Goal: Task Accomplishment & Management: Use online tool/utility

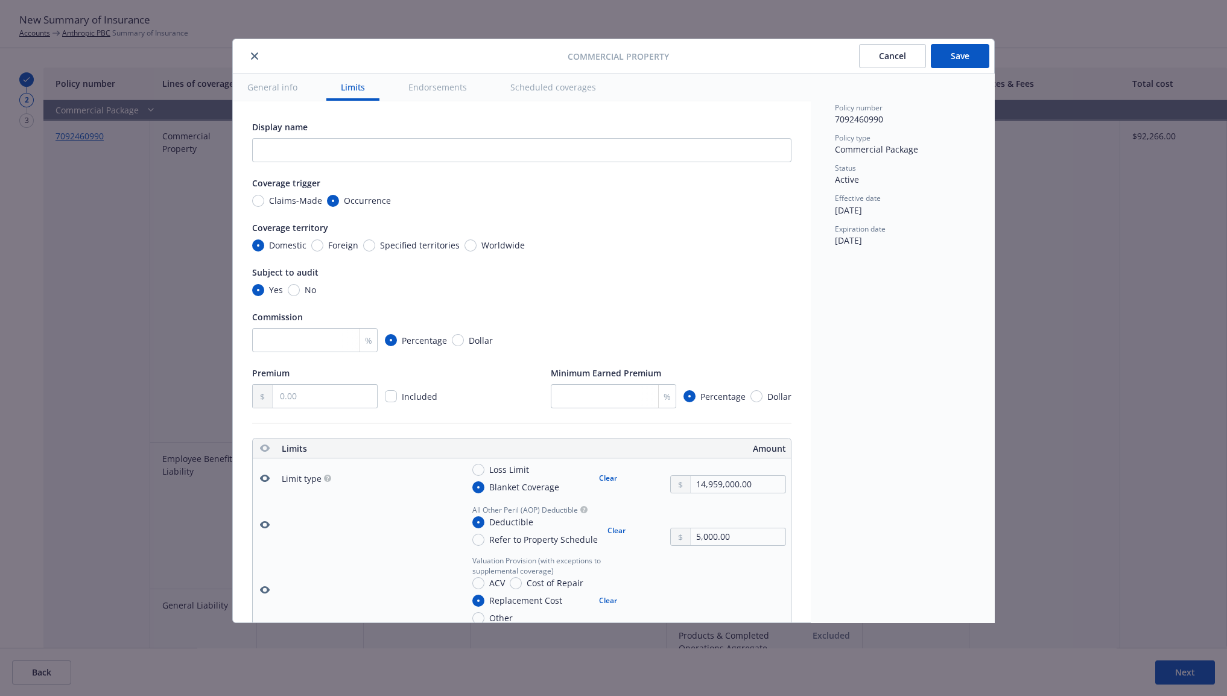
scroll to position [3502, 0]
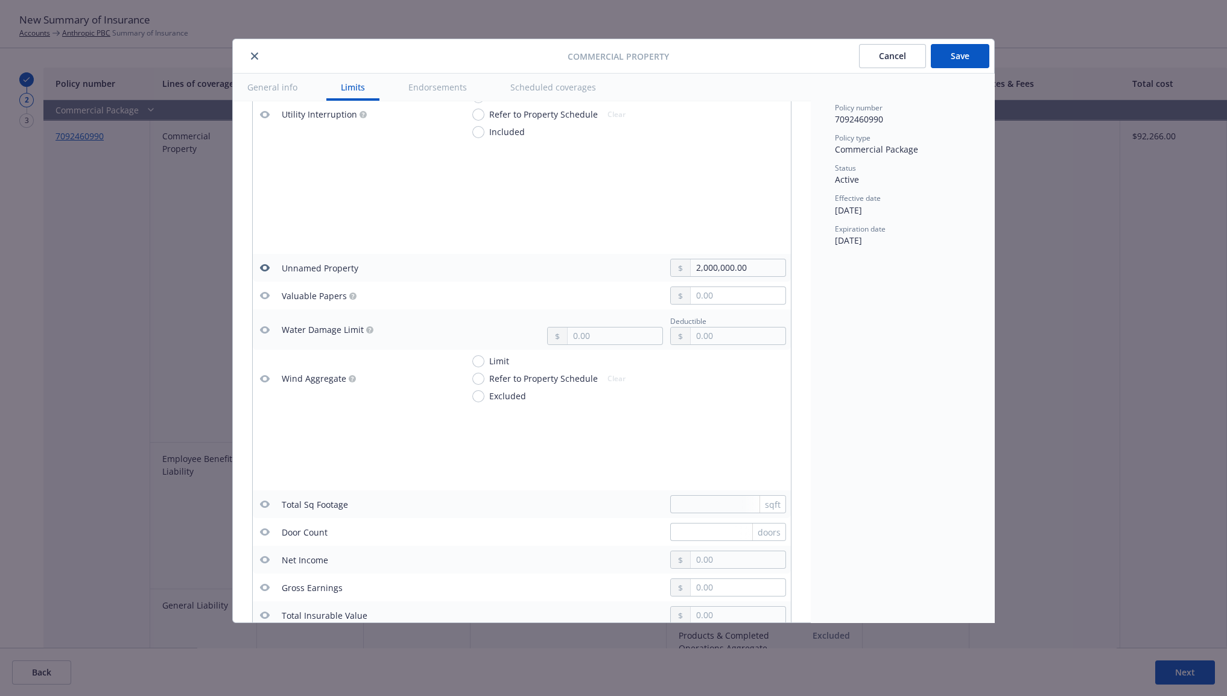
click at [950, 55] on button "Save" at bounding box center [960, 56] width 58 height 24
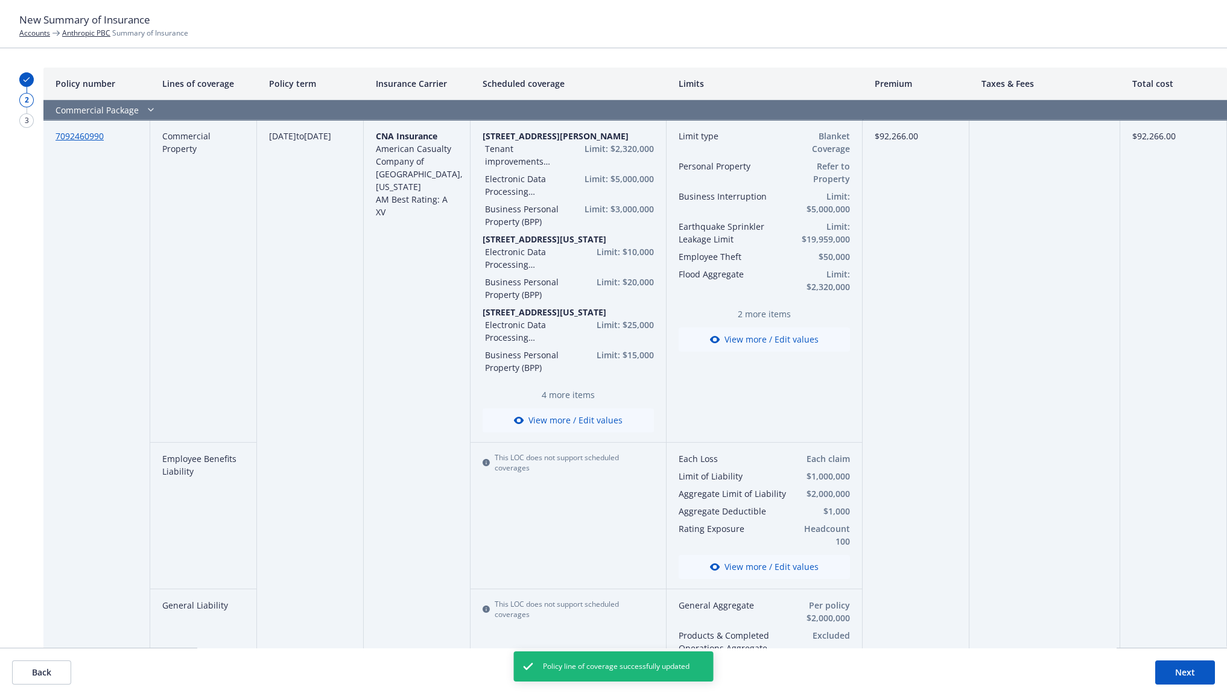
click at [766, 335] on button "View more / Edit values" at bounding box center [763, 339] width 171 height 24
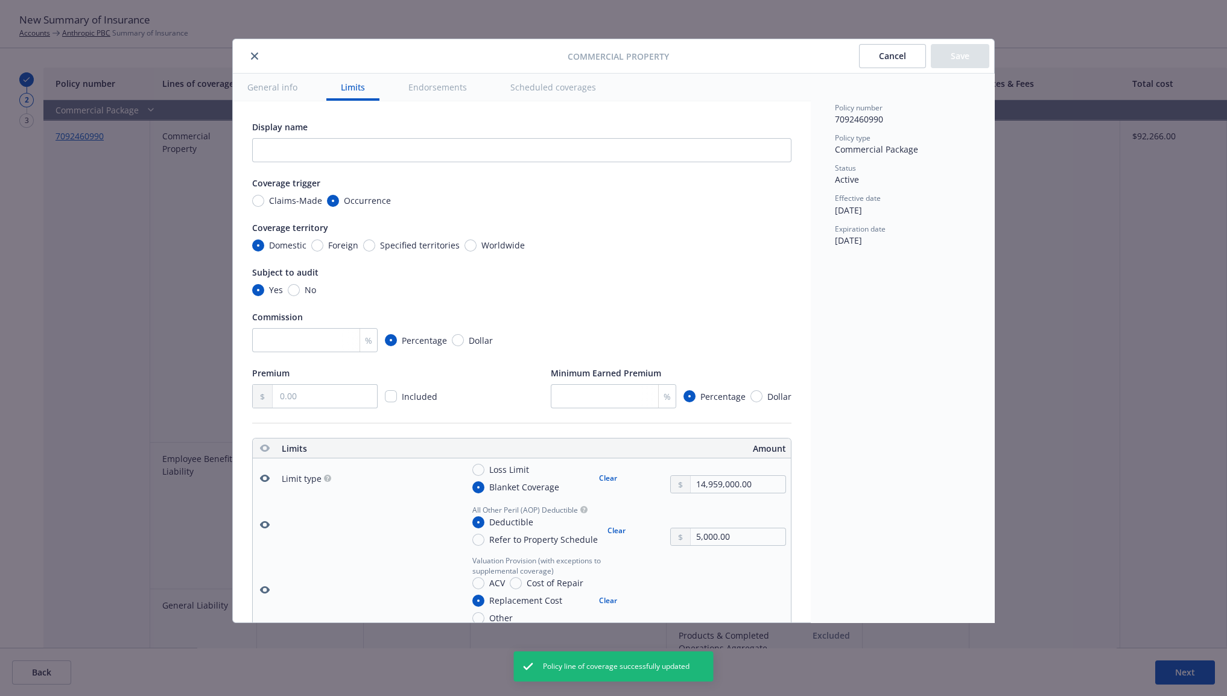
type textarea "x"
radio input "false"
radio input "true"
type textarea "x"
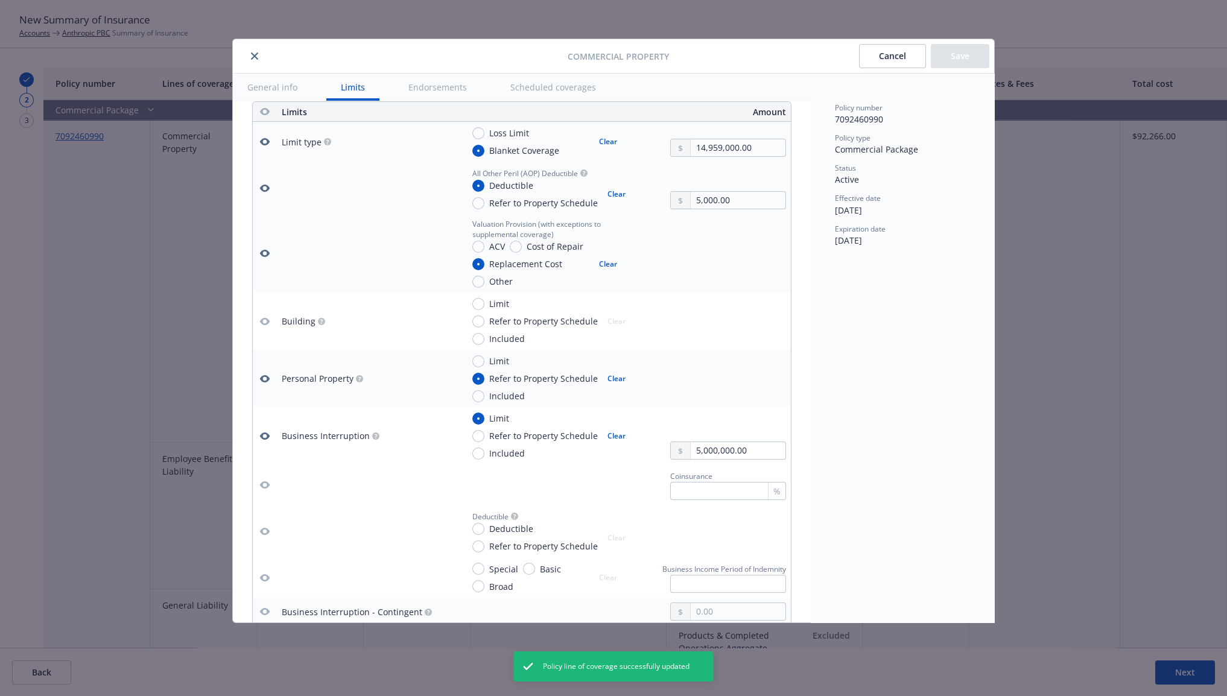
click at [248, 53] on button "close" at bounding box center [254, 56] width 14 height 14
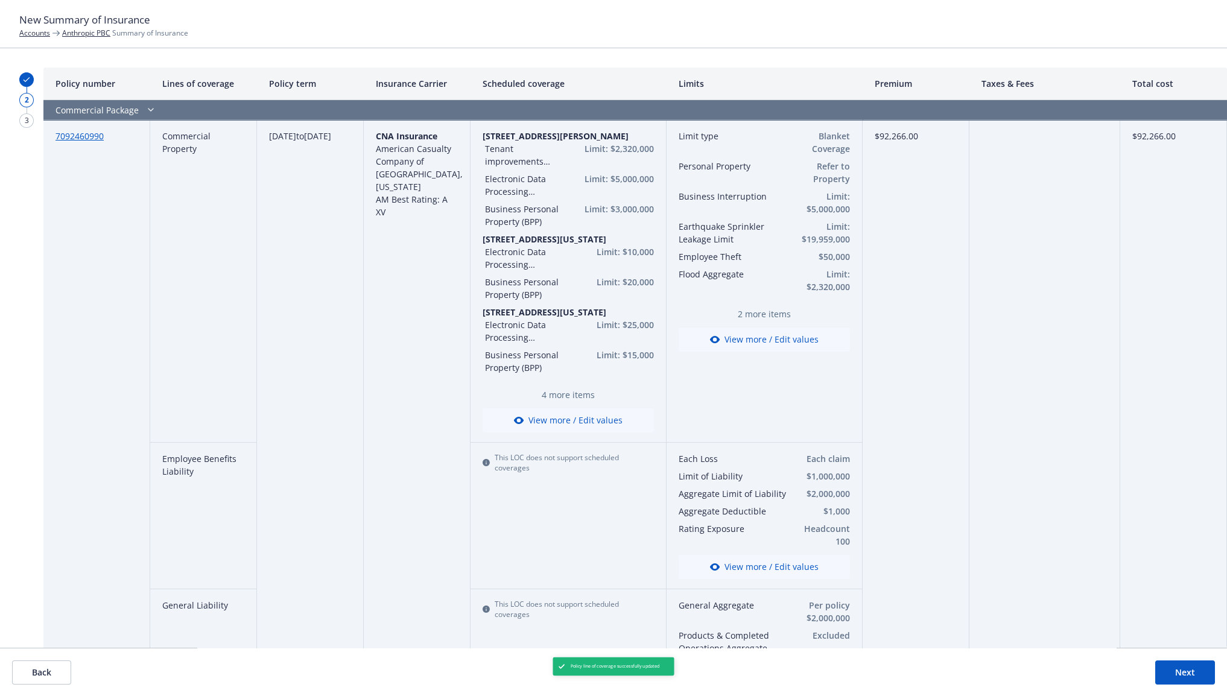
click at [1170, 668] on button "Next" at bounding box center [1185, 672] width 60 height 24
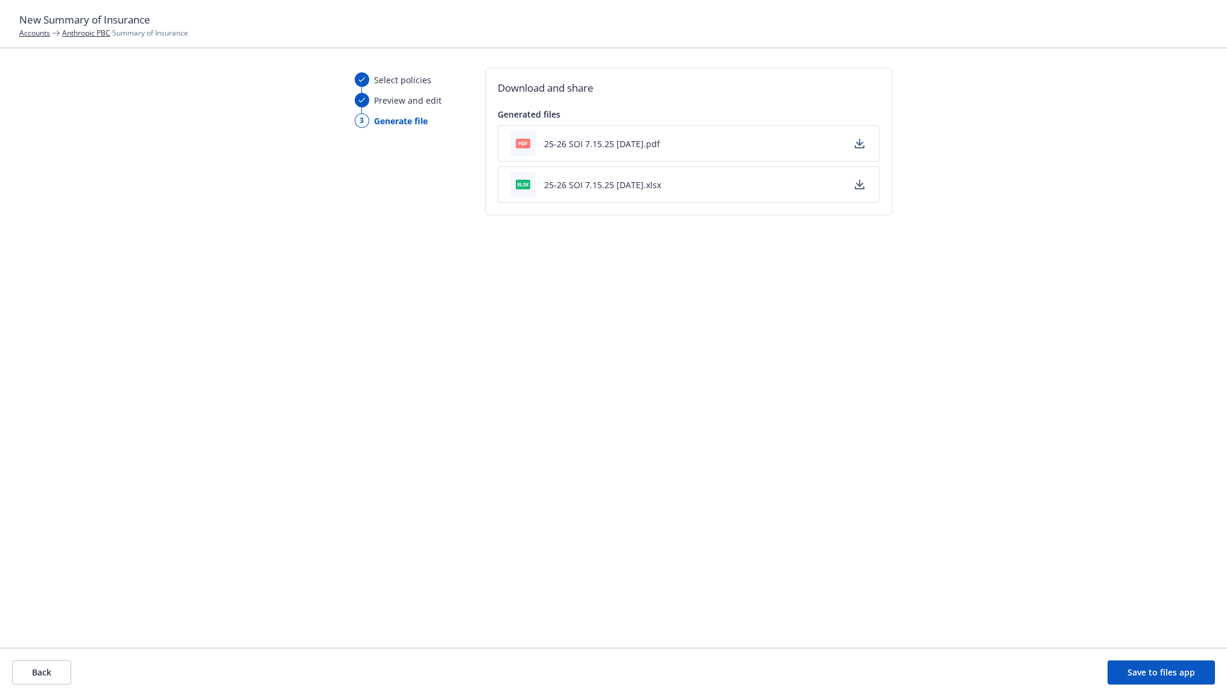
click at [627, 145] on button "25-26 SOI 7.15.25 - 09/12/2025.pdf" at bounding box center [602, 143] width 116 height 13
drag, startPoint x: 1137, startPoint y: 668, endPoint x: 775, endPoint y: 374, distance: 466.4
click at [1137, 668] on button "Save to files app" at bounding box center [1160, 672] width 107 height 24
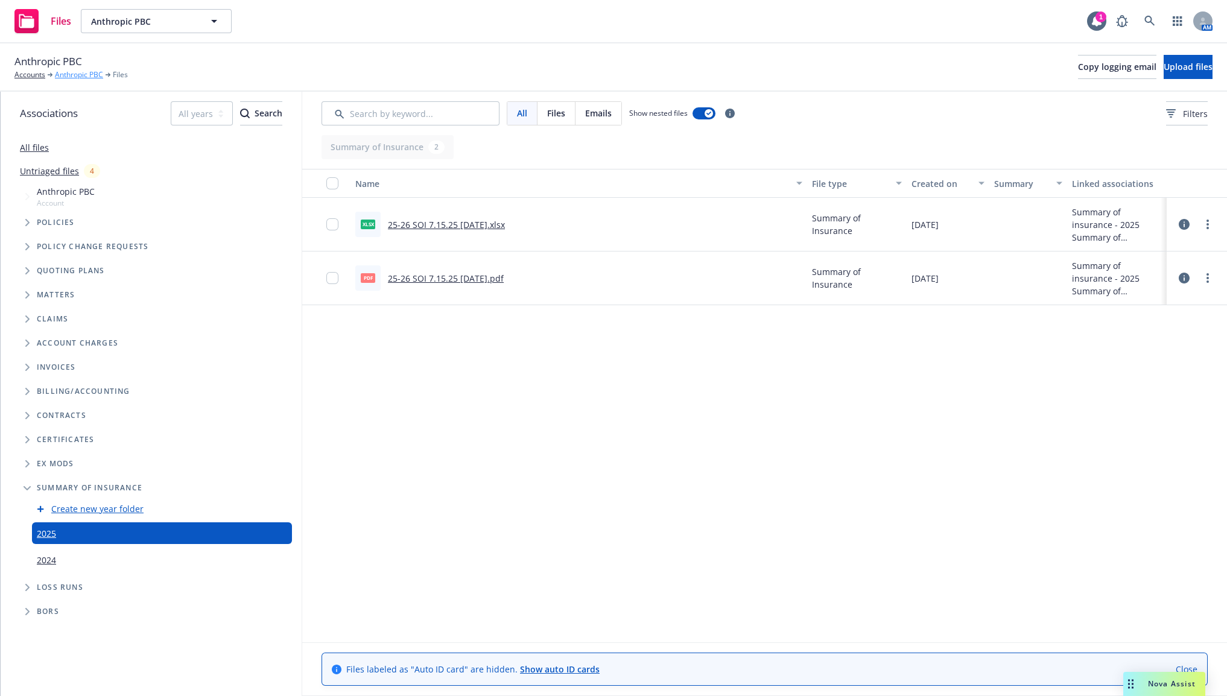
click at [78, 72] on link "Anthropic PBC" at bounding box center [79, 74] width 48 height 11
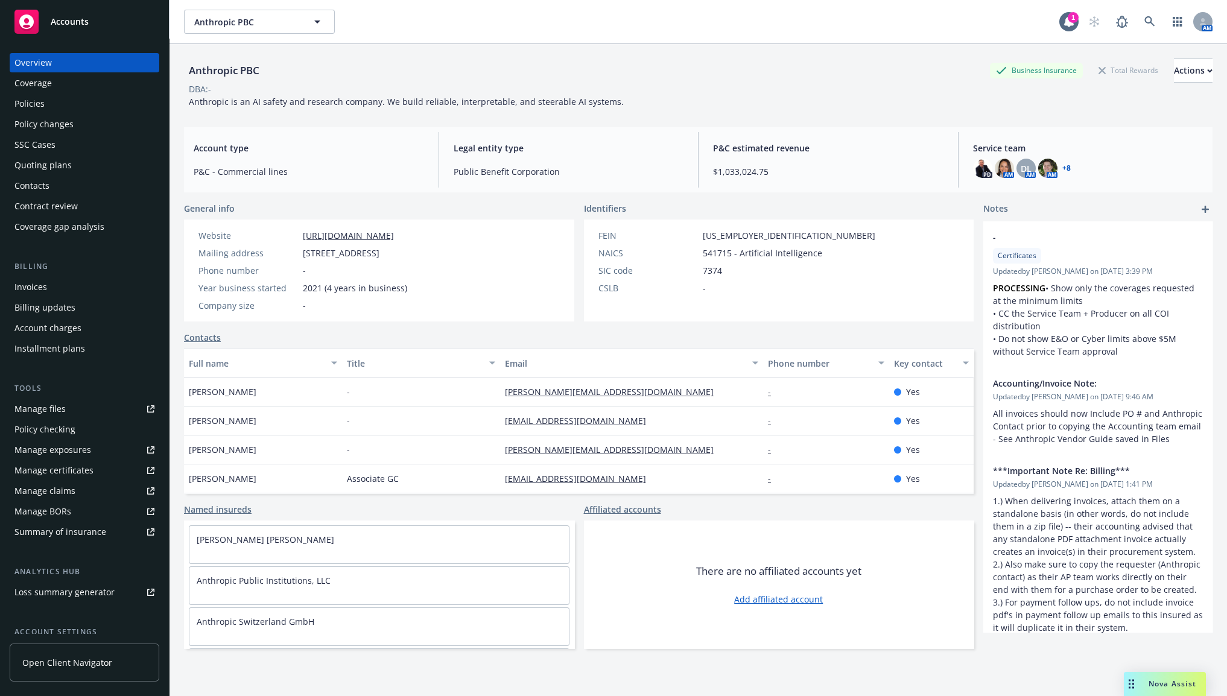
click at [67, 526] on div "Summary of insurance" at bounding box center [60, 531] width 92 height 19
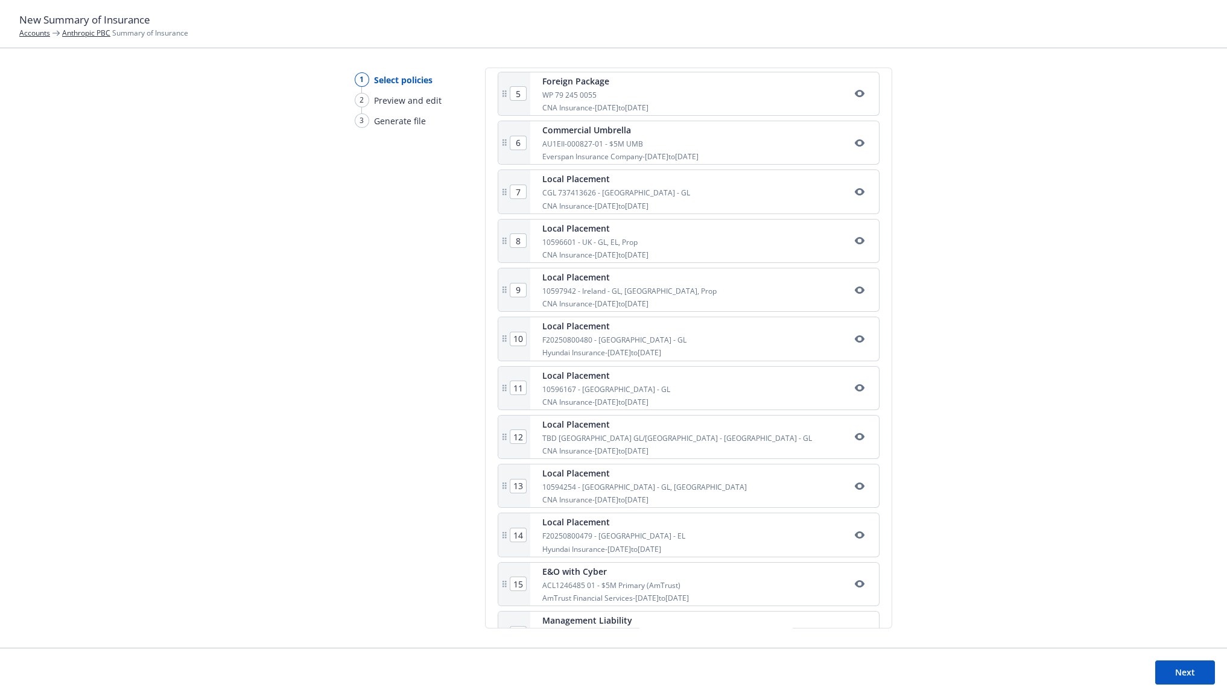
scroll to position [452, 0]
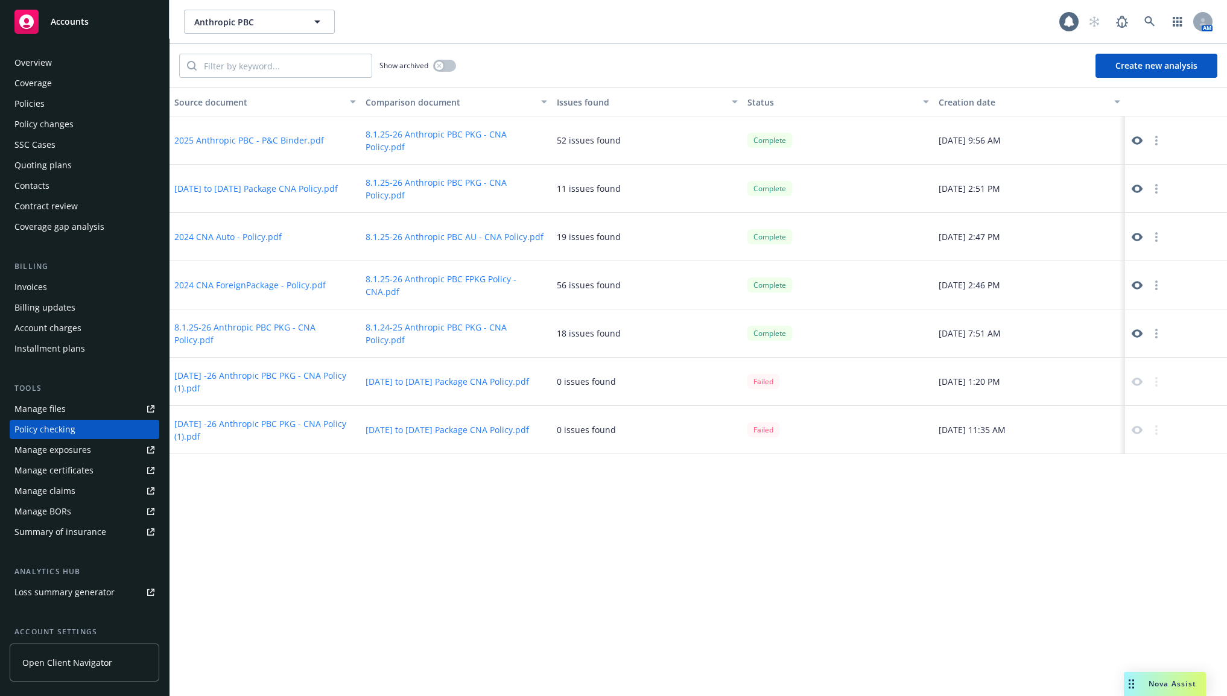
scroll to position [62, 0]
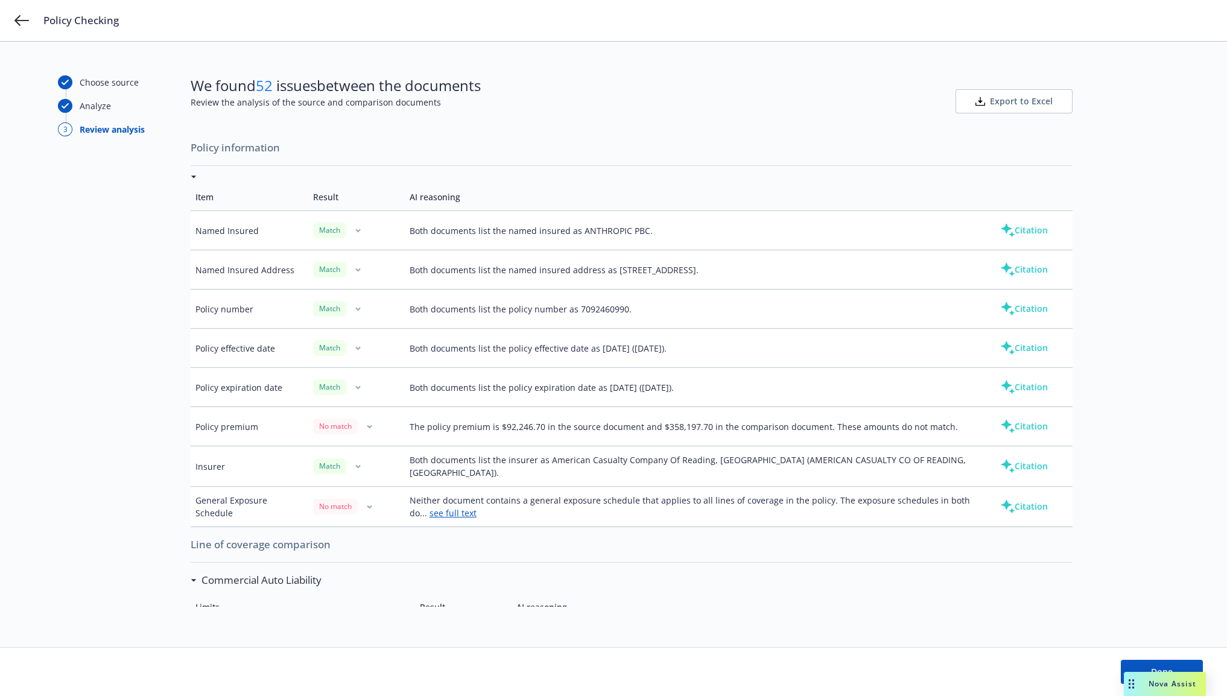
click at [191, 172] on div at bounding box center [632, 177] width 882 height 13
click at [193, 179] on div at bounding box center [632, 177] width 882 height 13
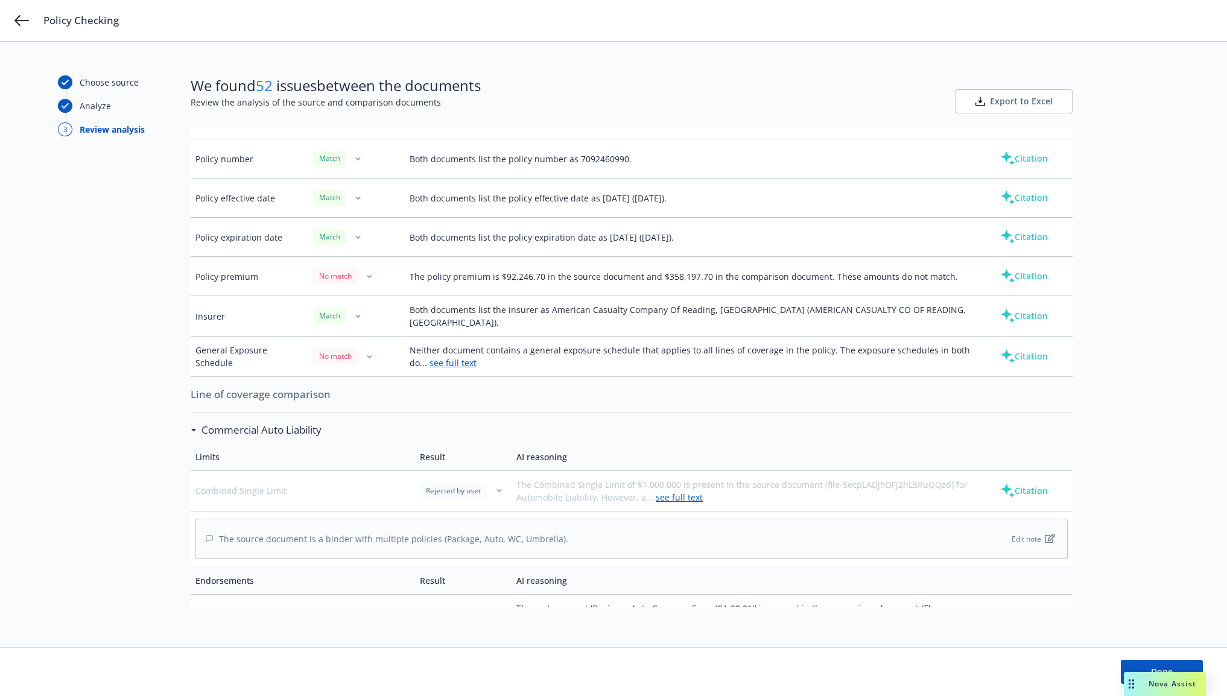
click at [191, 433] on div "Commercial Auto Liability" at bounding box center [256, 430] width 131 height 16
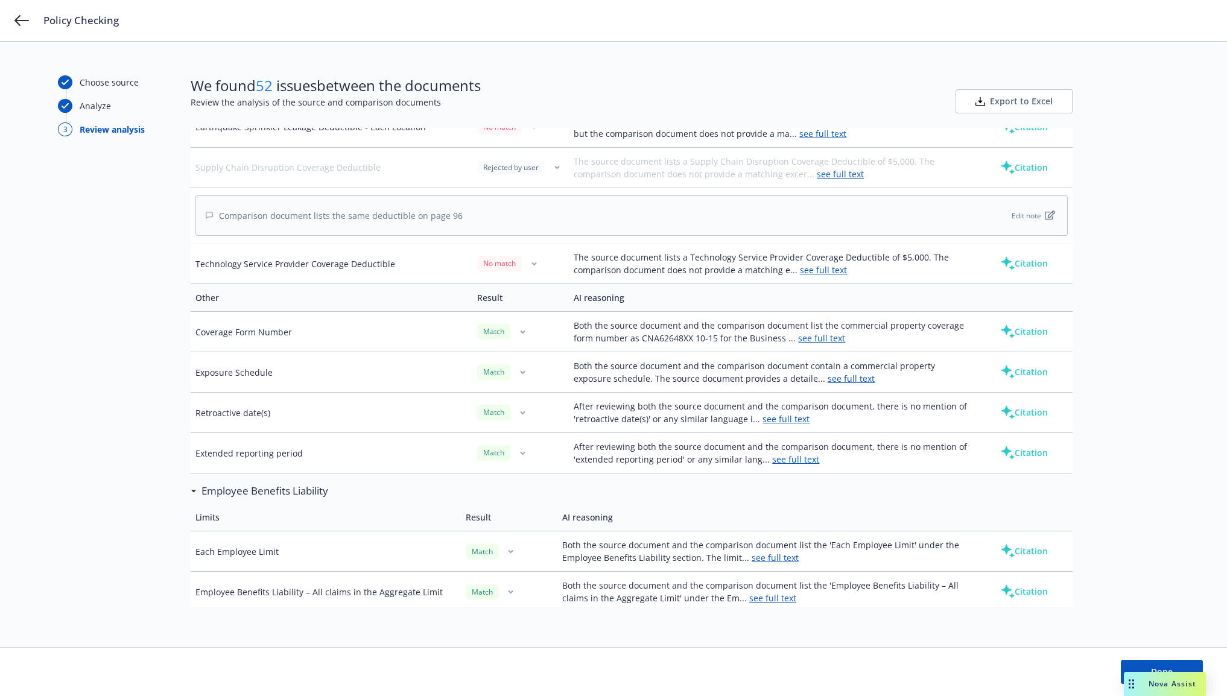
scroll to position [3316, 0]
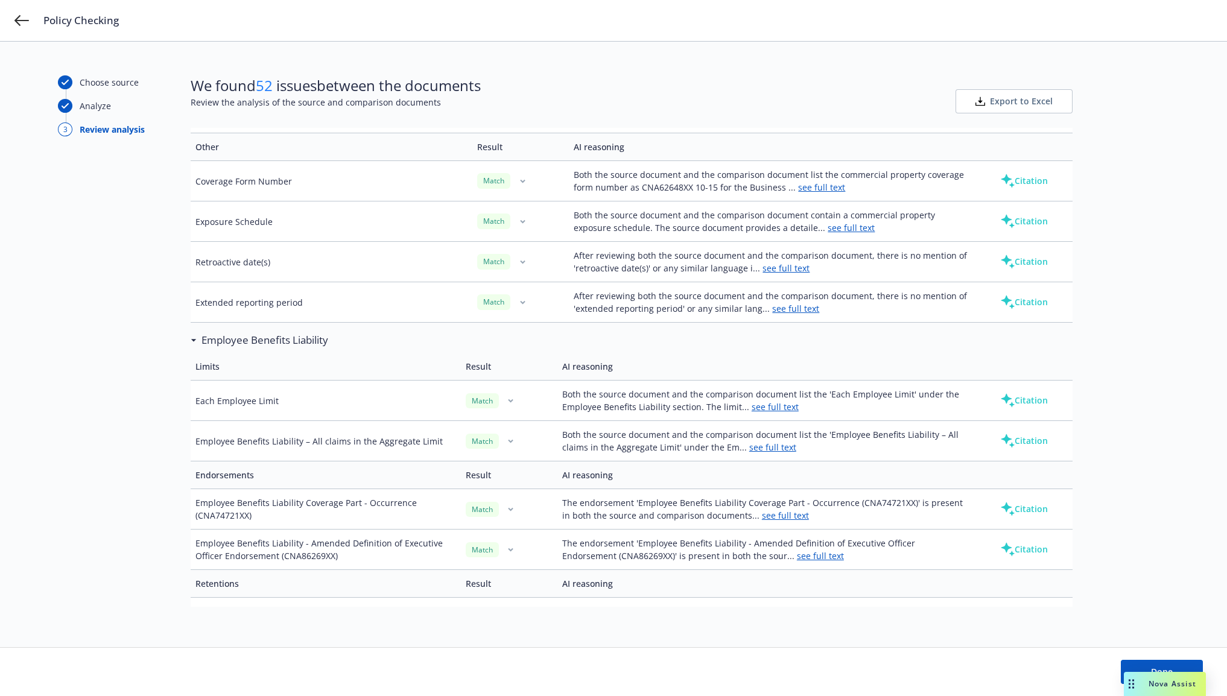
click at [191, 348] on div "Employee Benefits Liability" at bounding box center [259, 340] width 137 height 16
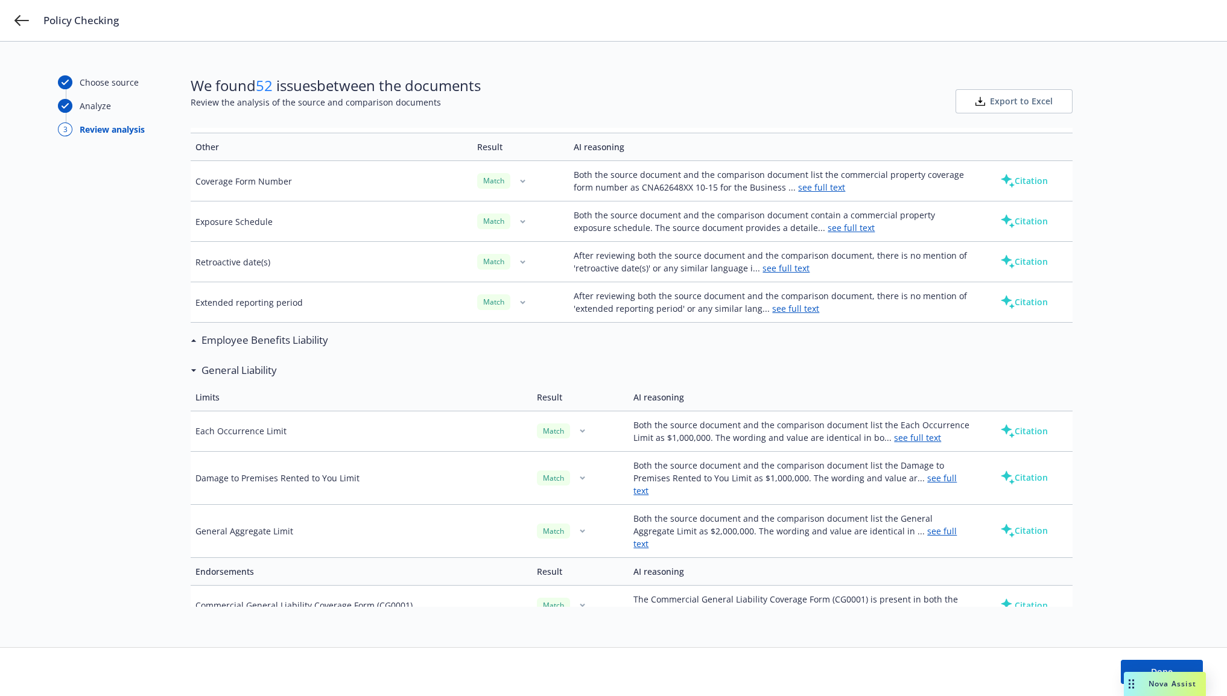
click at [191, 348] on div "Employee Benefits Liability" at bounding box center [259, 340] width 137 height 16
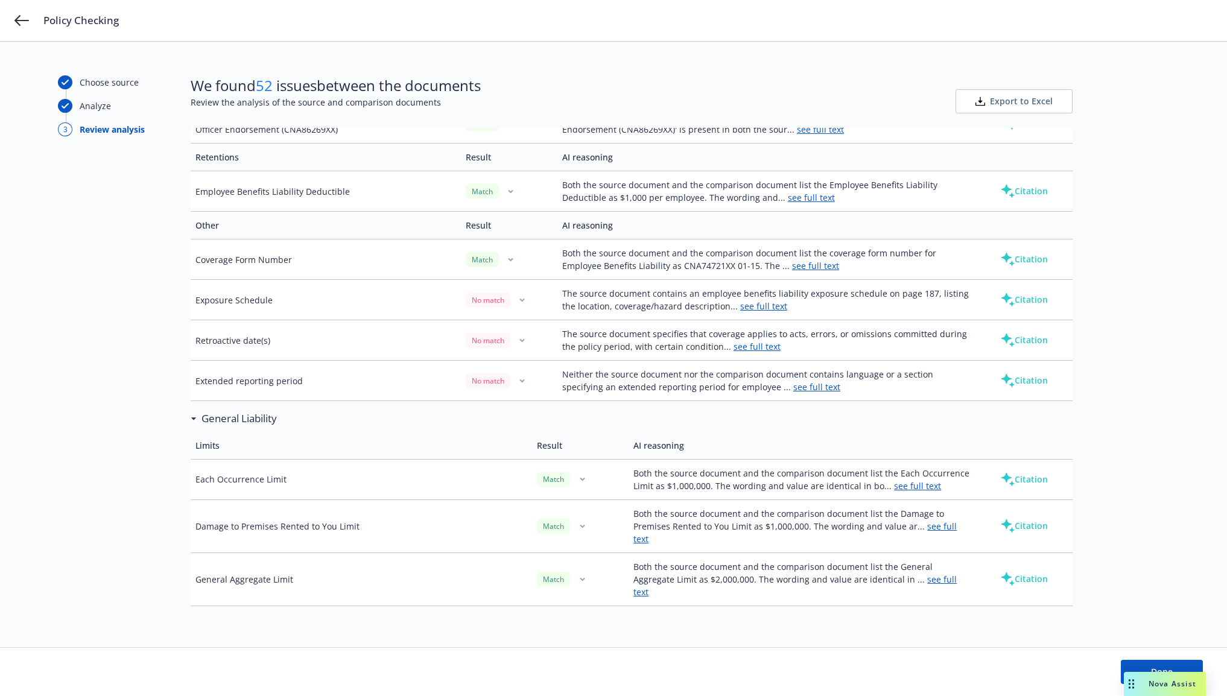
scroll to position [3769, 0]
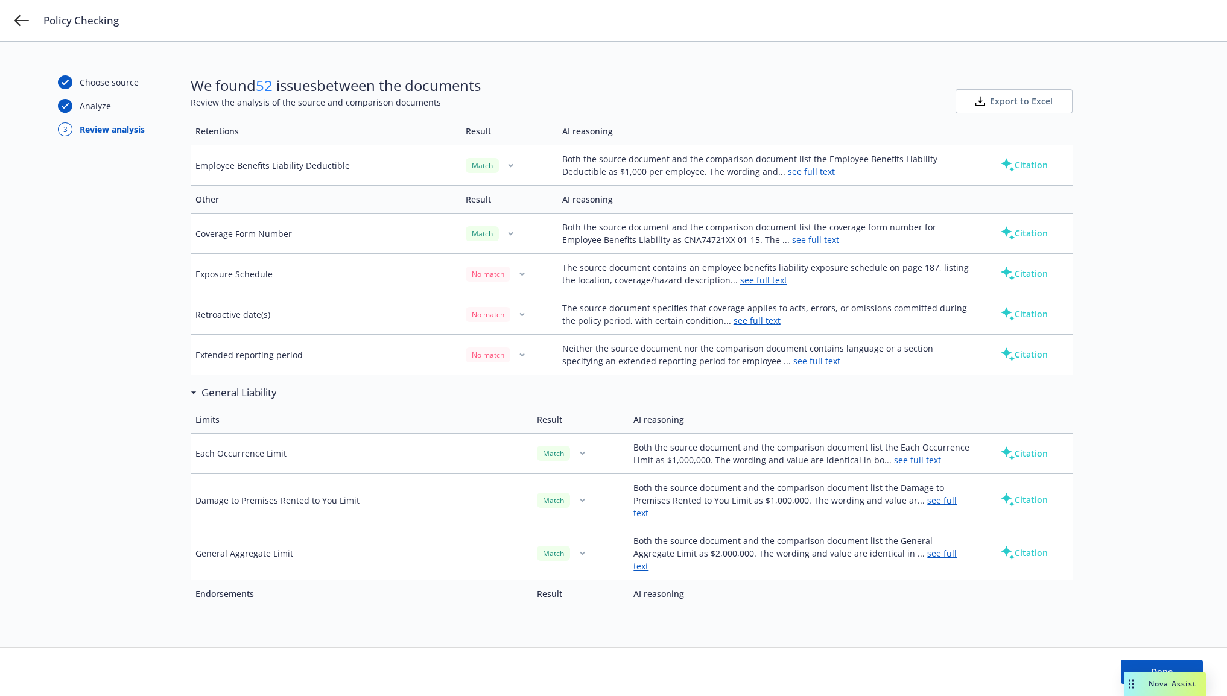
click at [515, 321] on button "button" at bounding box center [522, 314] width 14 height 14
click at [739, 326] on link "see full text" at bounding box center [756, 320] width 47 height 11
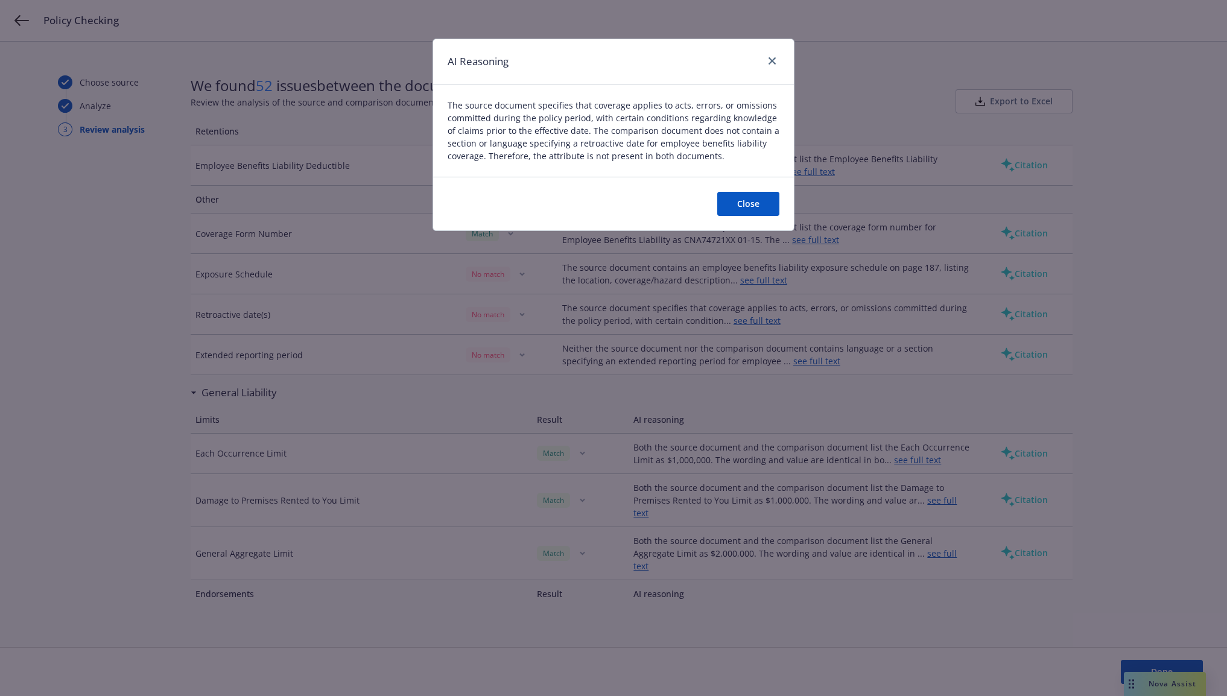
click at [746, 204] on button "Close" at bounding box center [748, 204] width 62 height 24
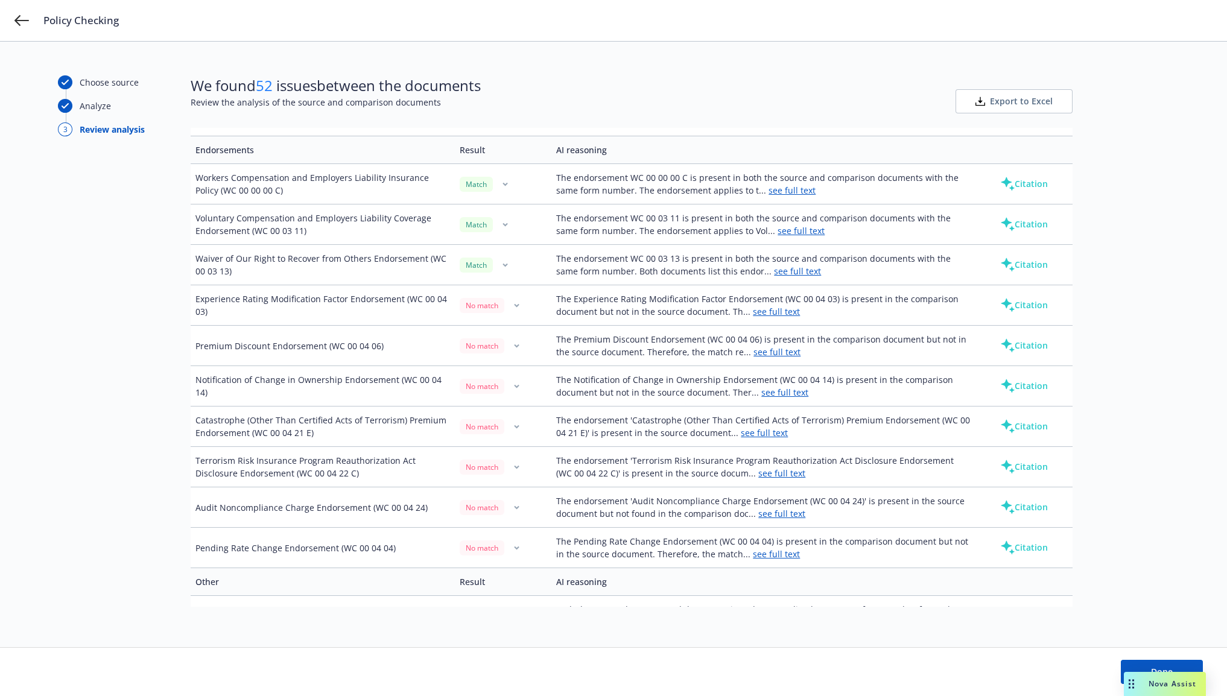
scroll to position [5849, 0]
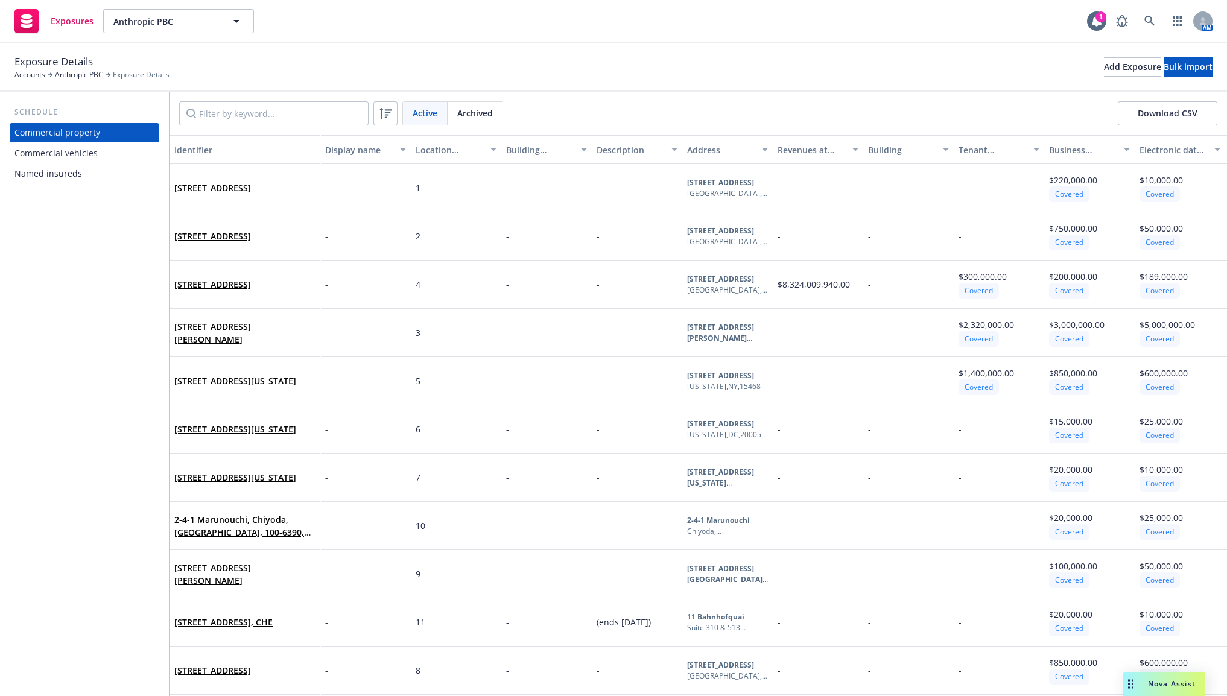
click at [659, 61] on div "Exposure Details Accounts Anthropic PBC Exposure Details Add Exposure Bulk impo…" at bounding box center [613, 67] width 1198 height 27
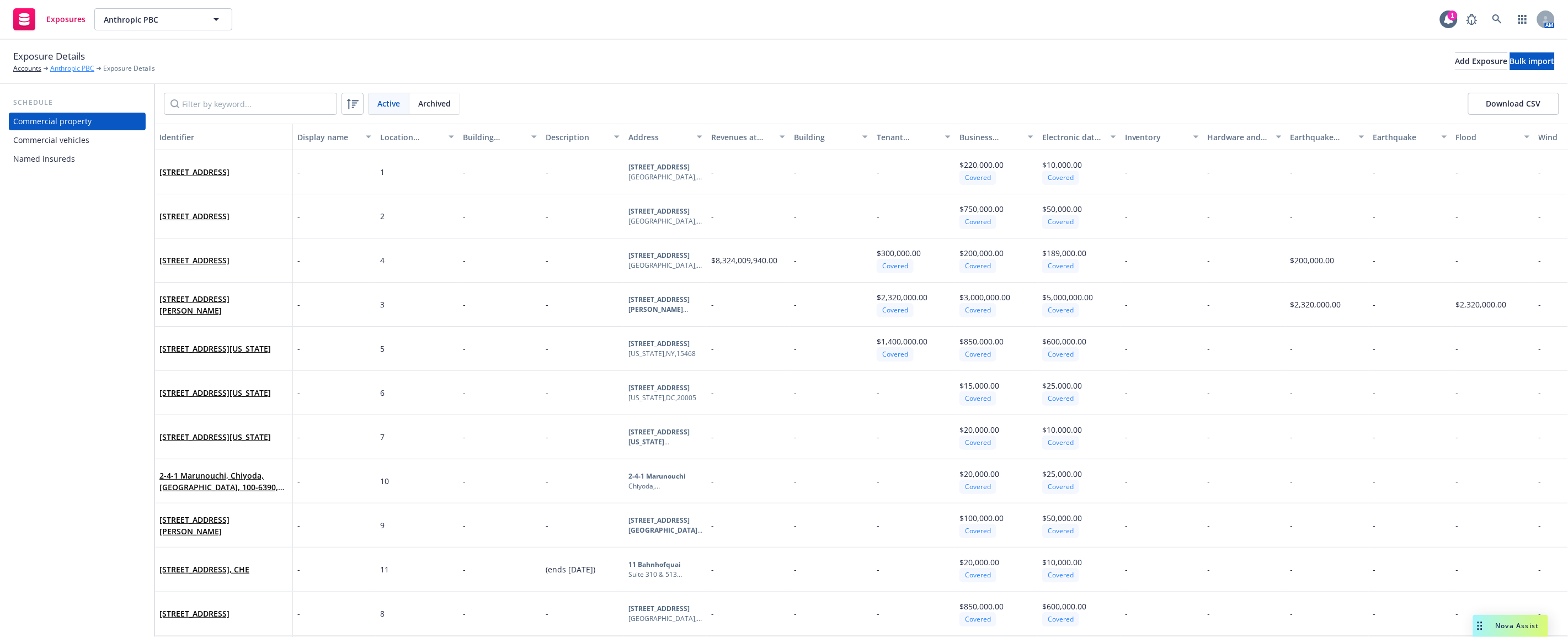
click at [79, 72] on link "Anthropic PBC" at bounding box center [72, 68] width 44 height 10
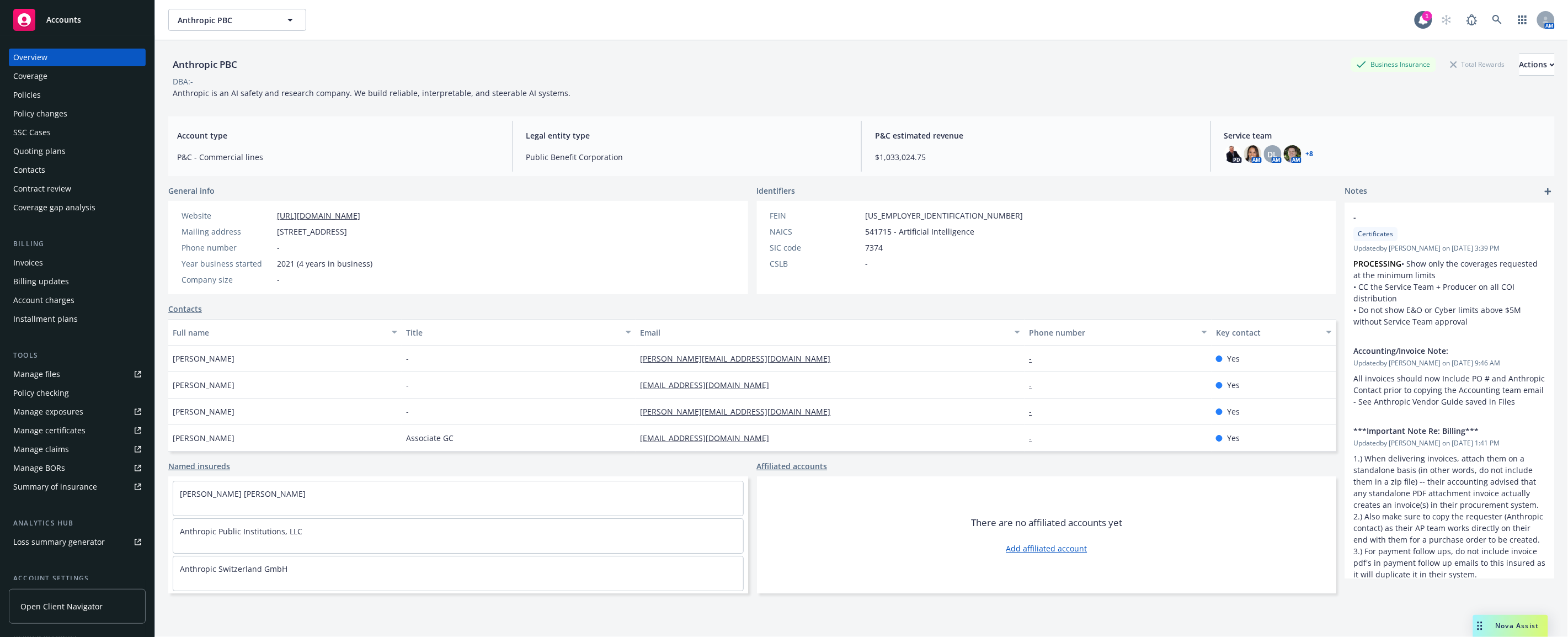
click at [70, 483] on div "Summary of insurance" at bounding box center [55, 486] width 84 height 17
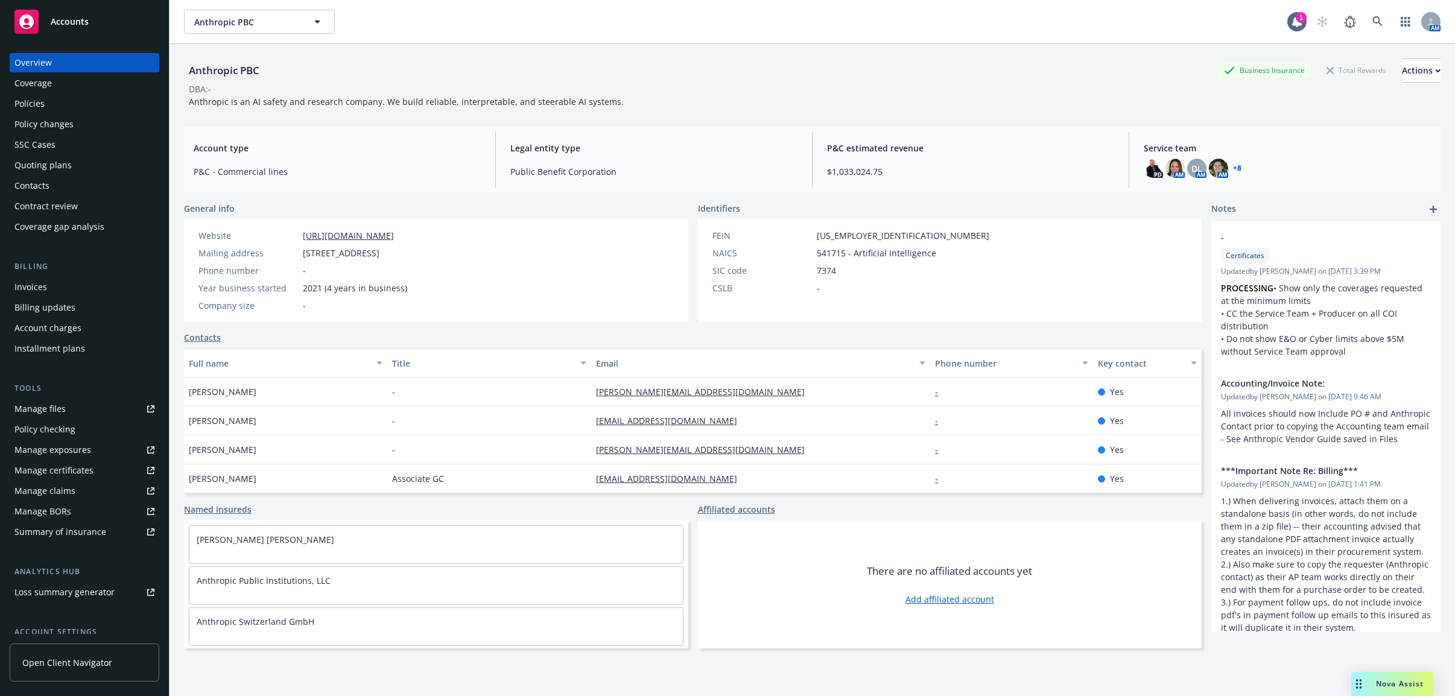
click at [57, 411] on div "Manage files" at bounding box center [39, 408] width 51 height 19
click at [112, 425] on div "Policy checking" at bounding box center [84, 429] width 140 height 19
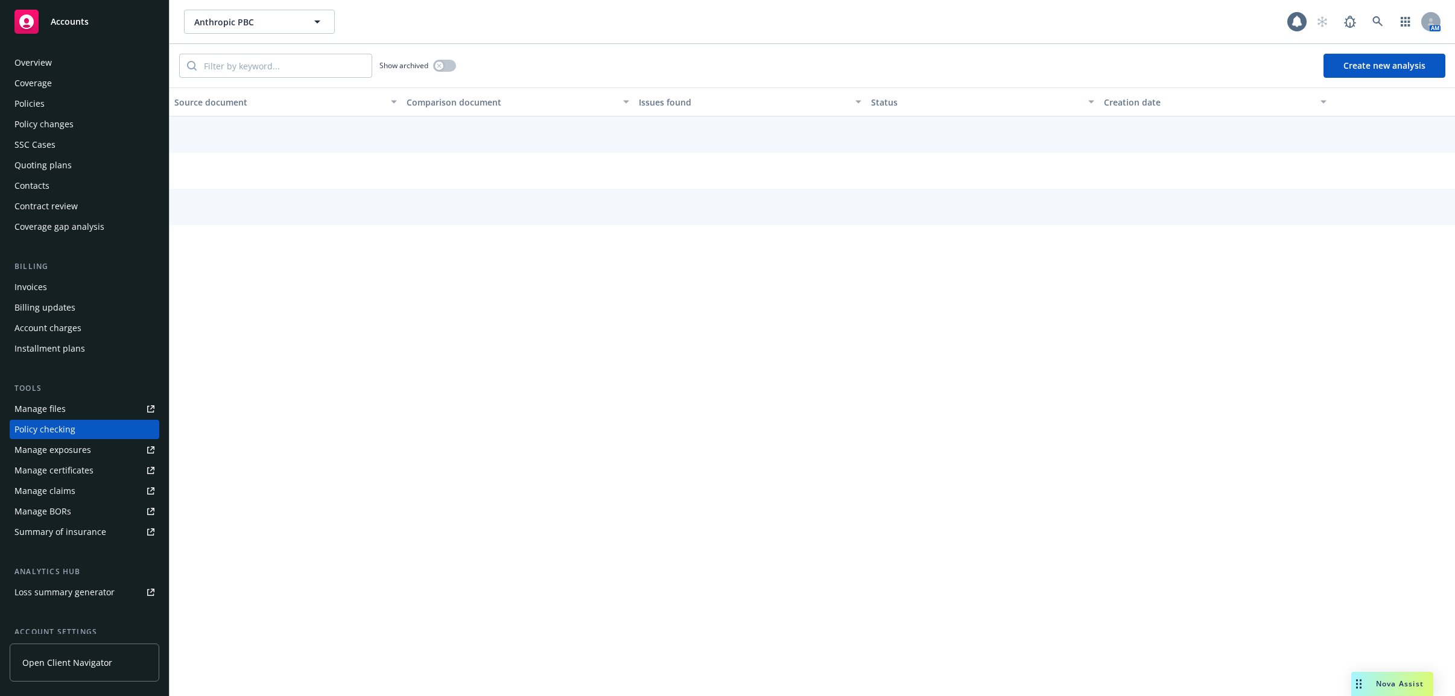
scroll to position [62, 0]
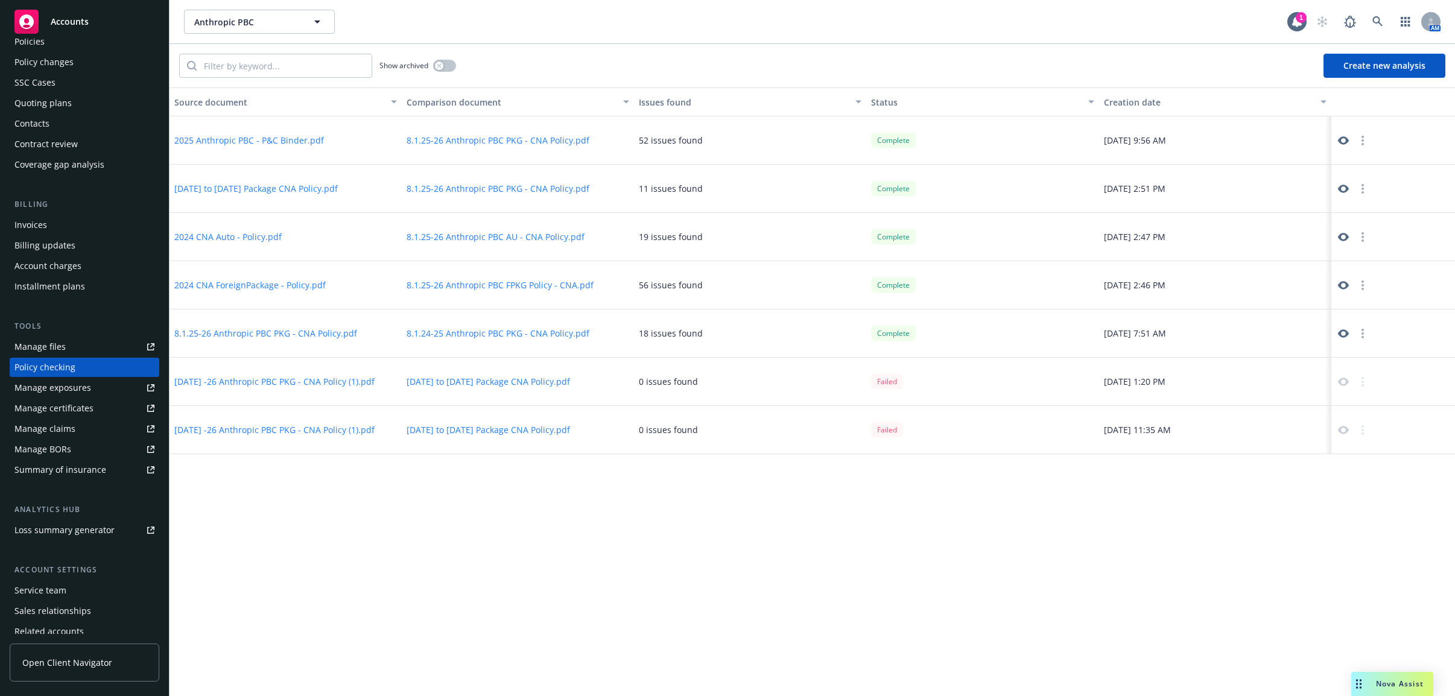
click at [1226, 186] on link at bounding box center [1343, 189] width 14 height 14
click at [1226, 335] on icon at bounding box center [1343, 333] width 11 height 8
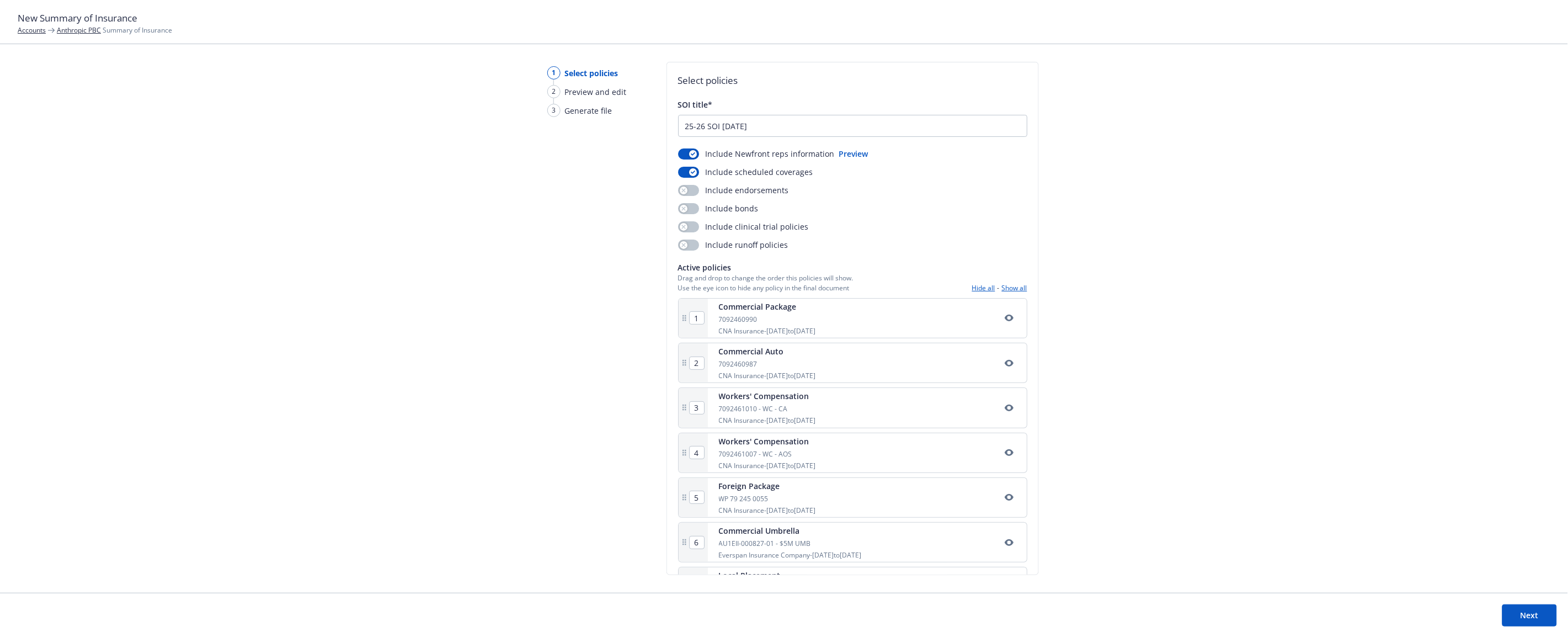
scroll to position [721, 0]
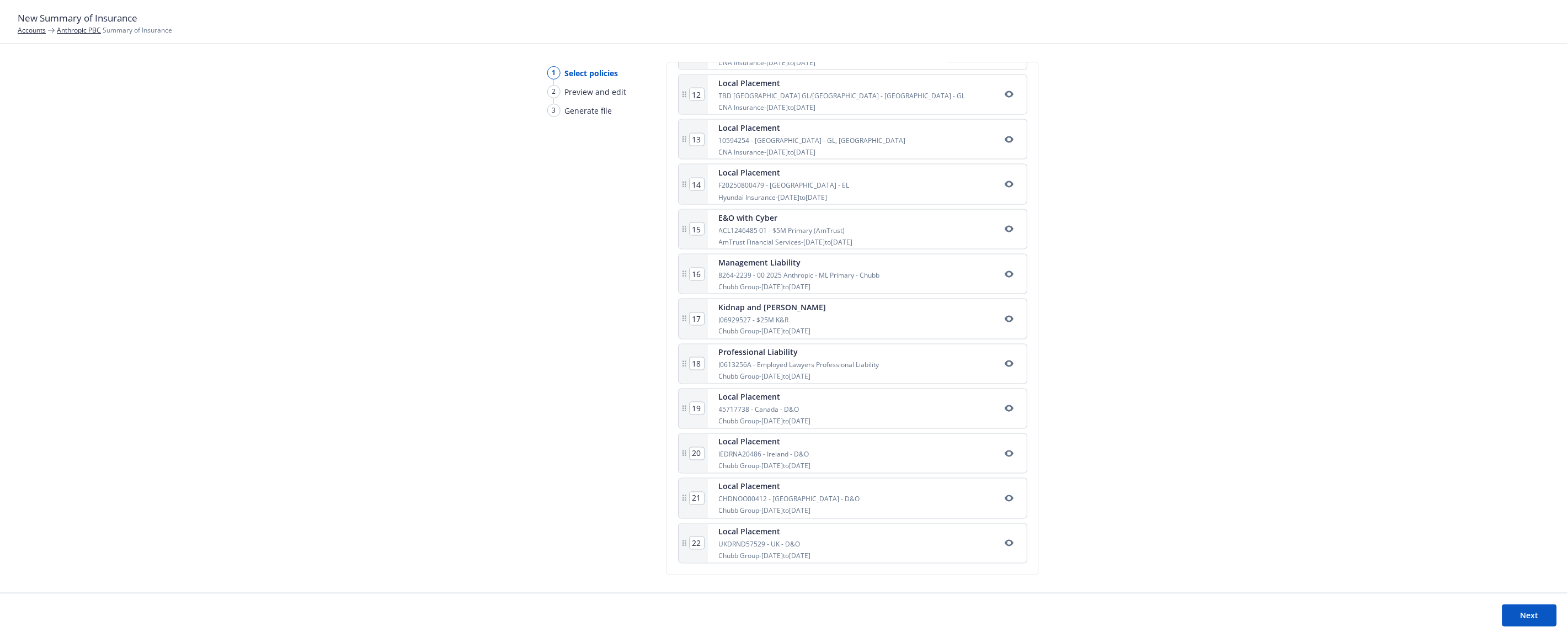
click at [1506, 614] on button "Next" at bounding box center [1530, 615] width 55 height 22
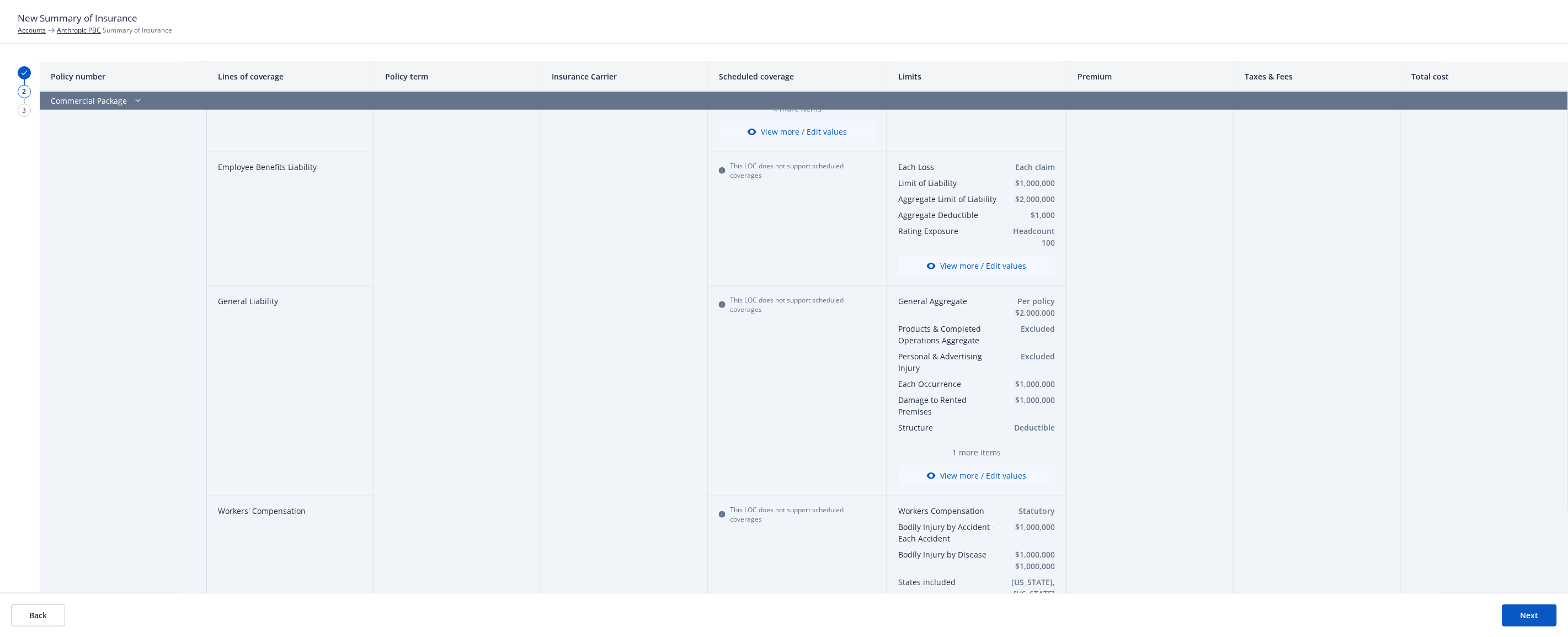
scroll to position [276, 0]
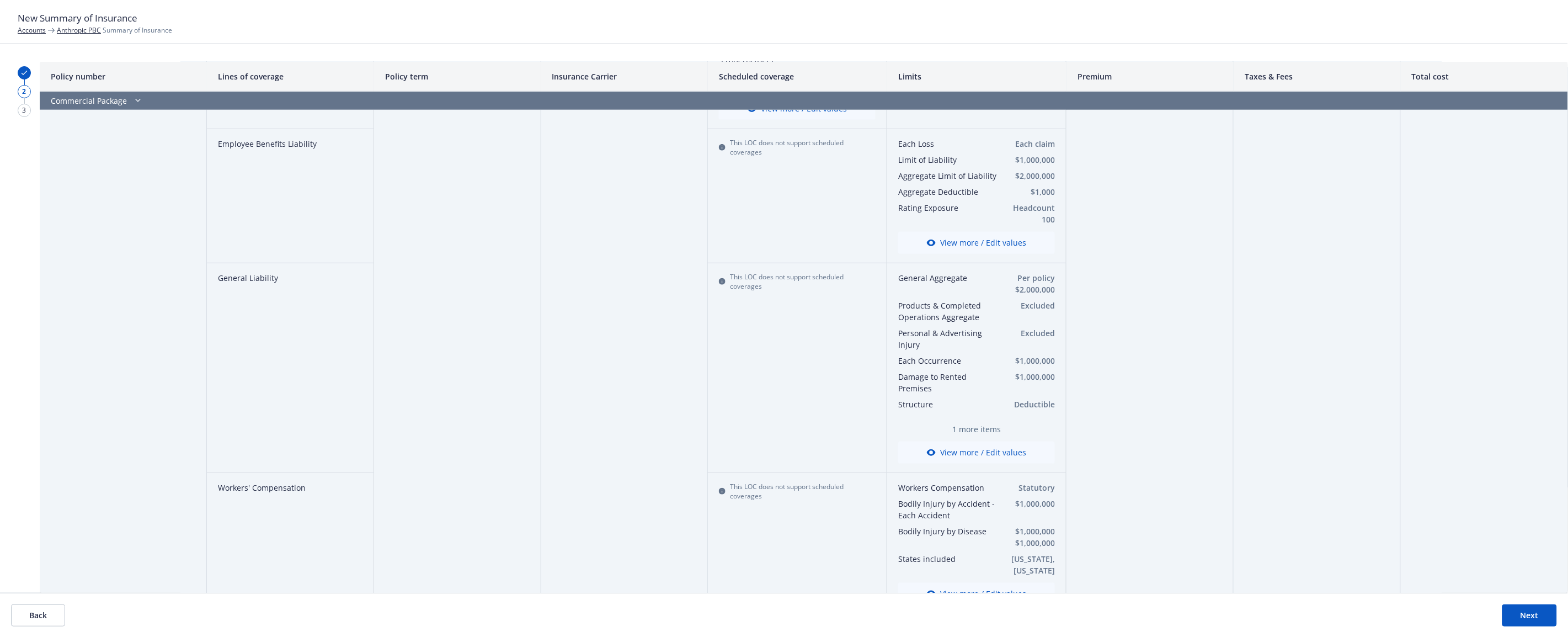
click at [962, 247] on button "View more / Edit values" at bounding box center [976, 243] width 156 height 22
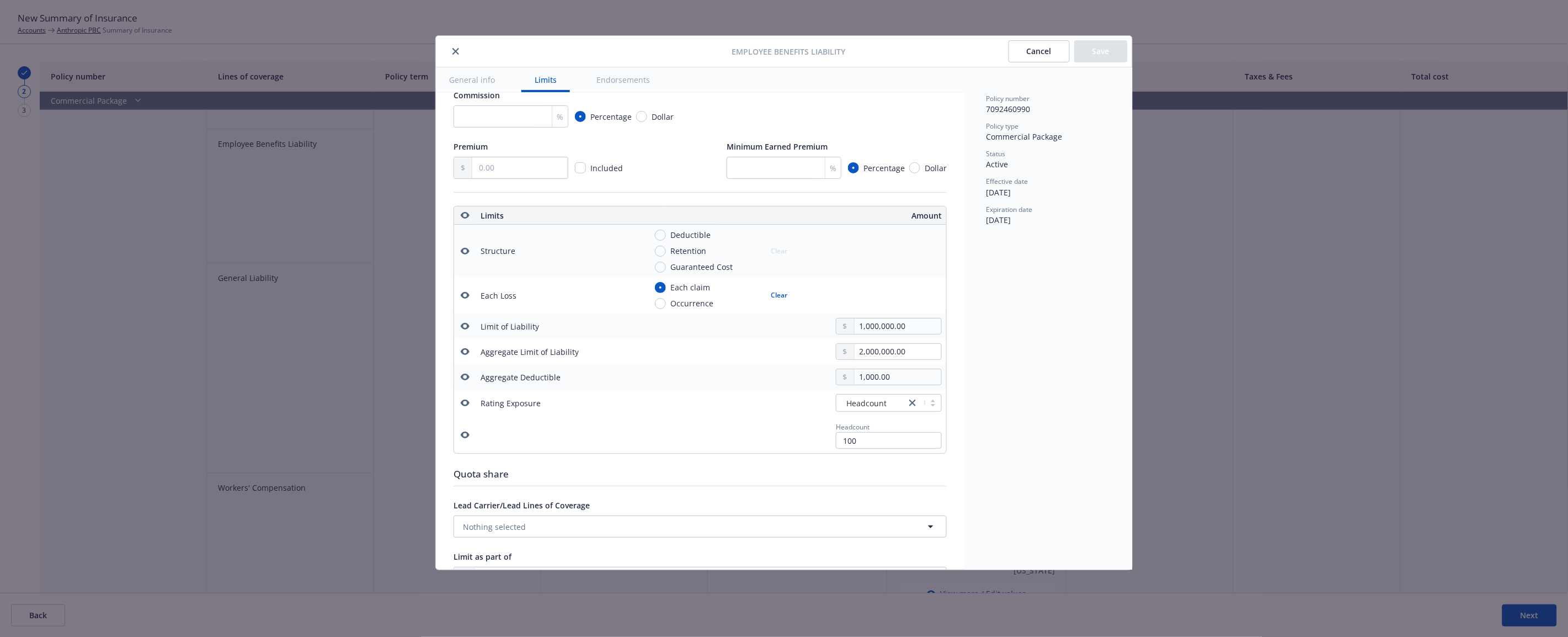
scroll to position [221, 0]
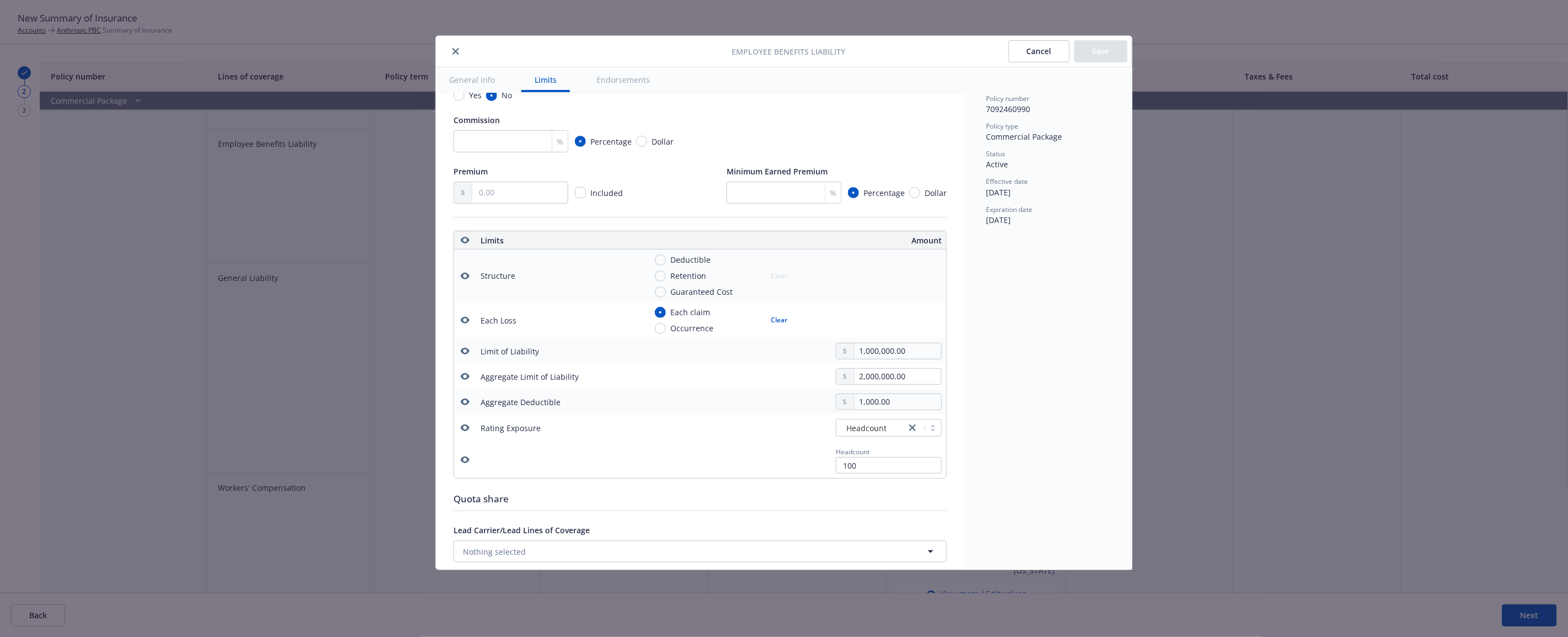
click at [454, 51] on icon "close" at bounding box center [456, 50] width 6 height 6
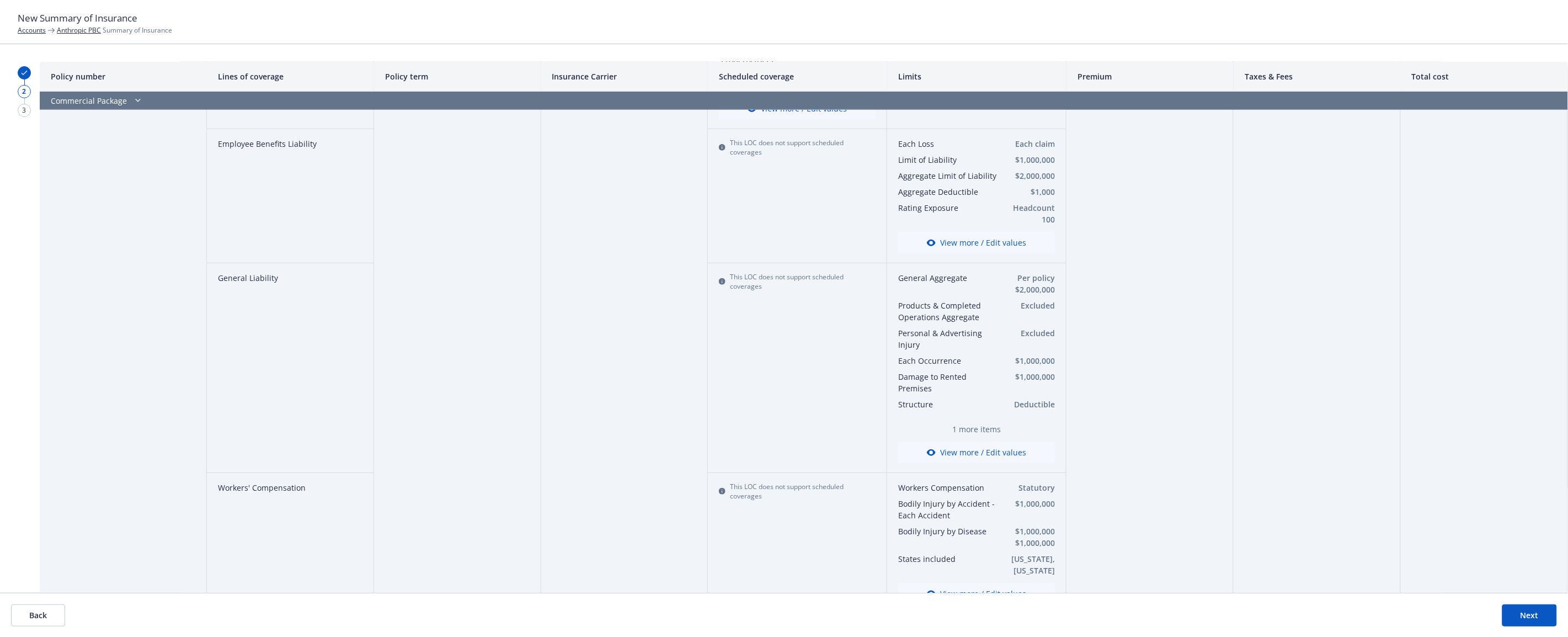
click at [966, 464] on div "General Aggregate Per policy $2,000,000 Products & Completed Operations Aggrega…" at bounding box center [977, 368] width 179 height 210
click at [968, 448] on button "View more / Edit values" at bounding box center [976, 452] width 156 height 22
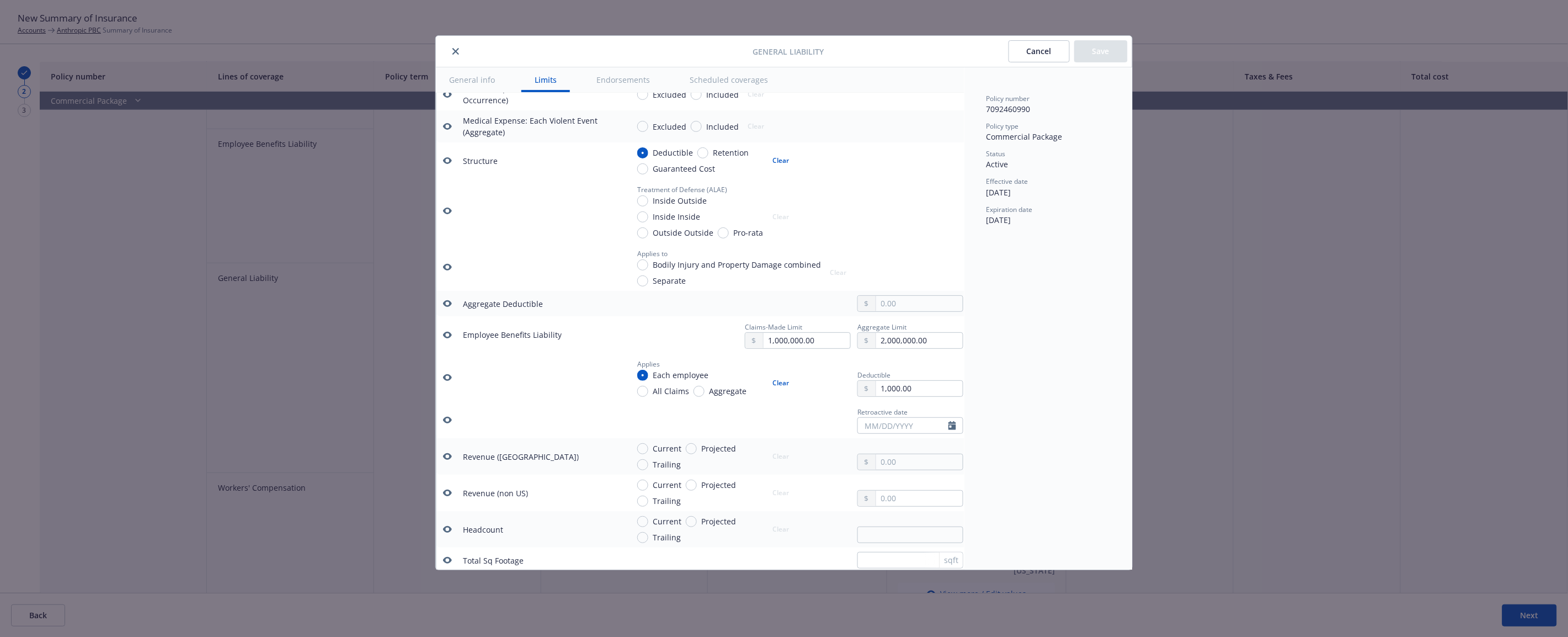
scroll to position [584, 17]
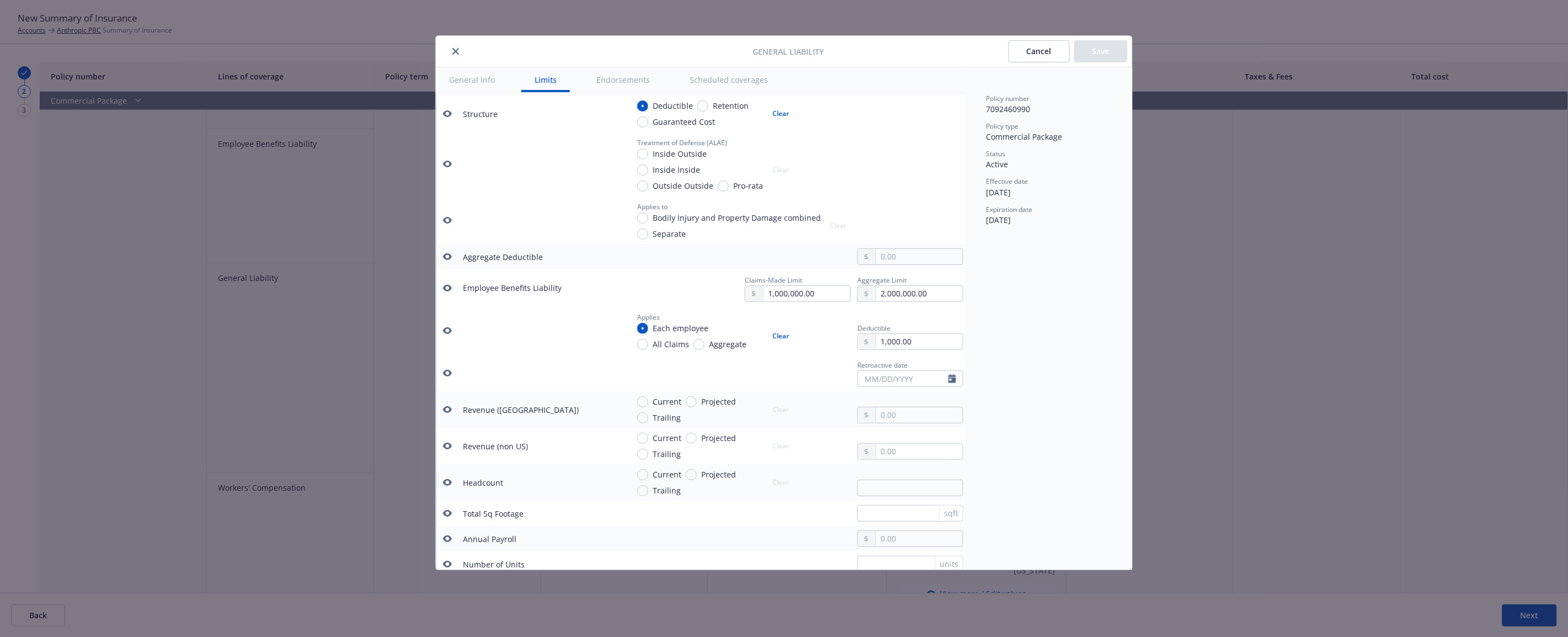
drag, startPoint x: 455, startPoint y: 49, endPoint x: 455, endPoint y: 59, distance: 10.0
click at [455, 49] on icon "close" at bounding box center [456, 50] width 6 height 6
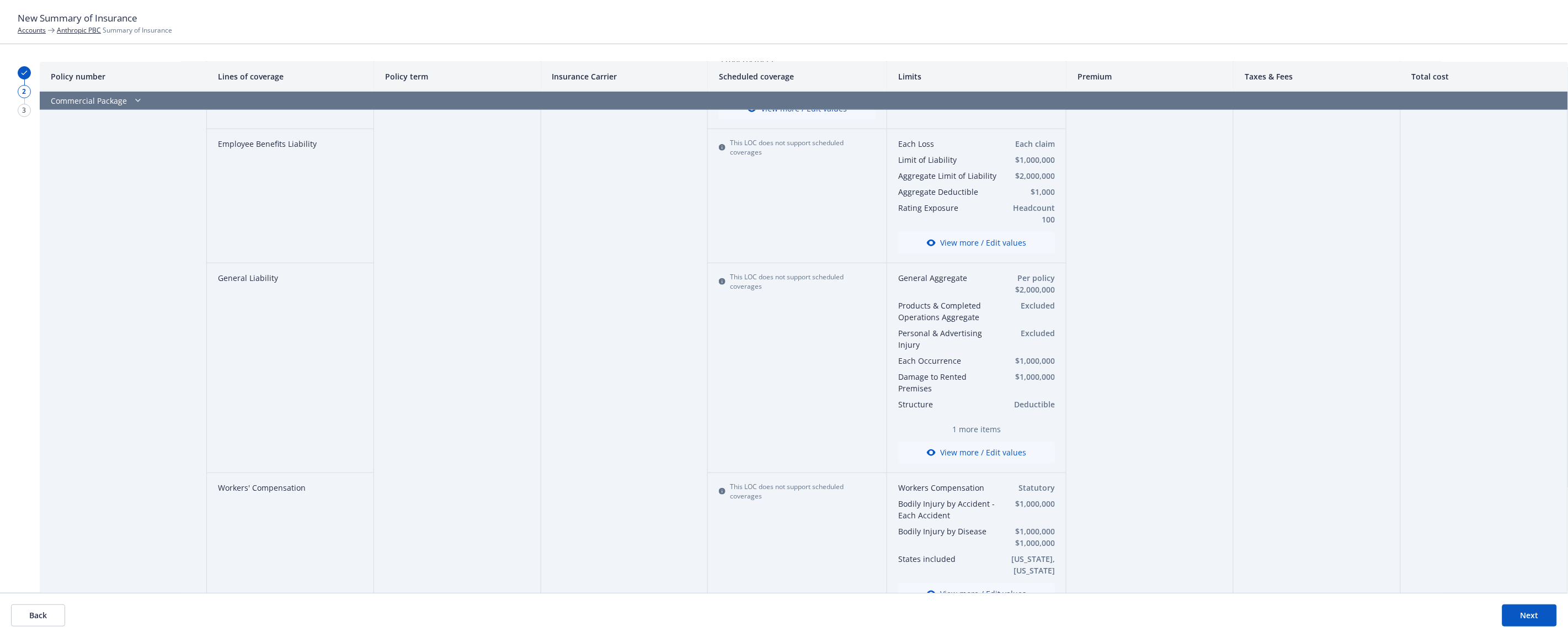
click at [1002, 236] on button "View more / Edit values" at bounding box center [976, 243] width 156 height 22
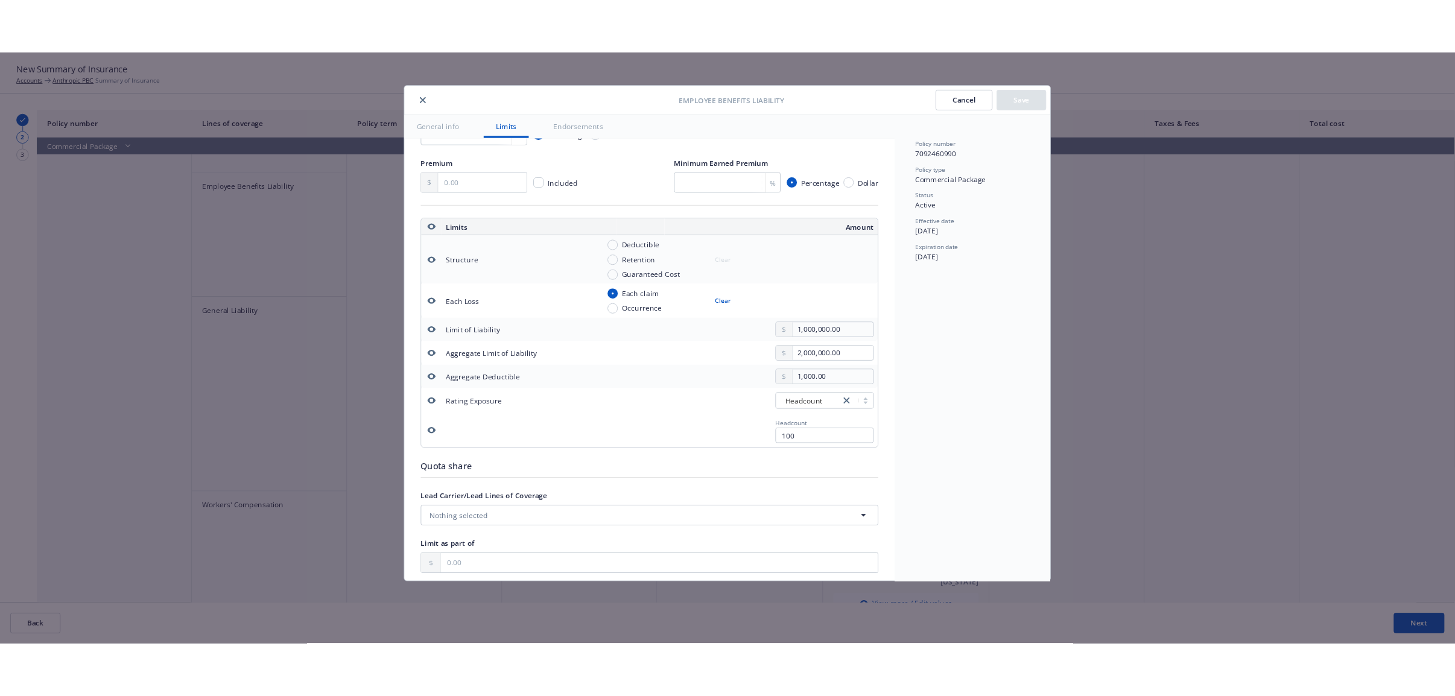
scroll to position [270, 0]
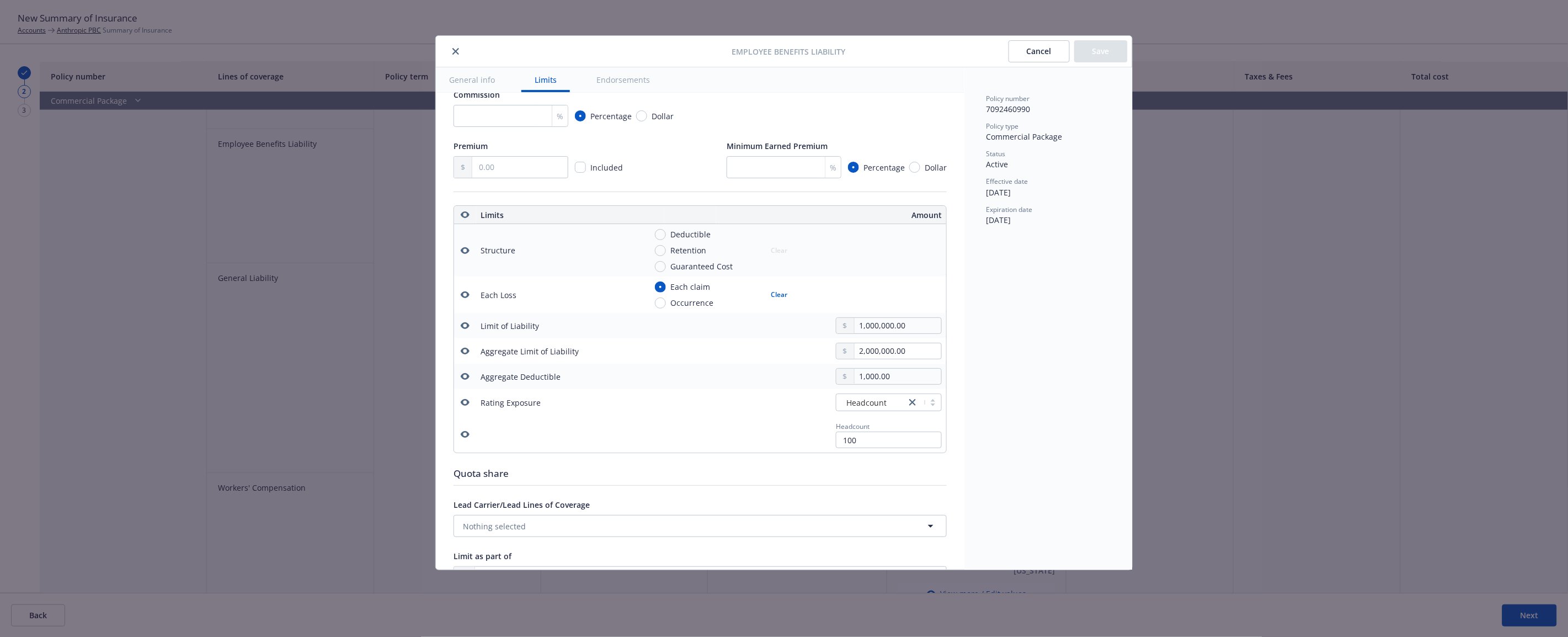
click at [467, 433] on icon "button" at bounding box center [466, 434] width 9 height 6
click at [465, 403] on icon "button" at bounding box center [466, 403] width 9 height 9
click at [1111, 39] on div "Employee Benefits Liability Cancel Save" at bounding box center [783, 51] width 696 height 31
click at [1110, 49] on button "Save" at bounding box center [1101, 51] width 53 height 22
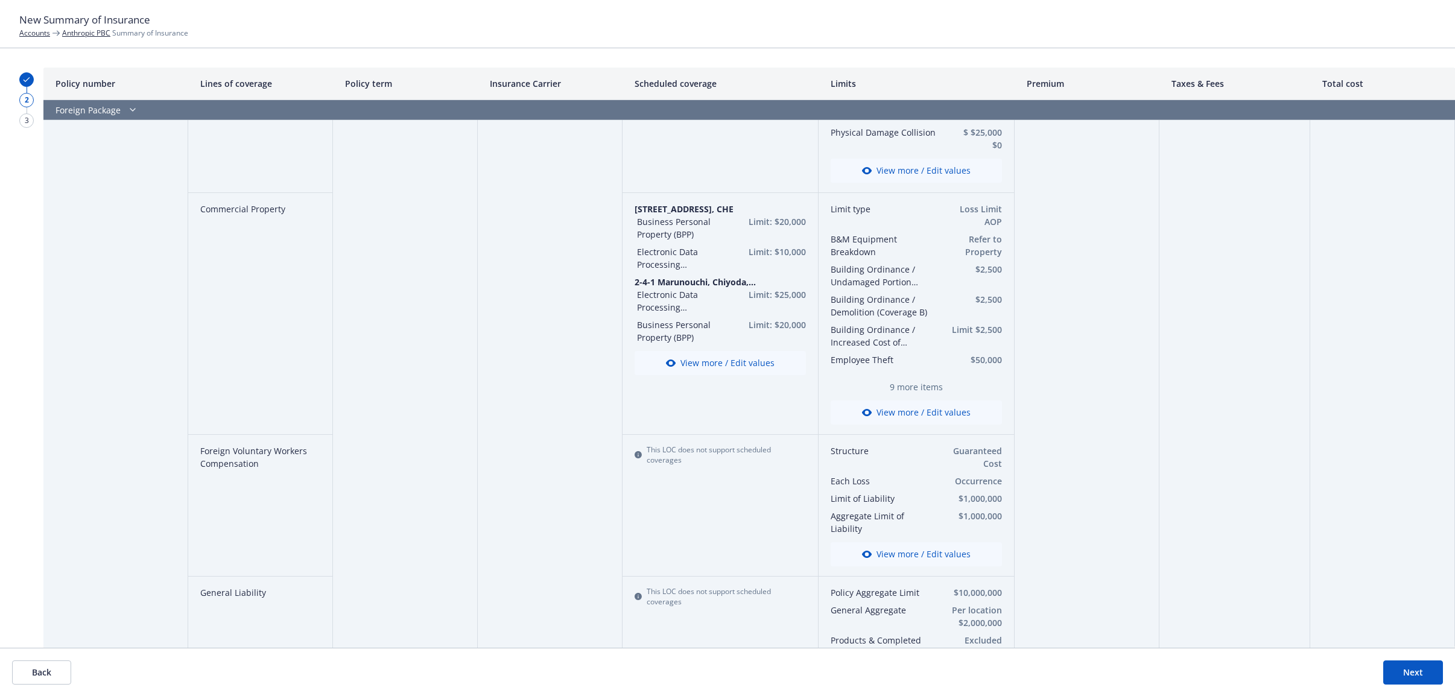
scroll to position [1507, 0]
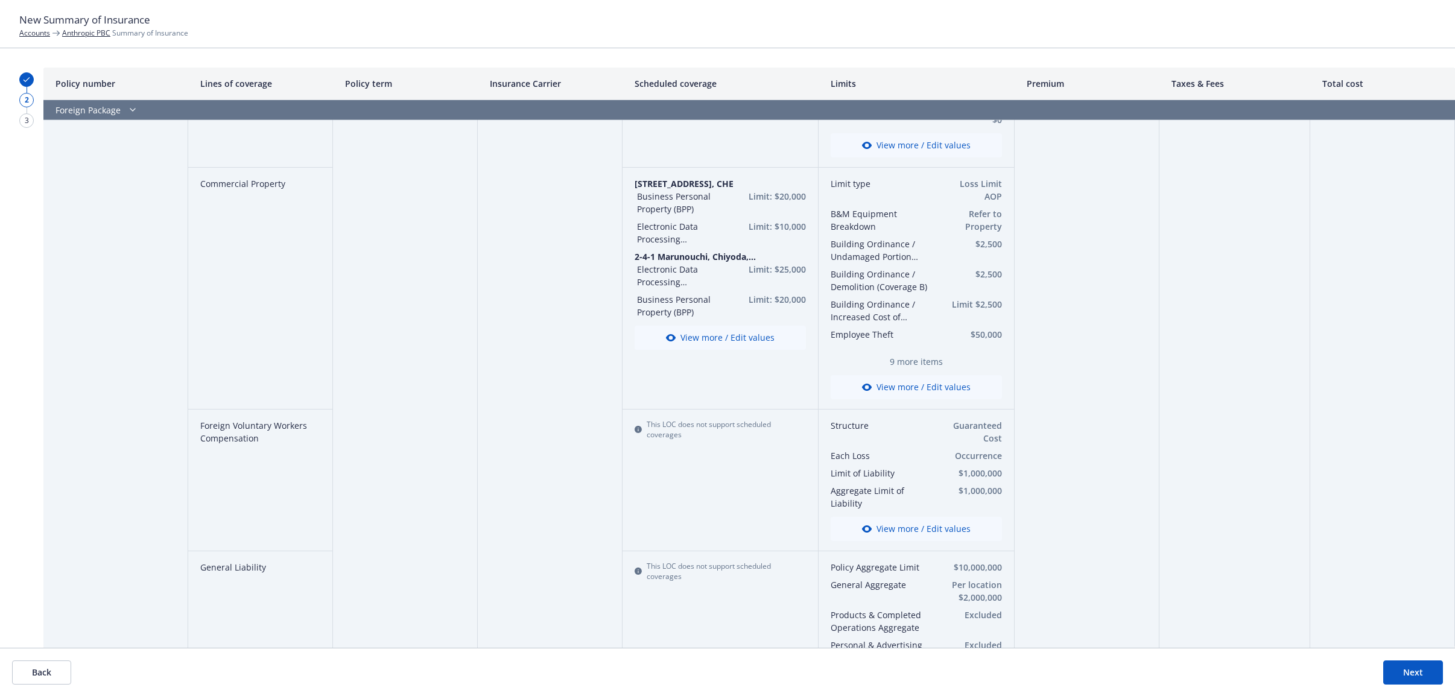
click at [918, 382] on button "View more / Edit values" at bounding box center [915, 387] width 171 height 24
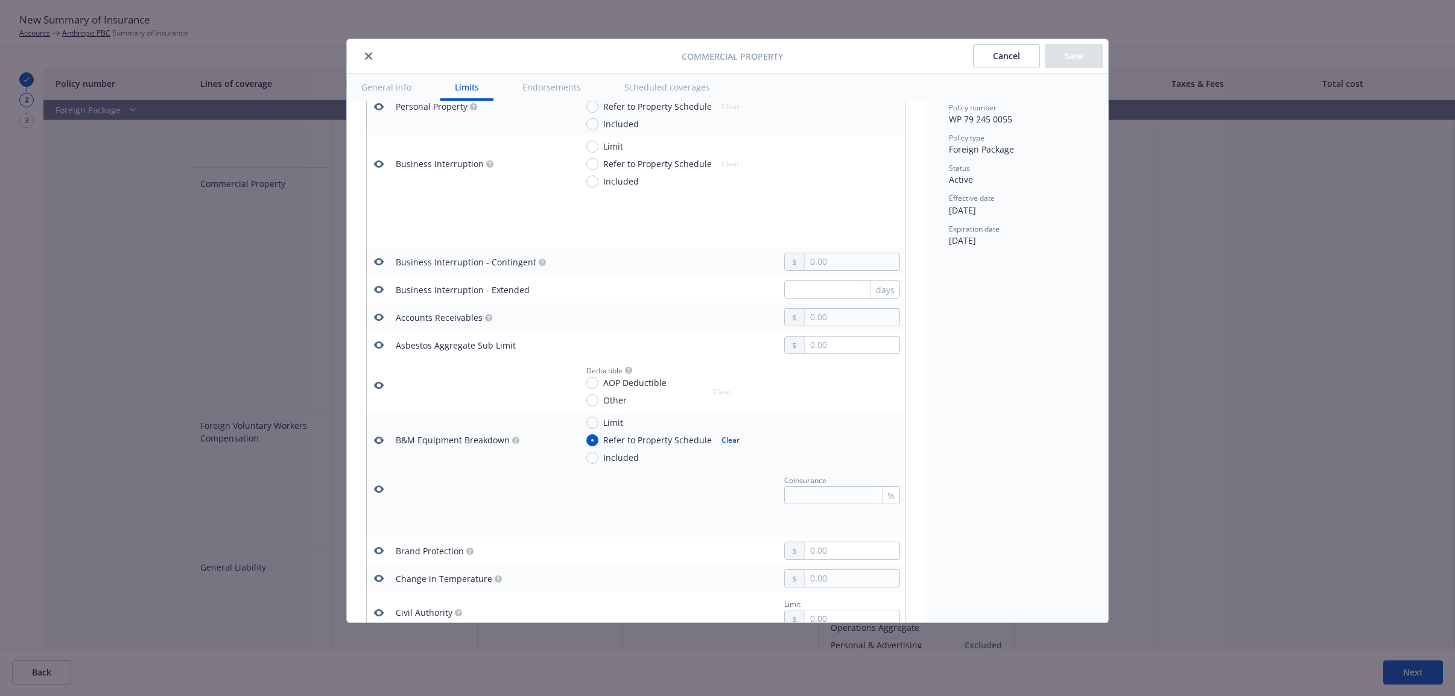
scroll to position [34, 0]
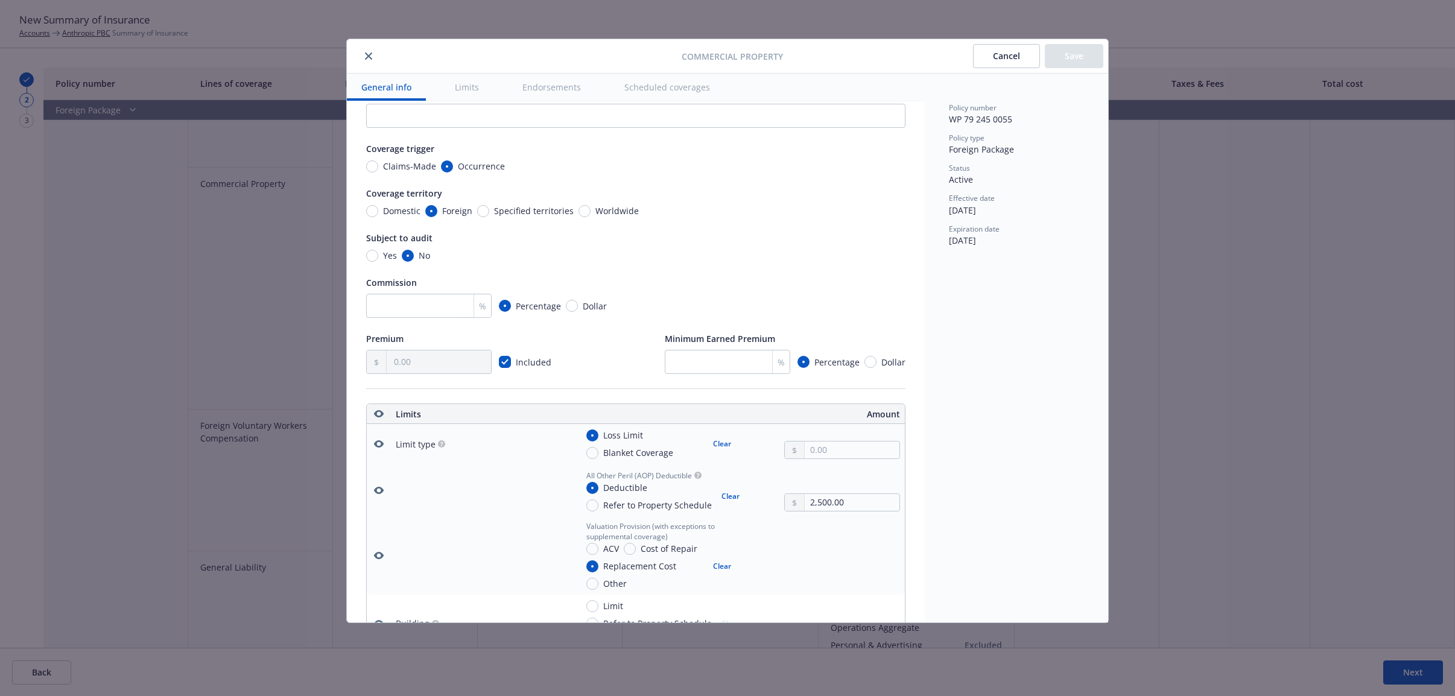
click at [379, 412] on icon "button" at bounding box center [379, 414] width 10 height 10
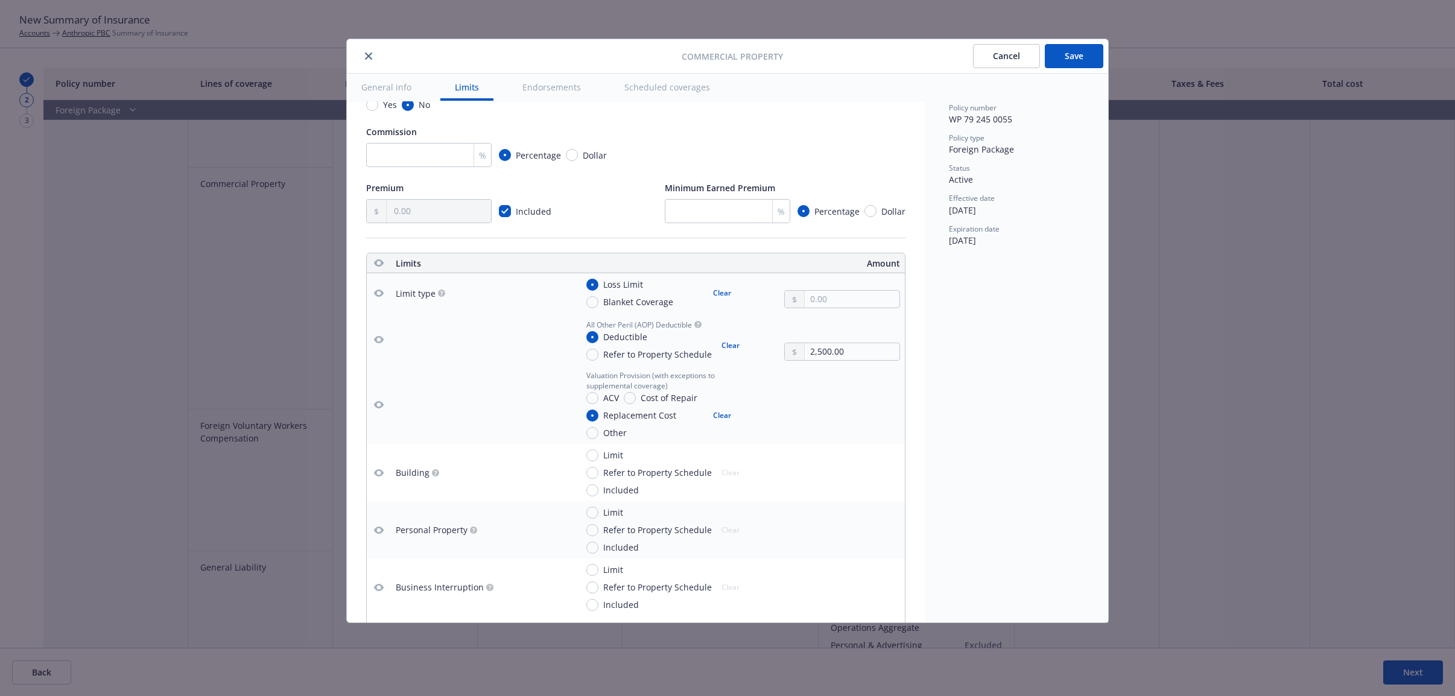
scroll to position [186, 0]
click at [379, 295] on icon "button" at bounding box center [379, 292] width 10 height 7
click at [1016, 416] on div "Policy number WP 79 245 0055 Policy type Foreign Package Status Active Effectiv…" at bounding box center [1015, 348] width 183 height 549
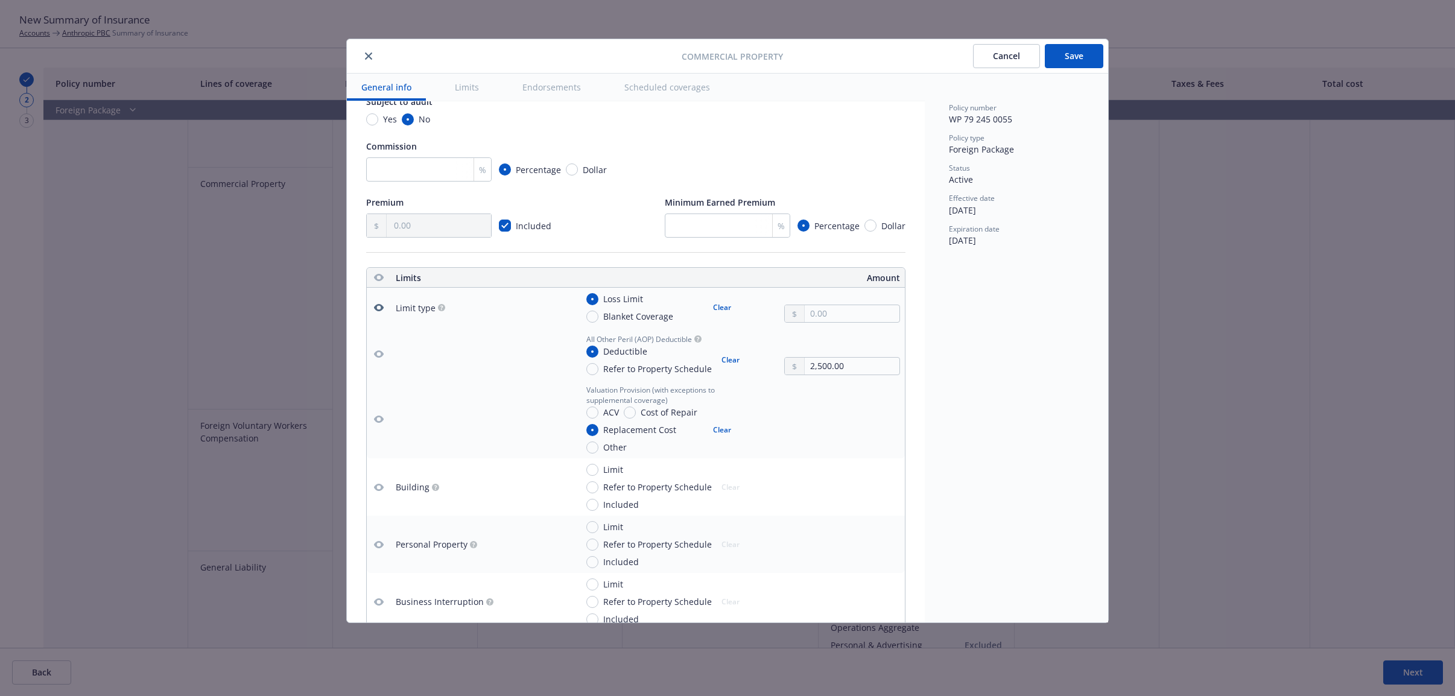
scroll to position [150, 0]
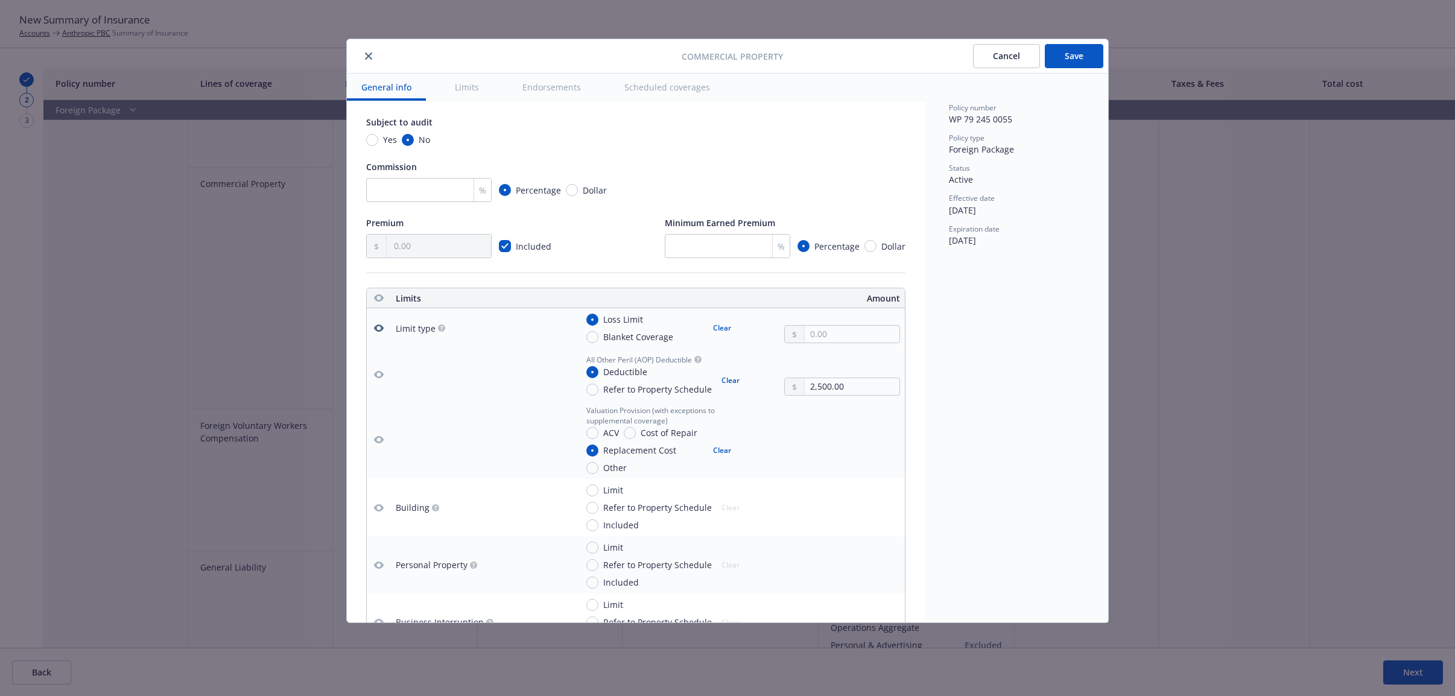
click at [379, 371] on icon "button" at bounding box center [379, 375] width 10 height 10
click at [379, 438] on icon "button" at bounding box center [379, 440] width 10 height 10
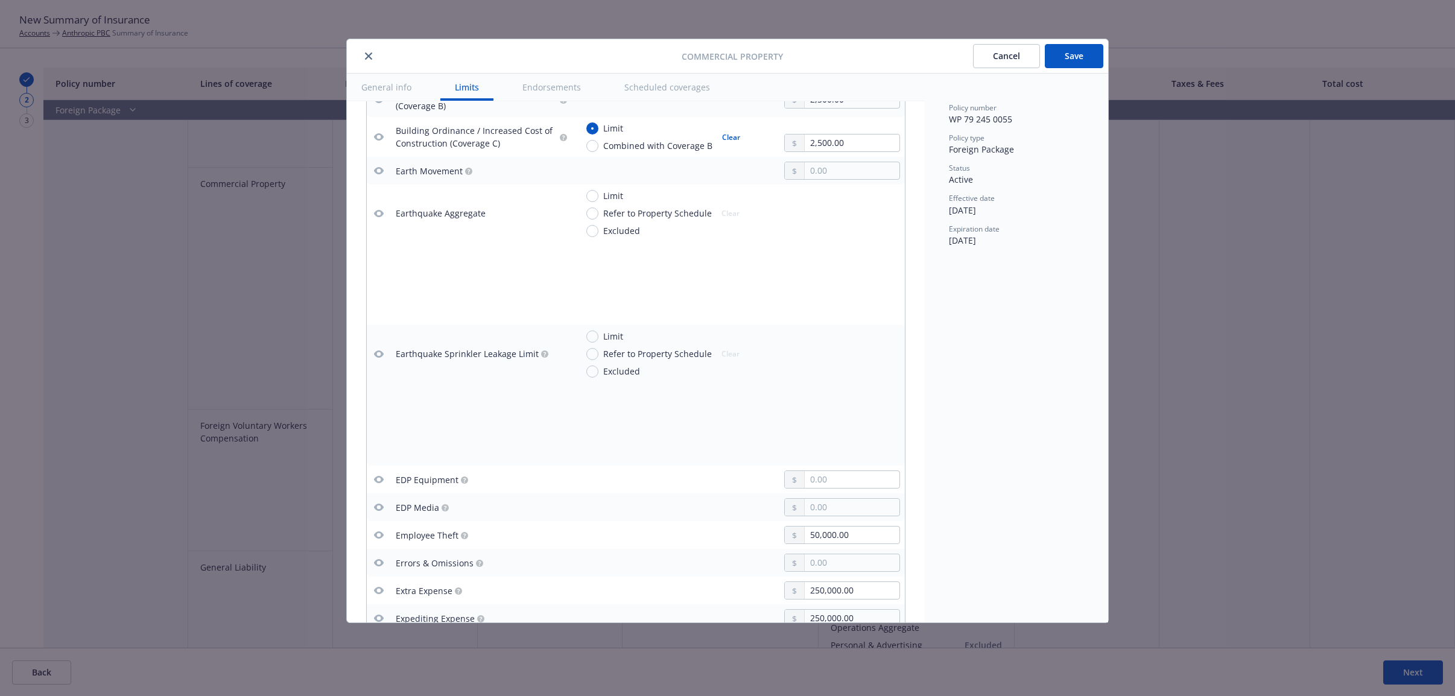
scroll to position [1130, 0]
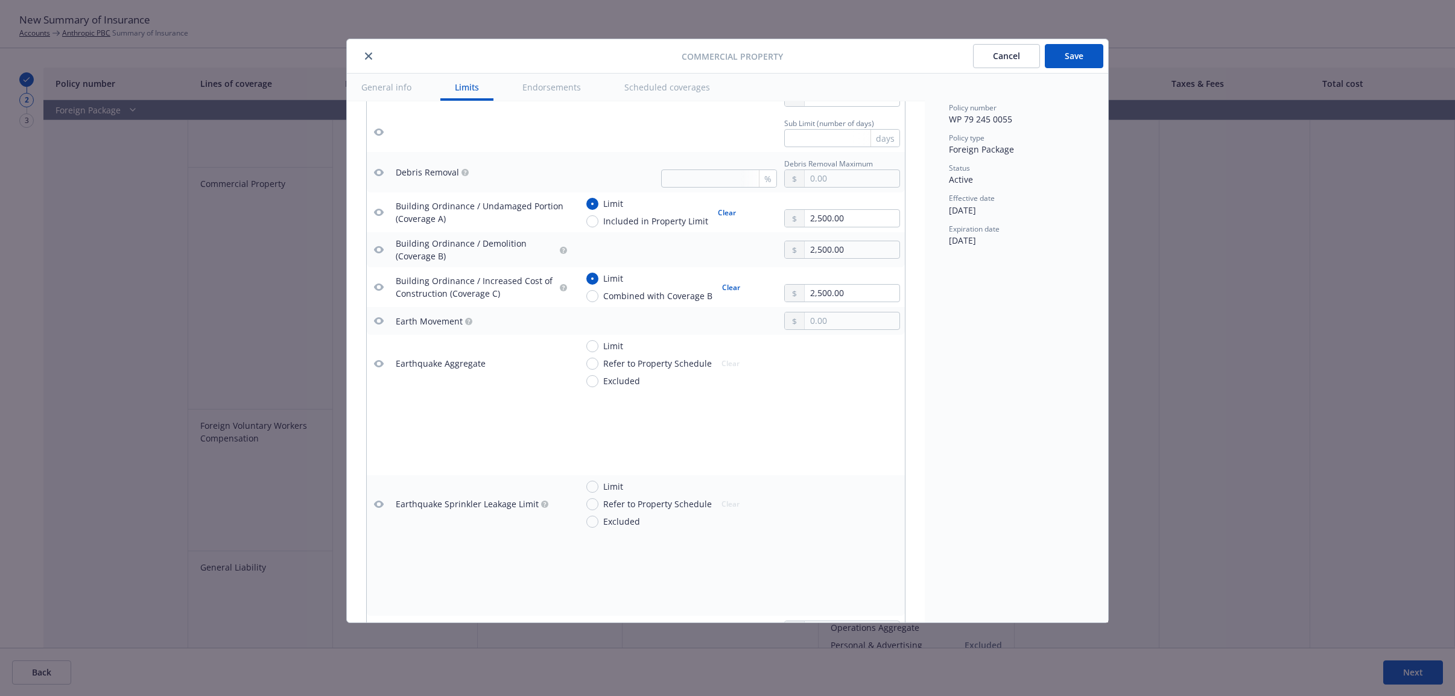
click at [375, 89] on button "General info" at bounding box center [386, 87] width 79 height 27
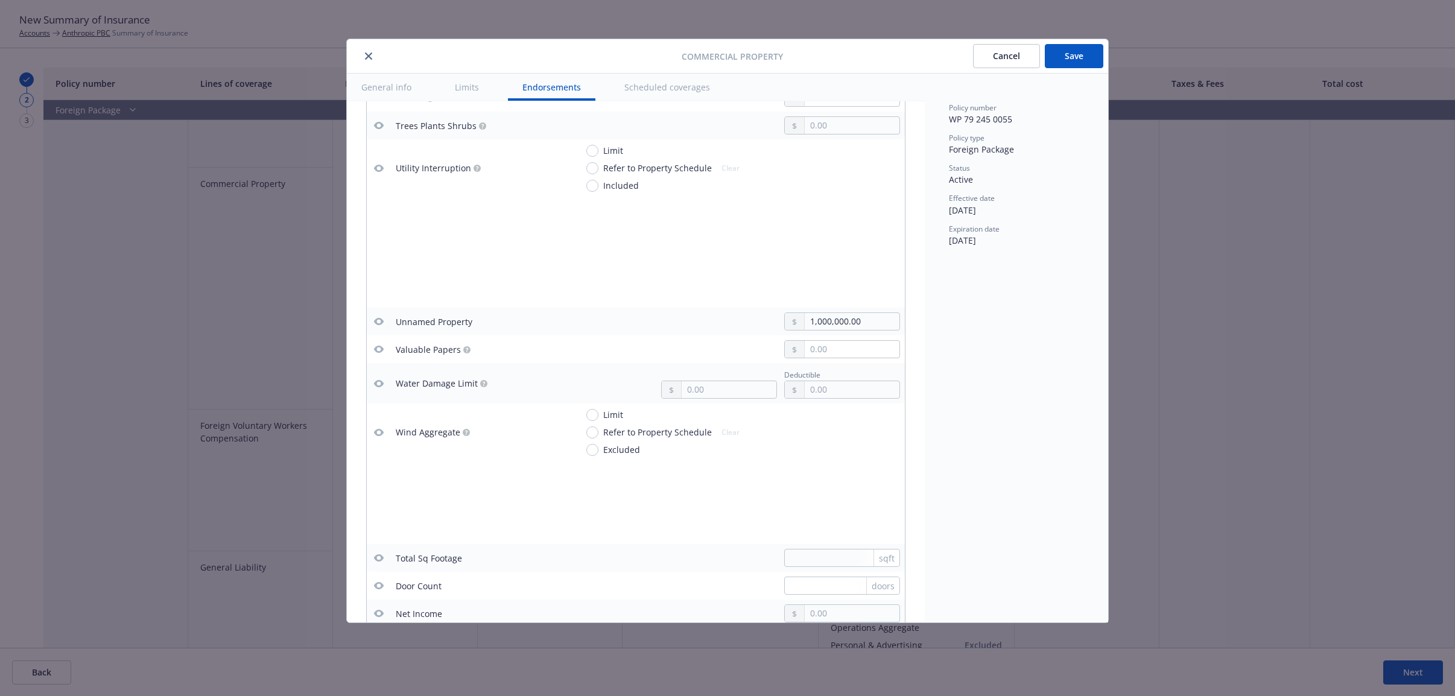
scroll to position [4446, 0]
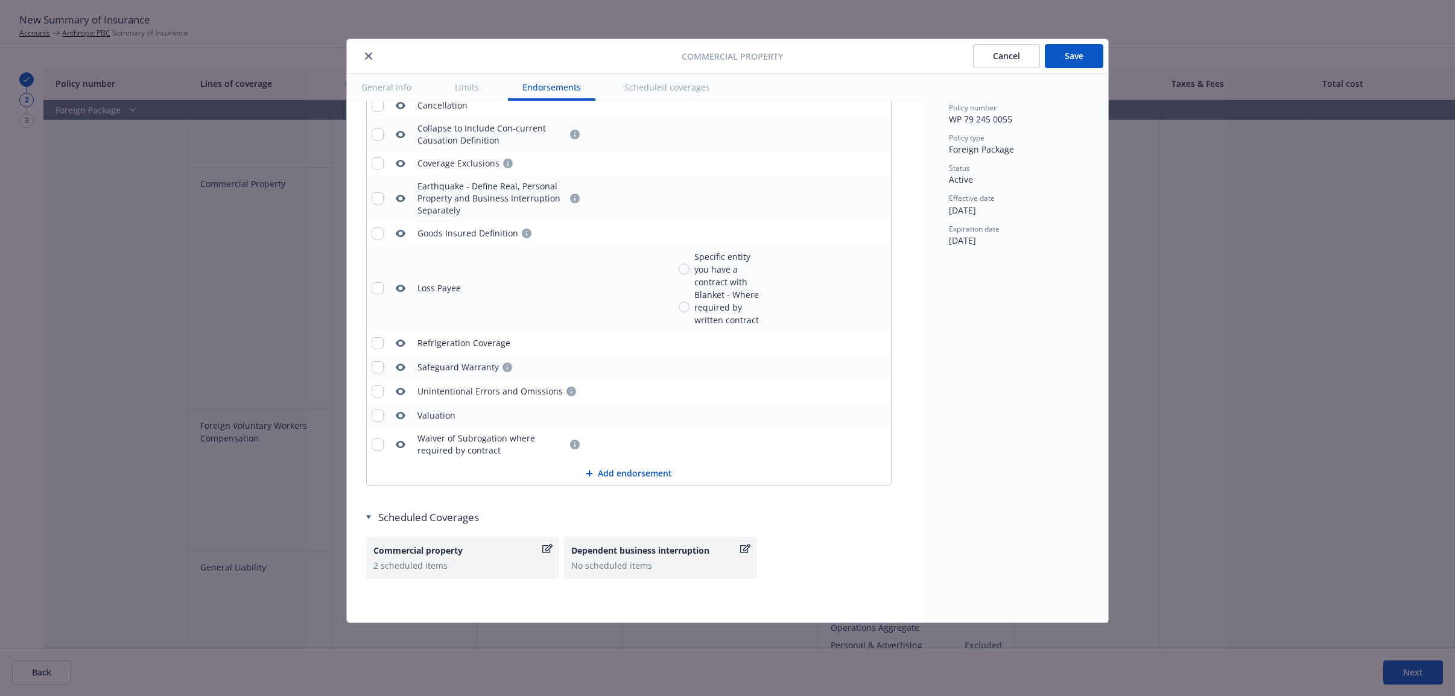
type textarea "x"
click at [459, 550] on div "Commercial property" at bounding box center [456, 550] width 166 height 13
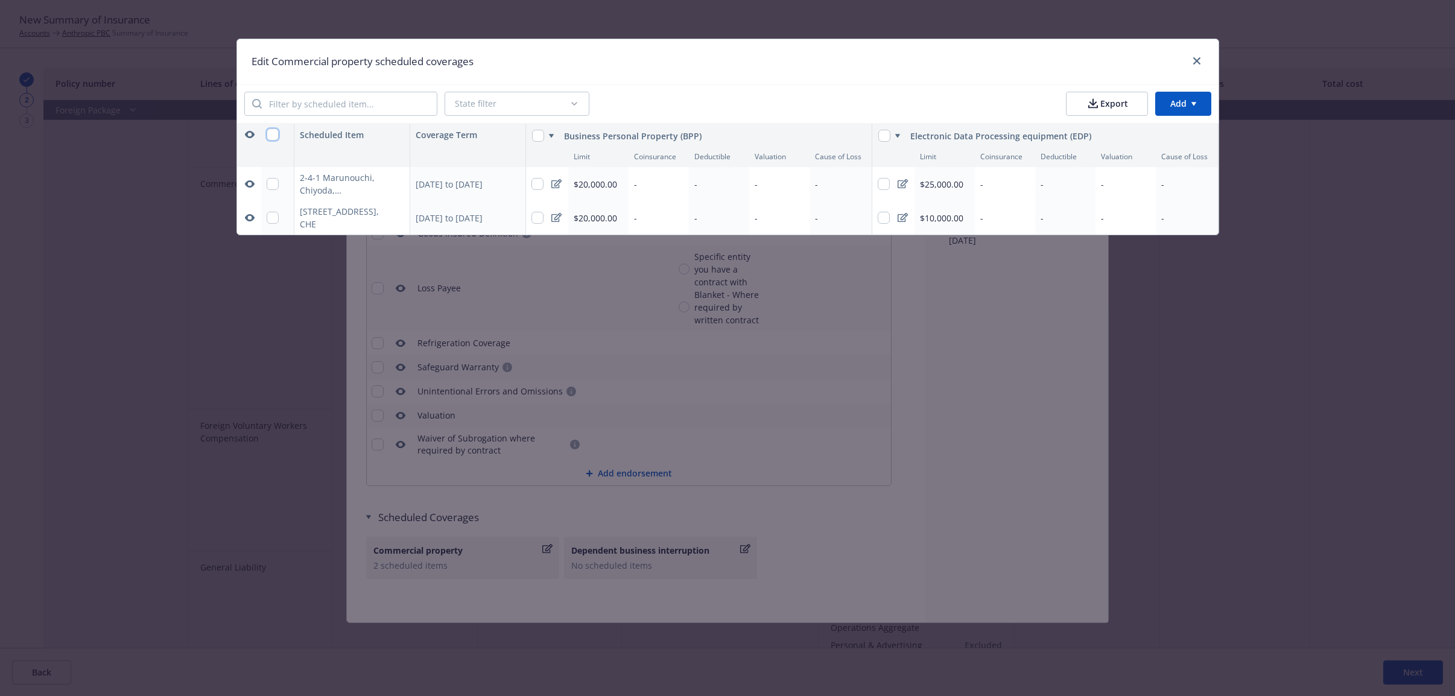
click at [270, 133] on input "checkbox" at bounding box center [273, 134] width 12 height 12
checkbox input "true"
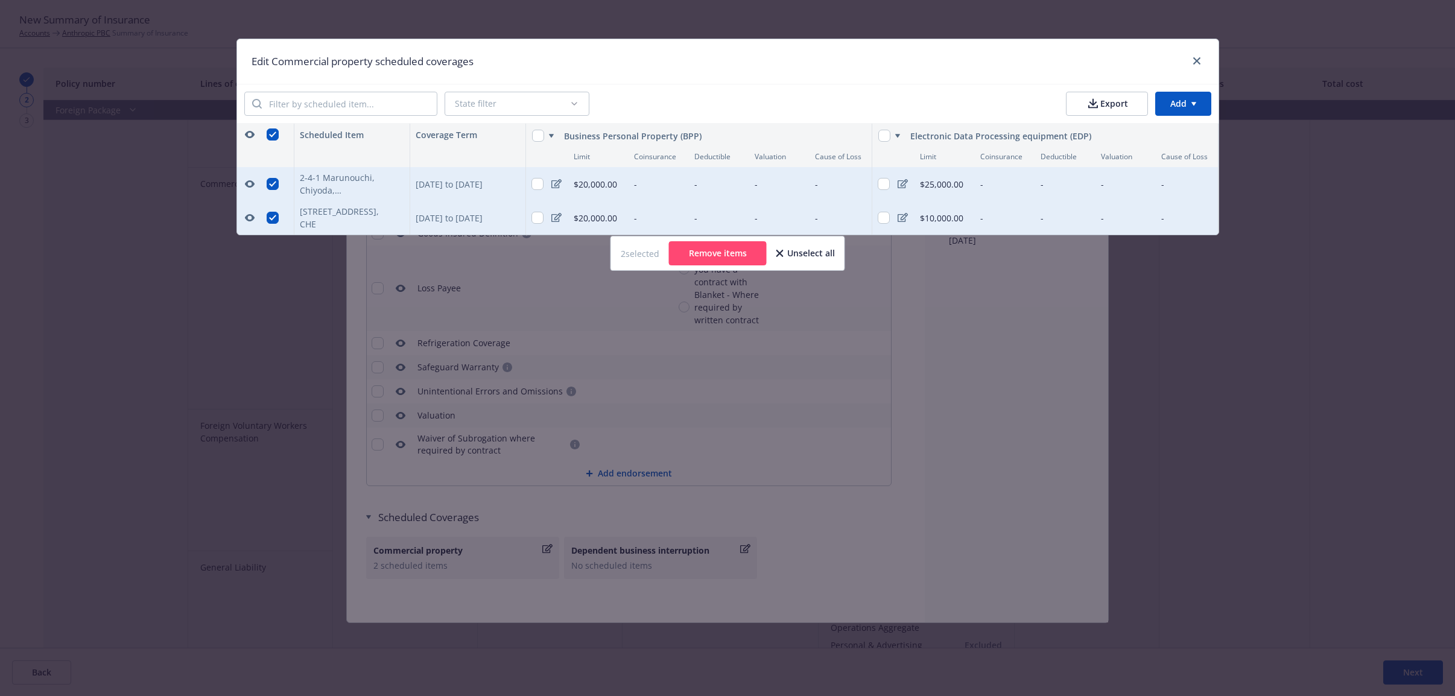
click at [679, 256] on button "Remove items" at bounding box center [718, 253] width 98 height 24
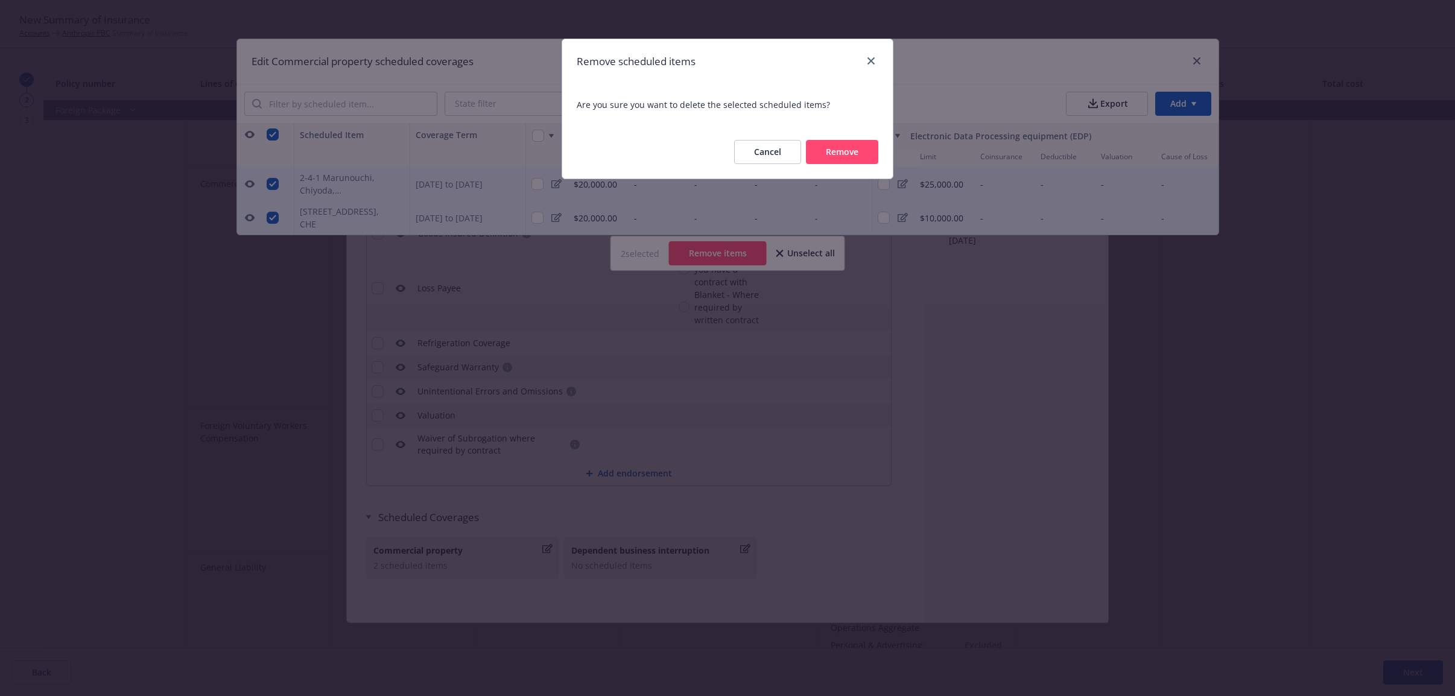
click at [820, 157] on button "Remove" at bounding box center [842, 152] width 72 height 24
type textarea "x"
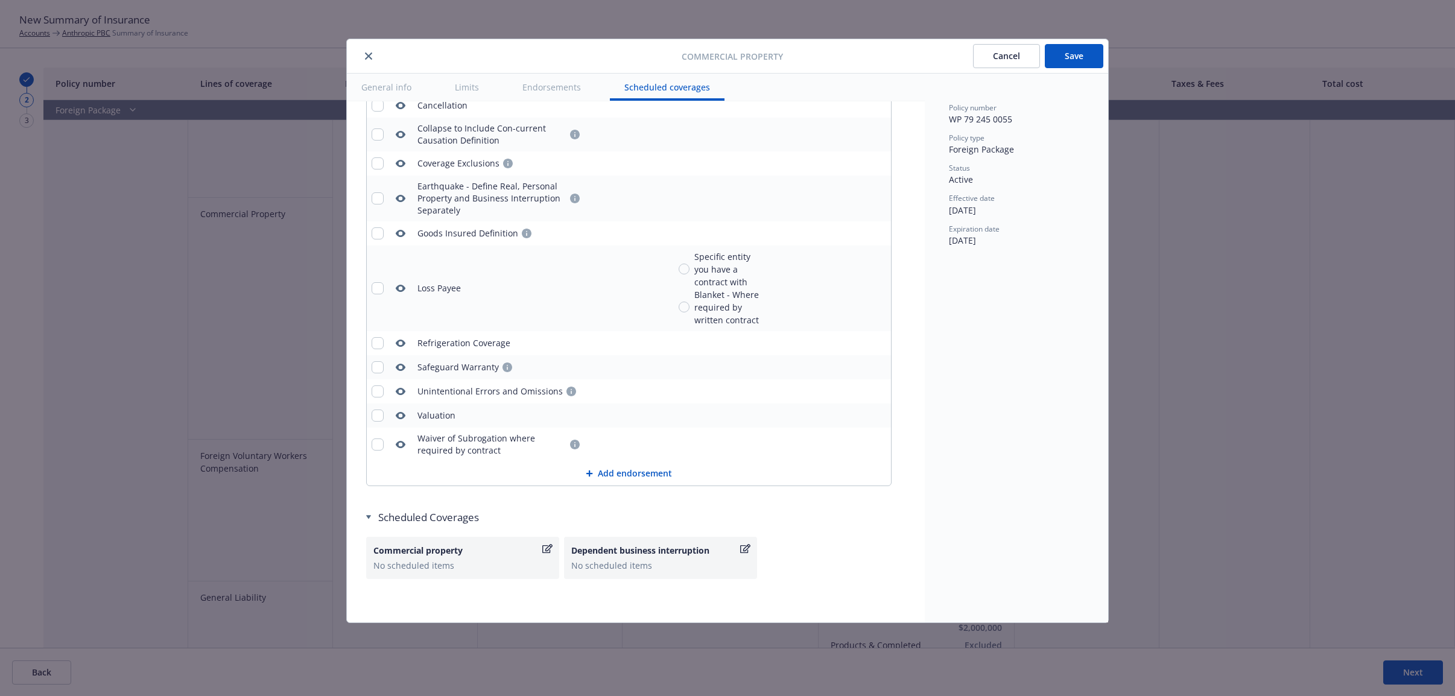
scroll to position [1538, 0]
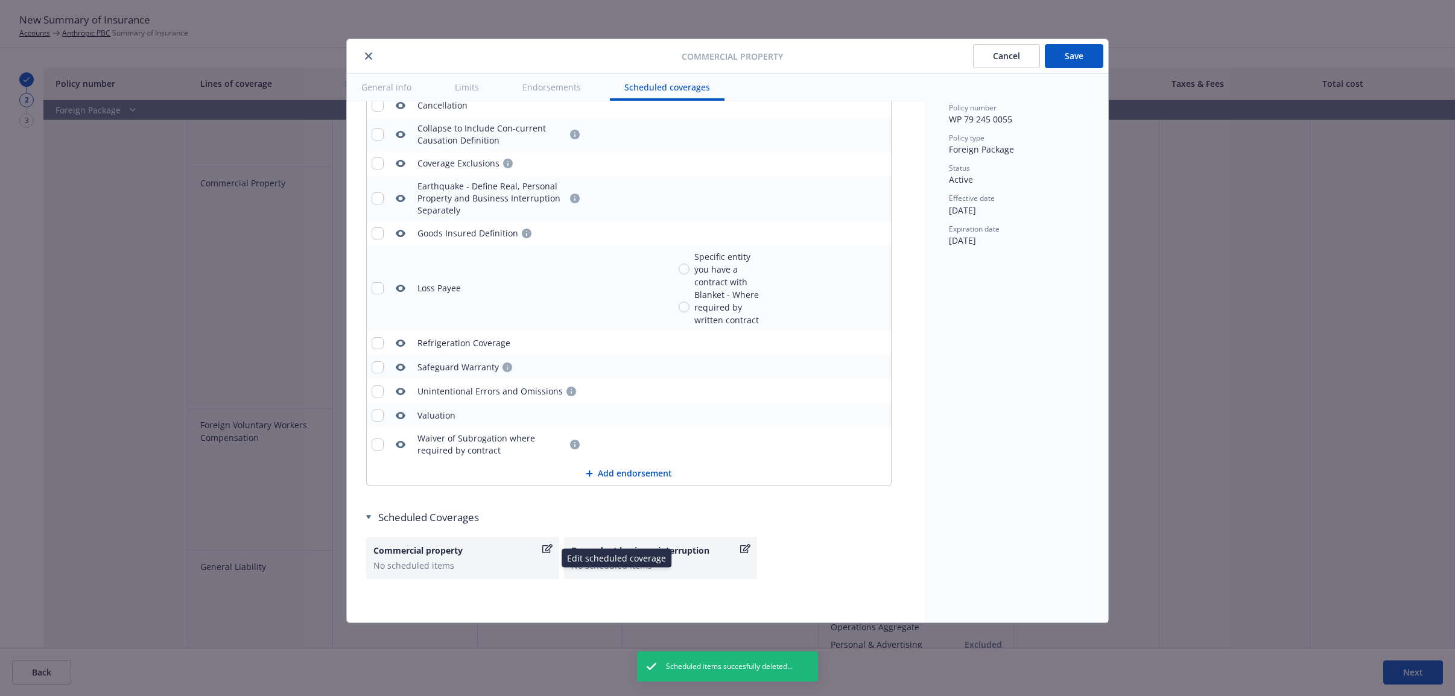
click at [409, 556] on div "Commercial property" at bounding box center [456, 550] width 166 height 13
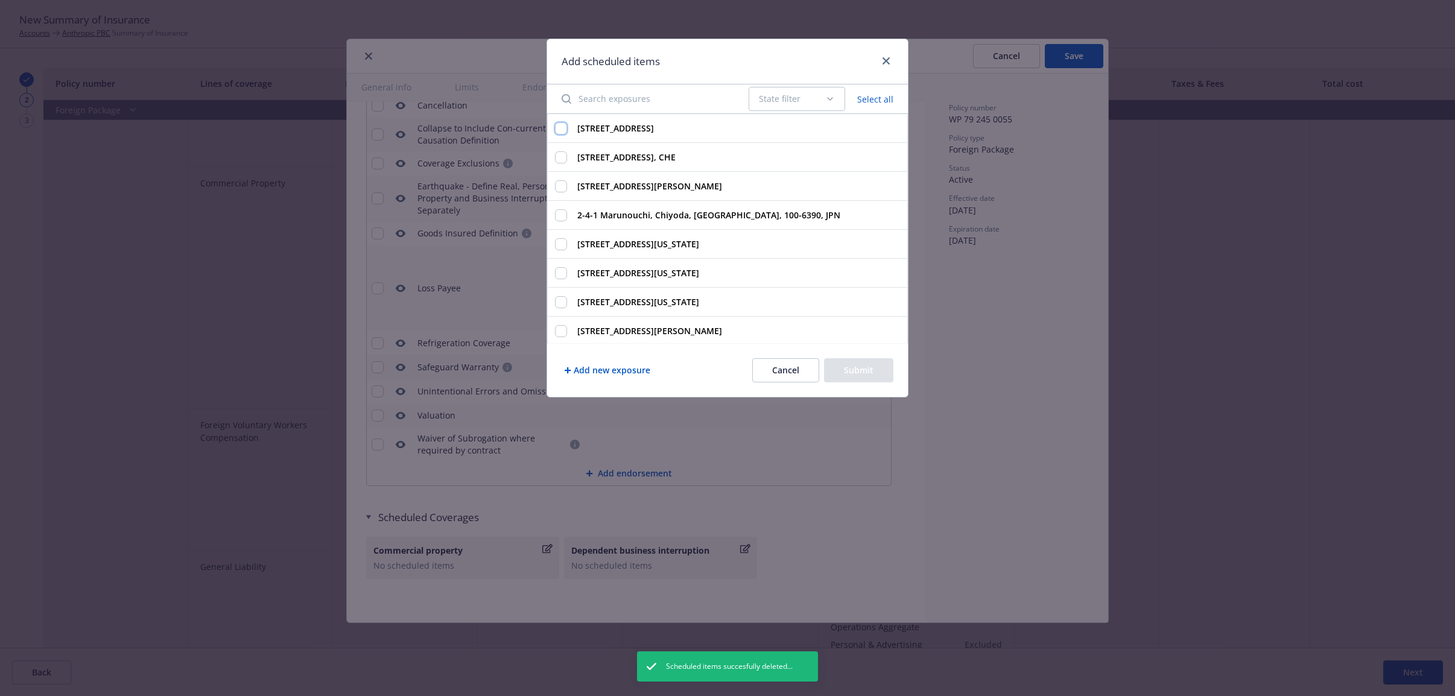
click at [560, 130] on input "[STREET_ADDRESS]" at bounding box center [561, 128] width 12 height 12
checkbox input "true"
click at [558, 155] on input "[STREET_ADDRESS], CHE" at bounding box center [561, 157] width 12 height 12
checkbox input "true"
click at [558, 187] on input "[STREET_ADDRESS][PERSON_NAME]" at bounding box center [561, 186] width 12 height 12
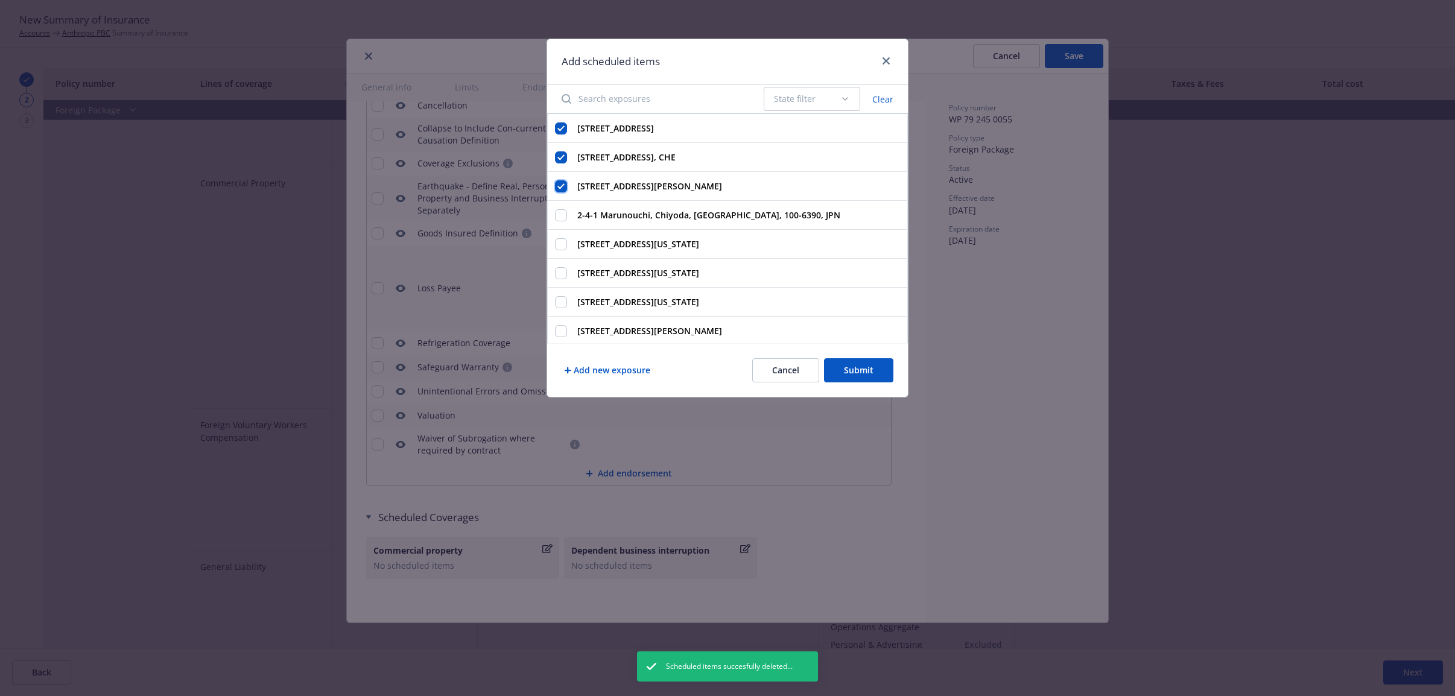
checkbox input "true"
click at [560, 209] on div "2-4-1 Marunouchi, Chiyoda, [GEOGRAPHIC_DATA], 100-6390, JPN" at bounding box center [727, 215] width 361 height 29
click at [850, 383] on div "Add new exposure Cancel Submit" at bounding box center [727, 370] width 361 height 54
click at [853, 374] on button "Submit" at bounding box center [858, 370] width 69 height 24
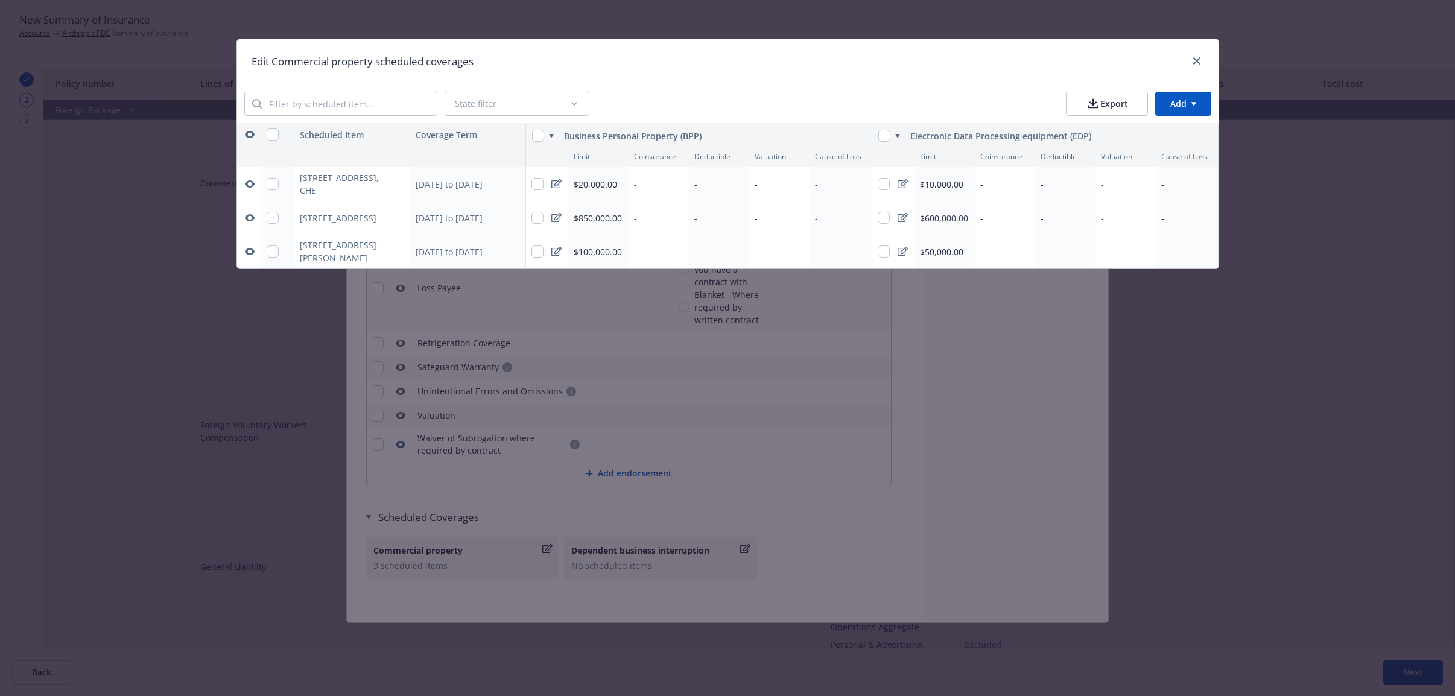
type textarea "x"
click at [1175, 106] on html "New Summary of Insurance Accounts Anthropic PBC Summary of Insurance 2 3 Policy…" at bounding box center [727, 348] width 1455 height 696
click at [1128, 140] on div "Add scheduled items" at bounding box center [1158, 132] width 105 height 20
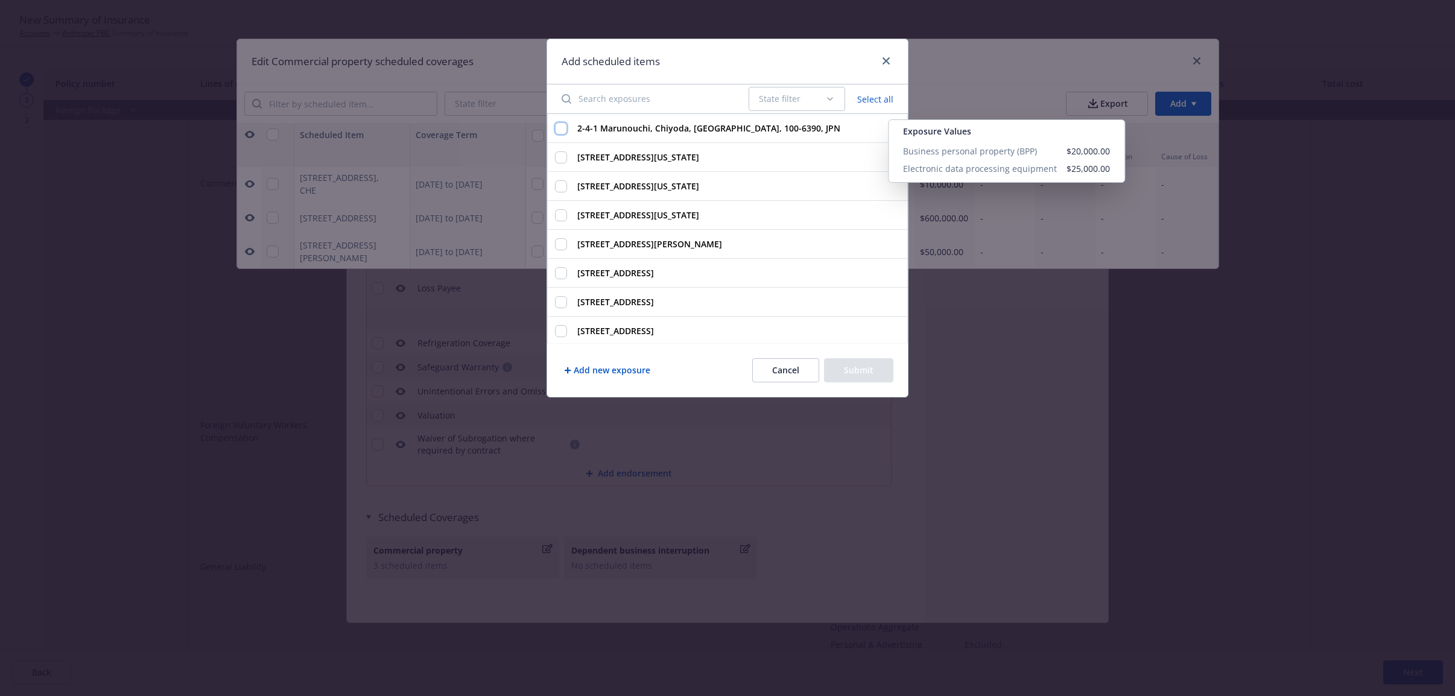
click at [559, 133] on input "2-4-1 Marunouchi, Chiyoda, Tokyo, 100-6390, JPN Exposure Values Business person…" at bounding box center [561, 128] width 12 height 12
checkbox input "true"
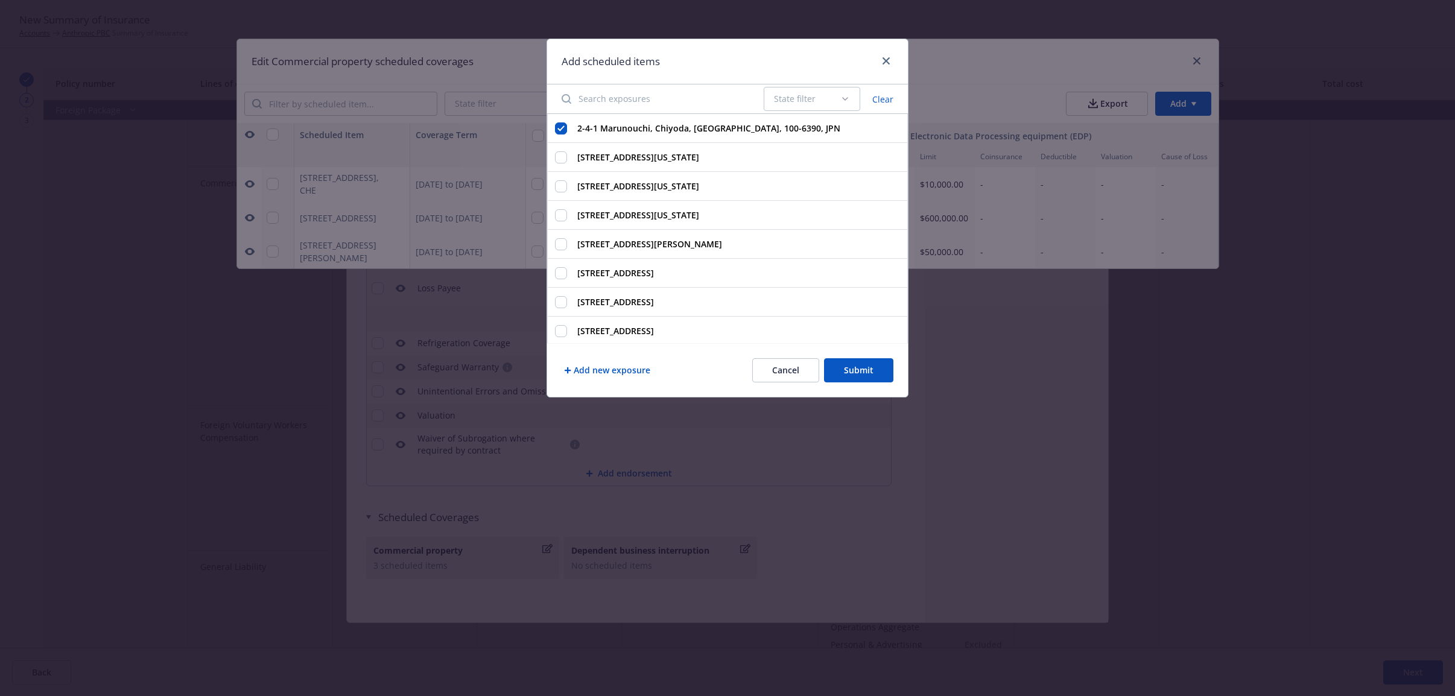
click at [860, 378] on button "Submit" at bounding box center [858, 370] width 69 height 24
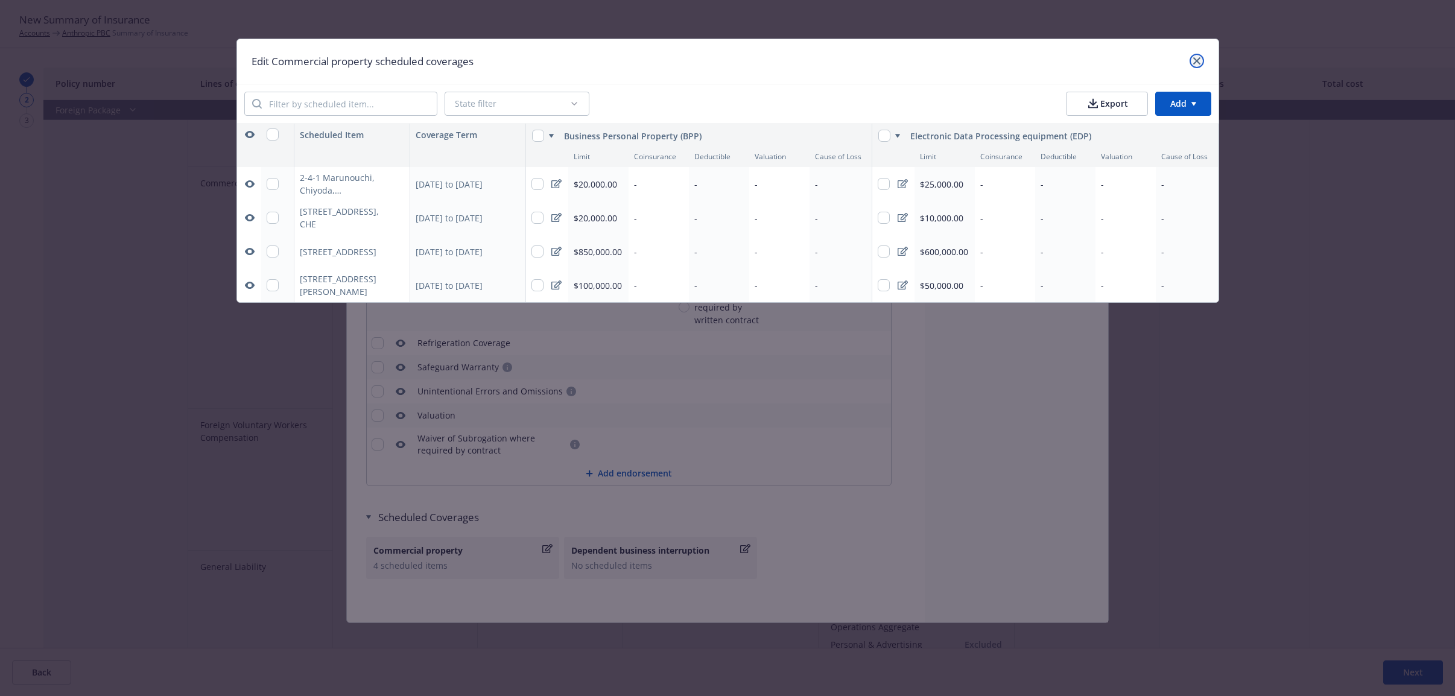
click at [1196, 65] on link "close" at bounding box center [1196, 61] width 14 height 14
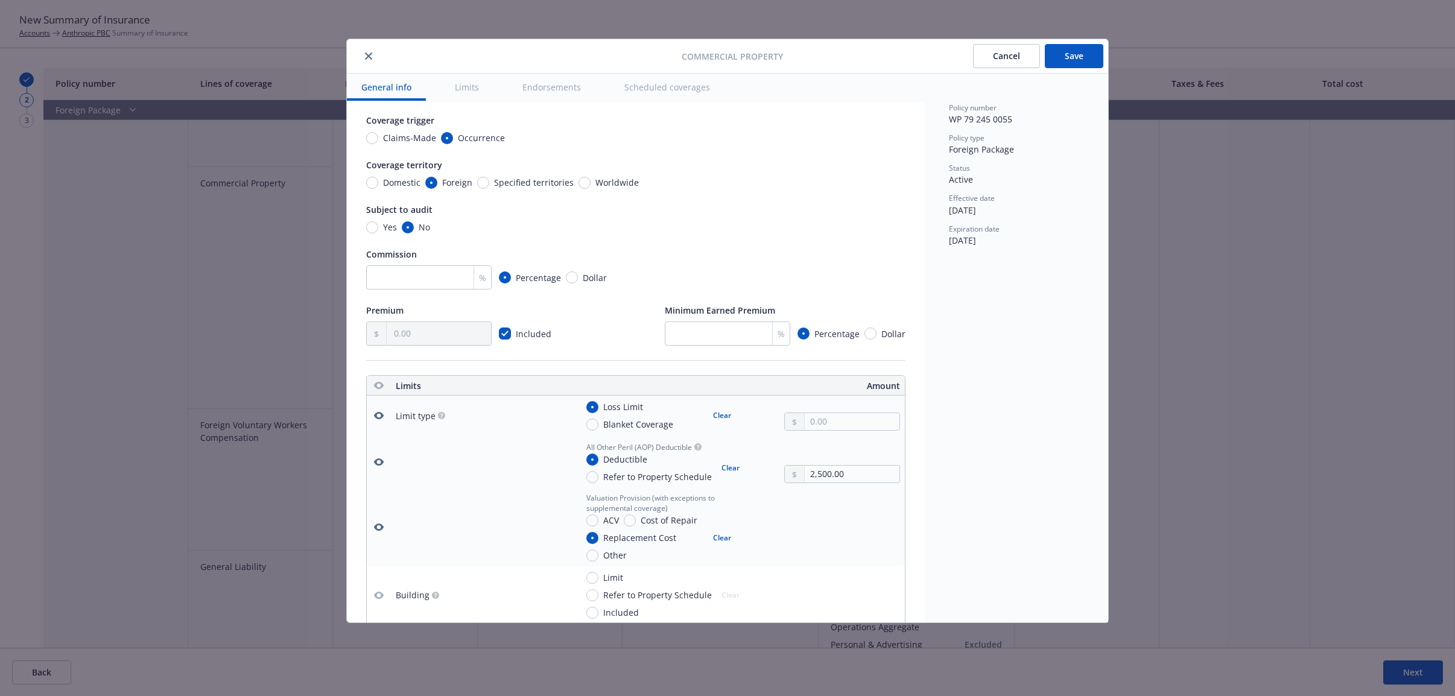
scroll to position [0, 0]
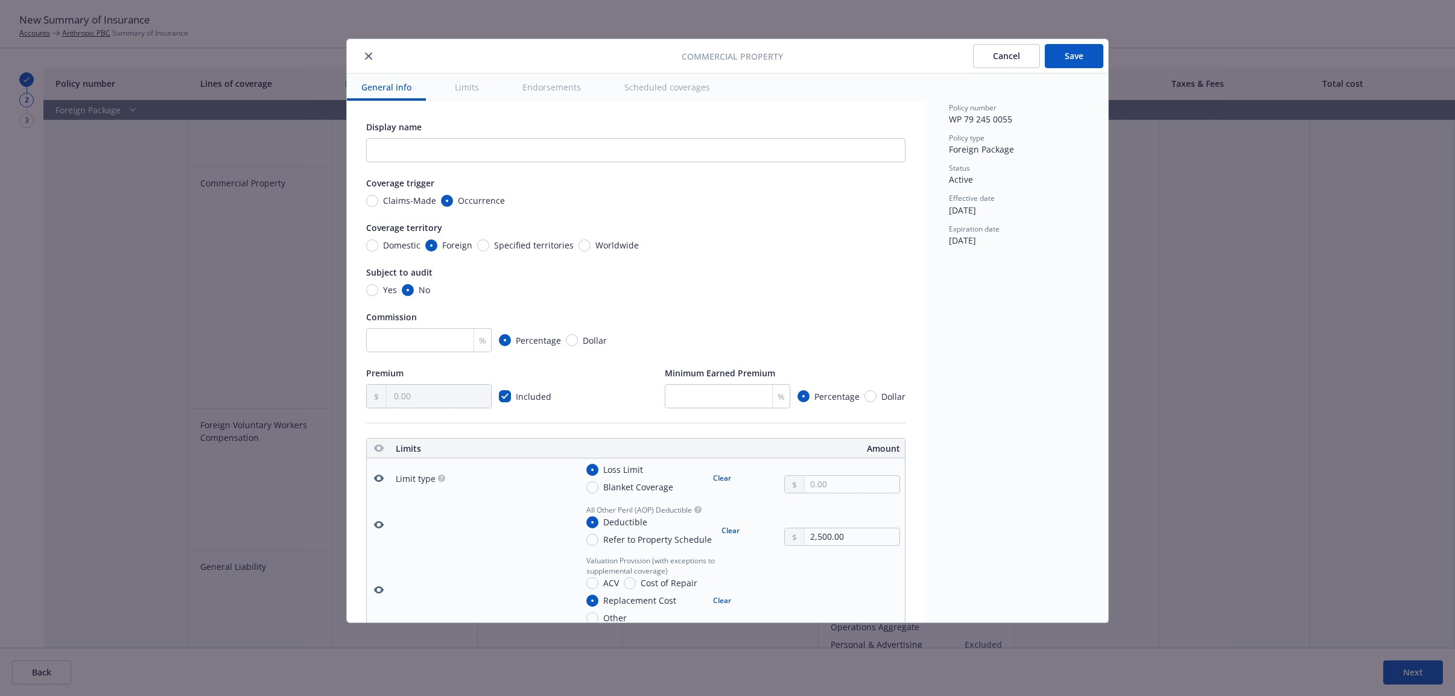
type textarea "x"
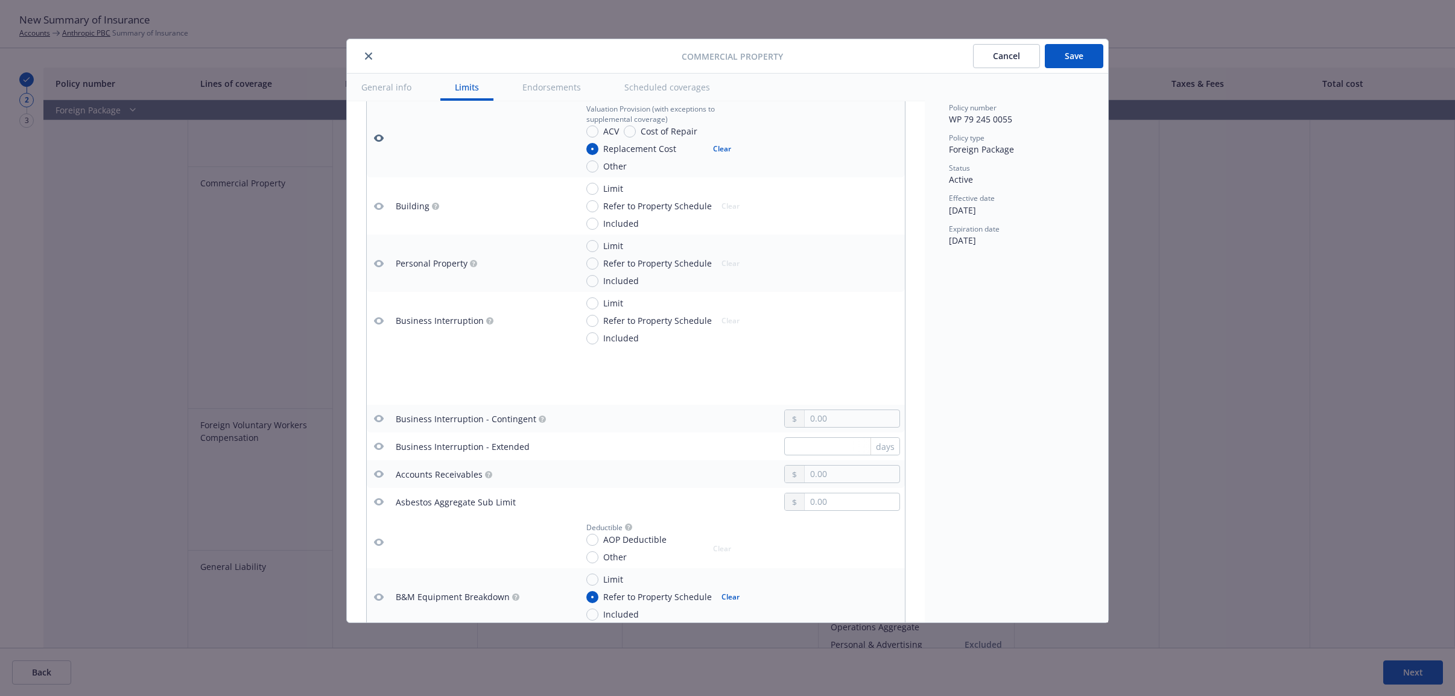
click at [381, 264] on icon "button" at bounding box center [379, 264] width 10 height 10
click at [592, 266] on input "Refer to Property Schedule" at bounding box center [592, 264] width 12 height 12
radio input "true"
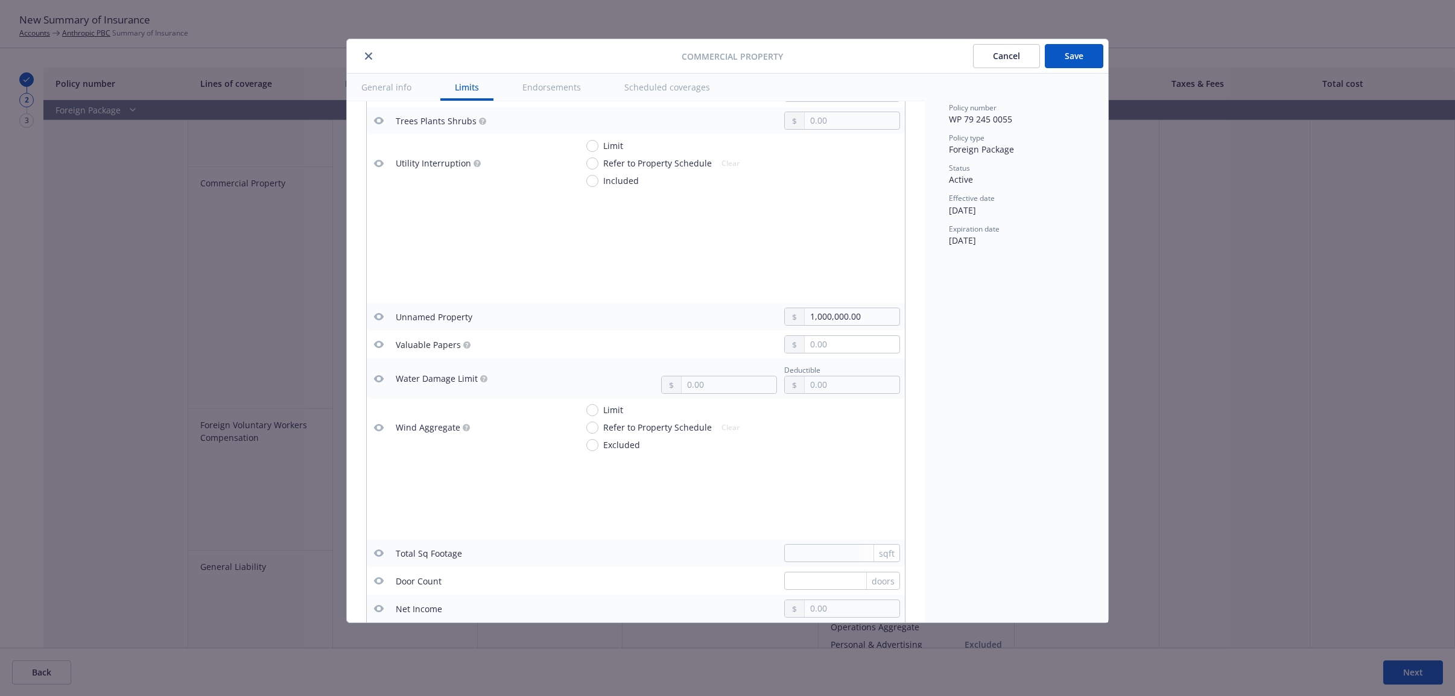
scroll to position [3165, 0]
click at [382, 326] on icon "button" at bounding box center [379, 322] width 10 height 10
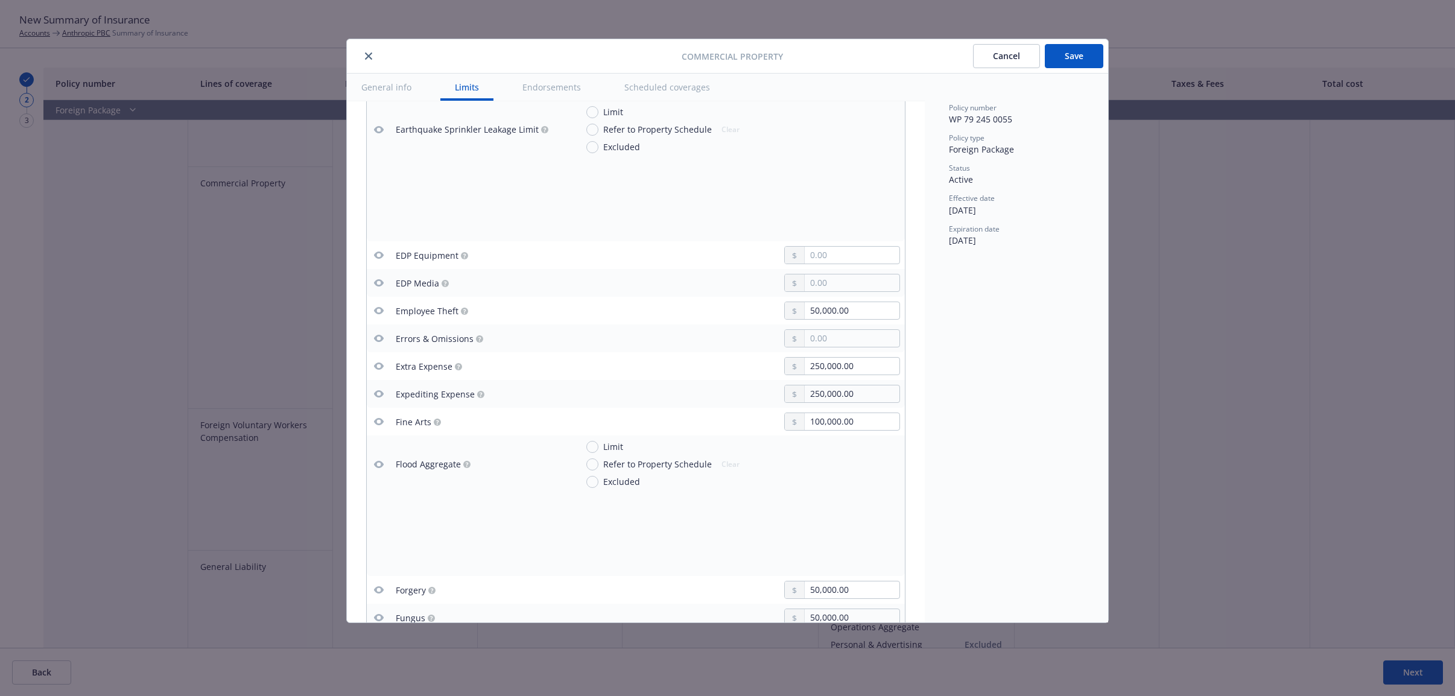
scroll to position [1507, 0]
click at [381, 309] on icon "button" at bounding box center [379, 307] width 10 height 7
drag, startPoint x: 859, startPoint y: 365, endPoint x: 786, endPoint y: 365, distance: 73.0
click at [786, 365] on div "250,000.00" at bounding box center [842, 363] width 116 height 18
type textarea "x"
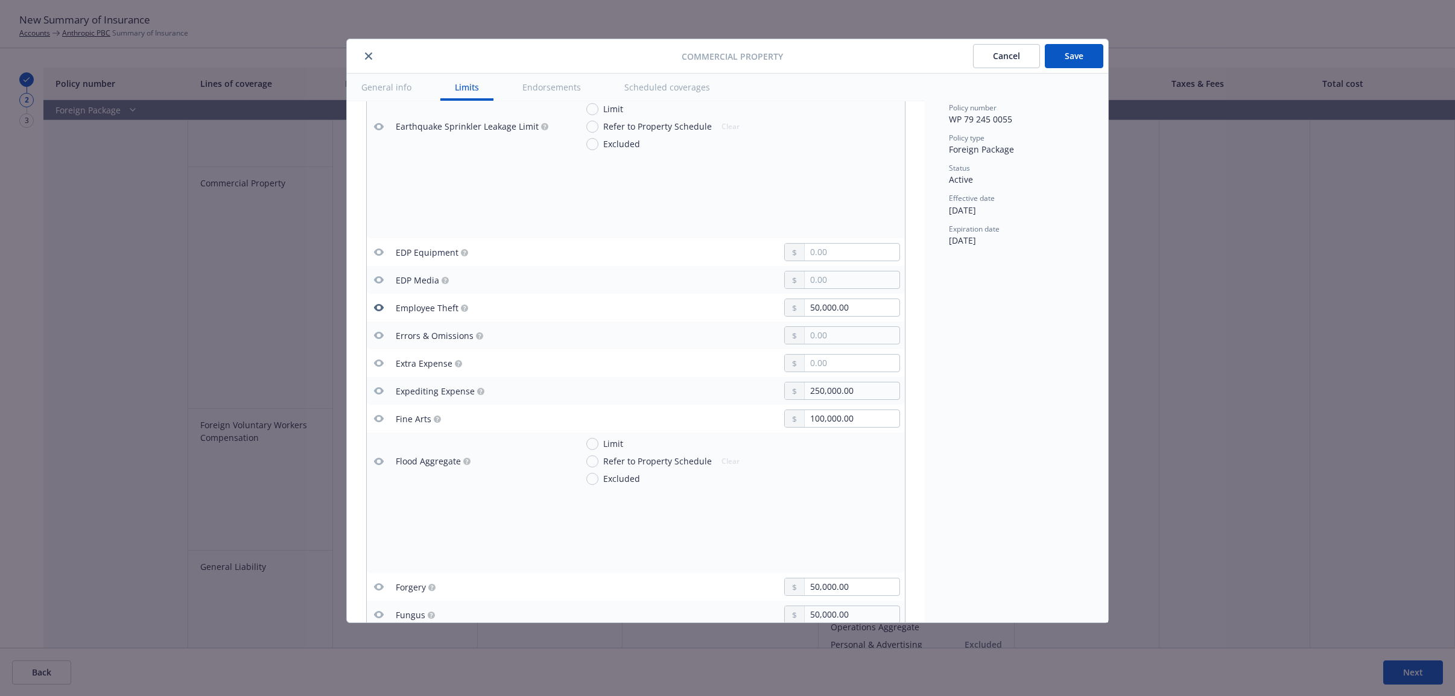
click at [682, 394] on div "250,000.00" at bounding box center [738, 391] width 323 height 18
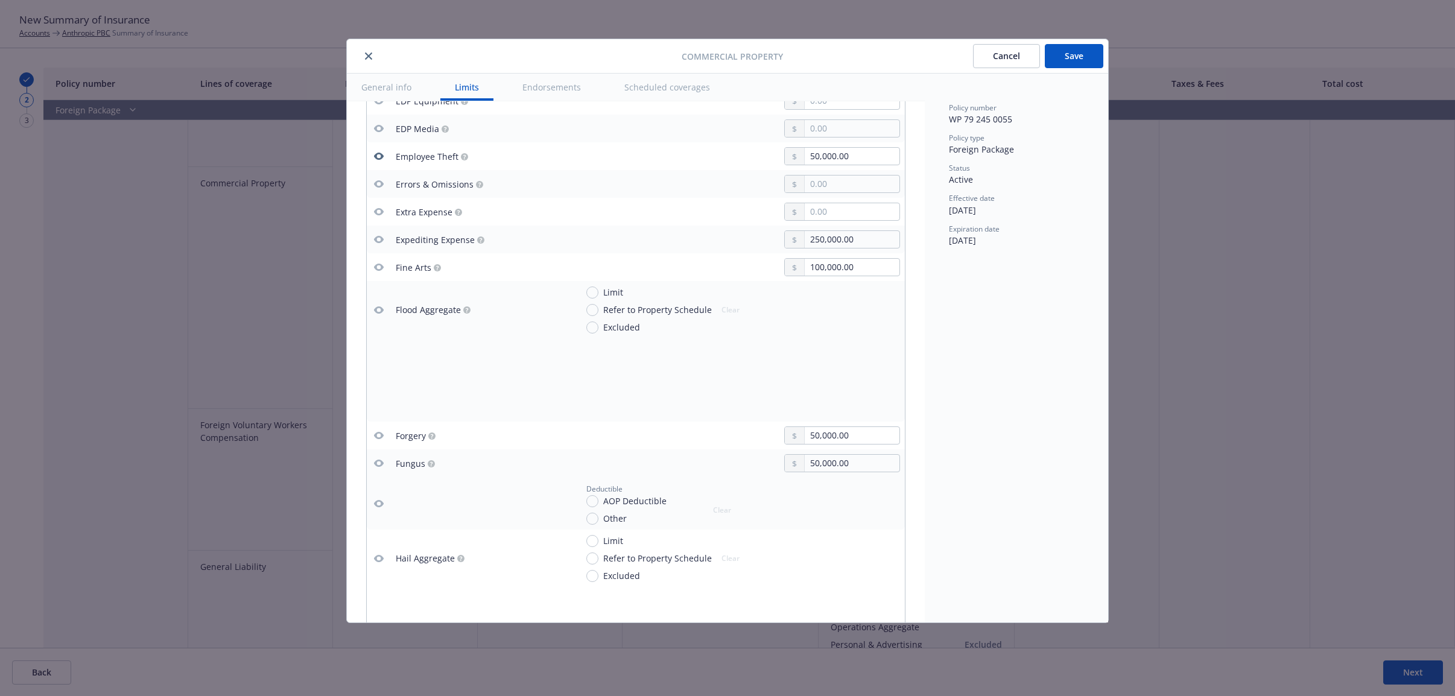
scroll to position [1809, 0]
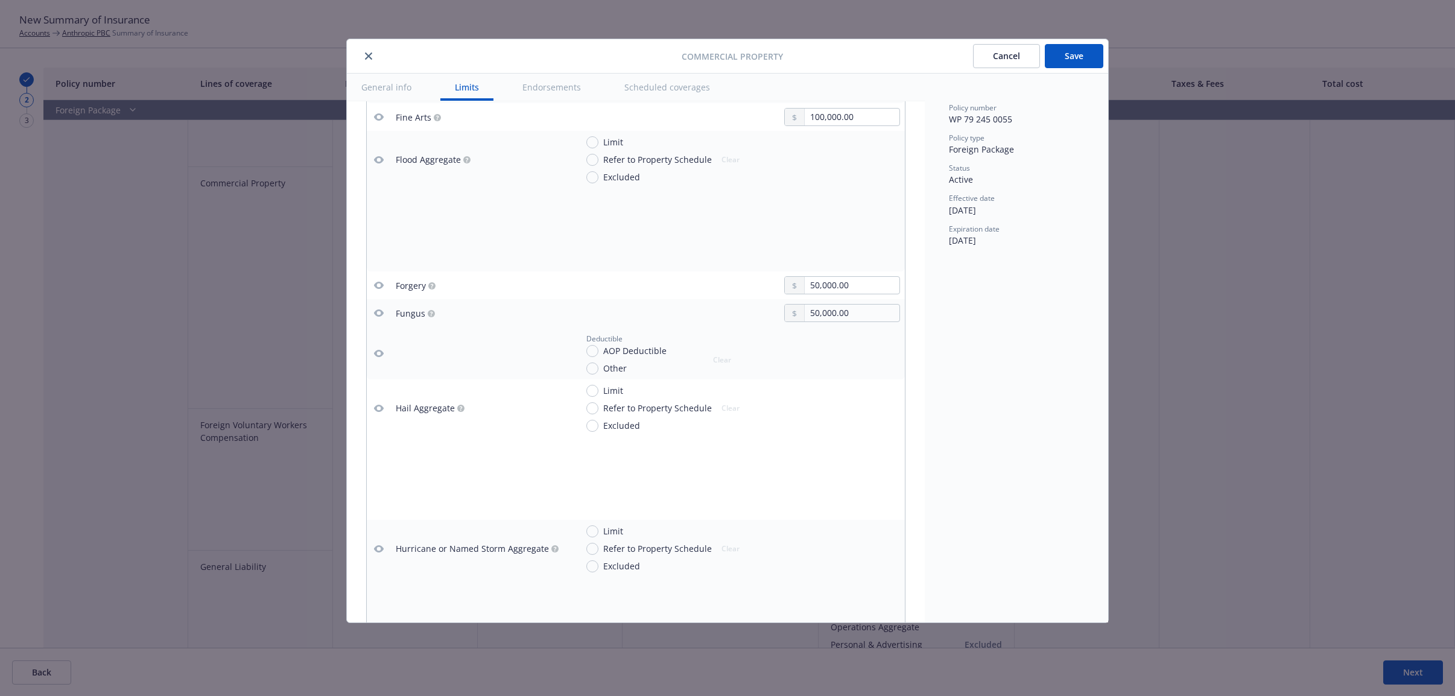
click at [382, 162] on icon "button" at bounding box center [379, 159] width 10 height 7
click at [378, 164] on icon "button" at bounding box center [379, 160] width 10 height 10
click at [592, 141] on input "Limit" at bounding box center [592, 142] width 12 height 12
radio input "true"
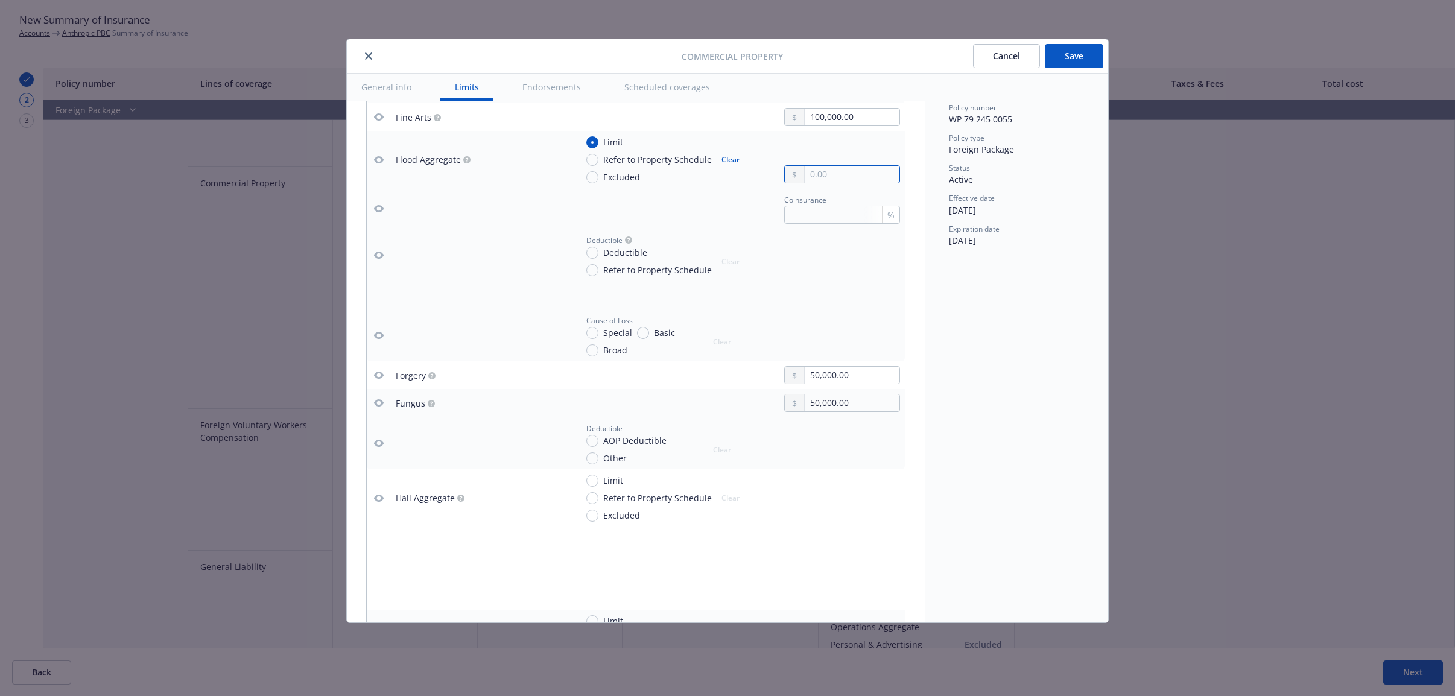
click at [812, 172] on input "text" at bounding box center [851, 174] width 95 height 17
type textarea "x"
type input "10.00"
type textarea "x"
type input "100.00"
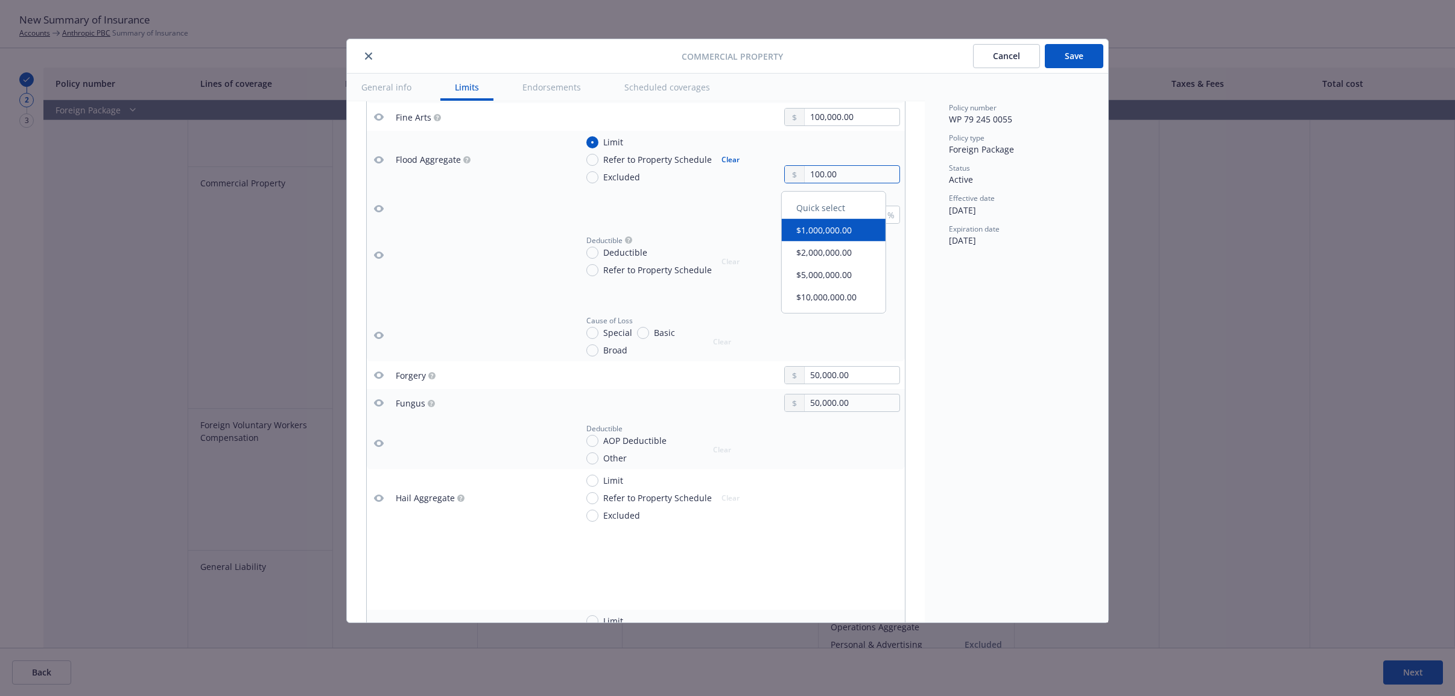
type textarea "x"
type input "1,000.00"
type textarea "x"
type input "10,000.00"
type textarea "x"
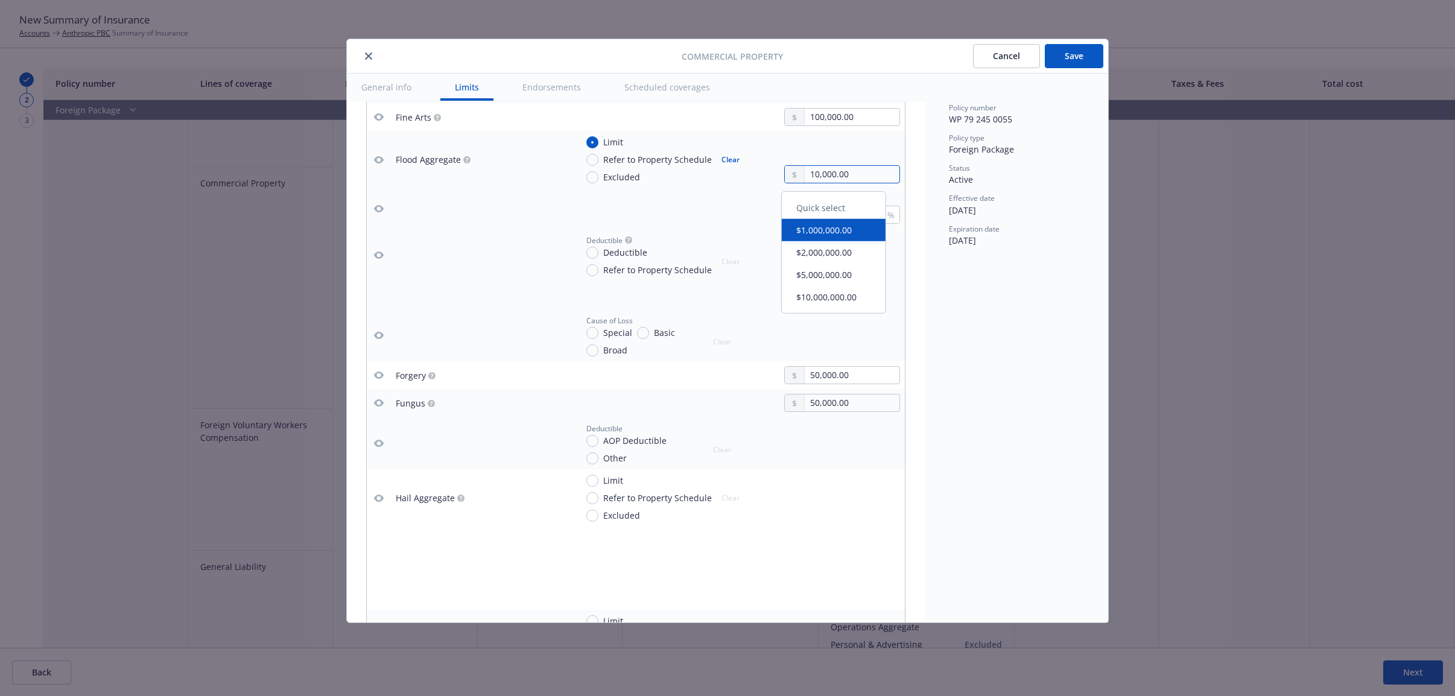
type input "100,000.00"
type textarea "x"
type input "100,000.00"
click at [555, 215] on div at bounding box center [481, 208] width 171 height 13
click at [595, 254] on input "Deductible" at bounding box center [592, 253] width 12 height 12
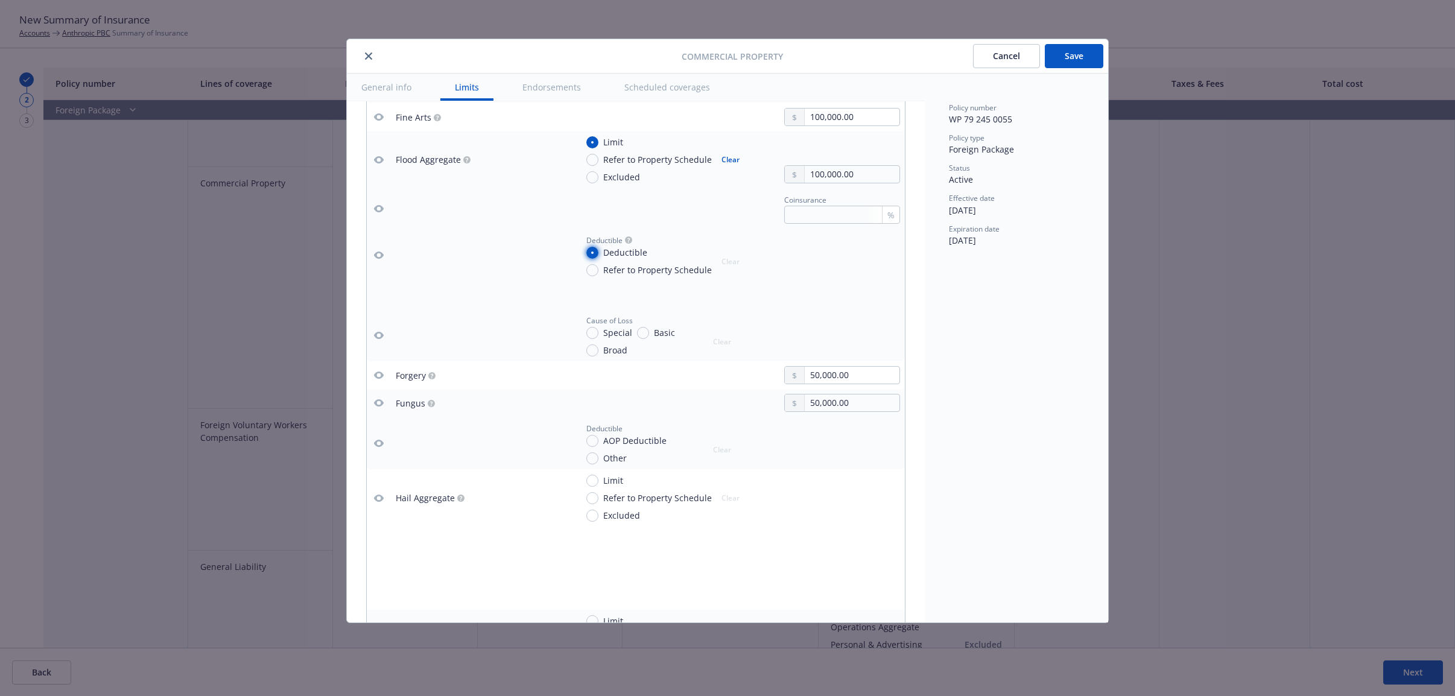
radio input "true"
type textarea "x"
click at [383, 254] on icon "button" at bounding box center [379, 255] width 10 height 10
click at [374, 163] on icon "button" at bounding box center [379, 160] width 10 height 10
click at [379, 163] on icon "button" at bounding box center [379, 159] width 10 height 7
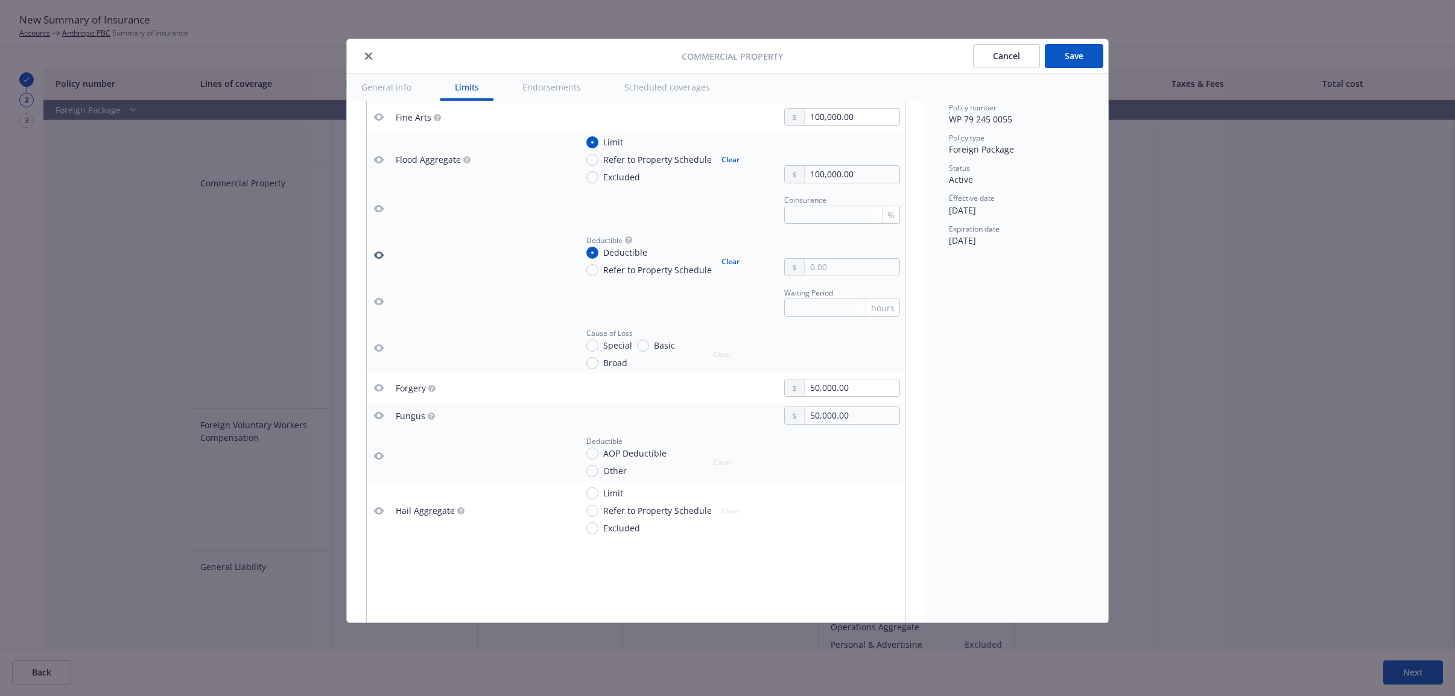
click at [381, 256] on icon "button" at bounding box center [379, 254] width 10 height 7
click at [378, 160] on icon "button" at bounding box center [379, 159] width 10 height 7
click at [376, 165] on icon "button" at bounding box center [379, 160] width 10 height 10
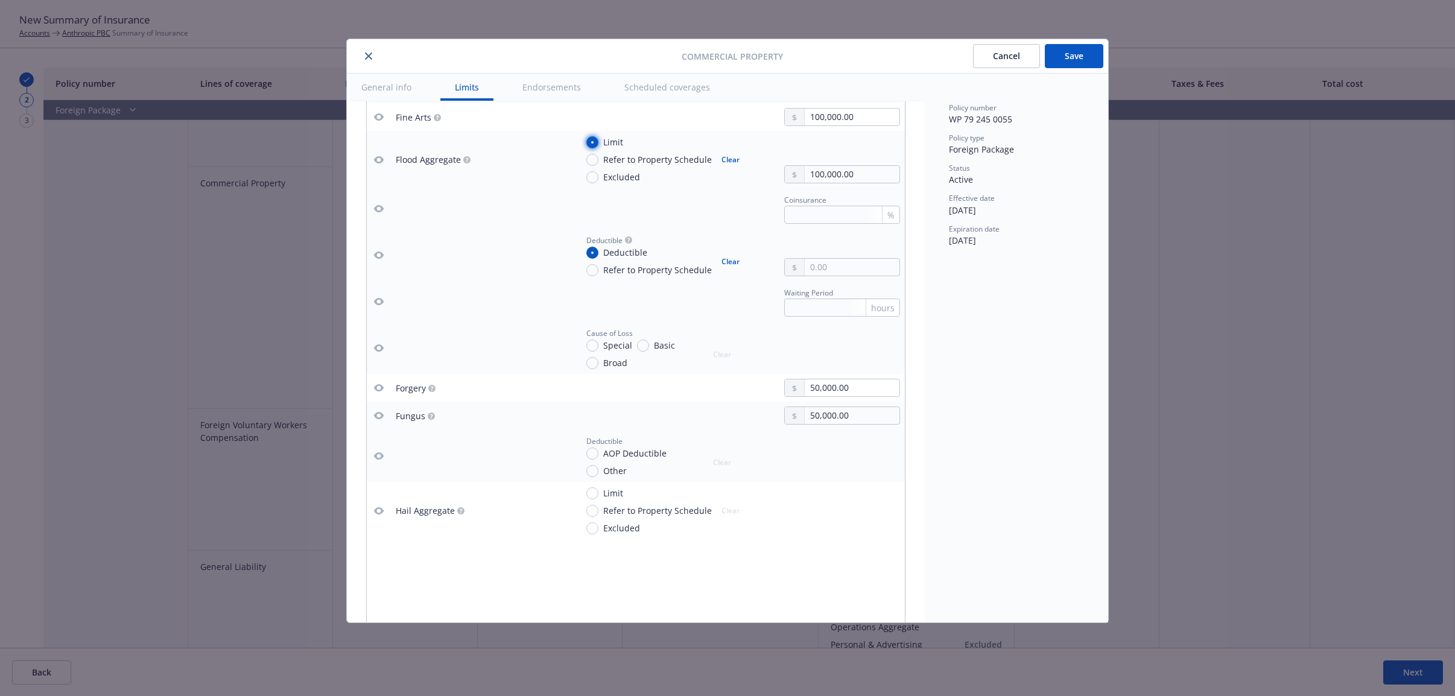
click at [596, 141] on input "Limit" at bounding box center [592, 142] width 12 height 12
click at [596, 165] on input "Refer to Property Schedule" at bounding box center [592, 160] width 12 height 12
radio input "true"
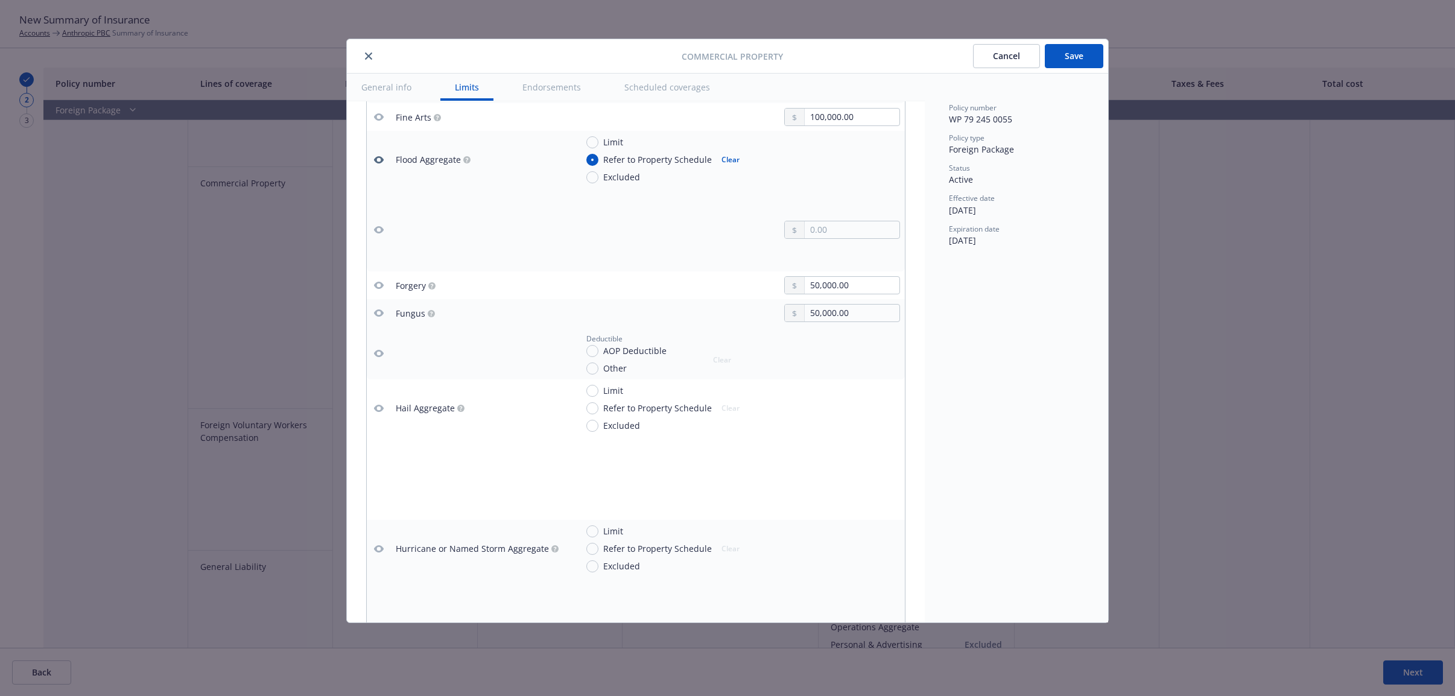
click at [719, 165] on button "Clear" at bounding box center [730, 159] width 33 height 17
type textarea "x"
radio input "false"
type textarea "x"
click at [375, 162] on icon "button" at bounding box center [379, 159] width 10 height 7
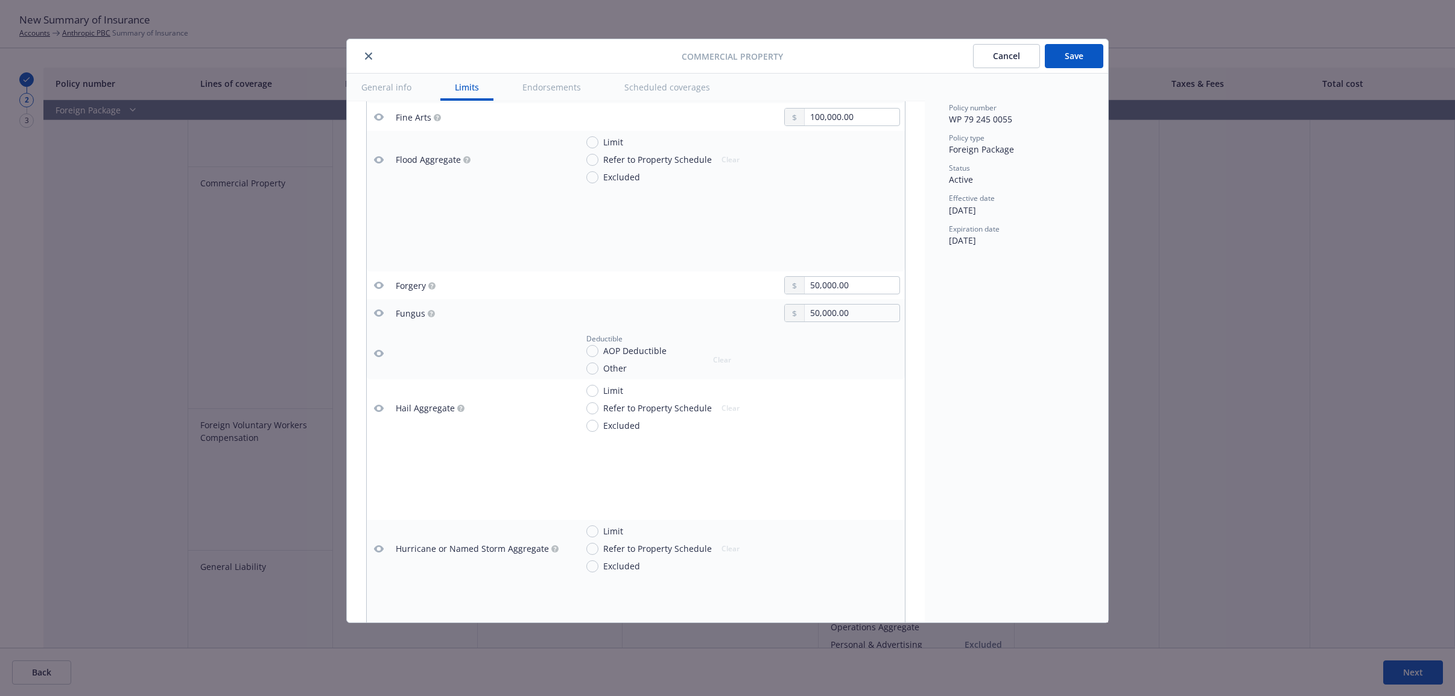
click at [379, 163] on icon "button" at bounding box center [379, 160] width 10 height 10
click at [595, 145] on input "Limit" at bounding box center [592, 142] width 12 height 12
radio input "true"
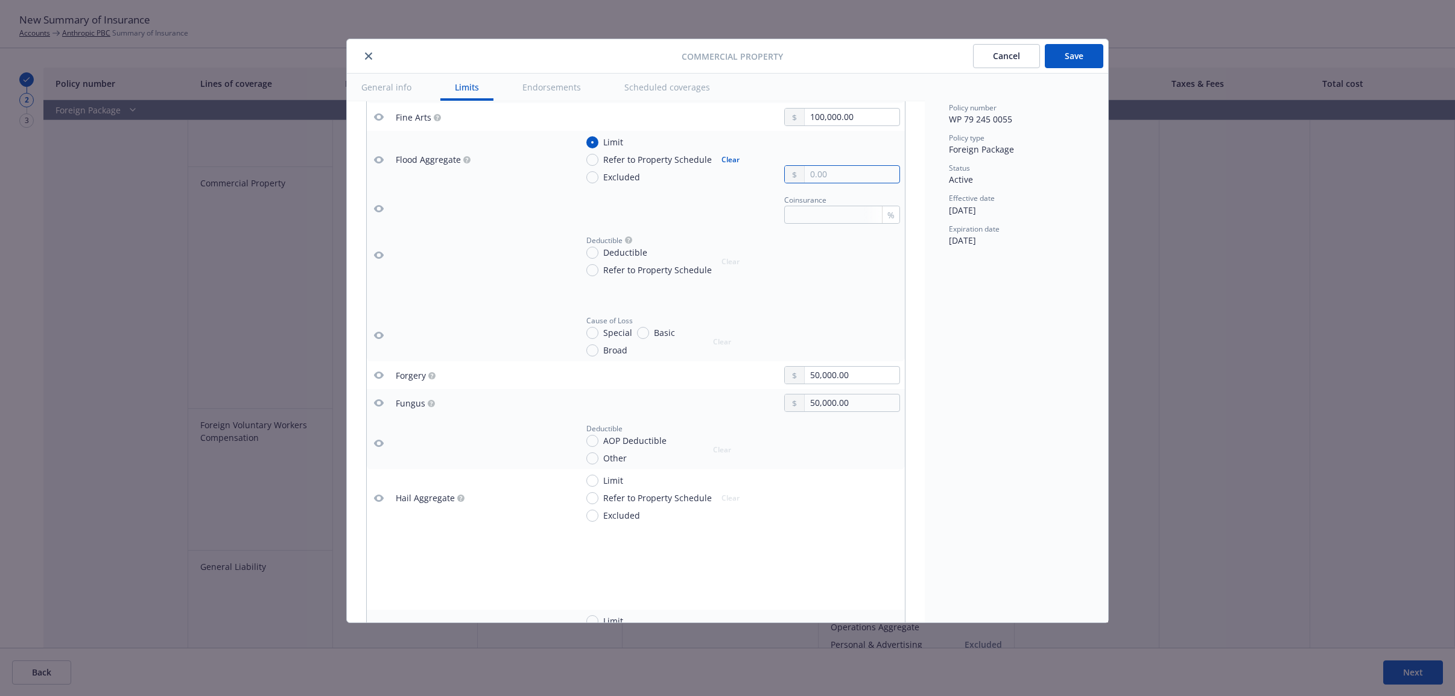
click at [804, 172] on input "text" at bounding box center [851, 174] width 95 height 17
type textarea "x"
type input "1.00"
type textarea "x"
type input "10.00"
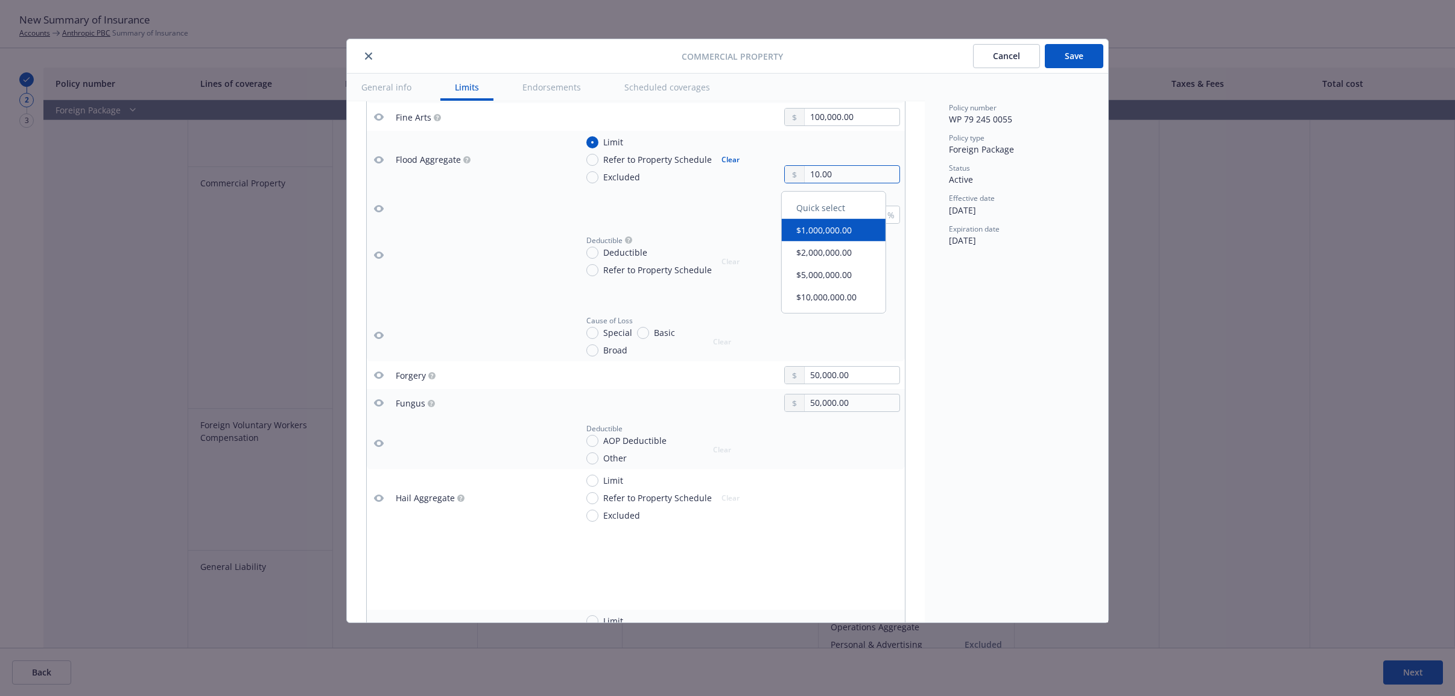
type textarea "x"
type input "100.00"
type textarea "x"
type input "1,000.00"
type textarea "x"
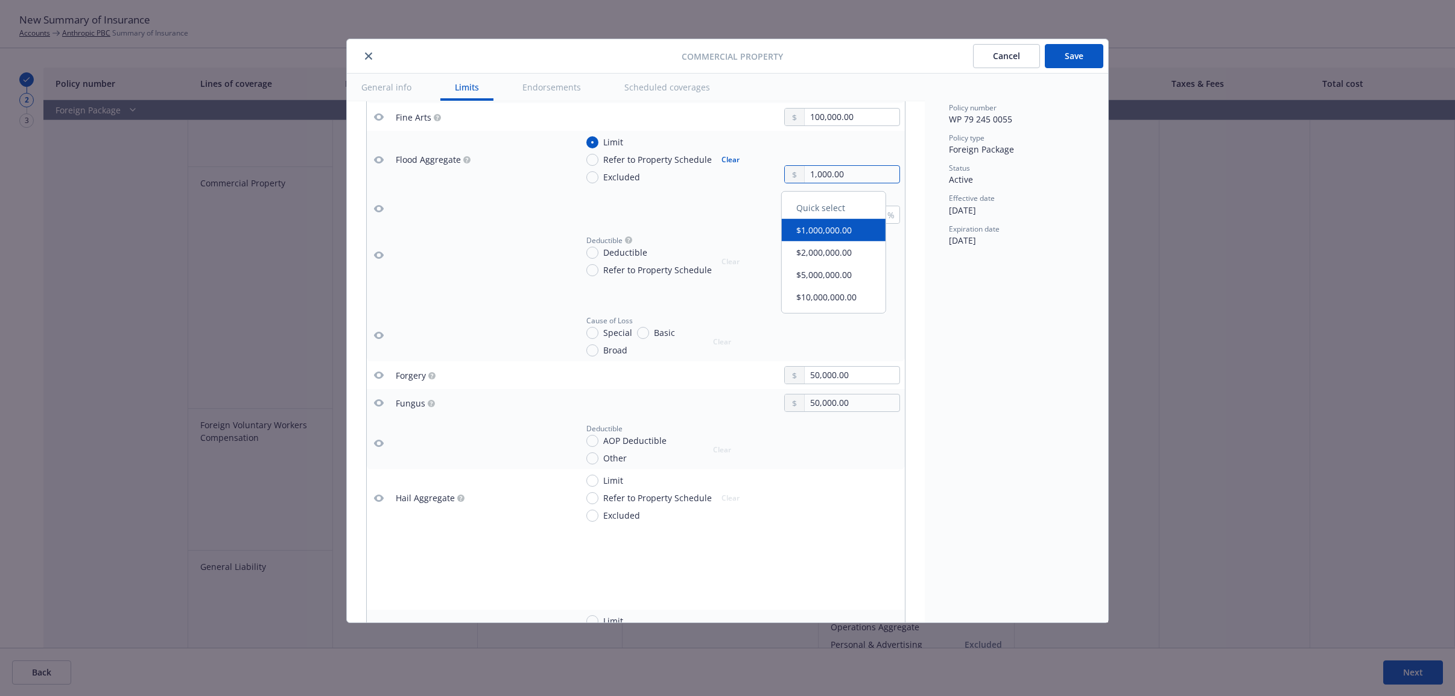
type input "10,000.00"
type textarea "x"
type input "100,000.00"
type textarea "x"
type input "100,000.00"
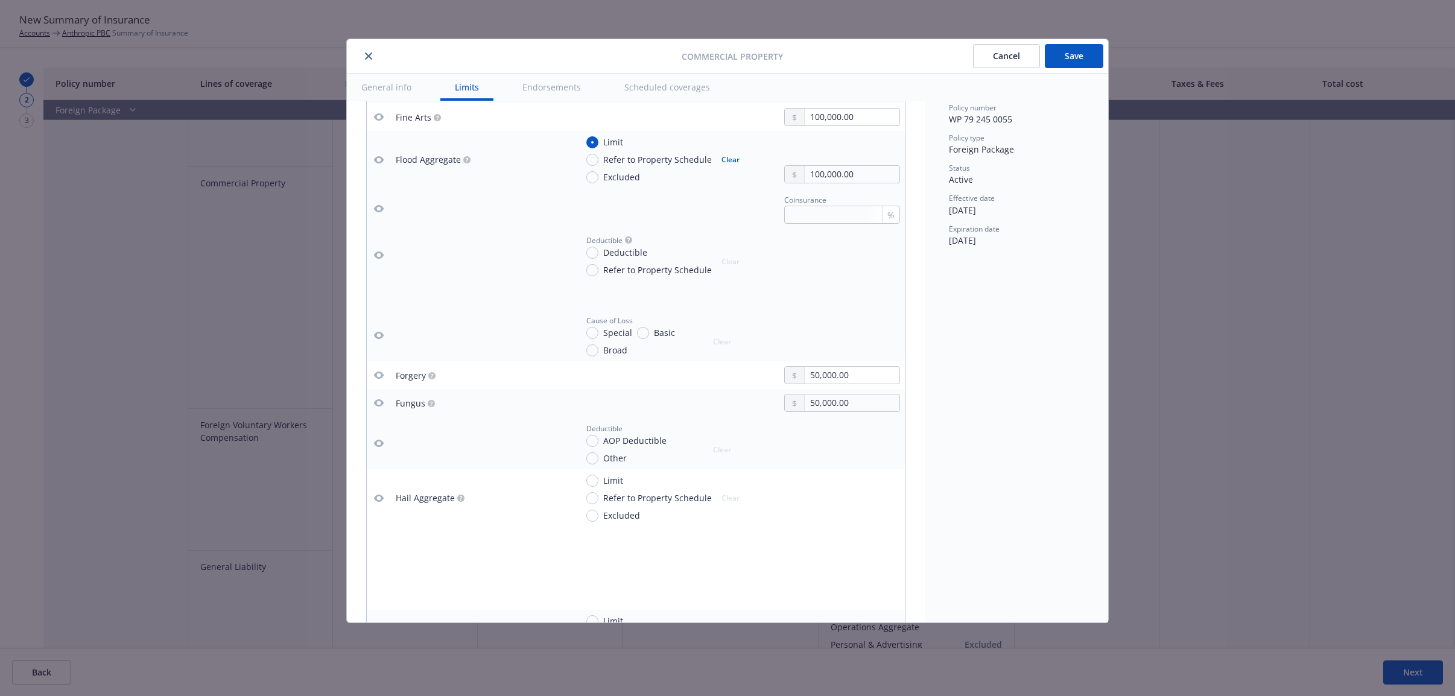
click at [596, 215] on div "Coinsurance %" at bounding box center [738, 208] width 323 height 31
click at [593, 252] on input "Deductible" at bounding box center [592, 253] width 12 height 12
radio input "true"
click at [375, 165] on icon "button" at bounding box center [379, 160] width 10 height 10
click at [594, 253] on input "Deductible" at bounding box center [592, 253] width 12 height 12
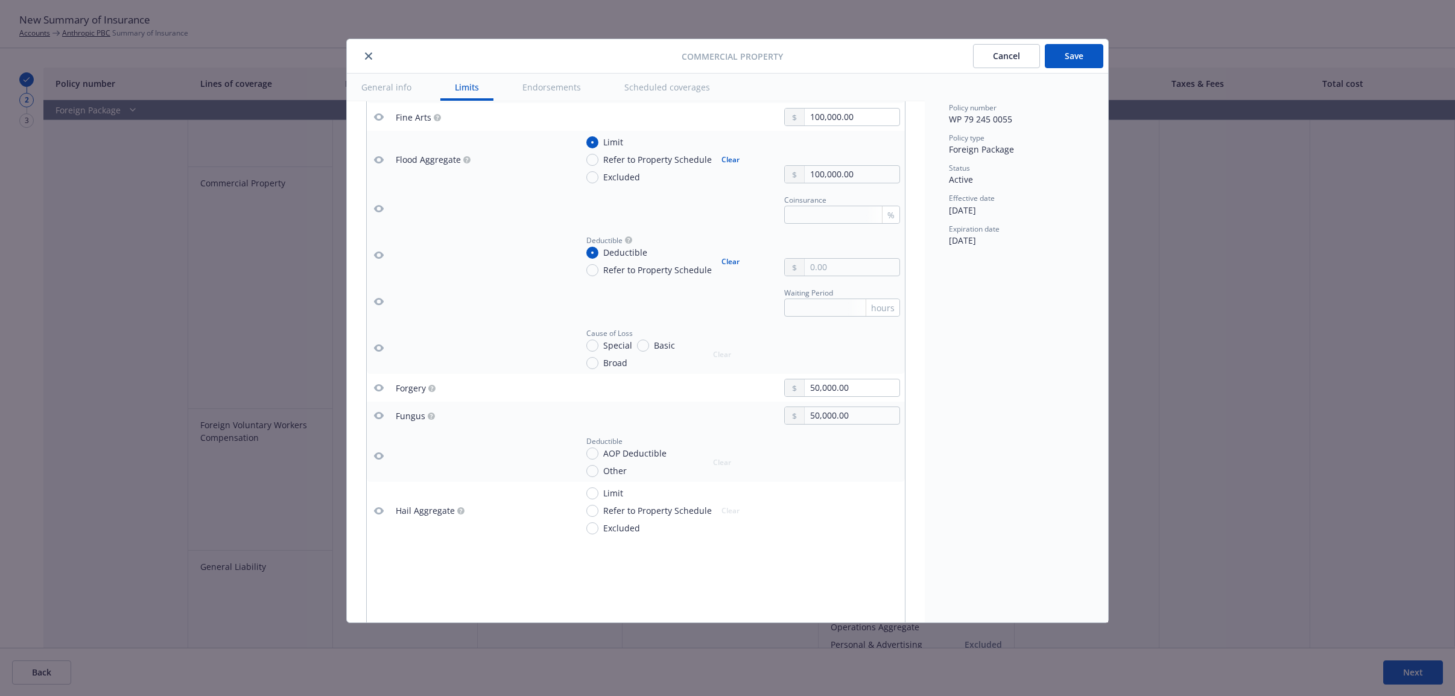
click at [729, 261] on button "Clear" at bounding box center [730, 261] width 33 height 17
type textarea "x"
radio input "false"
click at [381, 163] on icon "button" at bounding box center [379, 159] width 10 height 7
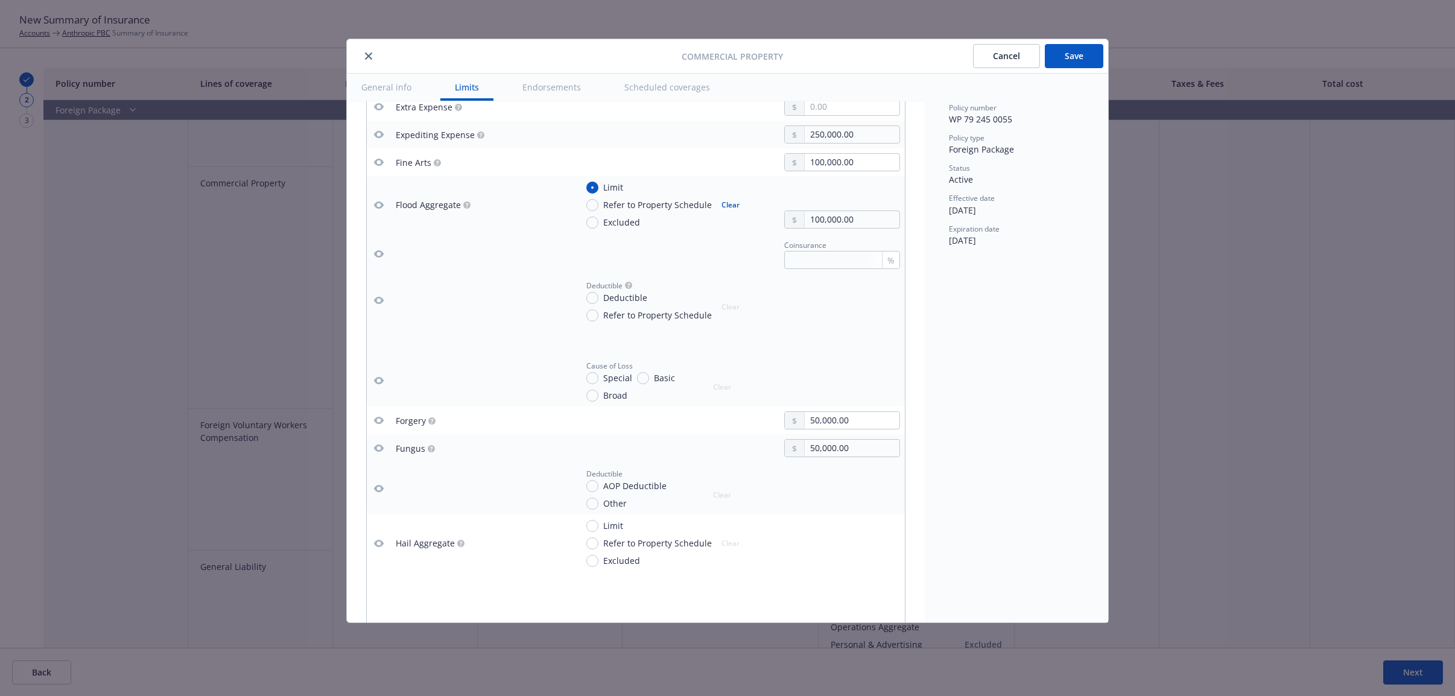
scroll to position [1658, 0]
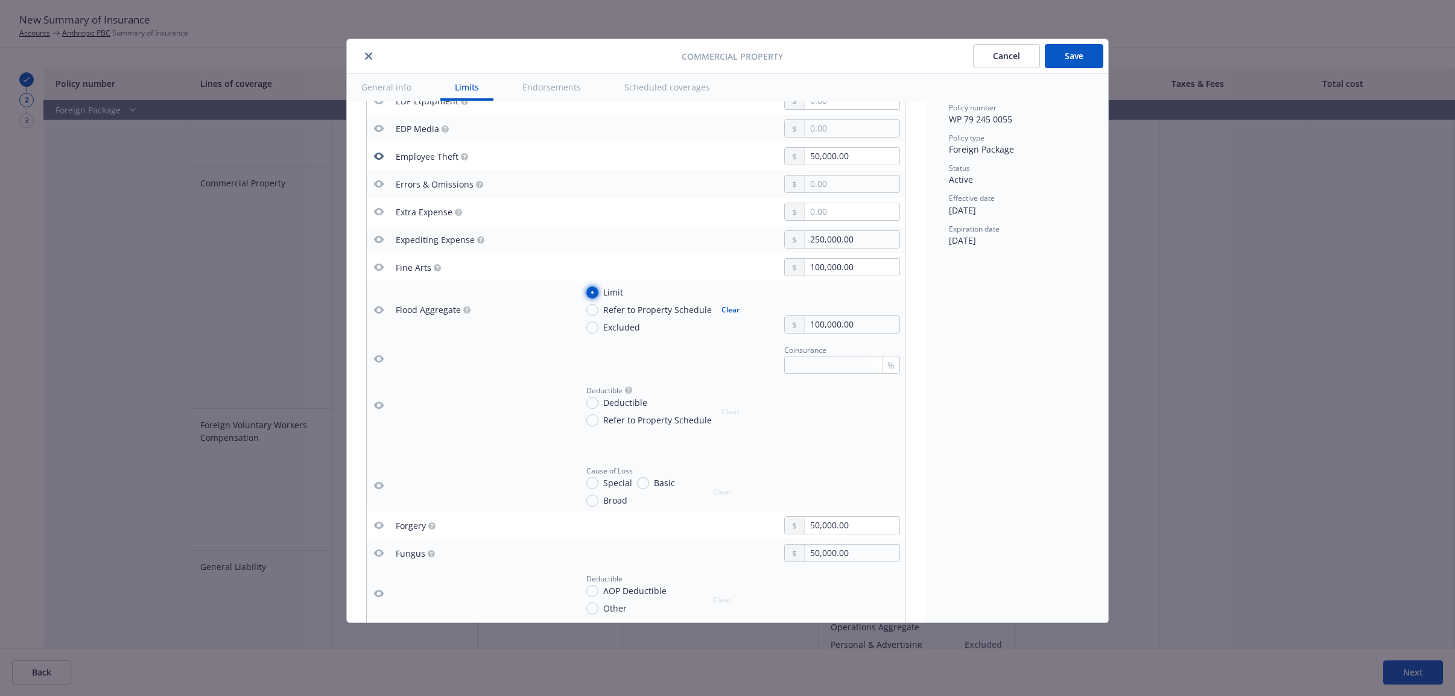
click at [592, 292] on input "Limit" at bounding box center [592, 292] width 12 height 12
click at [722, 306] on button "Clear" at bounding box center [730, 310] width 33 height 17
type textarea "x"
radio input "false"
type textarea "x"
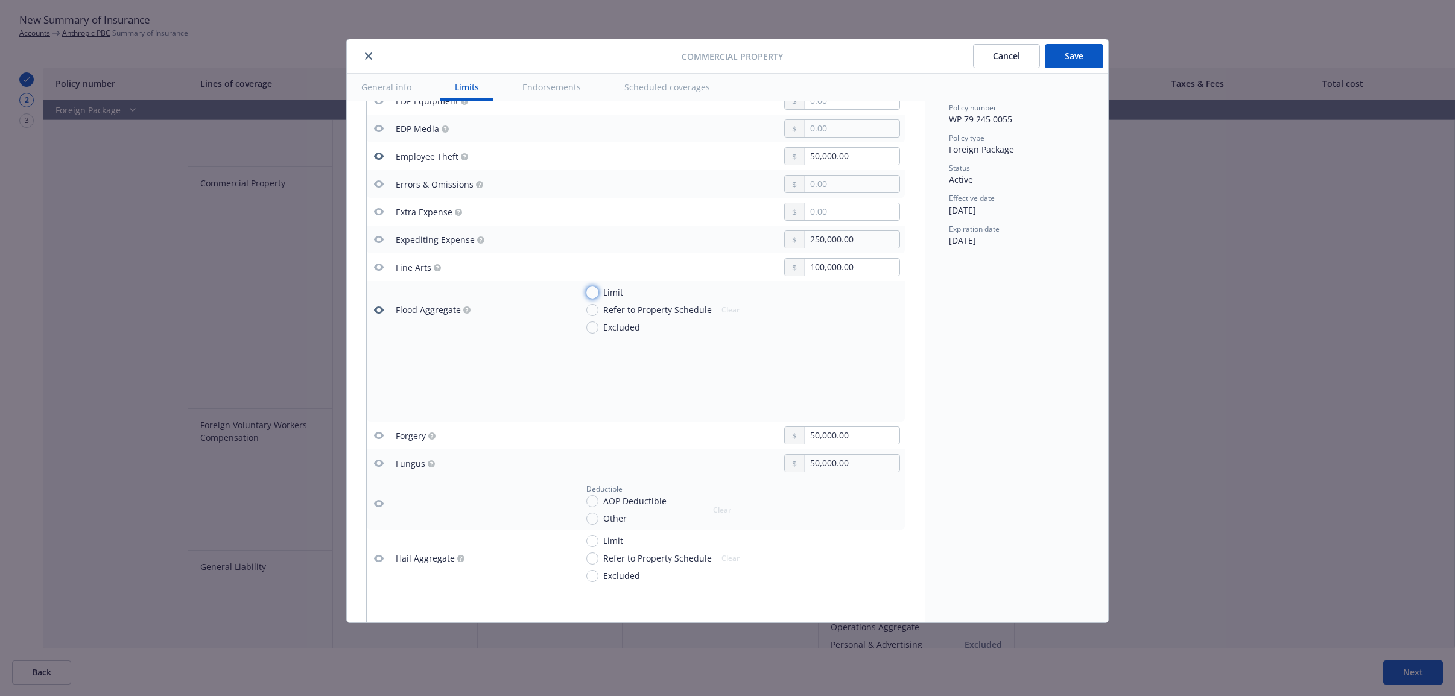
click at [595, 296] on input "Limit" at bounding box center [592, 292] width 12 height 12
radio input "true"
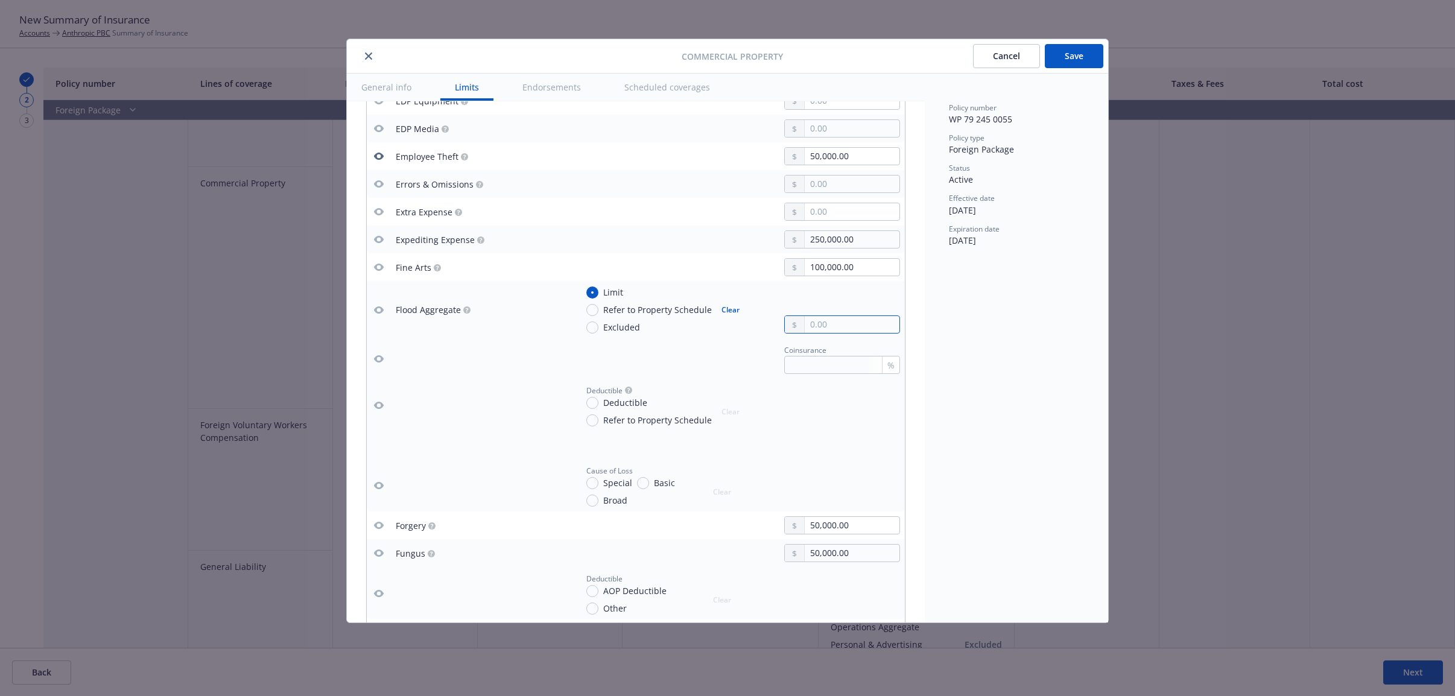
click at [804, 323] on input "text" at bounding box center [851, 324] width 95 height 17
type textarea "x"
type input "1.00"
type textarea "x"
type input "10.00"
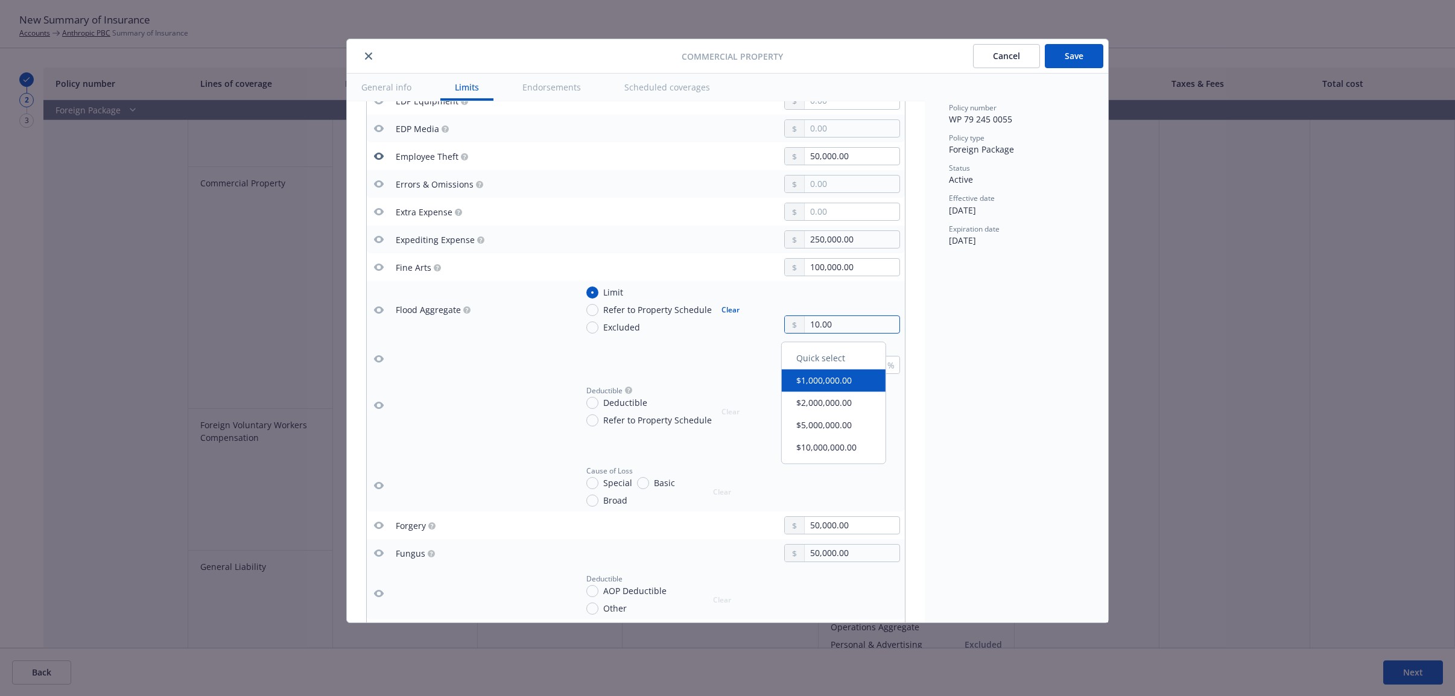
type textarea "x"
type input "100.00"
type textarea "x"
type input "1,000.00"
type textarea "x"
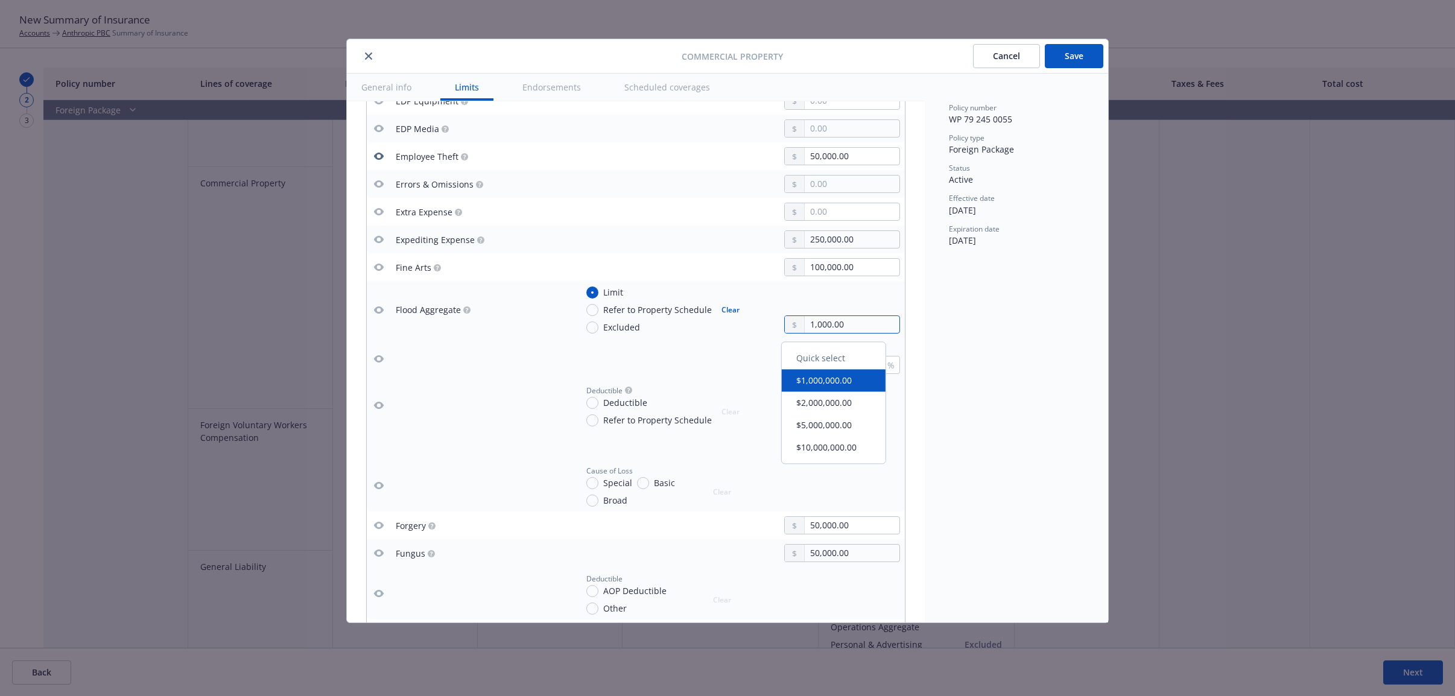
type input "10,000.00"
type textarea "x"
type input "100,000.00"
type textarea "x"
type input "100,000.00"
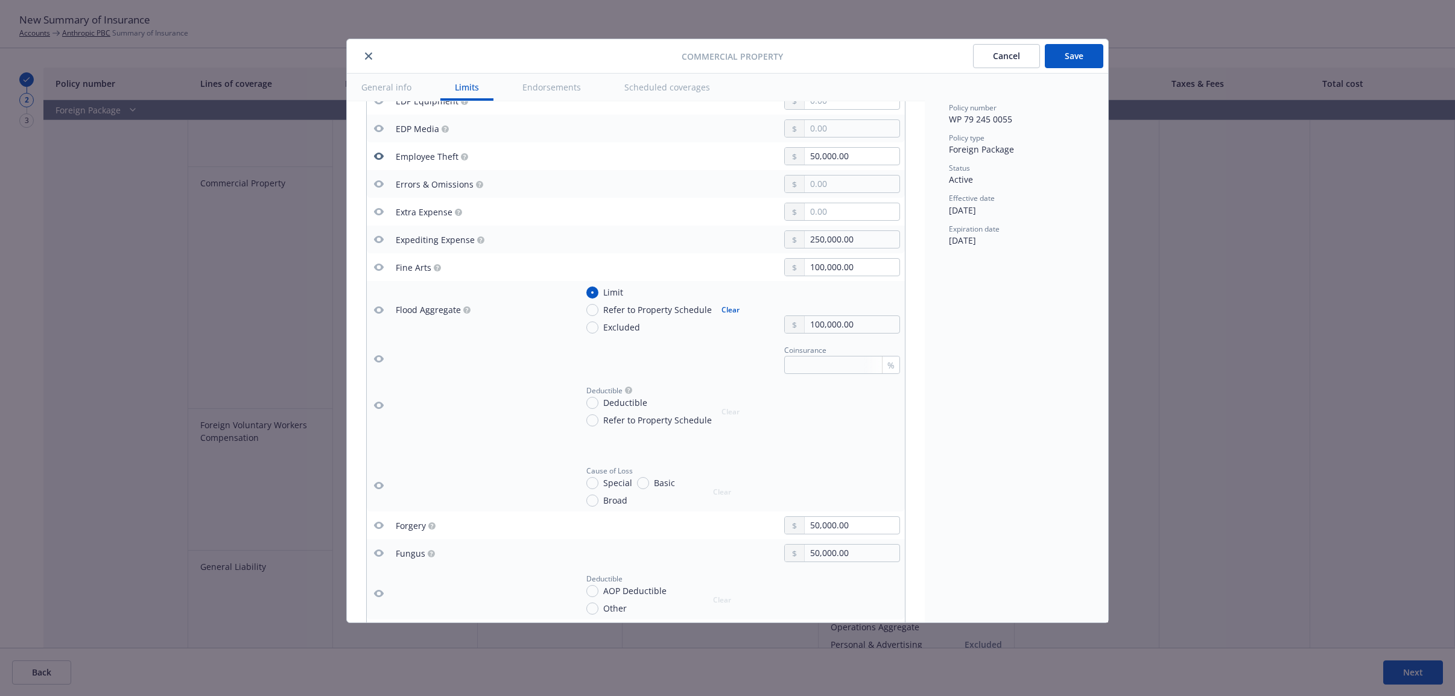
click at [551, 364] on div at bounding box center [481, 358] width 171 height 13
click at [374, 410] on icon "button" at bounding box center [379, 405] width 10 height 10
click at [376, 314] on icon "button" at bounding box center [379, 309] width 10 height 7
click at [587, 405] on input "Deductible" at bounding box center [592, 403] width 12 height 12
radio input "true"
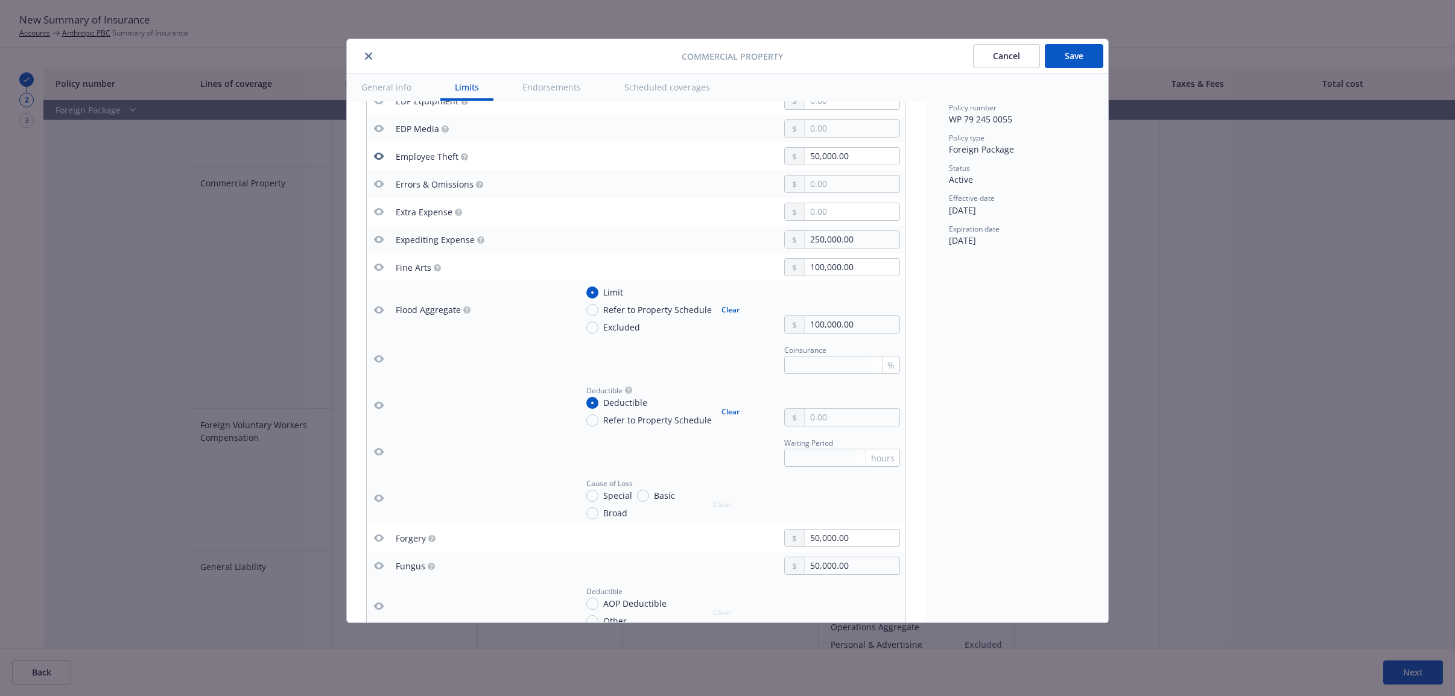
click at [383, 405] on icon "button" at bounding box center [379, 405] width 10 height 10
click at [838, 416] on input "text" at bounding box center [851, 417] width 95 height 17
type textarea "x"
type input "1.00"
type textarea "x"
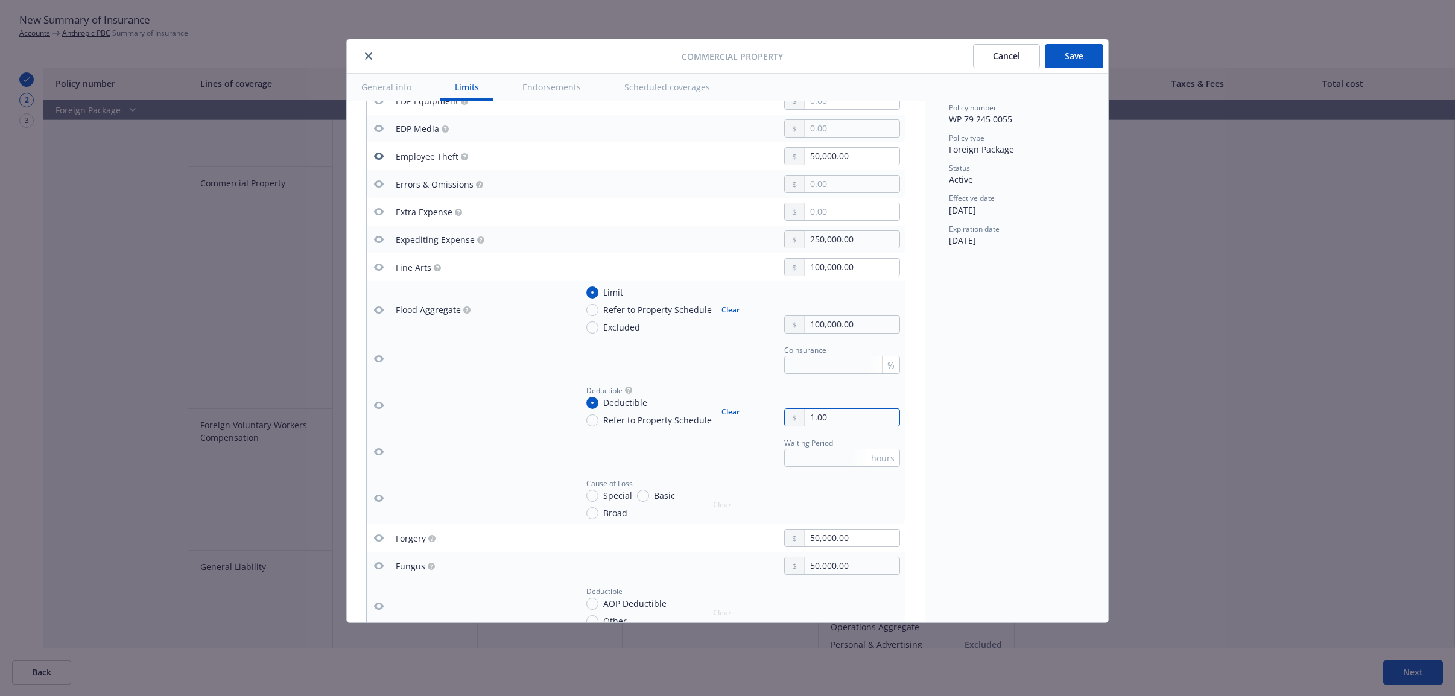
type input "10.00"
type textarea "x"
type input "10.00"
type textarea "x"
type input "1.00"
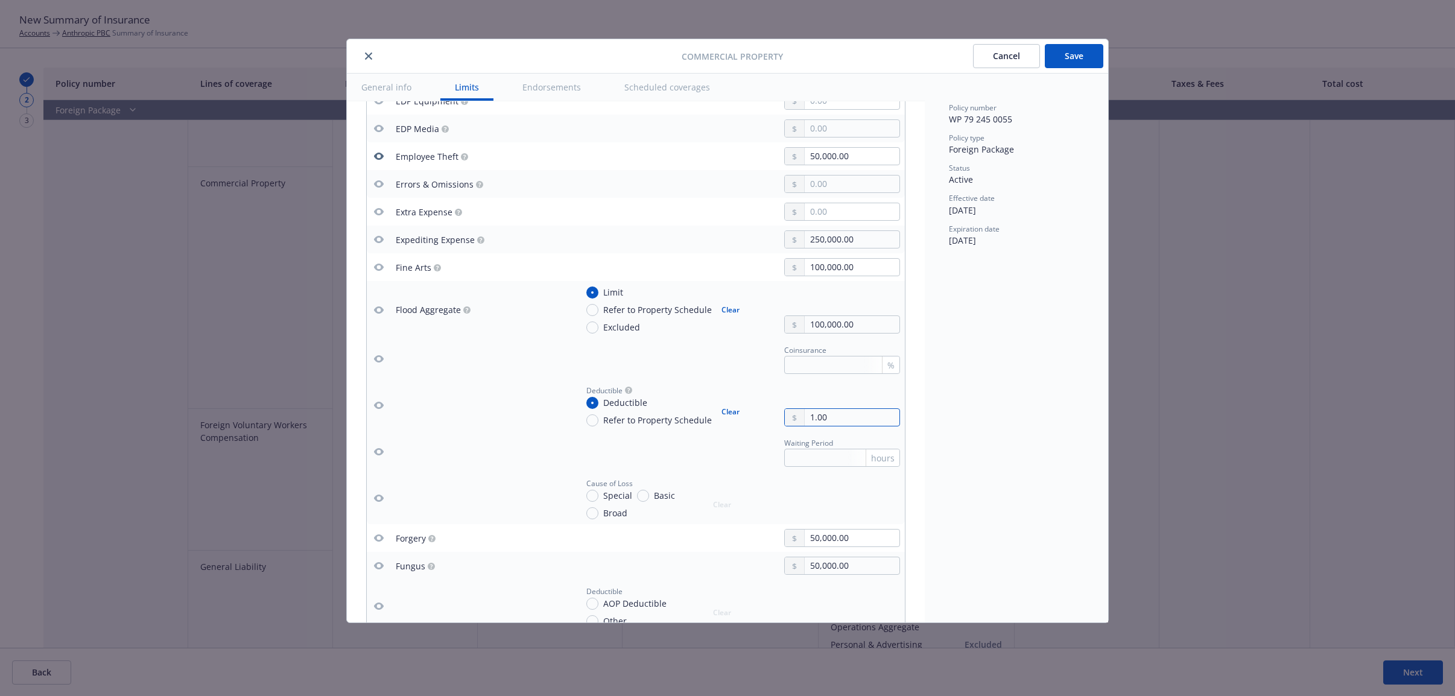
type textarea "x"
type input "3.00"
type textarea "x"
type input "35.00"
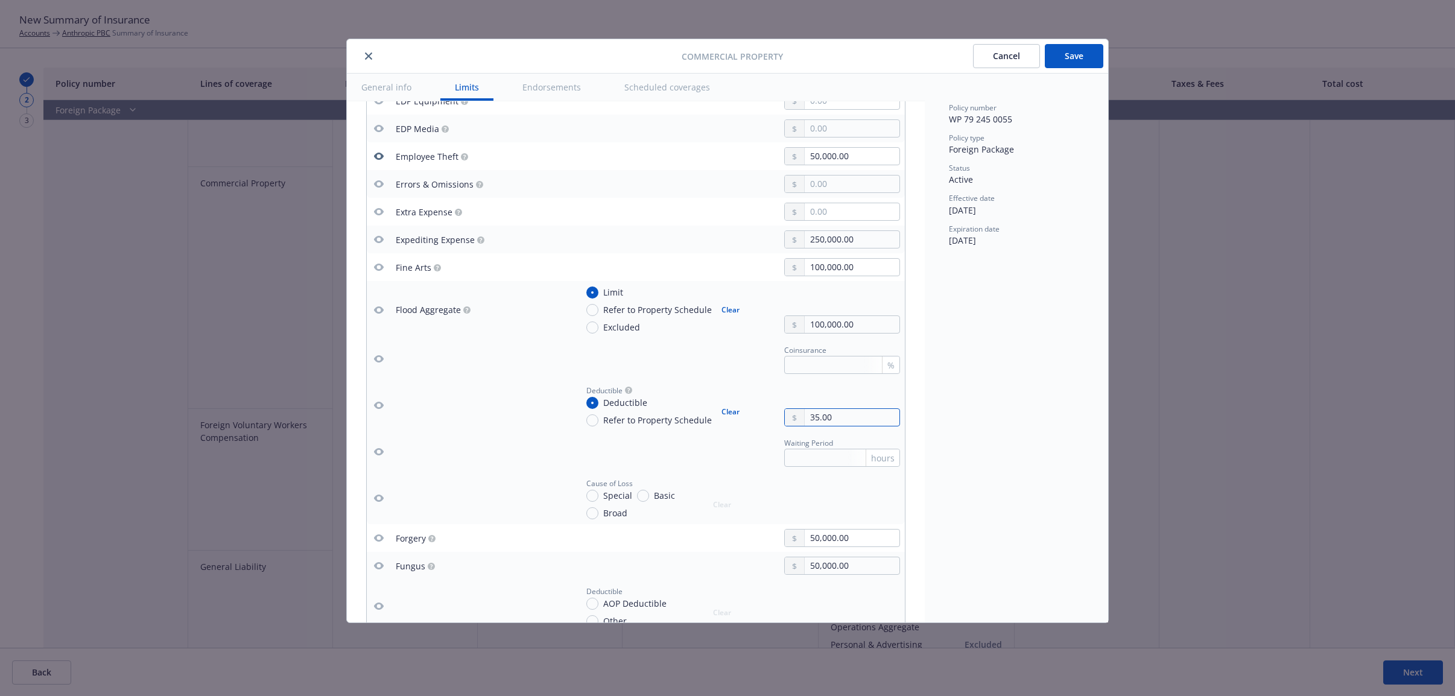
type textarea "x"
type input "350.00"
type textarea "x"
type input "3,500.00"
type textarea "x"
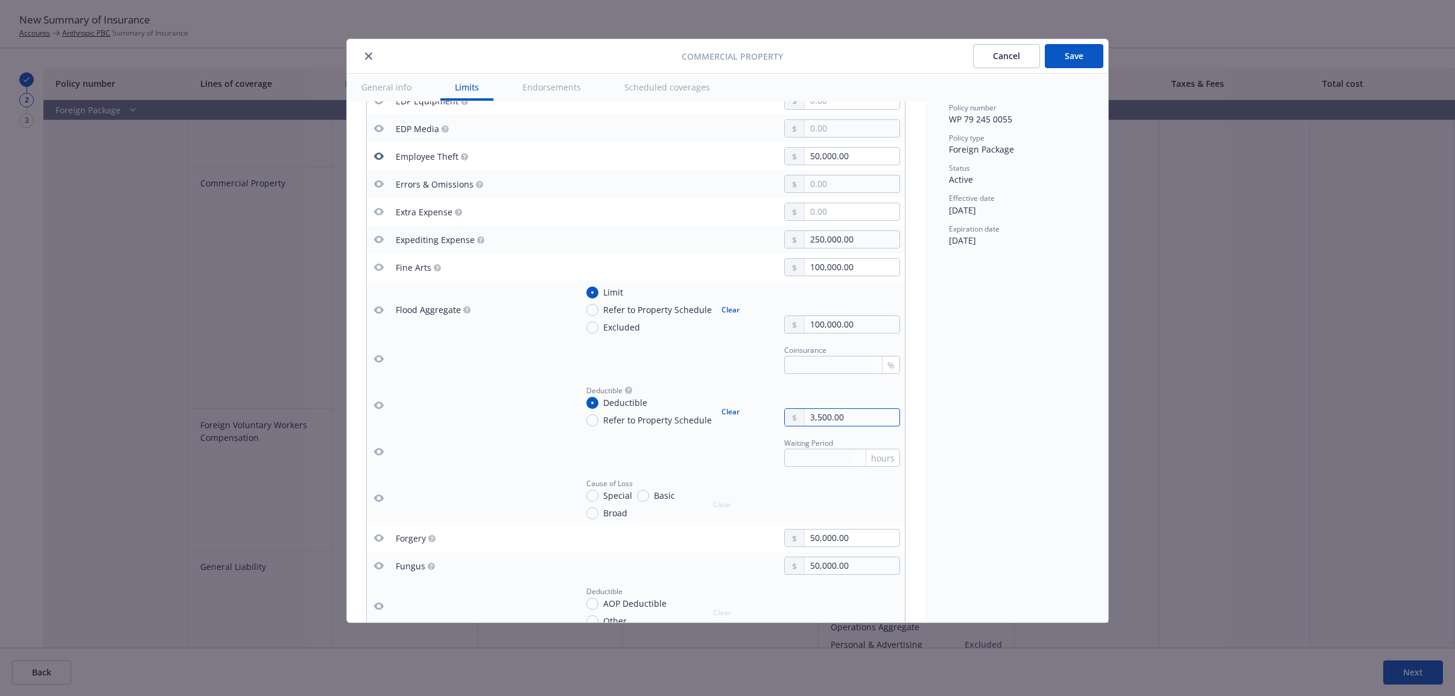
type input "35,000.00"
type textarea "x"
type input "3,500.00"
type textarea "x"
type input "350.00"
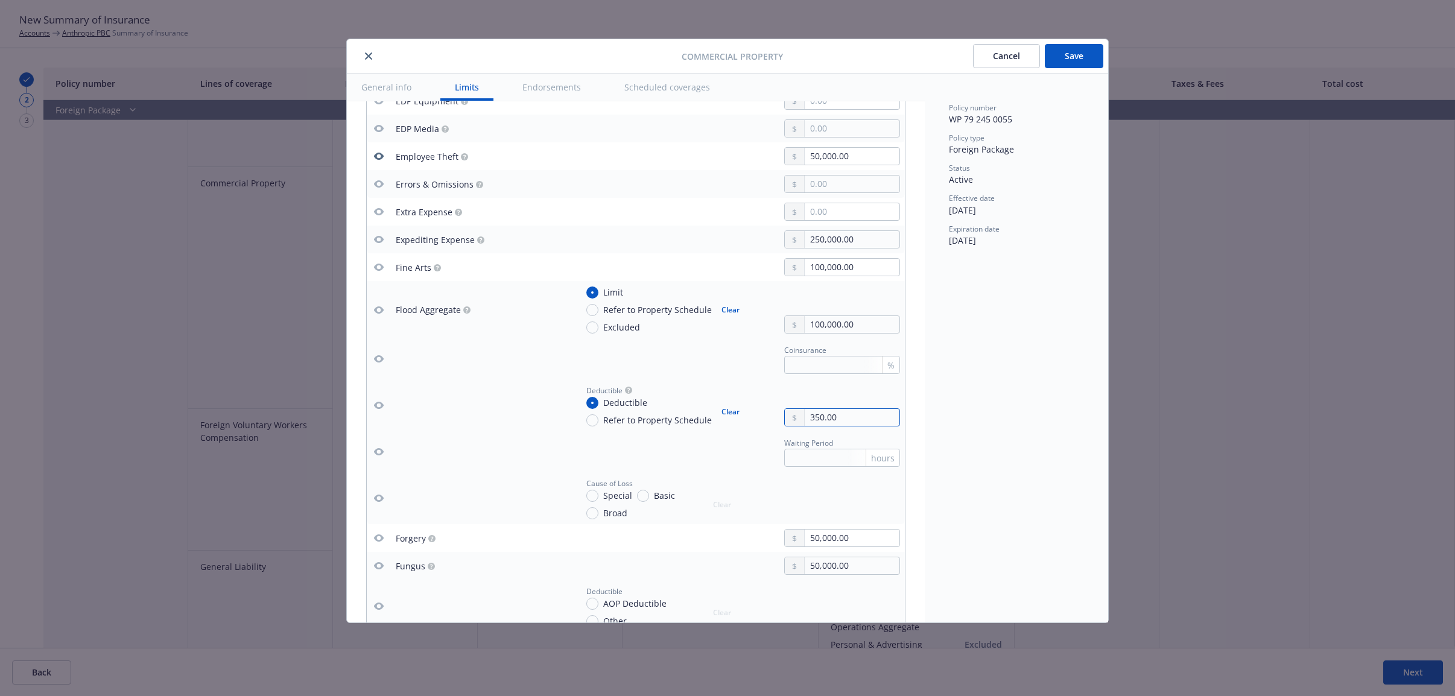
type textarea "x"
type input "35.00"
type textarea "x"
type input "3.00"
type textarea "x"
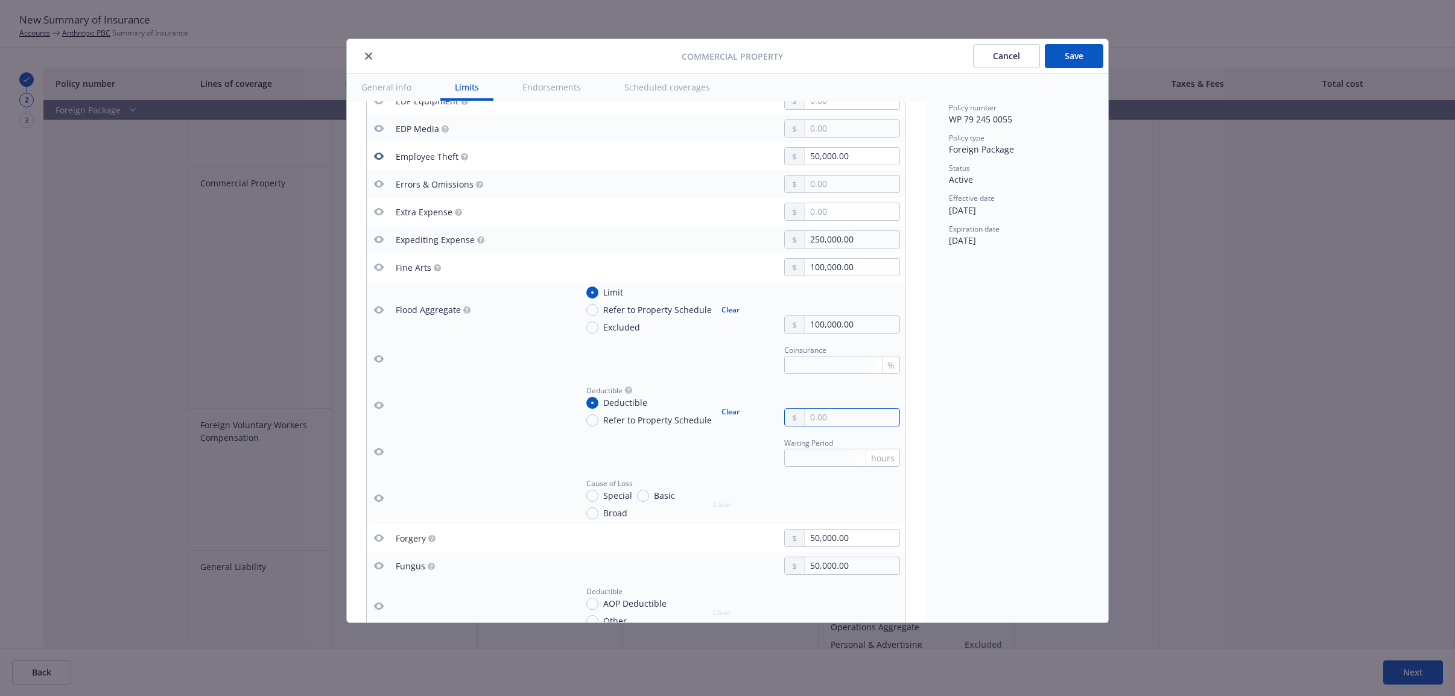
type textarea "x"
type input "2.00"
type textarea "x"
type input "25.00"
type textarea "x"
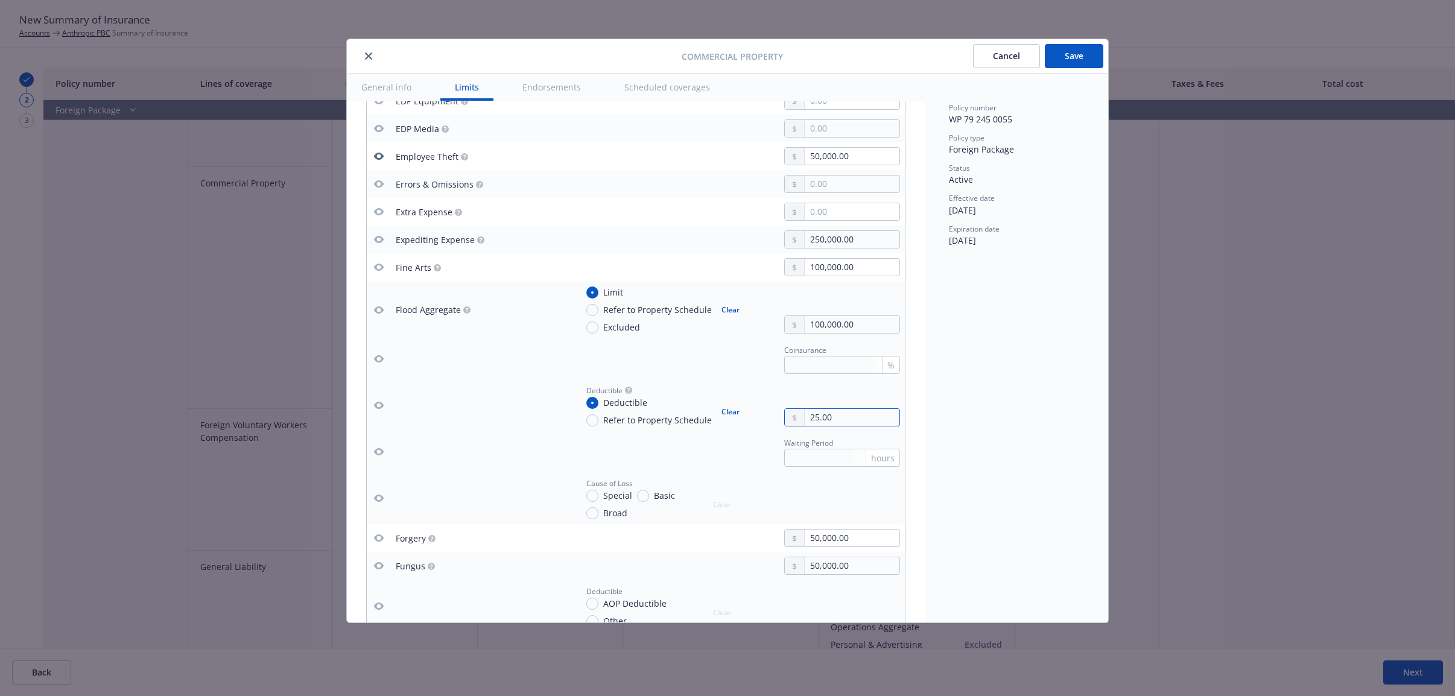
type input "250.00"
type textarea "x"
type input "2,500.00"
type textarea "x"
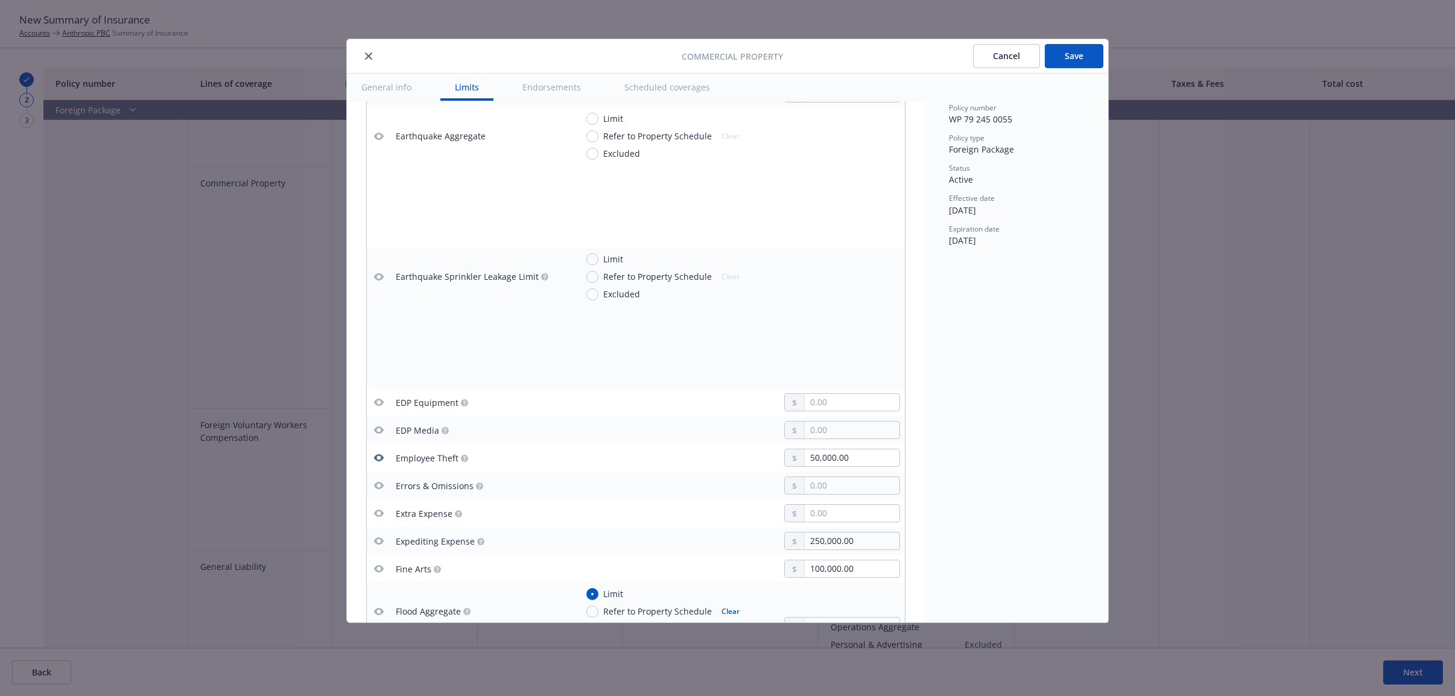
scroll to position [1206, 0]
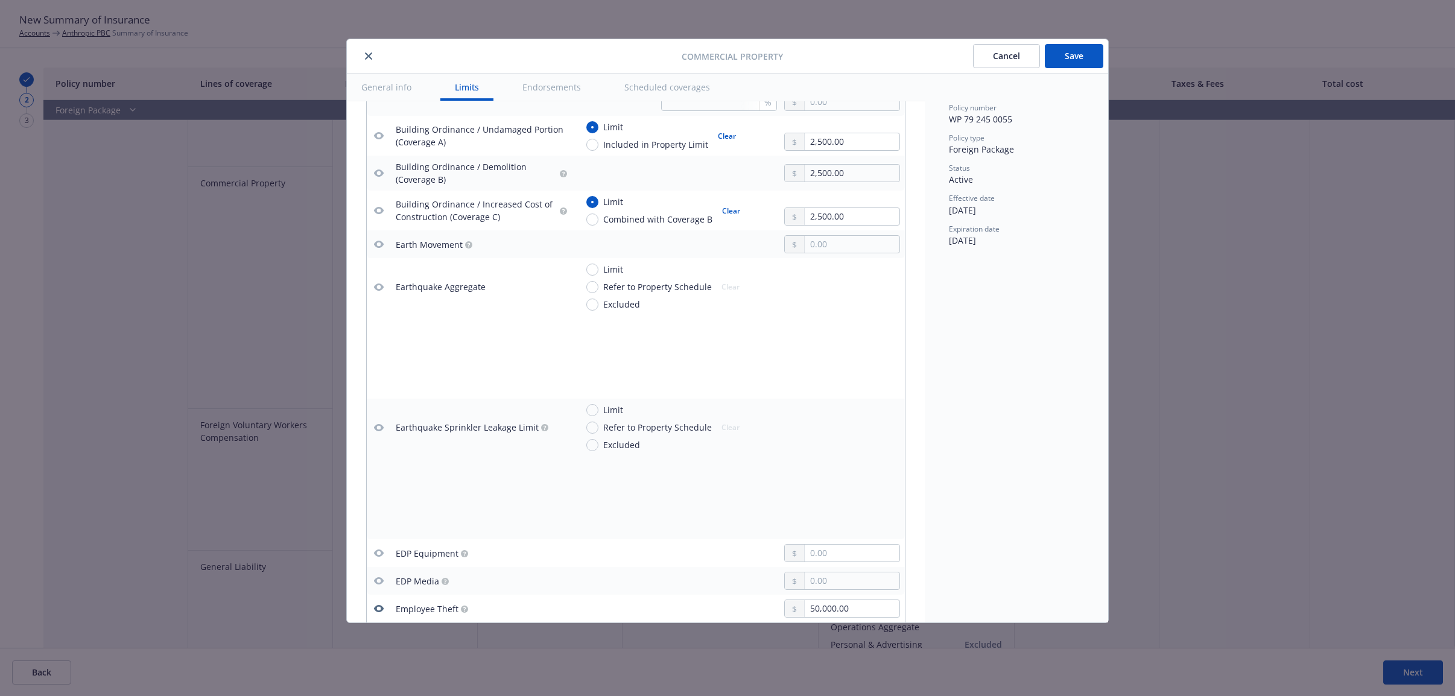
type input "25,000.00"
click at [377, 288] on icon "button" at bounding box center [379, 286] width 10 height 7
click at [595, 273] on input "Limit" at bounding box center [592, 270] width 12 height 12
radio input "true"
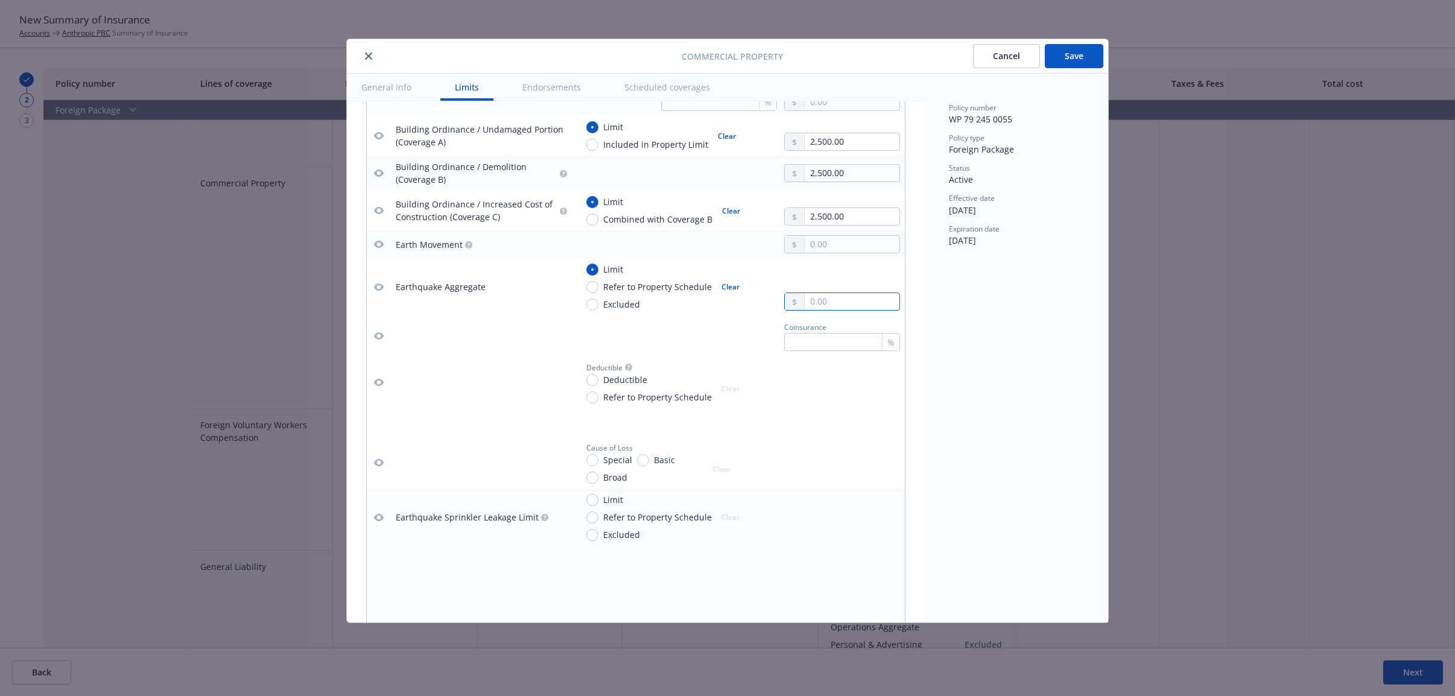
click at [806, 300] on input "text" at bounding box center [851, 301] width 95 height 17
type textarea "x"
type input "1.00"
type textarea "x"
type input "10.00"
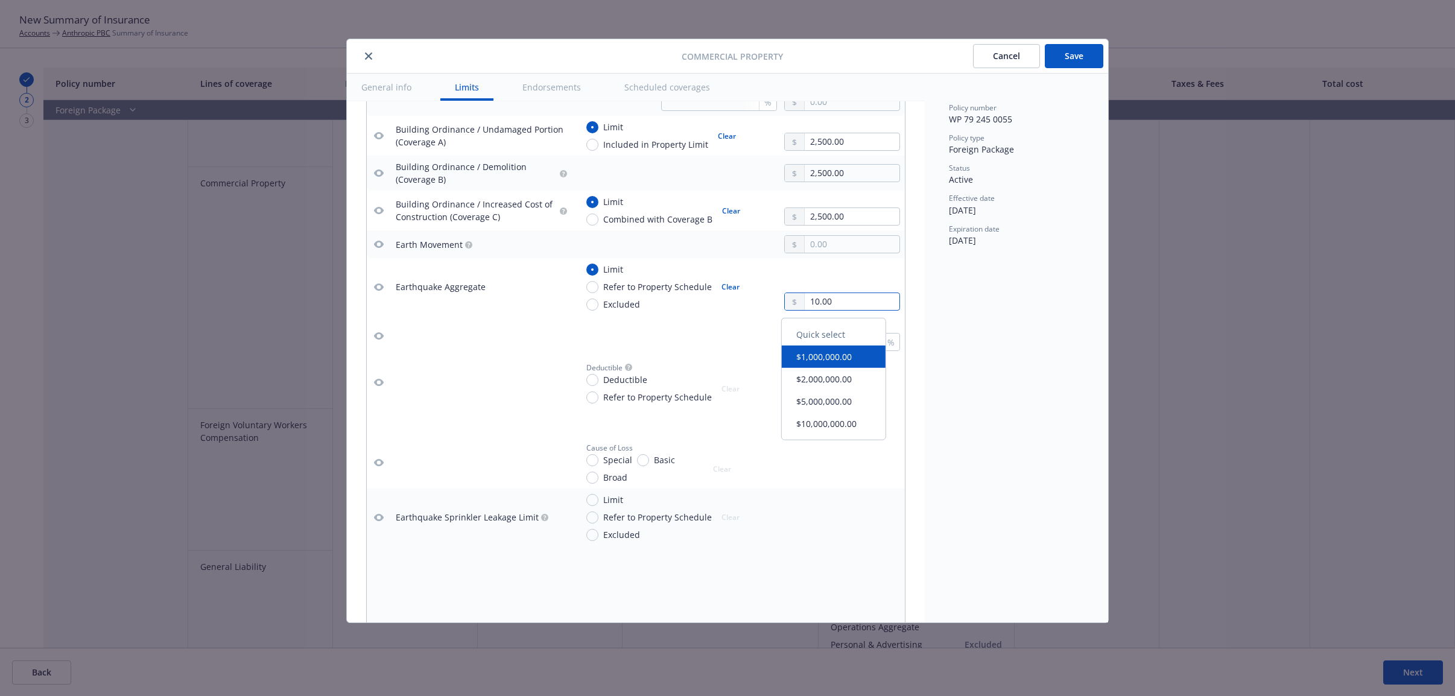
type textarea "x"
type input "100.00"
type textarea "x"
type input "1,000.00"
type textarea "x"
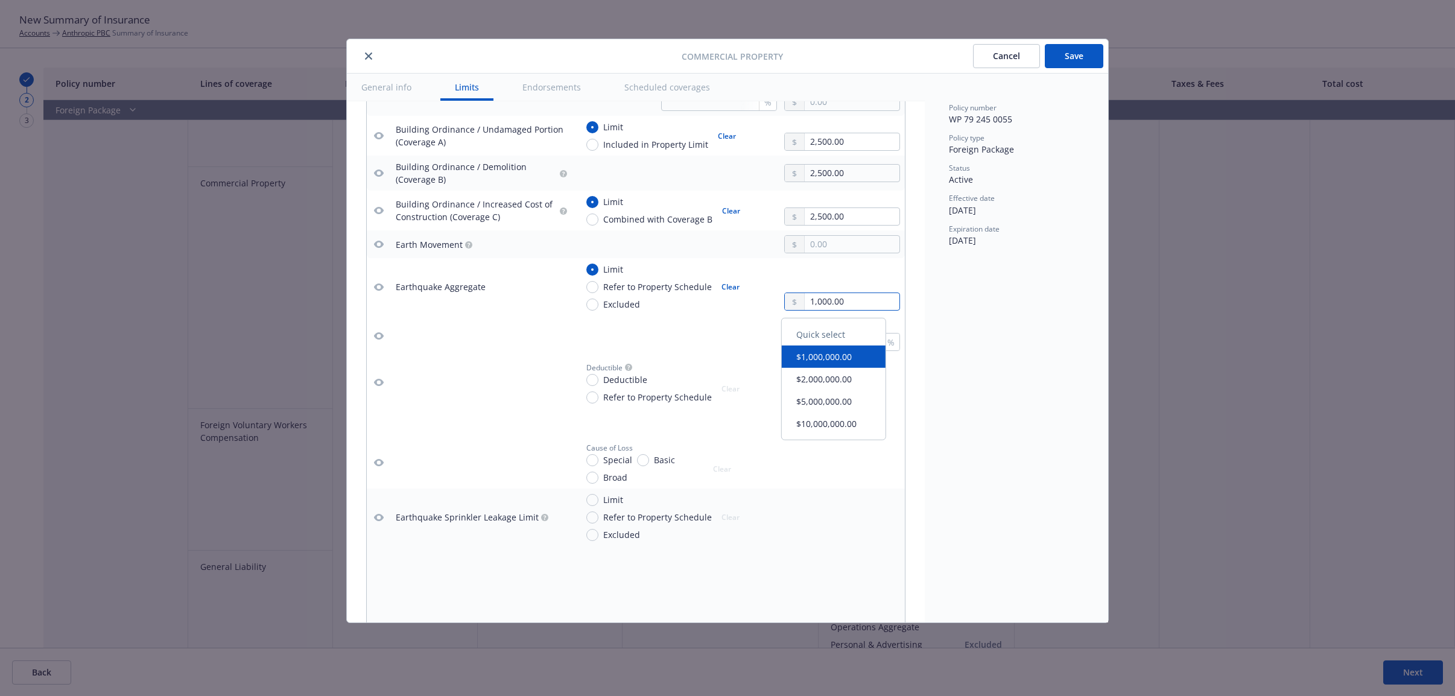
type input "10,000.00"
type textarea "x"
type input "100,000.00"
type textarea "x"
type input "100,000.00"
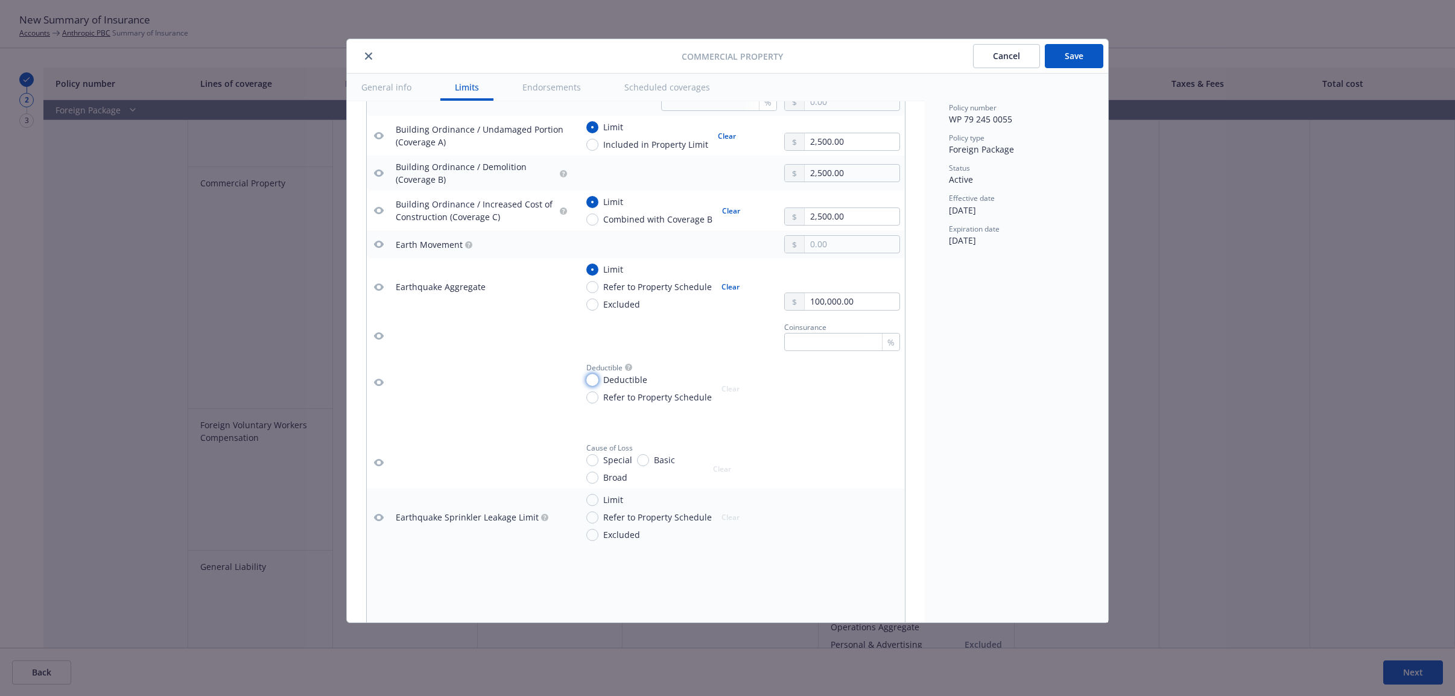
click at [591, 385] on input "Deductible" at bounding box center [592, 380] width 12 height 12
radio input "true"
click at [811, 390] on input "text" at bounding box center [851, 394] width 95 height 17
type textarea "x"
type input "2.00"
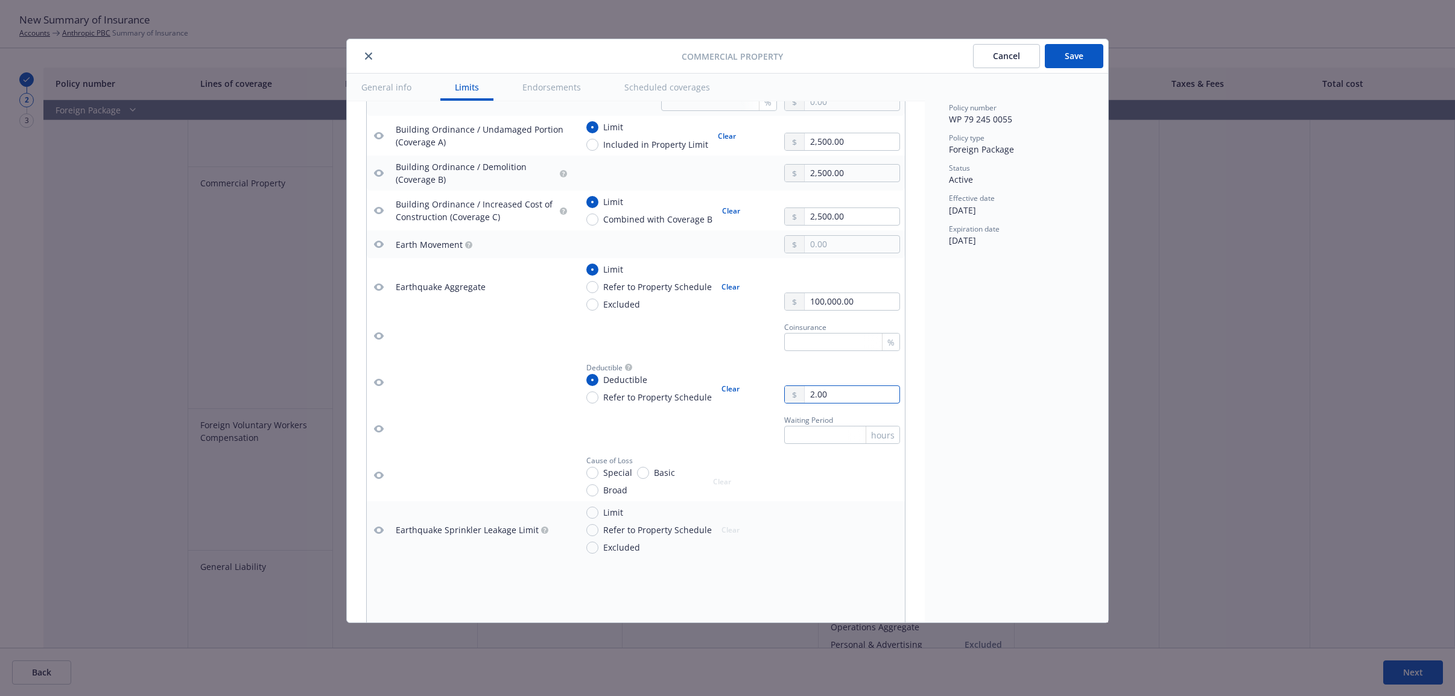
type textarea "x"
type input "25.00"
type textarea "x"
type input "250.00"
type textarea "x"
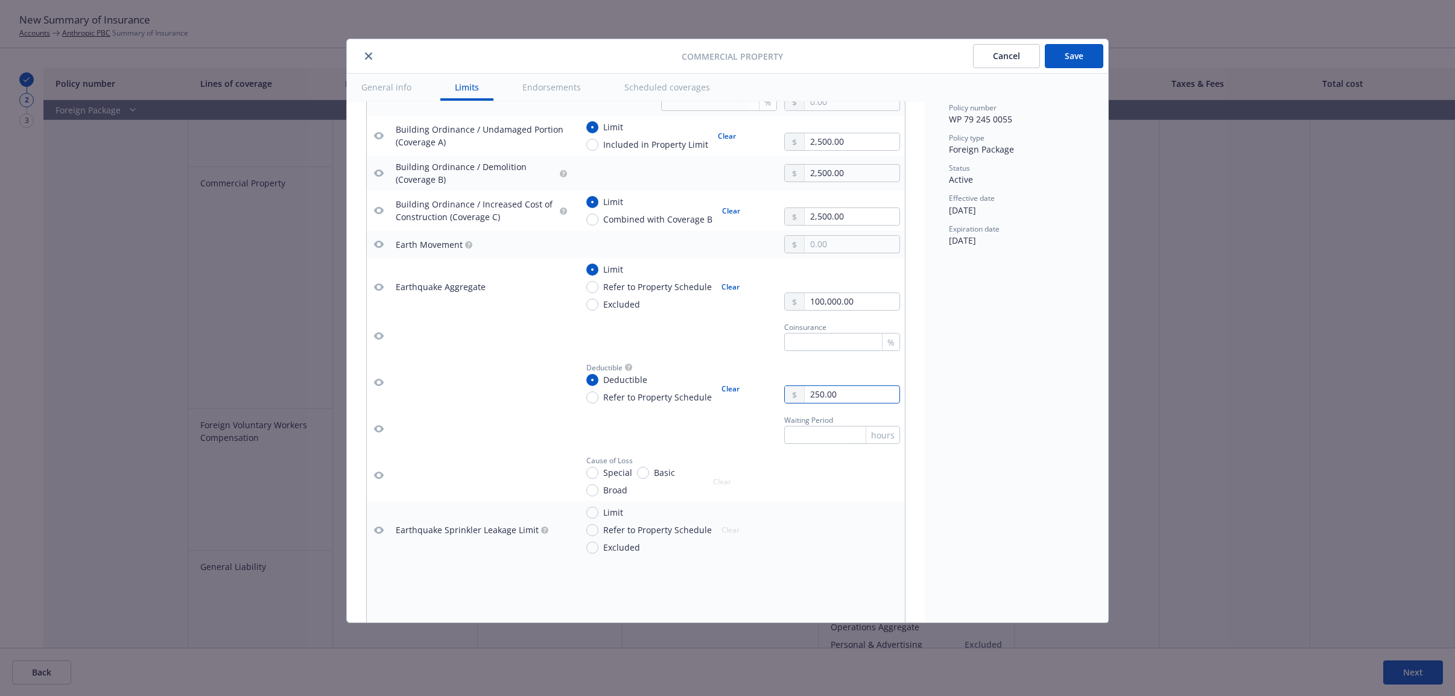
type input "2,500.00"
type textarea "x"
type input "25,000.00"
click at [985, 419] on div "Policy number WP 79 245 0055 Policy type Foreign Package Status Active Effectiv…" at bounding box center [1015, 348] width 183 height 549
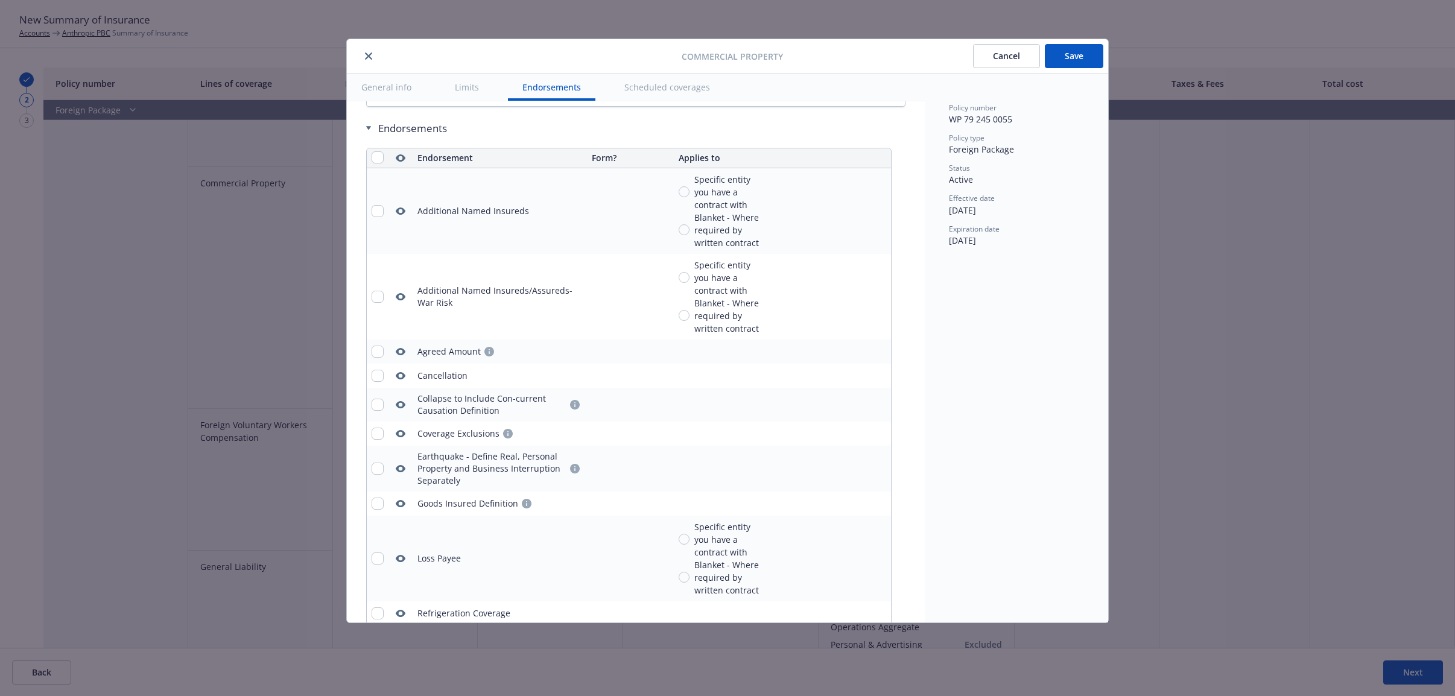
type textarea "x"
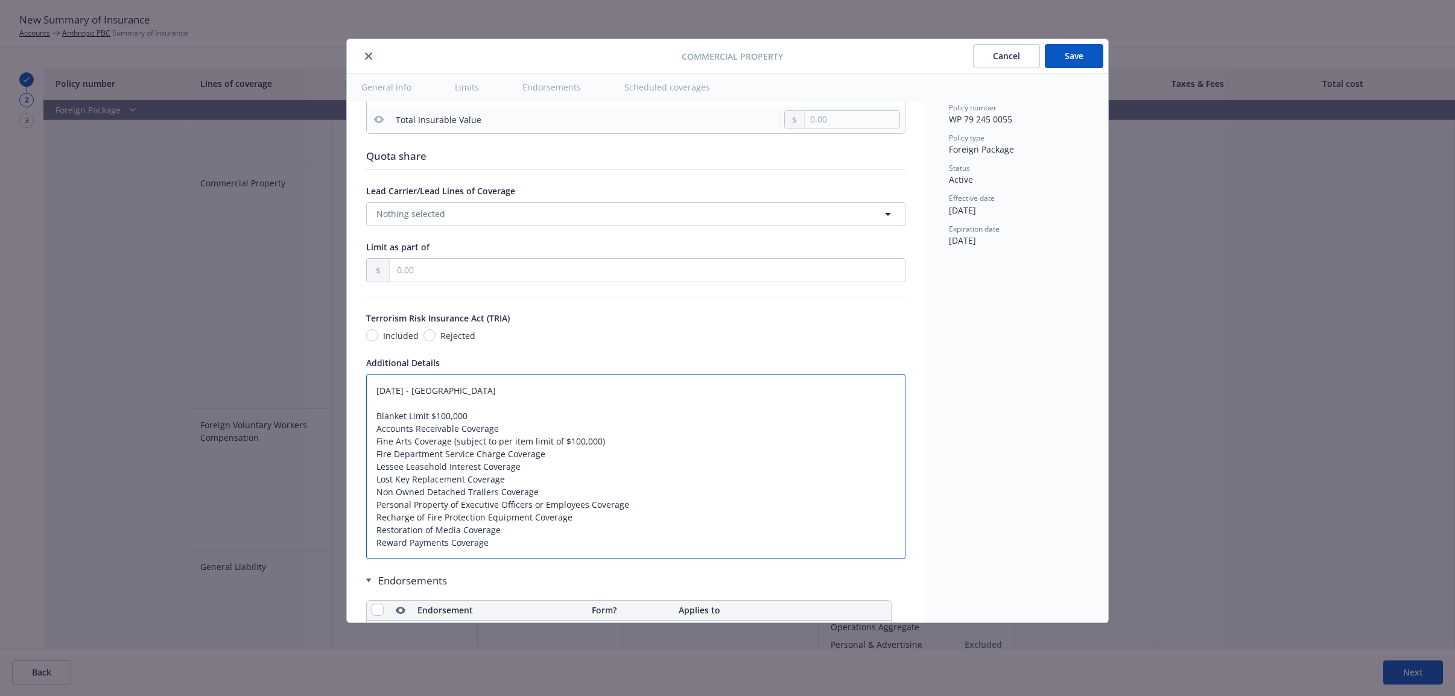
drag, startPoint x: 522, startPoint y: 549, endPoint x: 336, endPoint y: 343, distance: 277.1
click at [336, 343] on div "Commercial Property Cancel Save General info Limits Endorsements Scheduled cove…" at bounding box center [727, 348] width 1455 height 696
paste textarea "Earthquake Maximum per Occurrence Deductible Japan $250,000 Flood Deductible pe…"
type textarea "Earthquake Maximum per Occurrence Deductible Japan $250,000 Flood Deductible pe…"
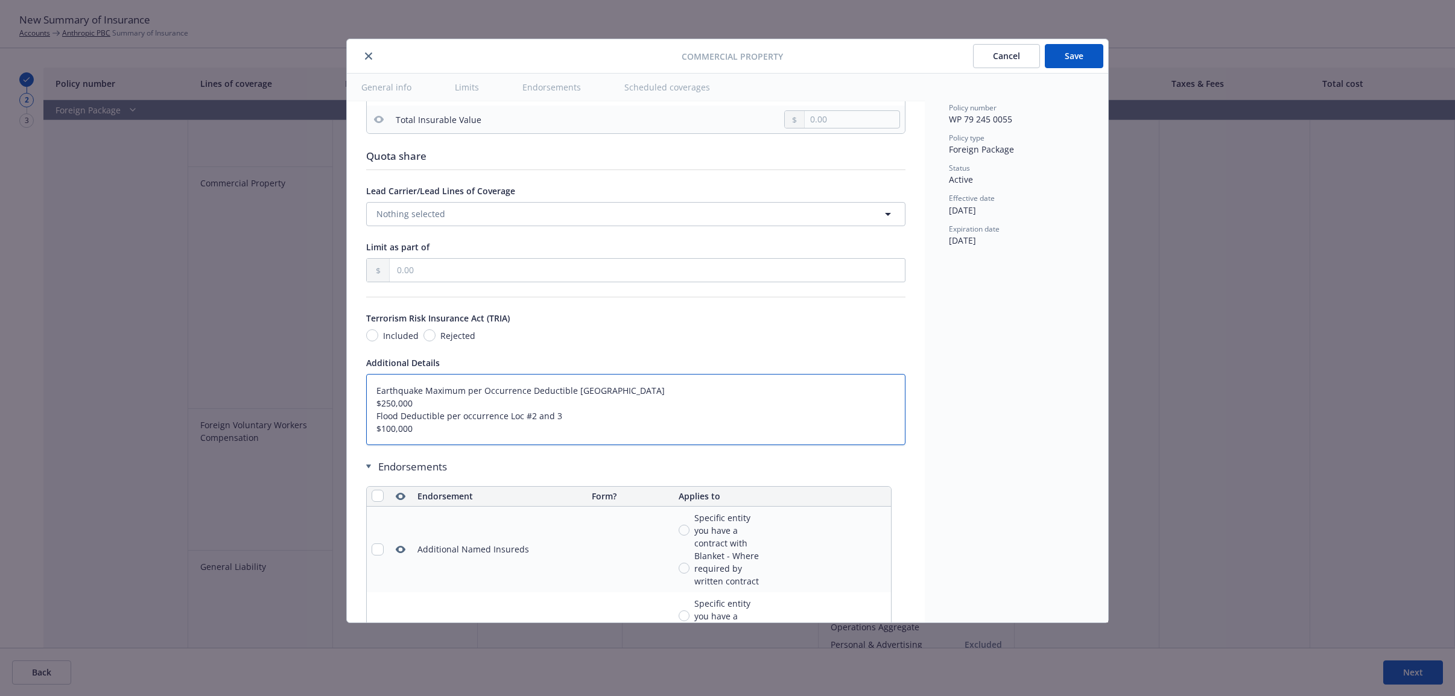
type textarea "x"
click at [616, 398] on textarea "Earthquake Maximum per Occurrence Deductible Japan $250,000 Flood Deductible pe…" at bounding box center [635, 409] width 539 height 71
type textarea "Earthquake Maximum per Occurrence Deductible Japan$250,000 Flood Deductible per…"
type textarea "x"
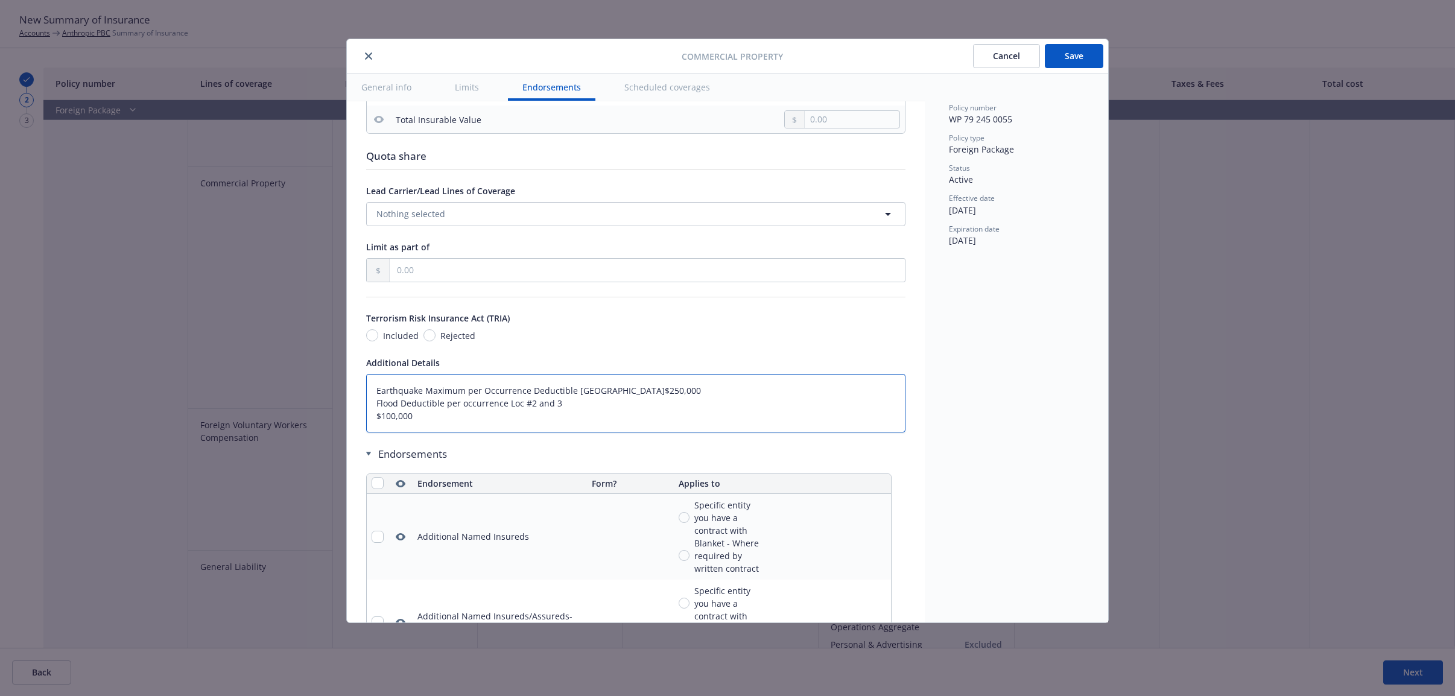
type textarea "Earthquake Maximum per Occurrence Deductible Japan $250,000 Flood Deductible pe…"
type textarea "x"
type textarea "Earthquake Maximum per Occurrence Deductible Japan $250,000 Flood Deductible pe…"
type textarea "x"
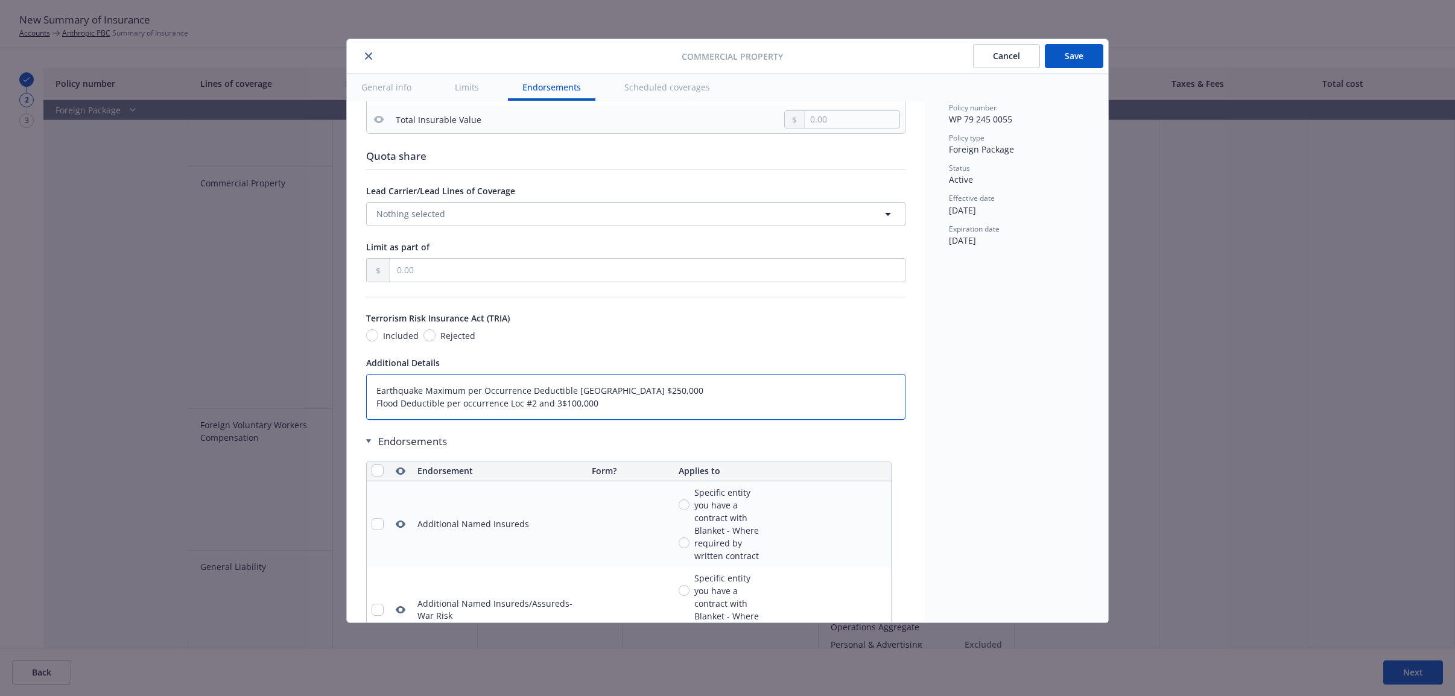
type textarea "Earthquake Maximum per Occurrence Deductible Japan $250,000 Flood Deductible pe…"
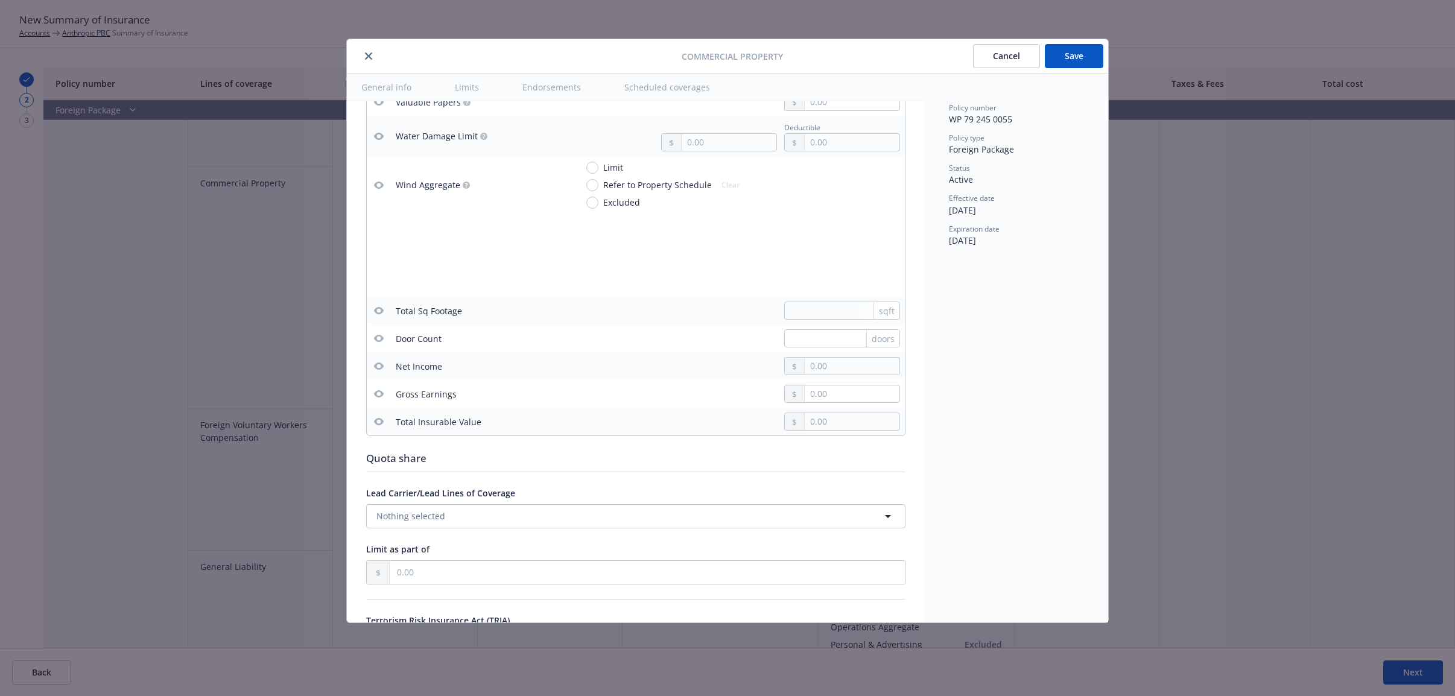
type textarea "x"
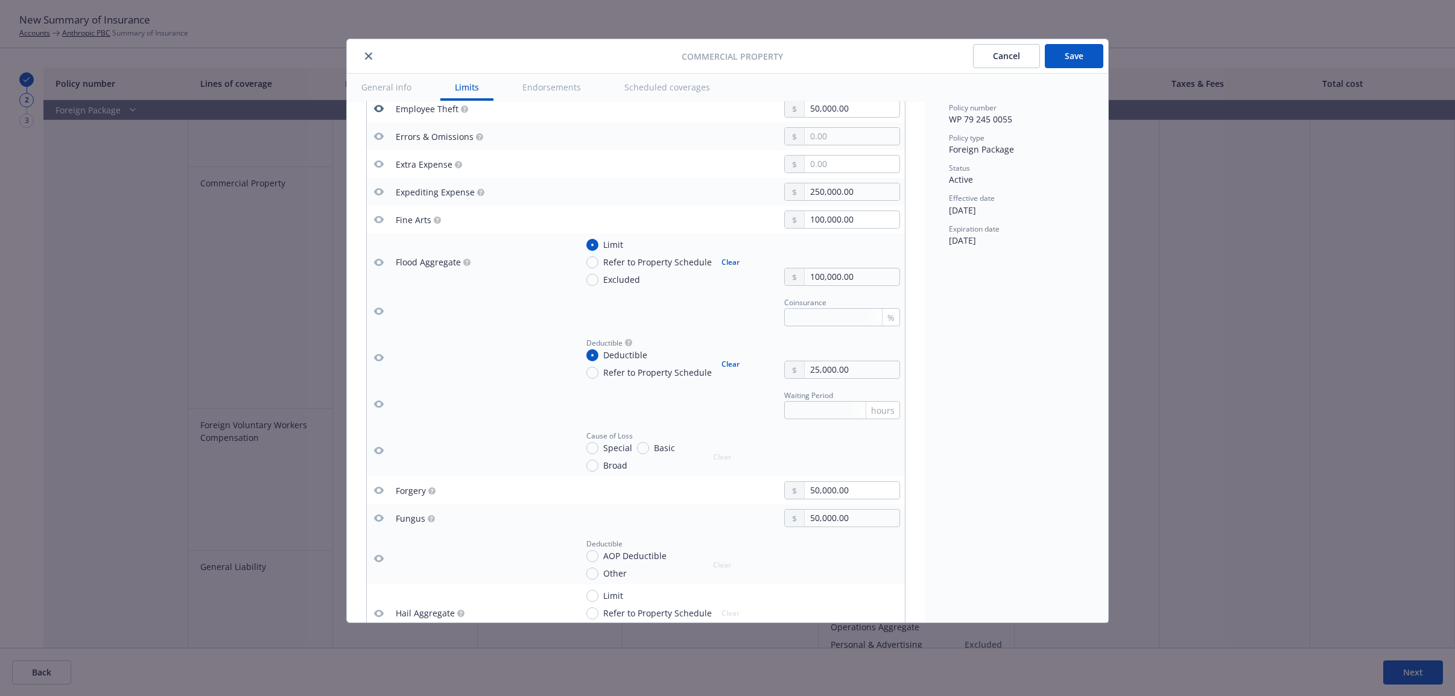
scroll to position [1959, 0]
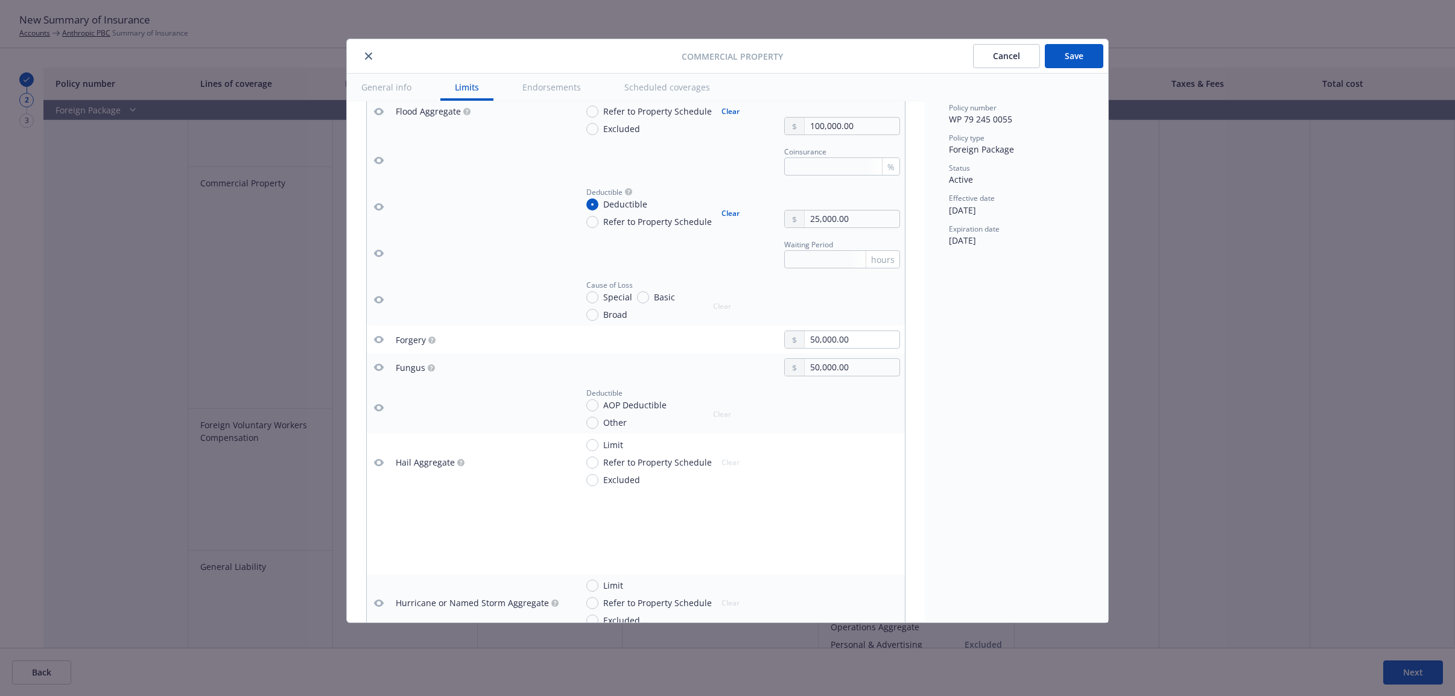
type textarea "Earthquake Maximum per Occurrence Deductible Japan $250,000 Flood Deductible pe…"
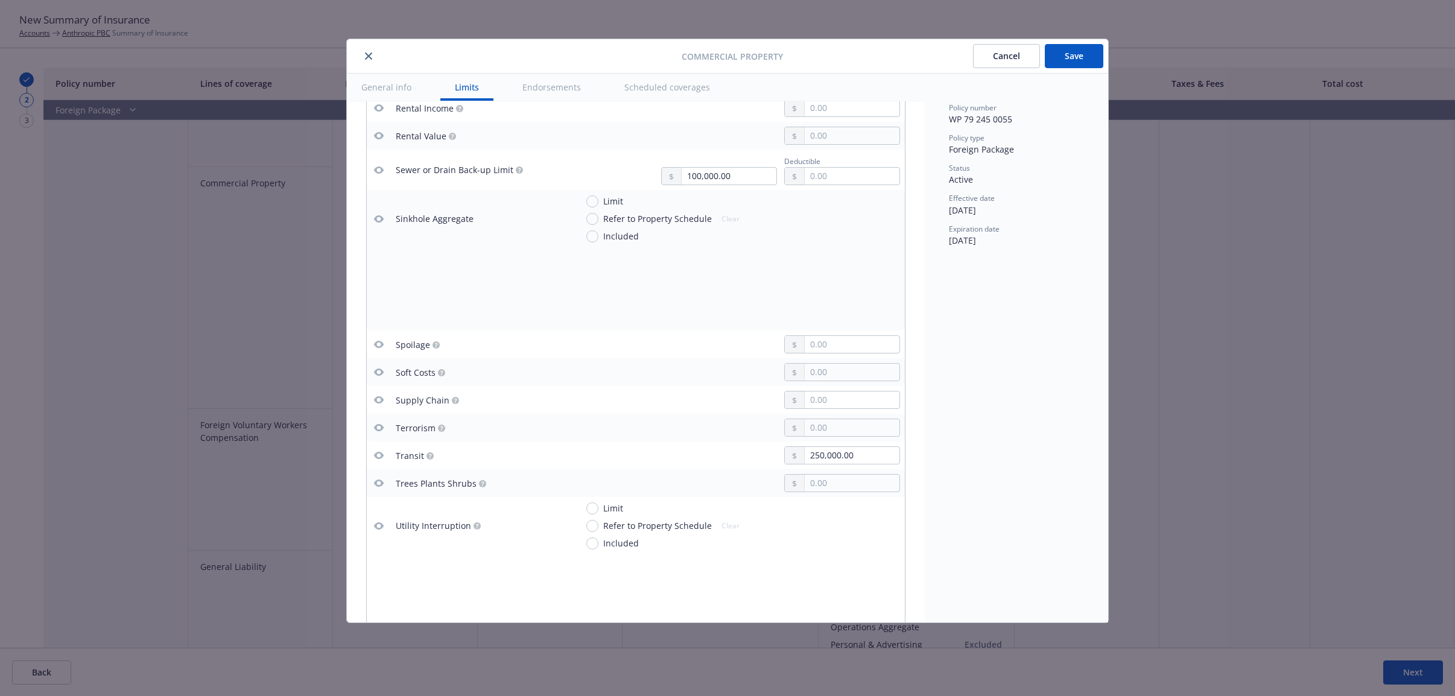
scroll to position [3015, 0]
click at [379, 458] on icon "button" at bounding box center [379, 453] width 10 height 10
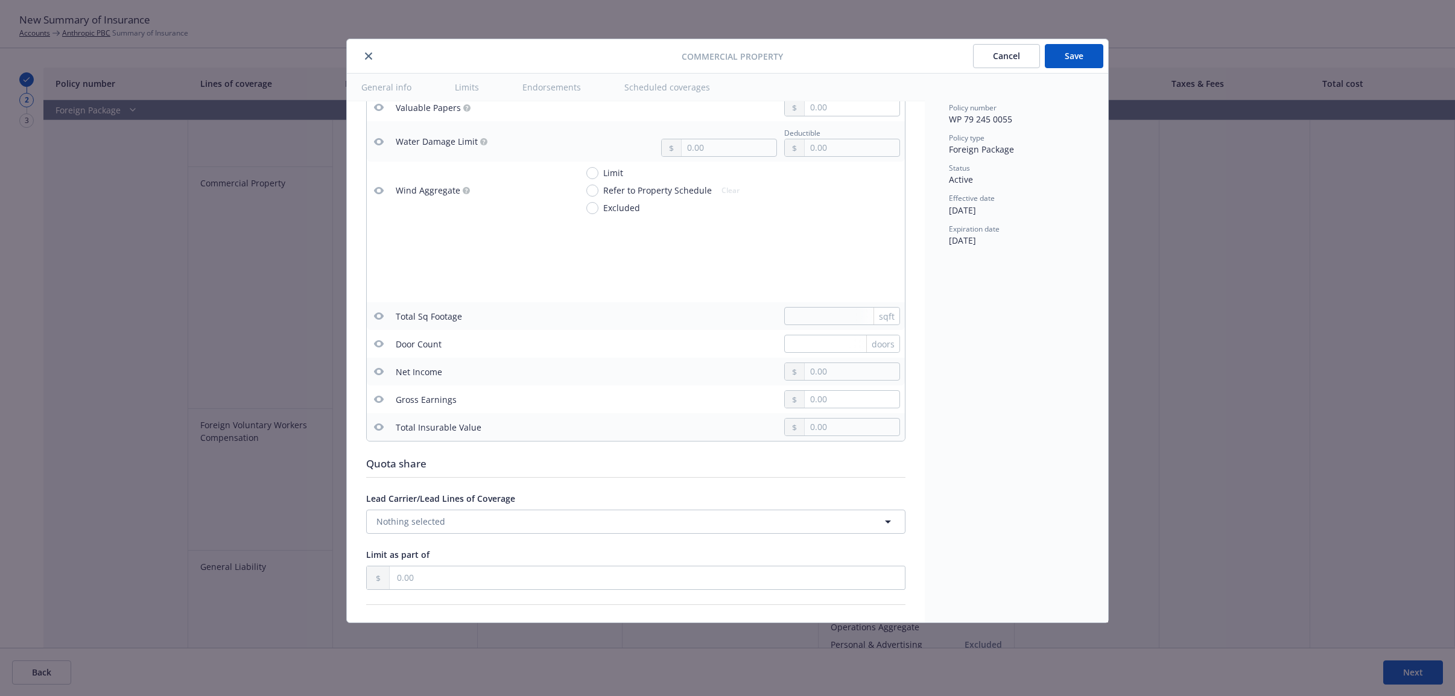
scroll to position [3618, 0]
click at [1078, 56] on button "Save" at bounding box center [1074, 56] width 58 height 24
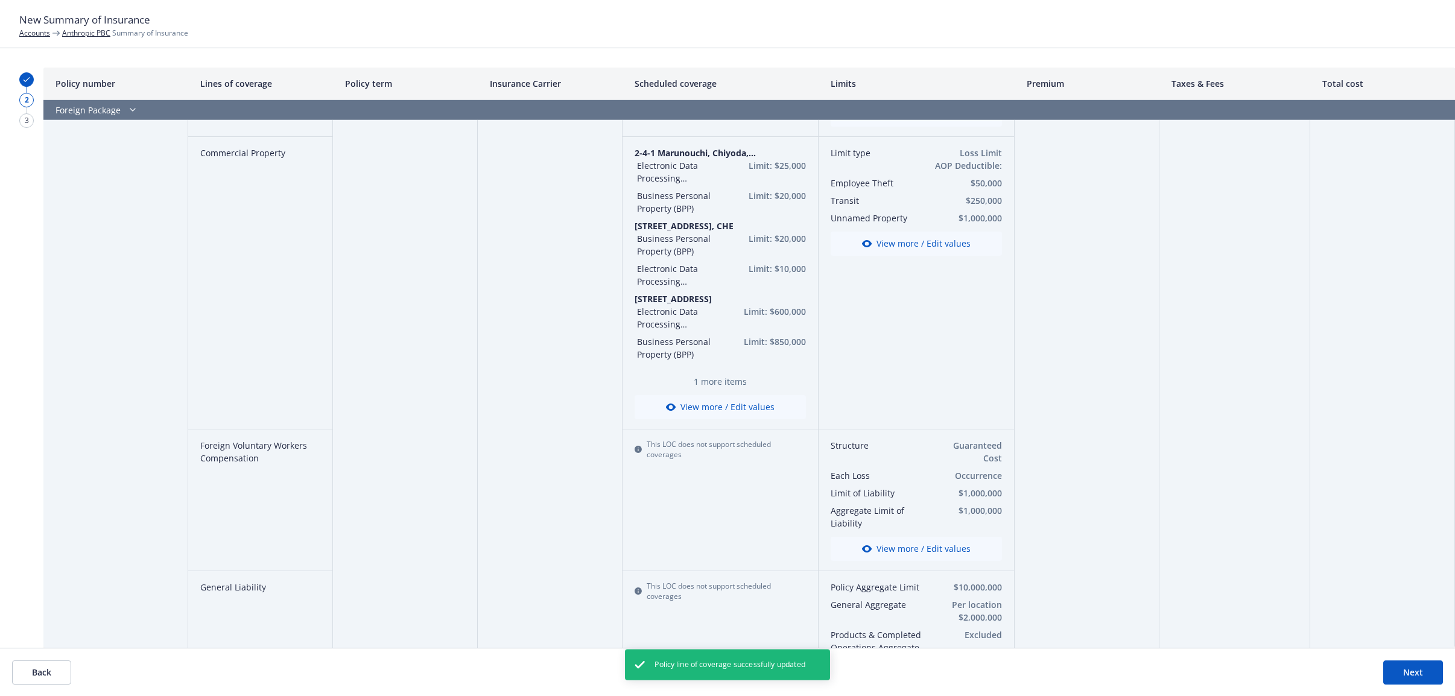
scroll to position [1507, 0]
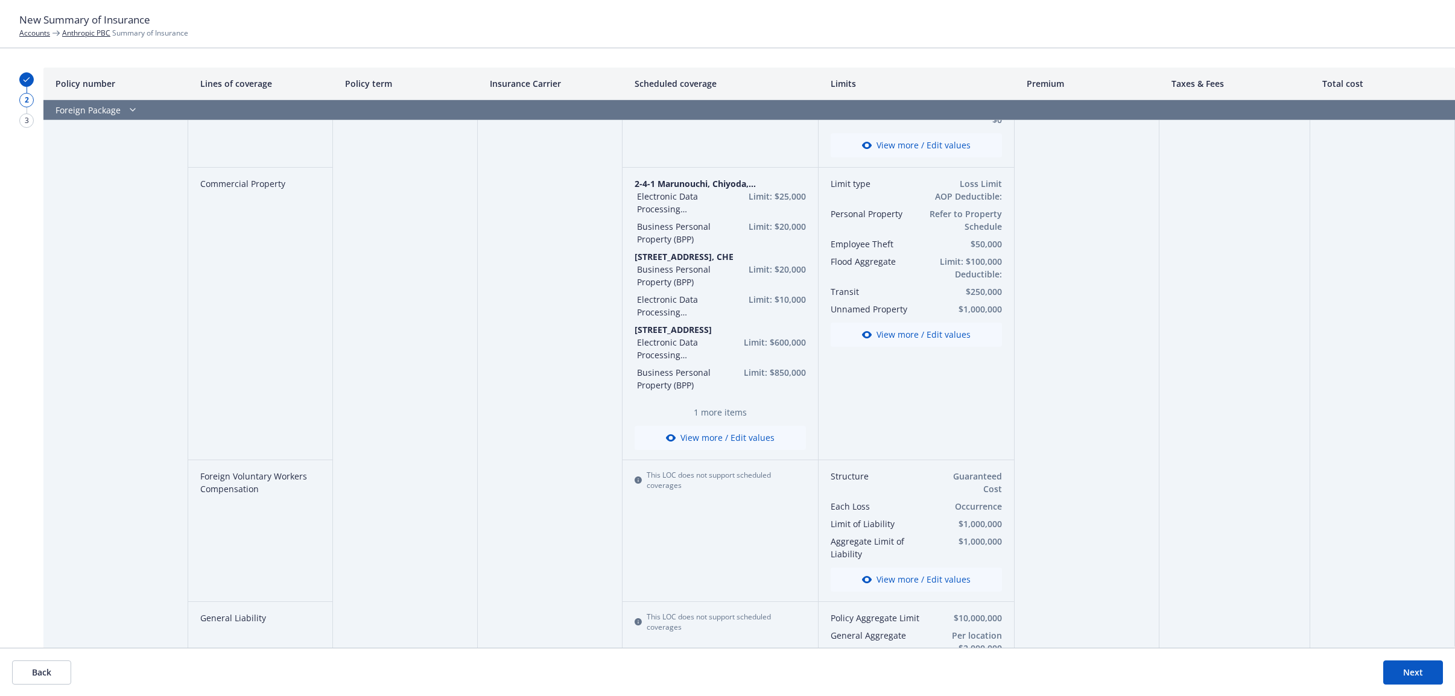
click at [923, 335] on button "View more / Edit values" at bounding box center [915, 335] width 171 height 24
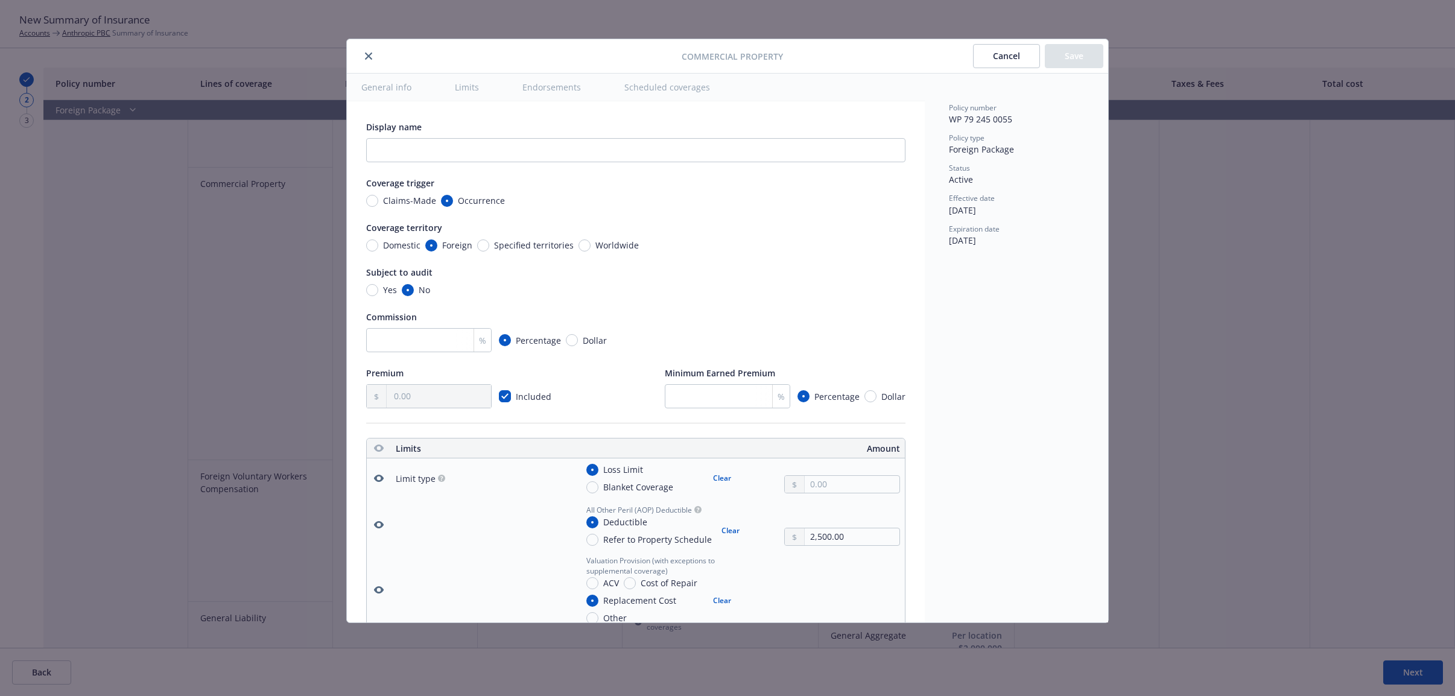
type textarea "x"
radio input "true"
type textarea "Earthquake Maximum per Occurrence Deductible Japan $250,000 Flood Deductible pe…"
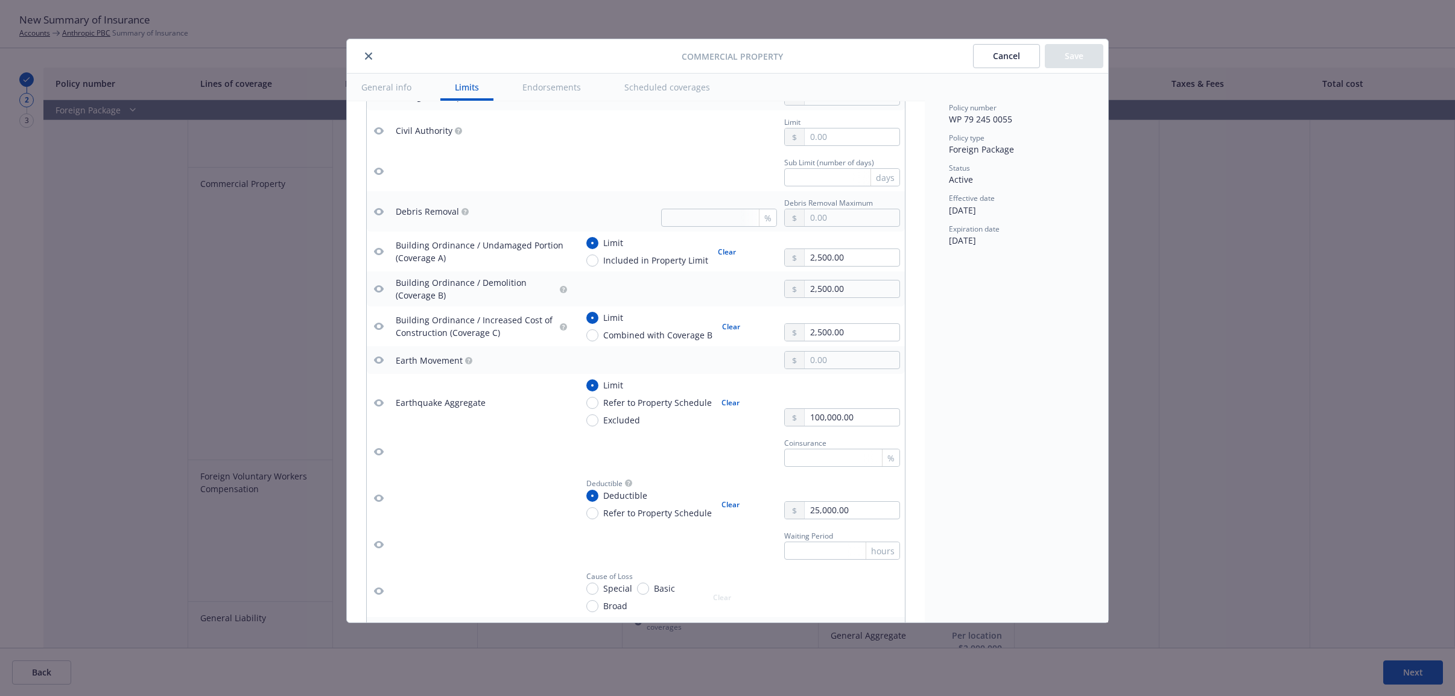
scroll to position [1241, 0]
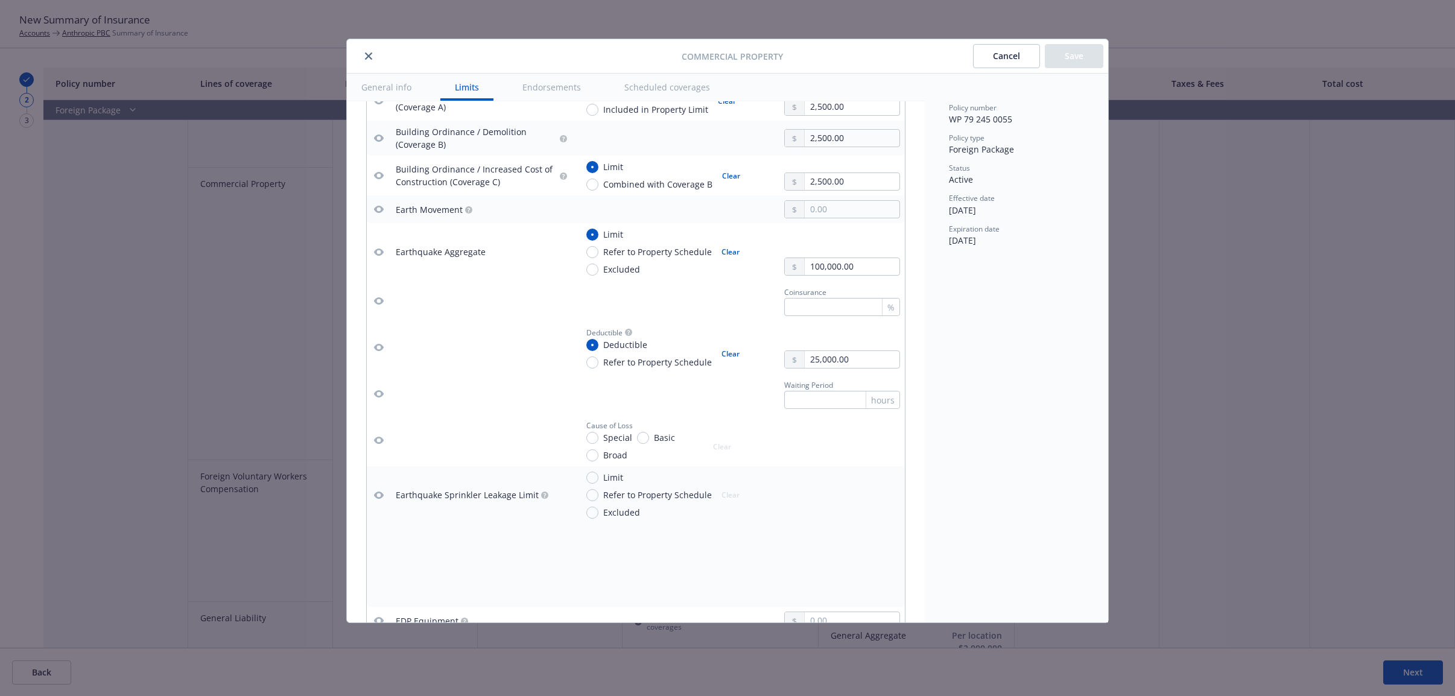
click at [377, 254] on icon "button" at bounding box center [379, 252] width 10 height 10
click at [368, 55] on icon "close" at bounding box center [368, 55] width 7 height 7
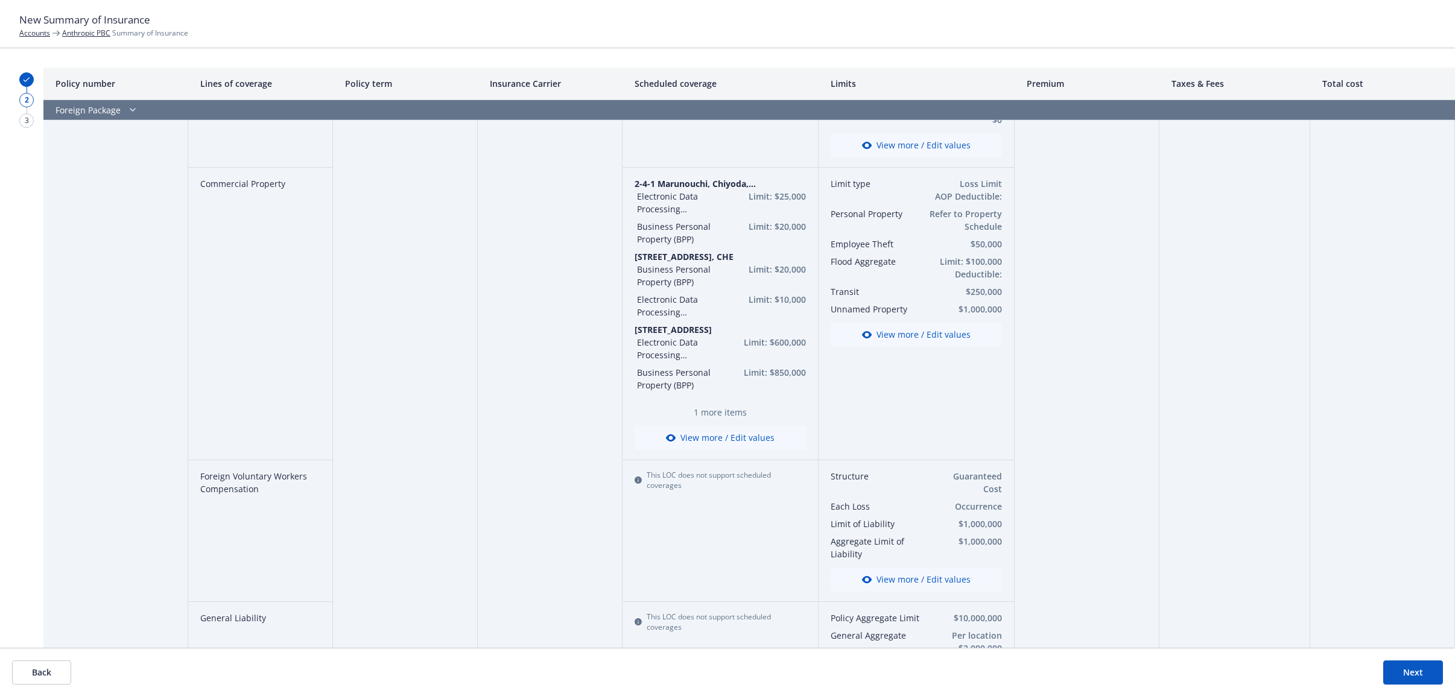
click at [1418, 675] on button "Next" at bounding box center [1413, 672] width 60 height 24
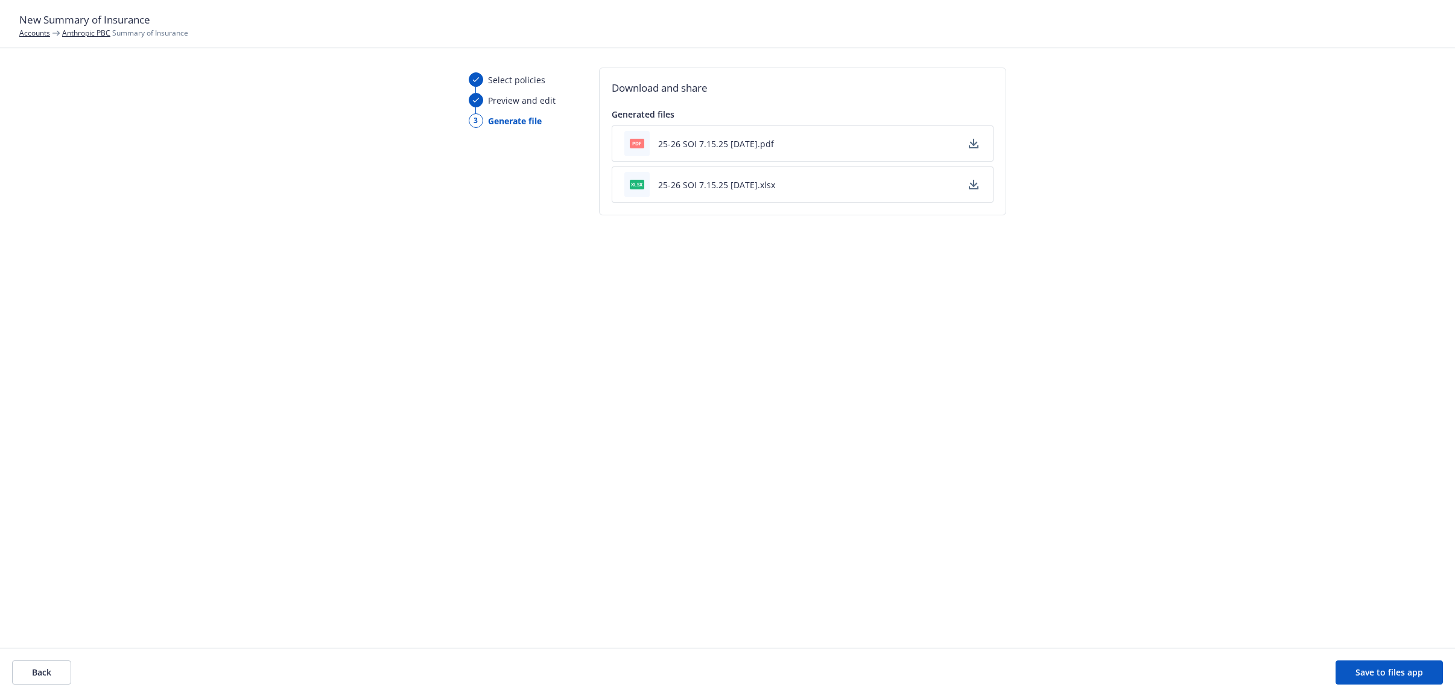
click at [762, 147] on button "25-26 SOI 7.15.25 - 09/12/2025.pdf" at bounding box center [716, 143] width 116 height 13
click at [52, 676] on button "Back" at bounding box center [41, 672] width 59 height 24
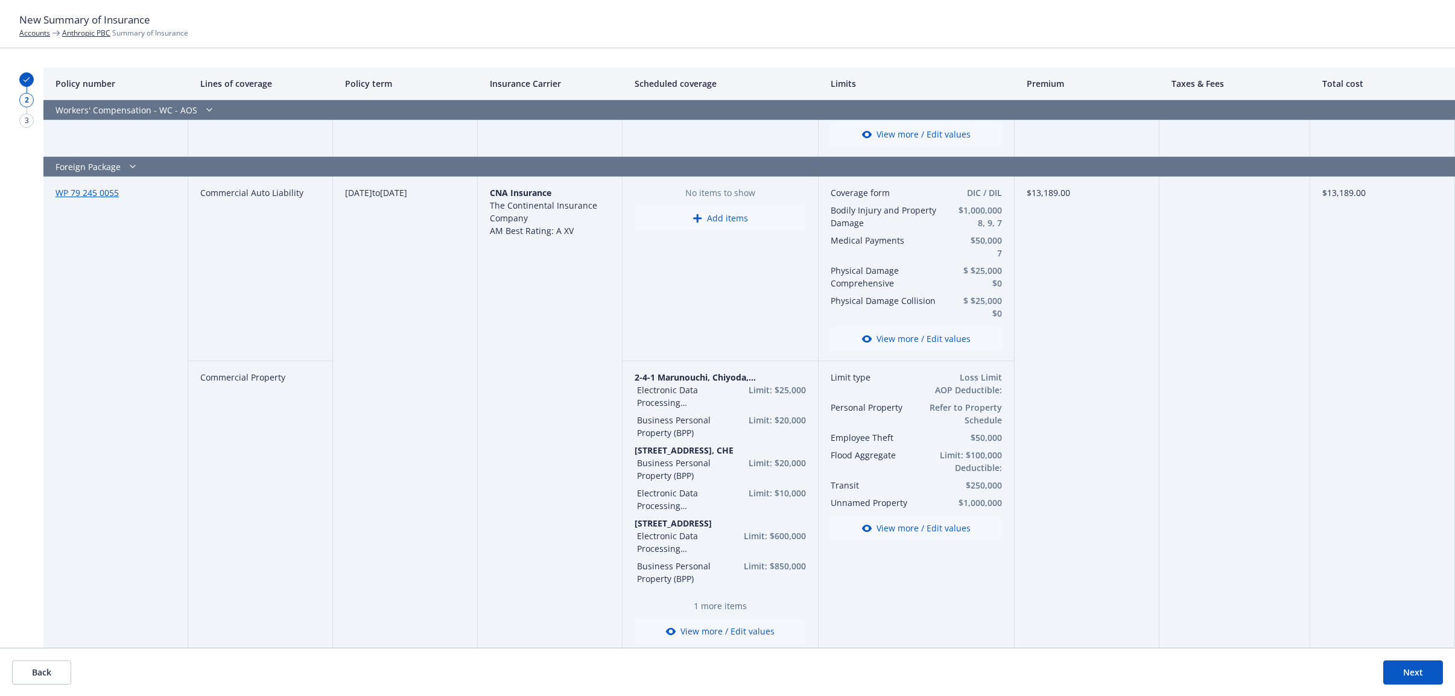
scroll to position [1357, 0]
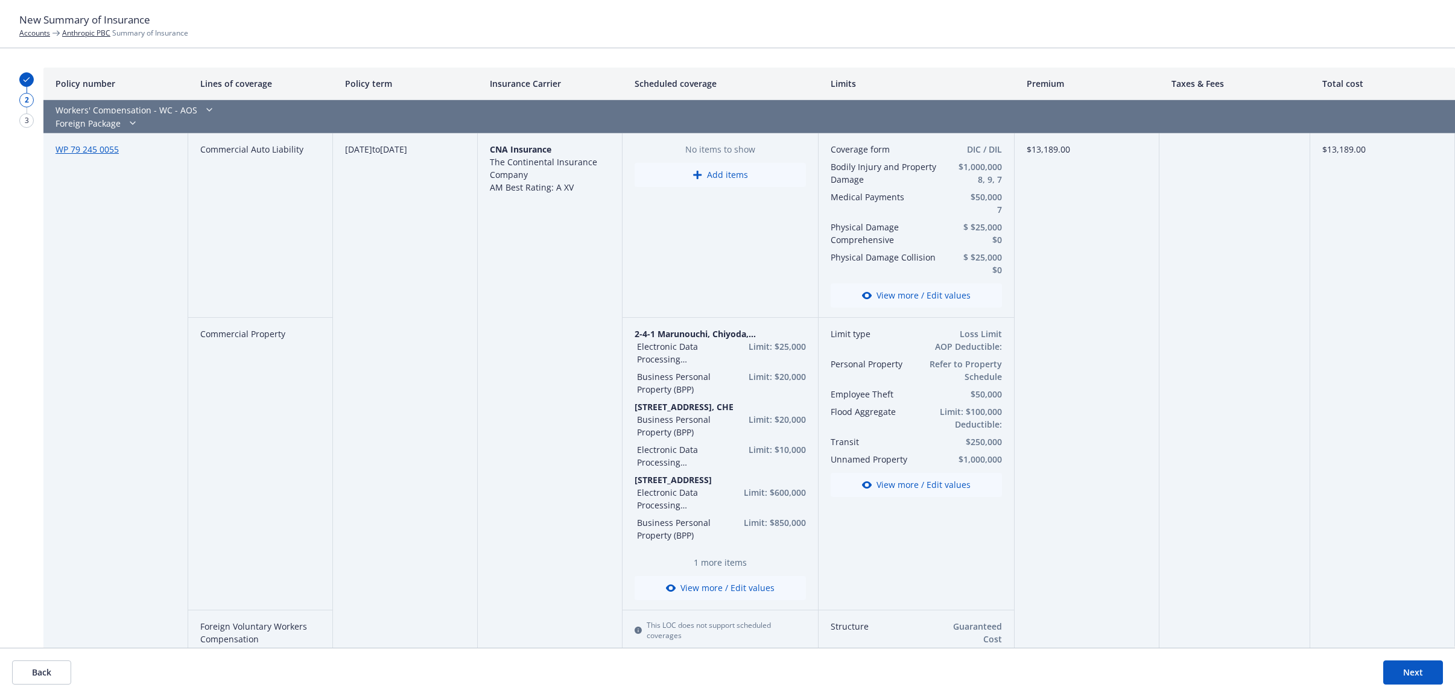
click at [909, 481] on button "View more / Edit values" at bounding box center [915, 485] width 171 height 24
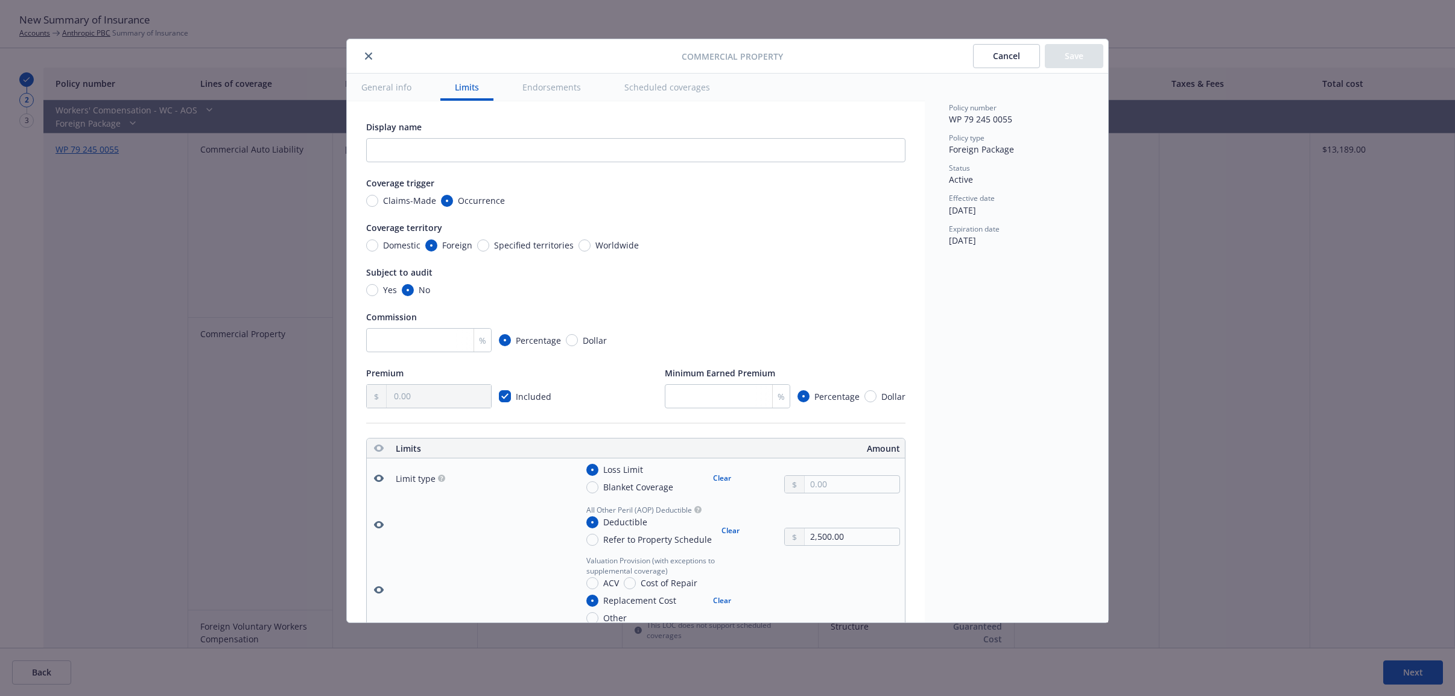
scroll to position [337, 0]
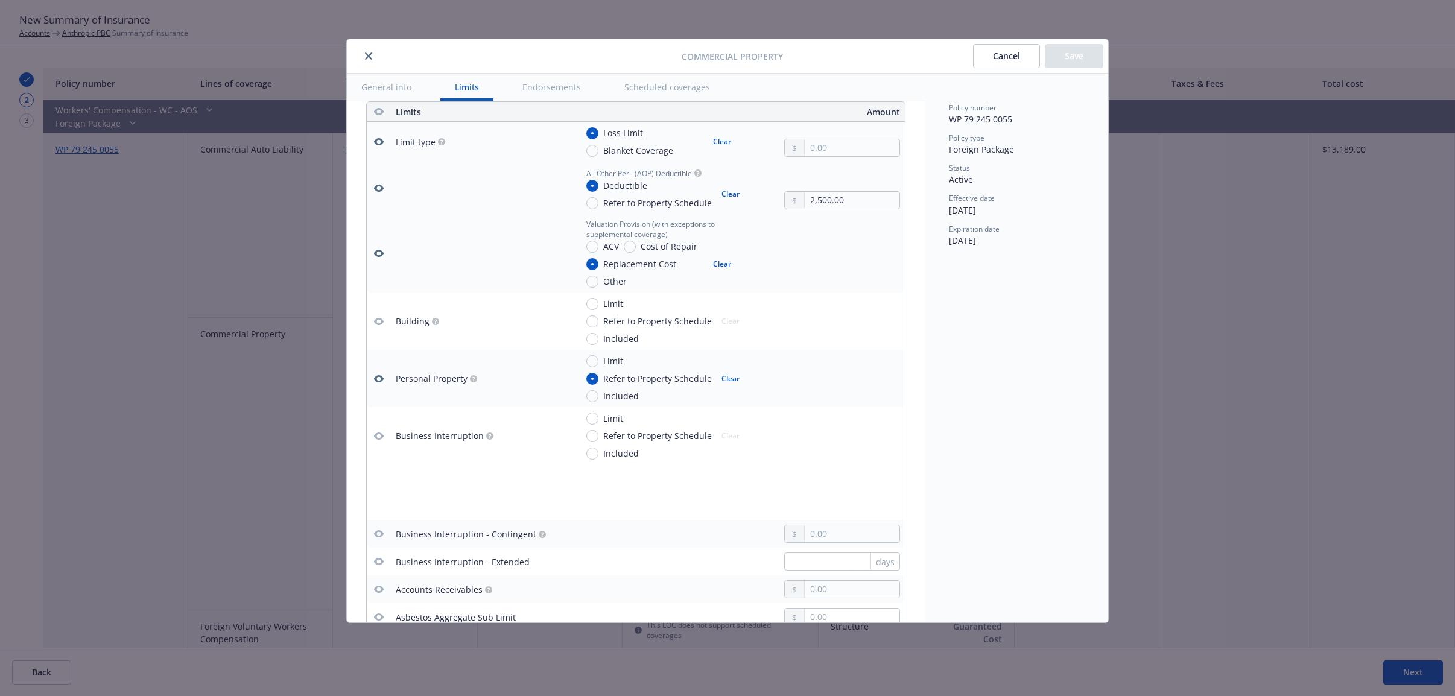
type textarea "x"
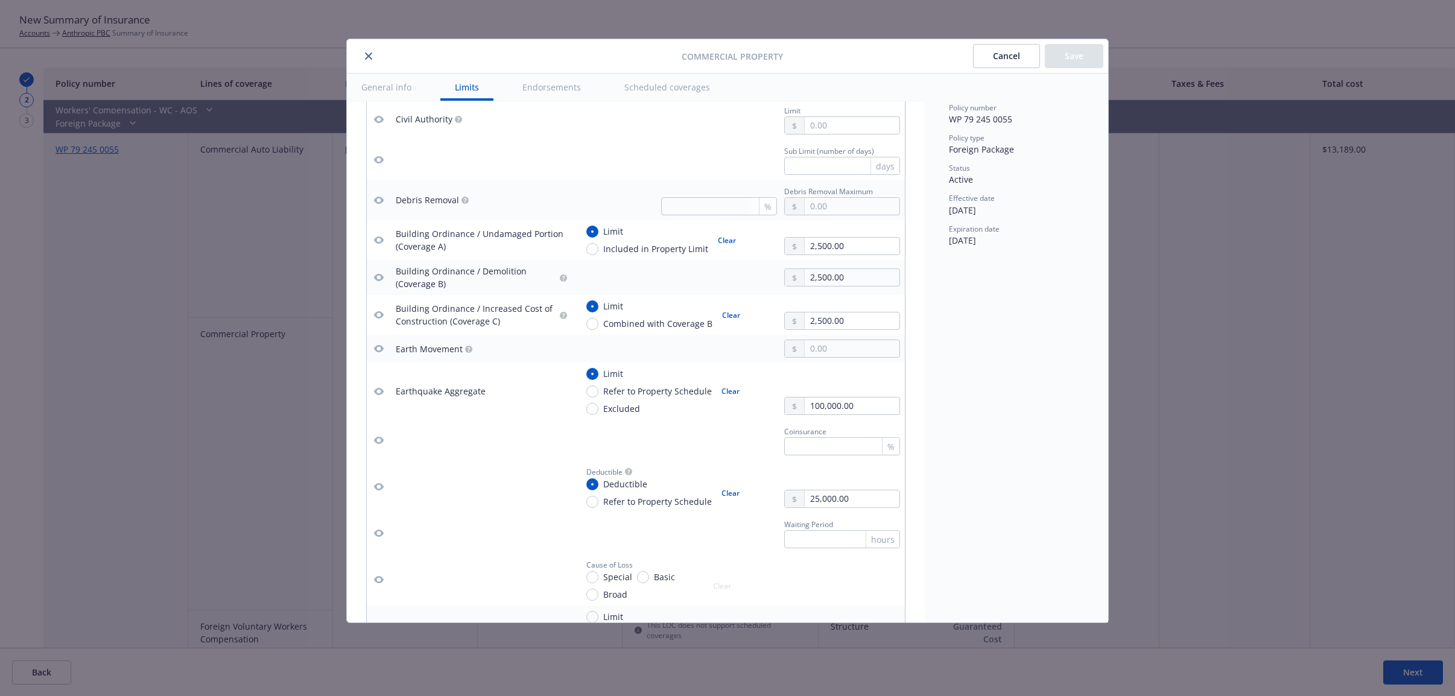
scroll to position [1241, 0]
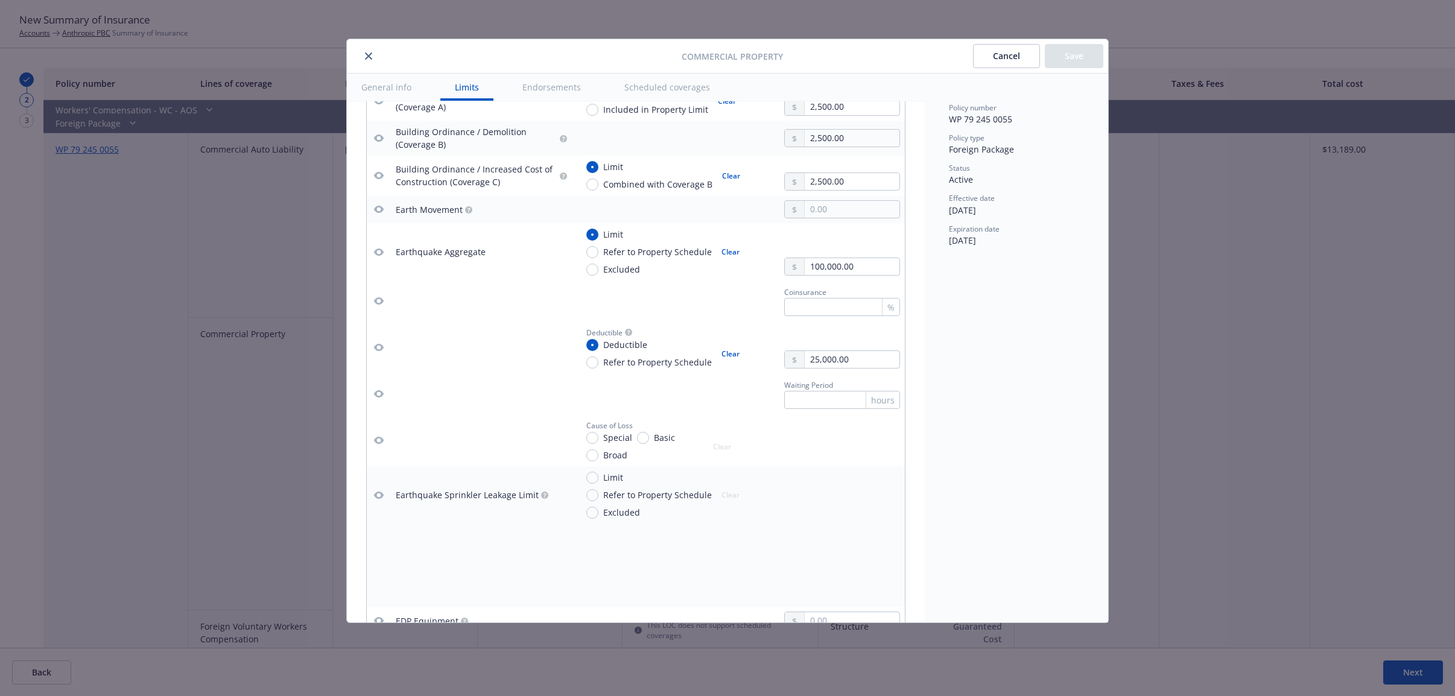
click at [378, 254] on icon "button" at bounding box center [379, 252] width 10 height 10
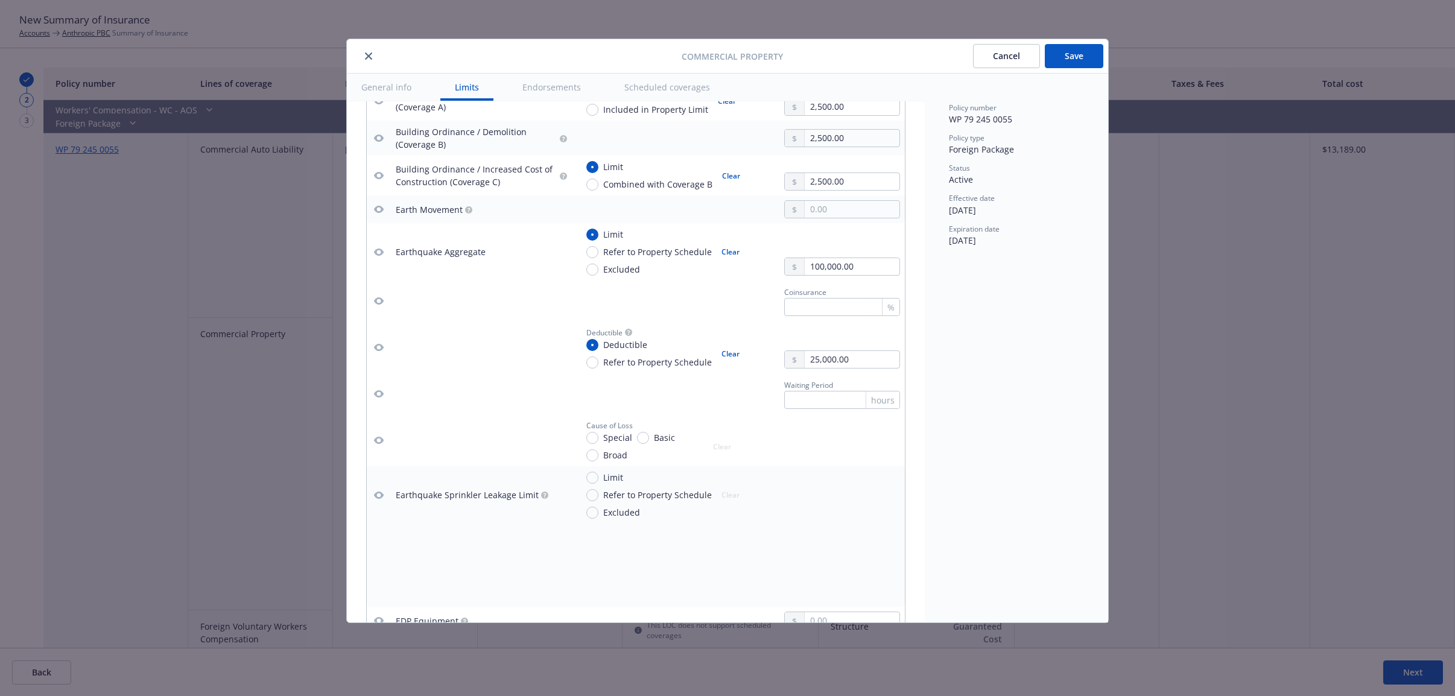
click at [379, 252] on icon "button" at bounding box center [379, 252] width 10 height 10
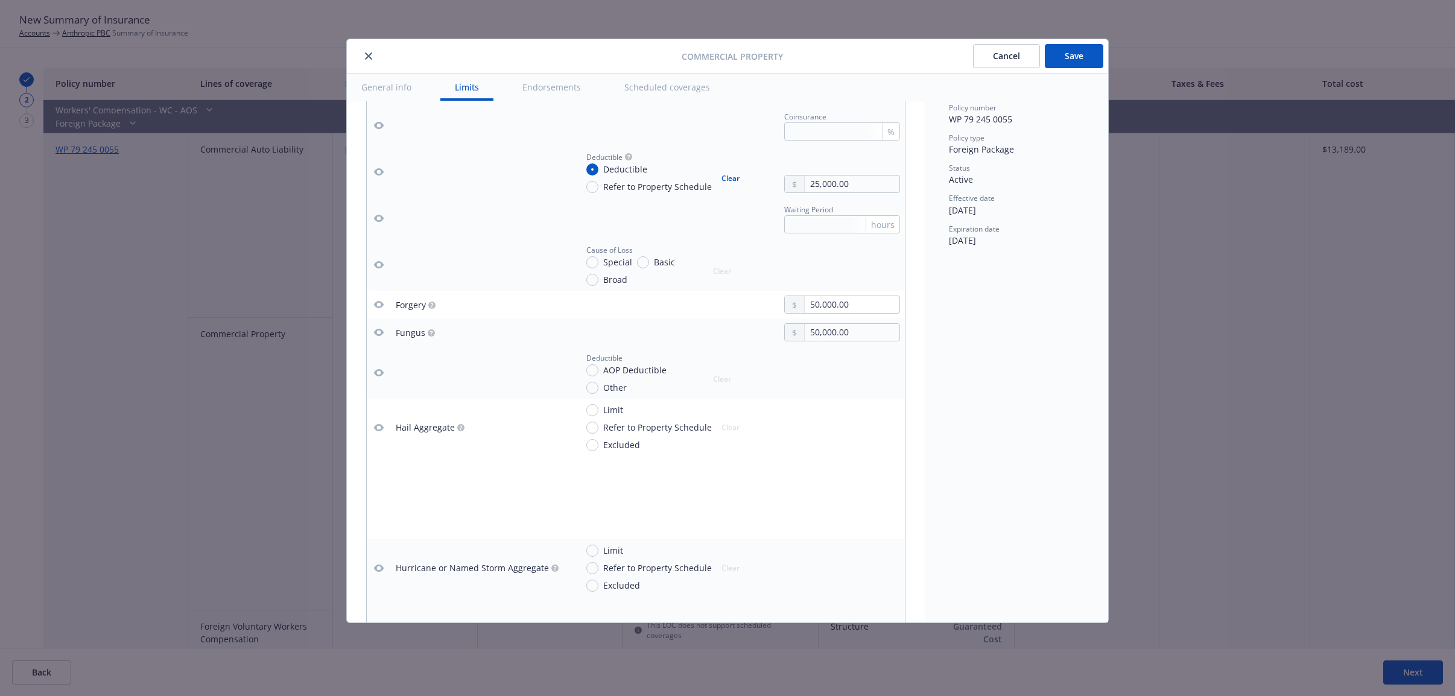
scroll to position [1995, 0]
click at [1070, 66] on button "Save" at bounding box center [1074, 56] width 58 height 24
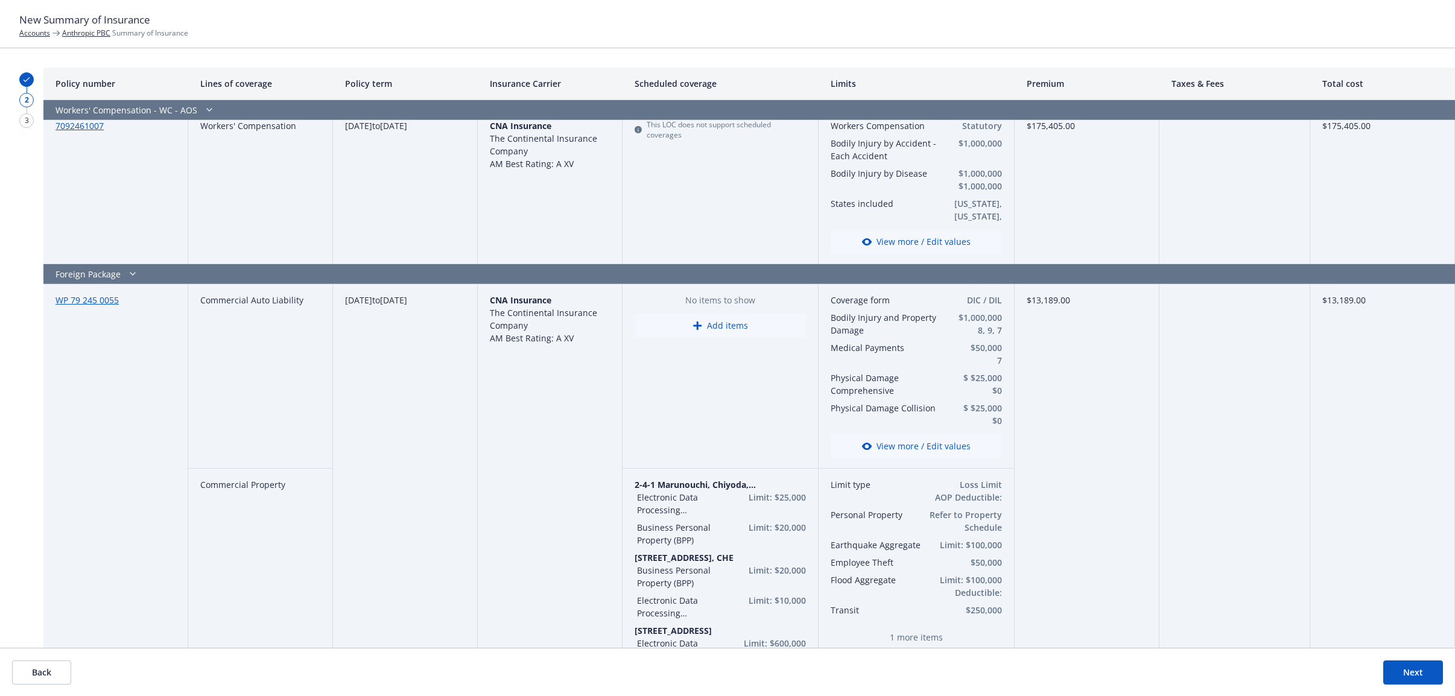
scroll to position [1357, 0]
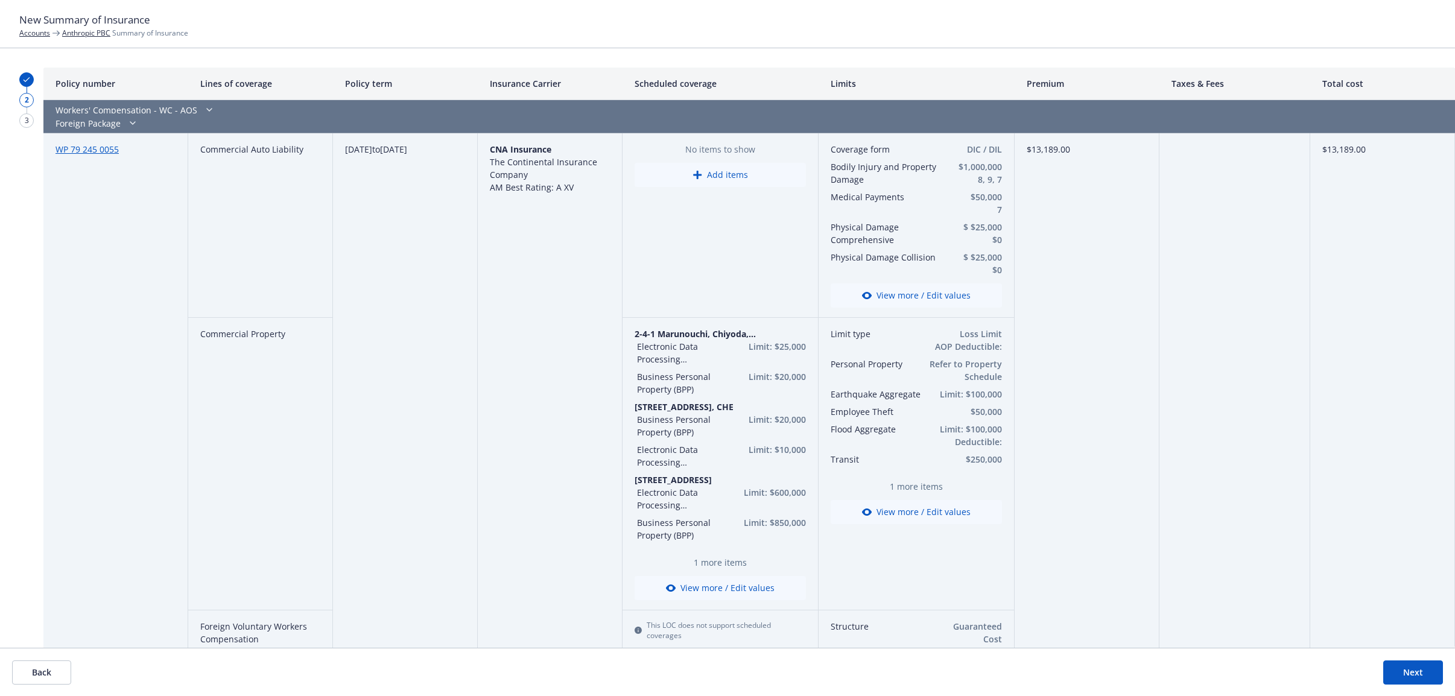
click at [926, 516] on button "View more / Edit values" at bounding box center [915, 512] width 171 height 24
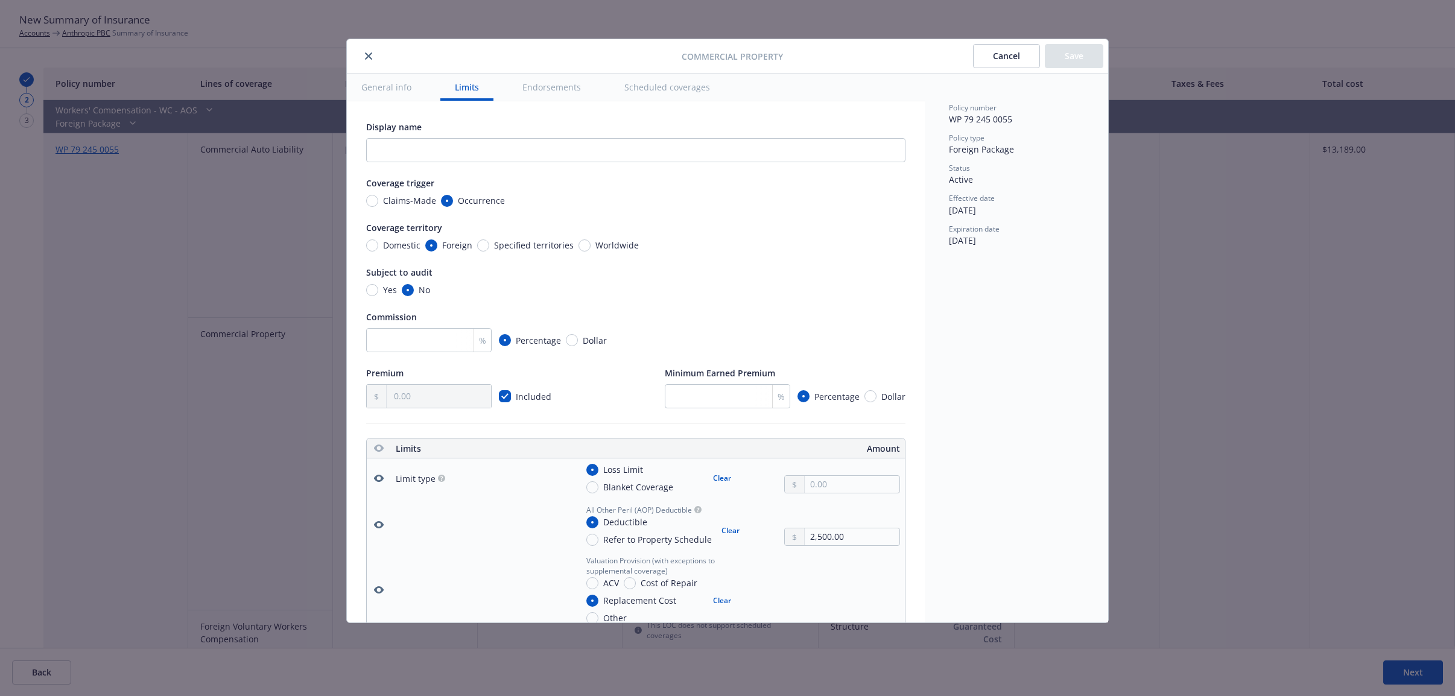
type textarea "x"
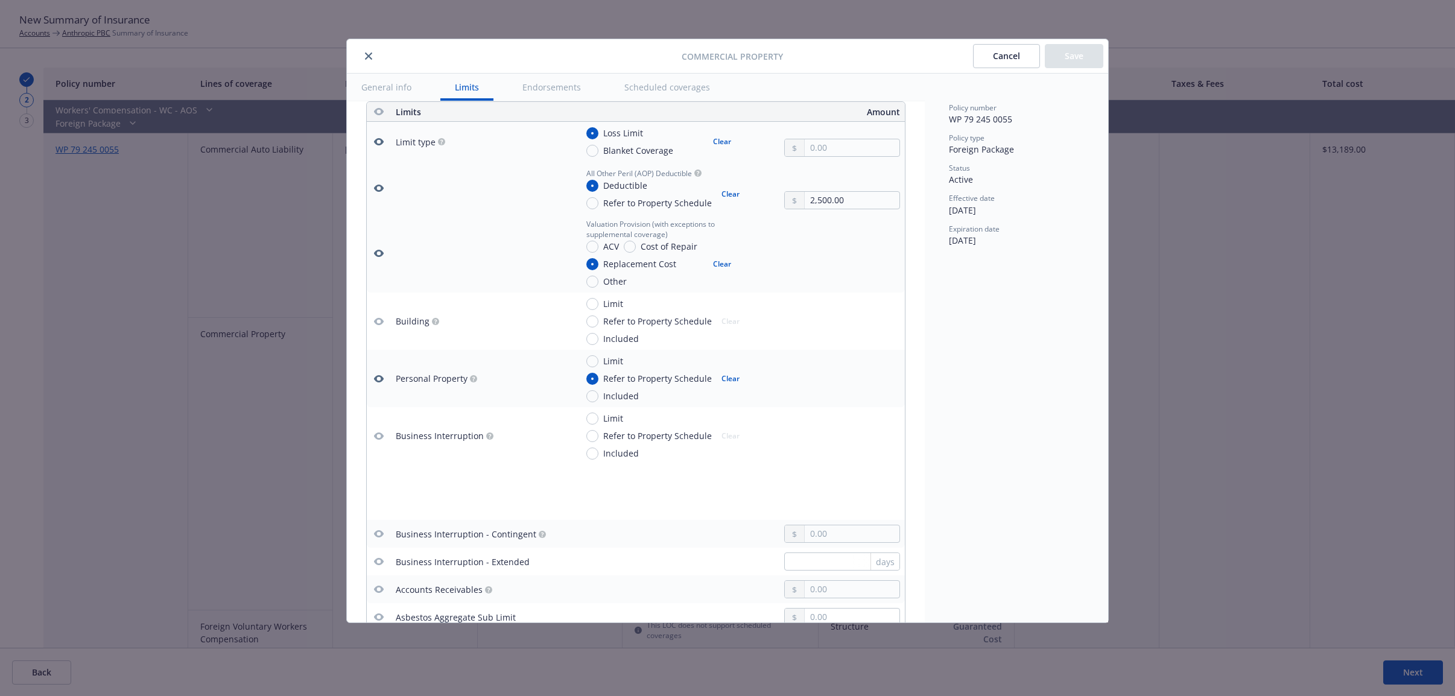
click at [377, 320] on icon "button" at bounding box center [379, 321] width 10 height 7
click at [596, 302] on input "Limit" at bounding box center [592, 304] width 12 height 12
radio input "true"
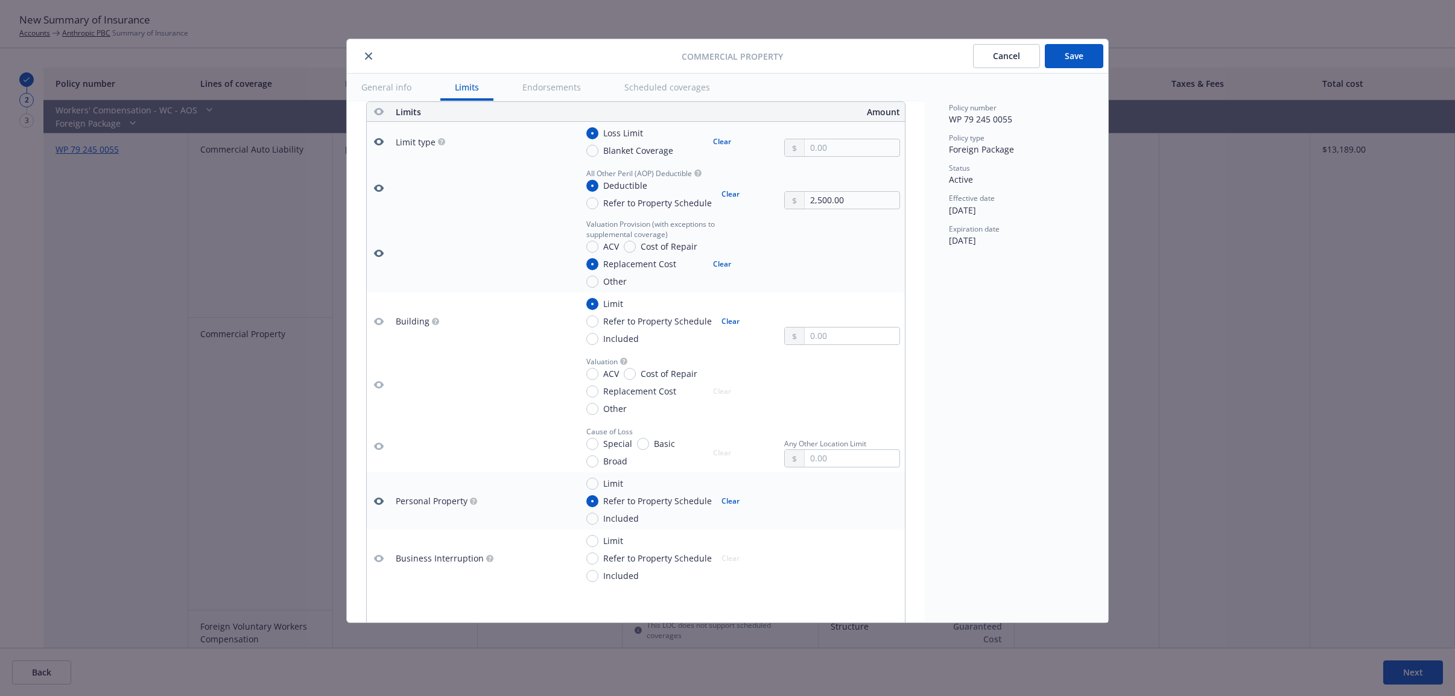
click at [378, 318] on icon "button" at bounding box center [379, 322] width 10 height 10
click at [378, 321] on icon "button" at bounding box center [379, 322] width 10 height 10
click at [728, 318] on button "Clear" at bounding box center [730, 321] width 33 height 17
type textarea "x"
radio input "false"
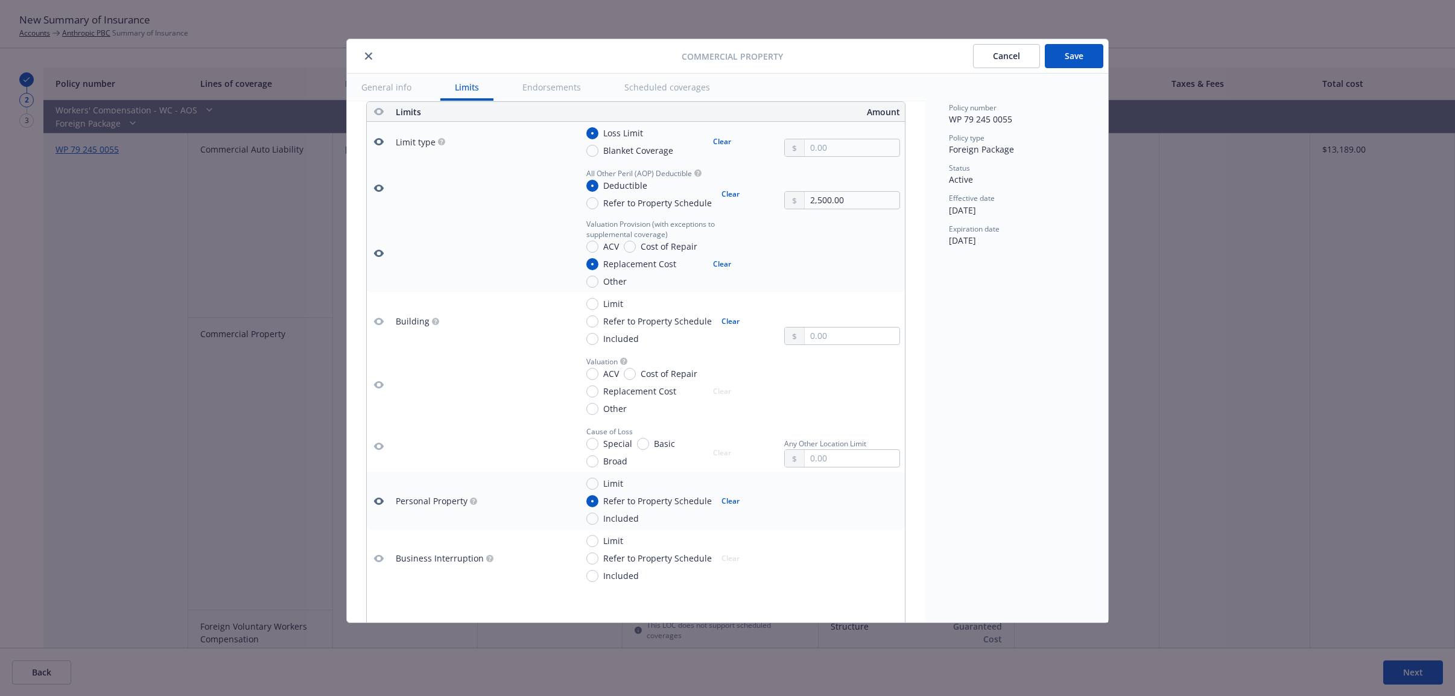
type textarea "x"
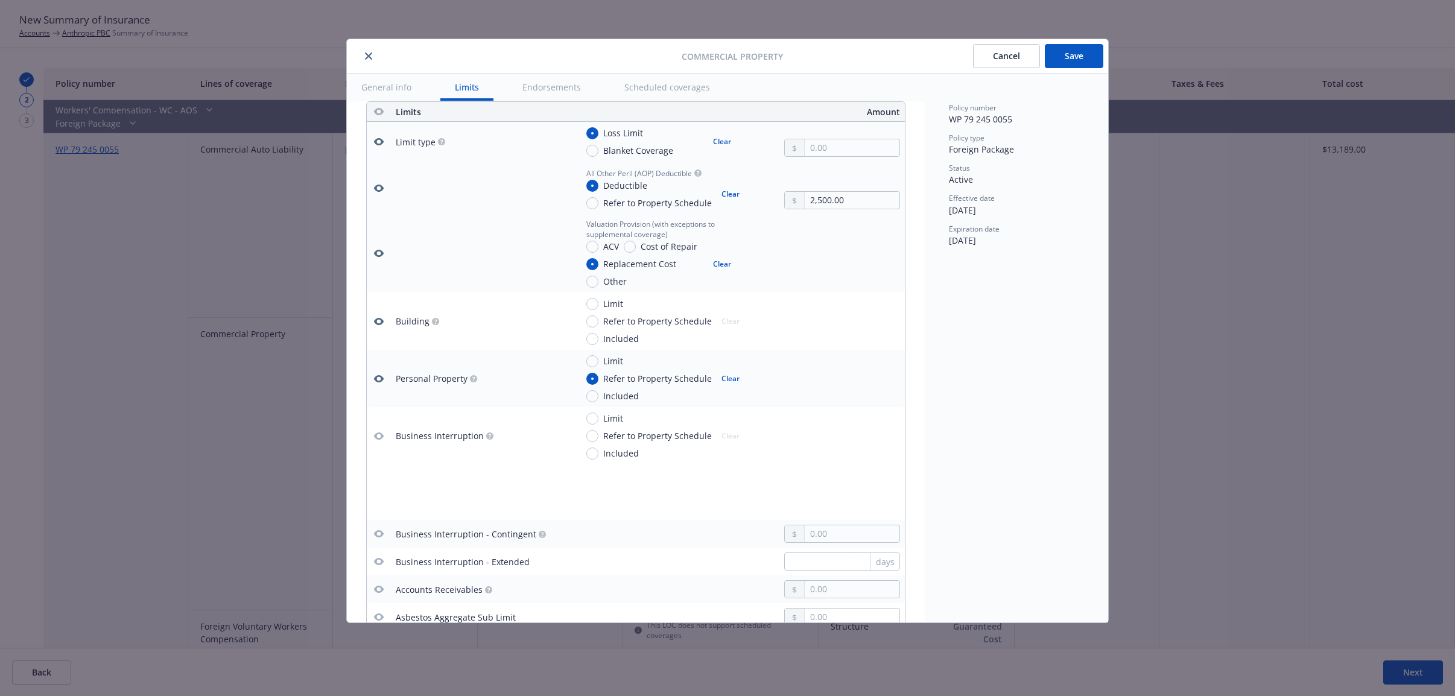
click at [381, 325] on icon "button" at bounding box center [379, 322] width 10 height 10
click at [1003, 62] on button "Cancel" at bounding box center [1006, 56] width 67 height 24
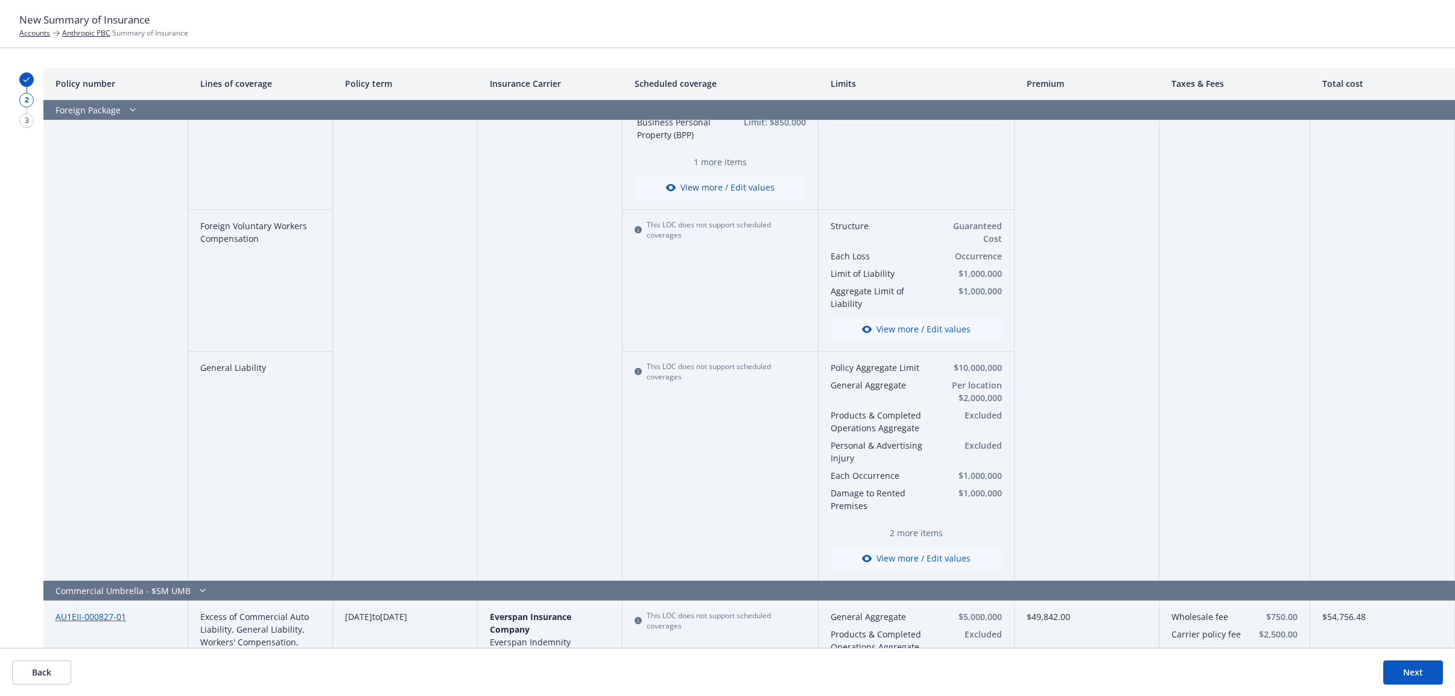
scroll to position [1809, 0]
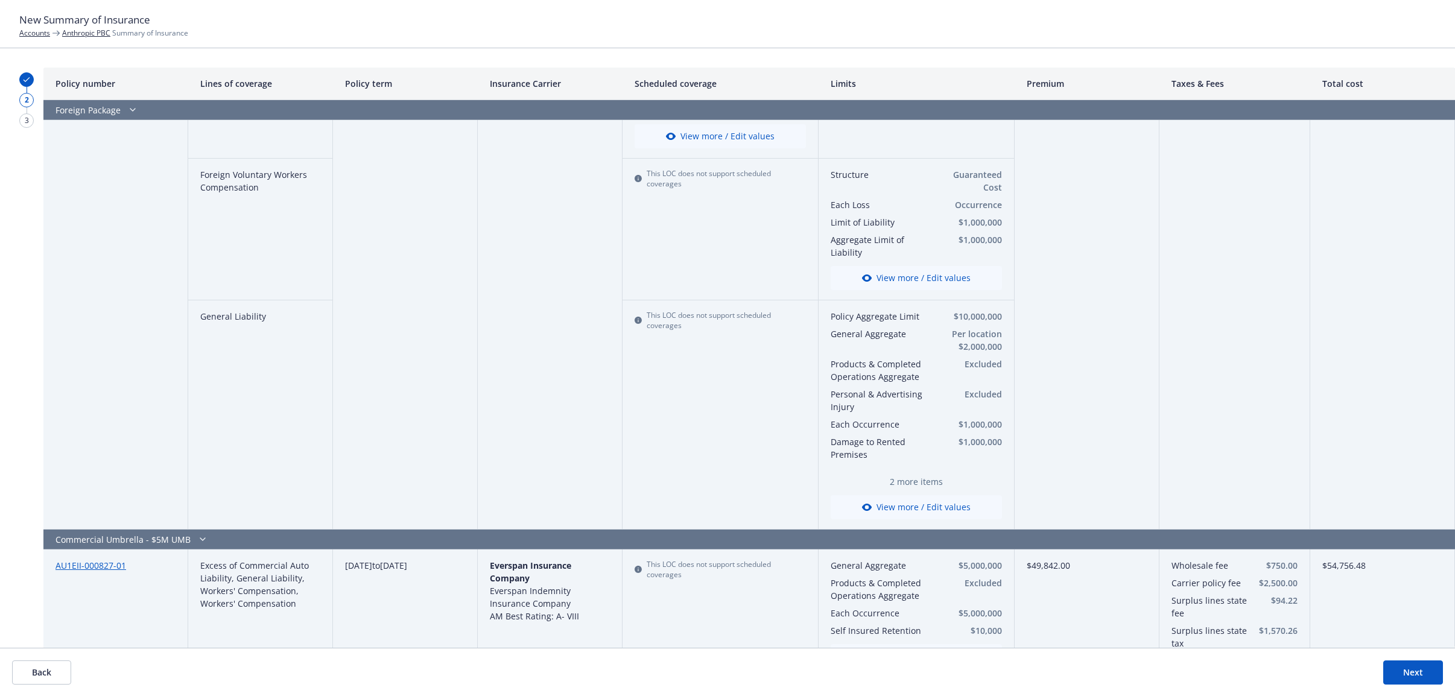
click at [904, 495] on button "View more / Edit values" at bounding box center [915, 507] width 171 height 24
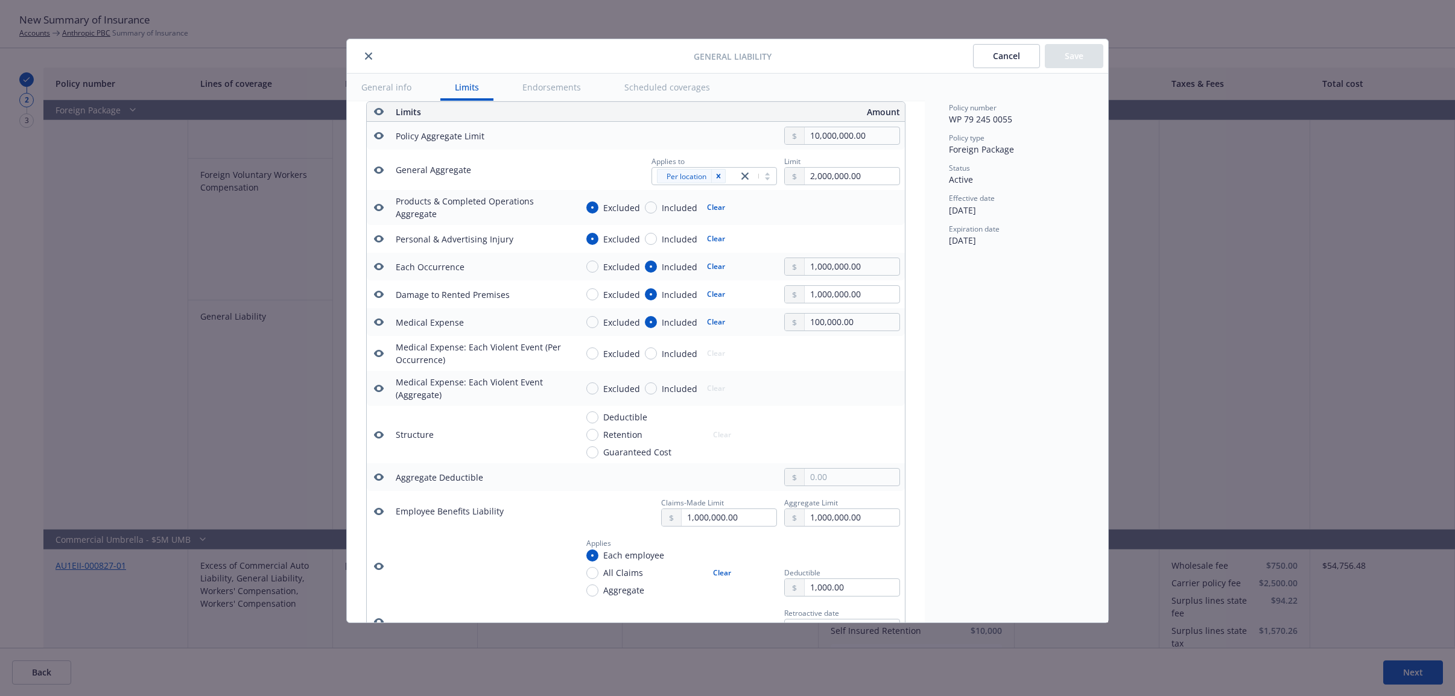
scroll to position [186, 0]
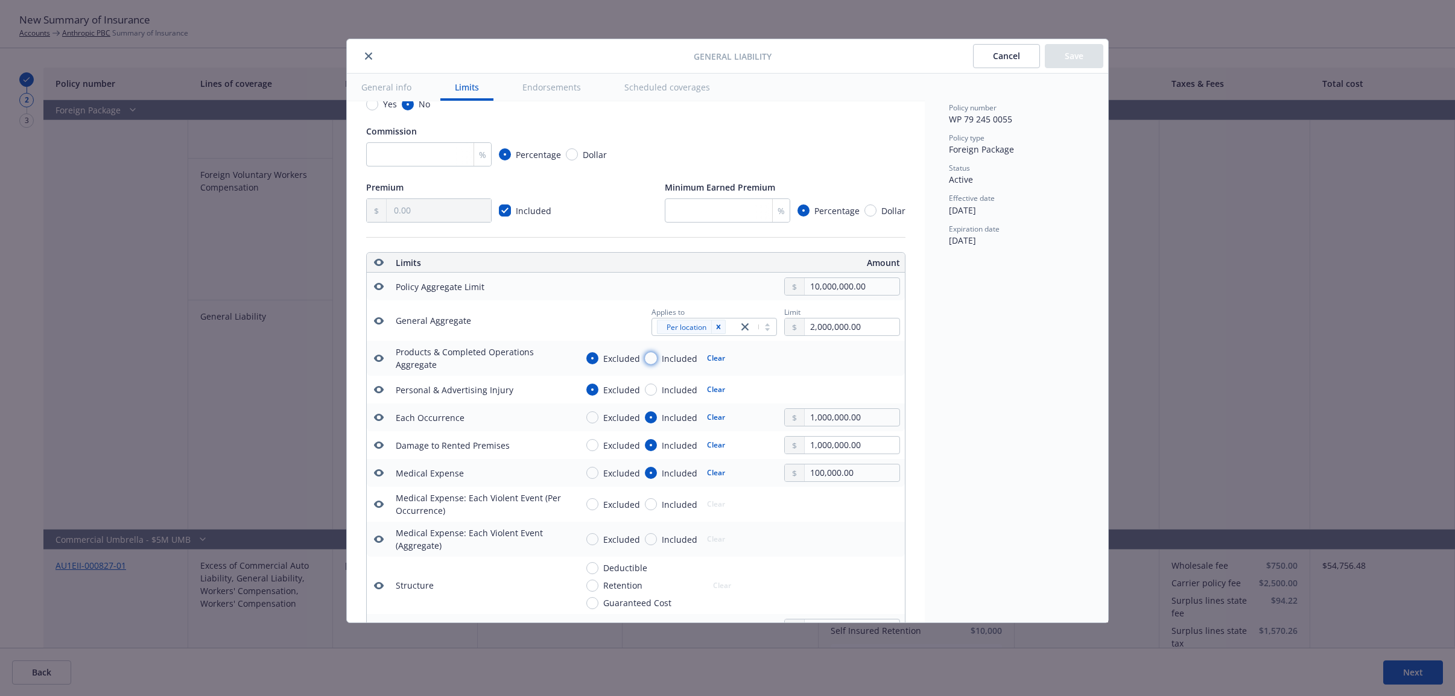
click at [646, 362] on input "Included" at bounding box center [651, 358] width 12 height 12
radio input "true"
click at [596, 356] on input "Excluded" at bounding box center [592, 358] width 12 height 12
radio input "true"
click at [652, 356] on input "Included" at bounding box center [651, 358] width 12 height 12
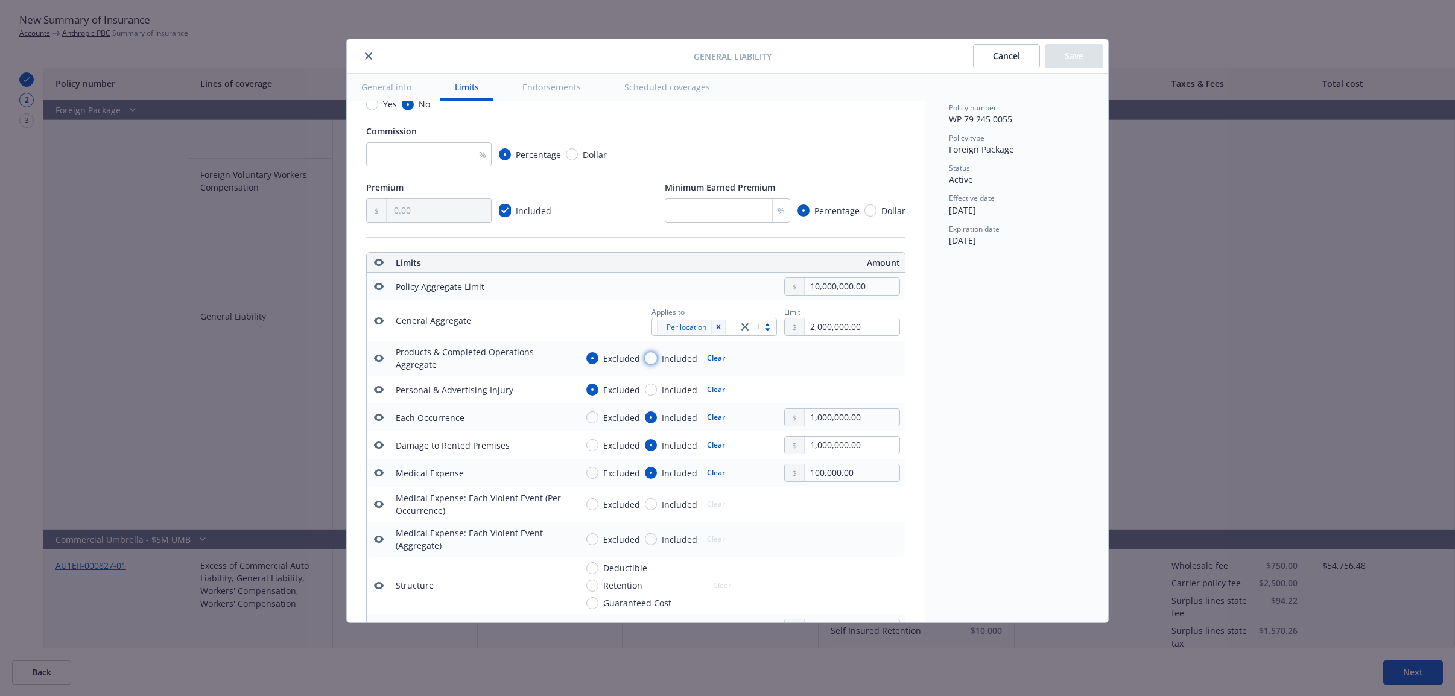
radio input "true"
click at [804, 351] on input "text" at bounding box center [851, 358] width 95 height 17
type input "2,000,000.00"
click at [820, 429] on button "$2,000,000.00" at bounding box center [834, 434] width 104 height 22
click at [654, 385] on div "Included" at bounding box center [671, 390] width 52 height 13
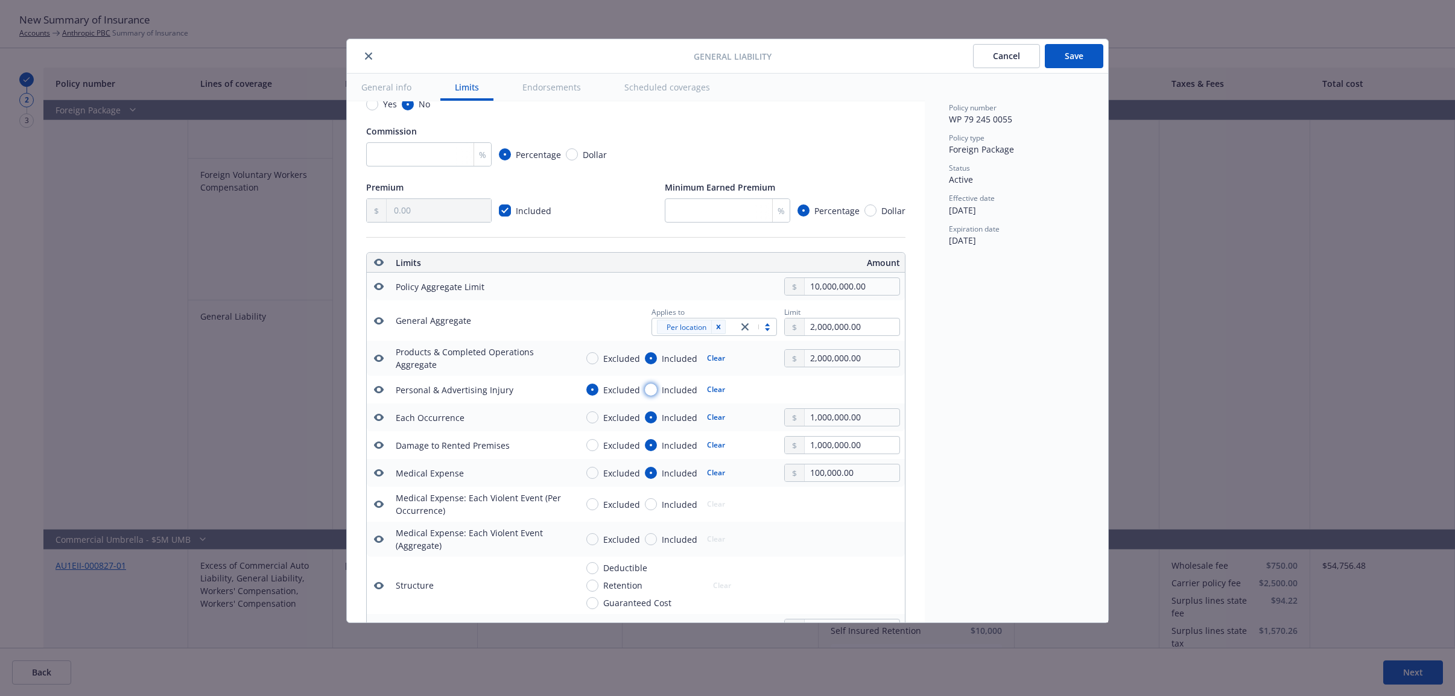
click at [654, 385] on input "Included" at bounding box center [651, 390] width 12 height 12
radio input "true"
click at [653, 390] on input "Included" at bounding box center [651, 390] width 12 height 12
click at [836, 386] on input "text" at bounding box center [851, 389] width 95 height 17
type input "2,000,000.00"
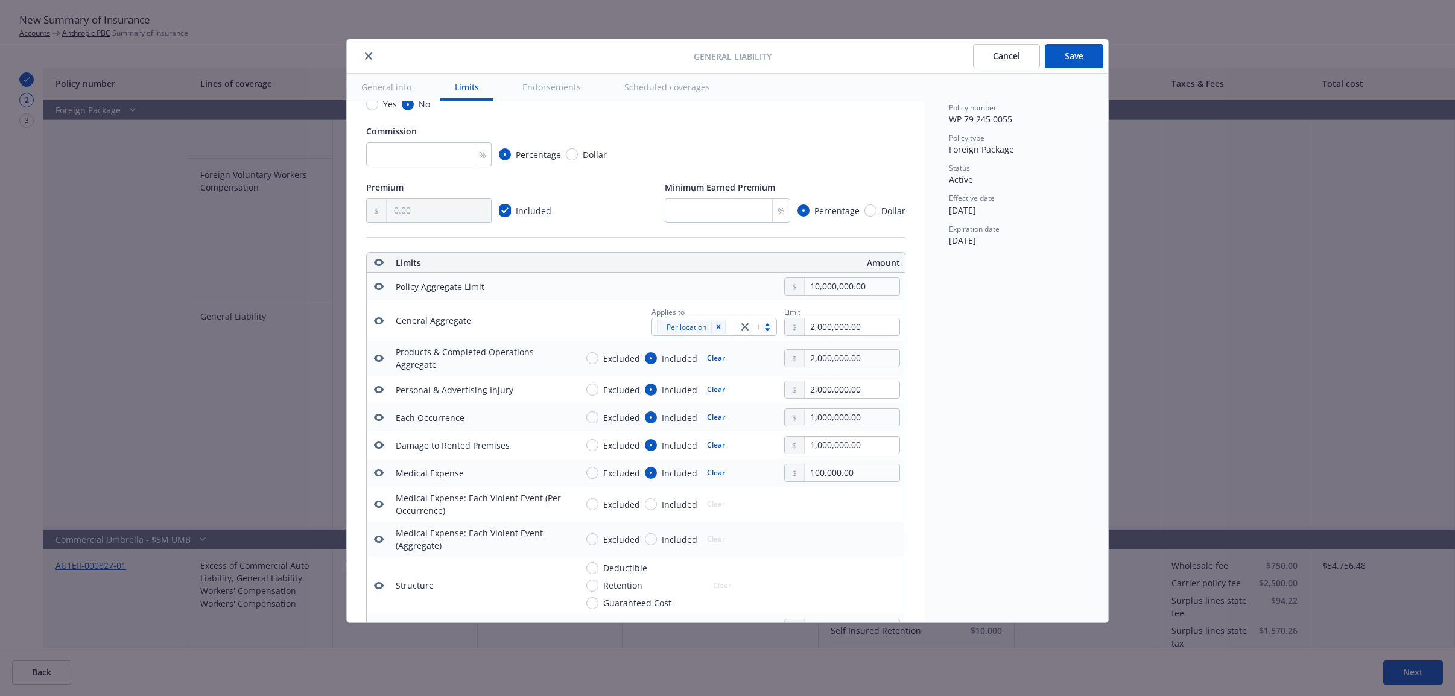
click at [840, 461] on button "$2,000,000.00" at bounding box center [834, 465] width 104 height 22
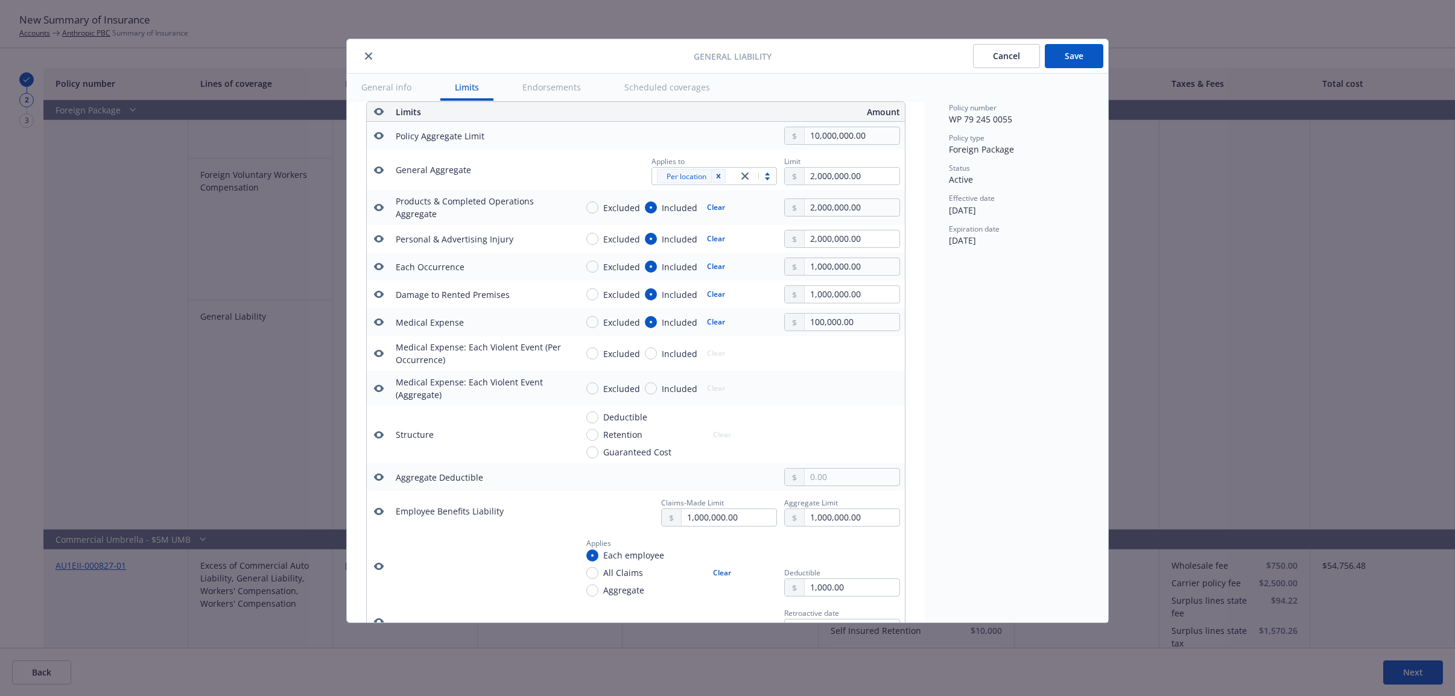
scroll to position [487, 0]
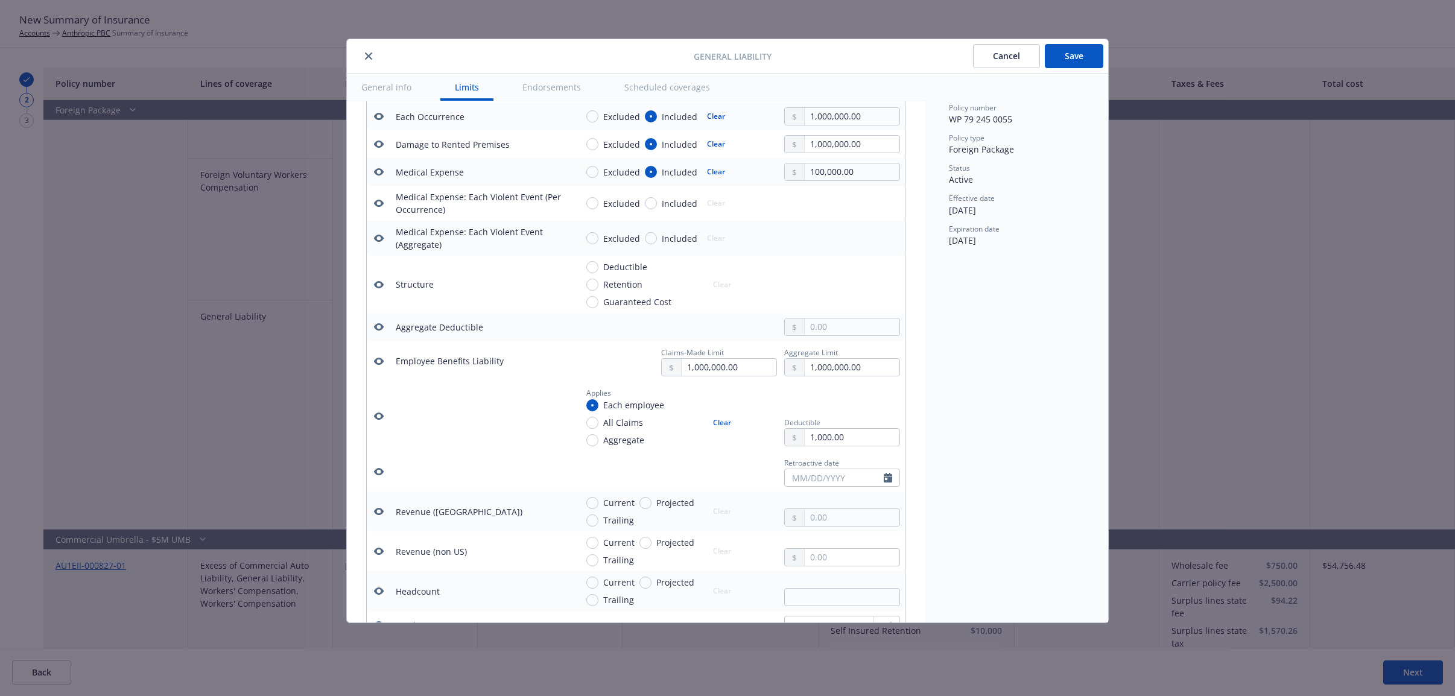
click at [379, 361] on icon "button" at bounding box center [379, 361] width 10 height 10
click at [378, 415] on icon "button" at bounding box center [379, 415] width 10 height 7
click at [381, 473] on icon "button" at bounding box center [379, 472] width 10 height 10
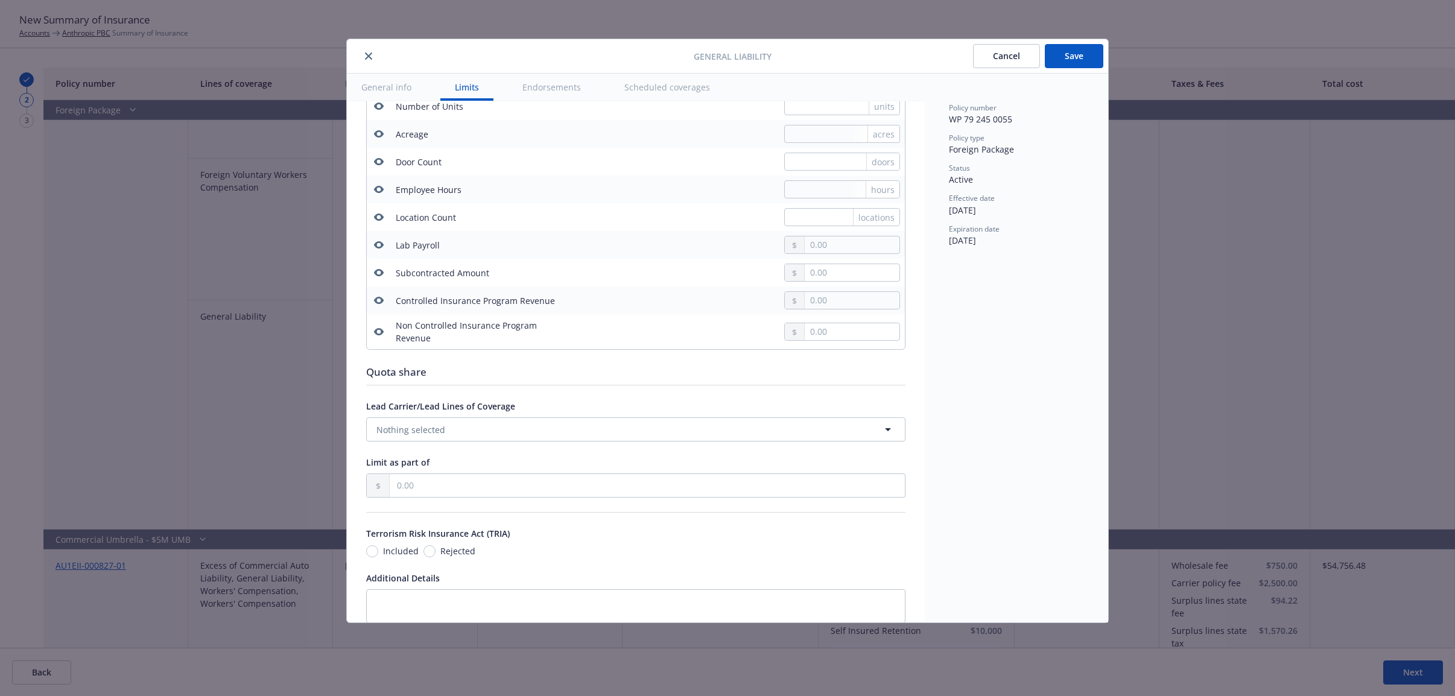
scroll to position [1090, 0]
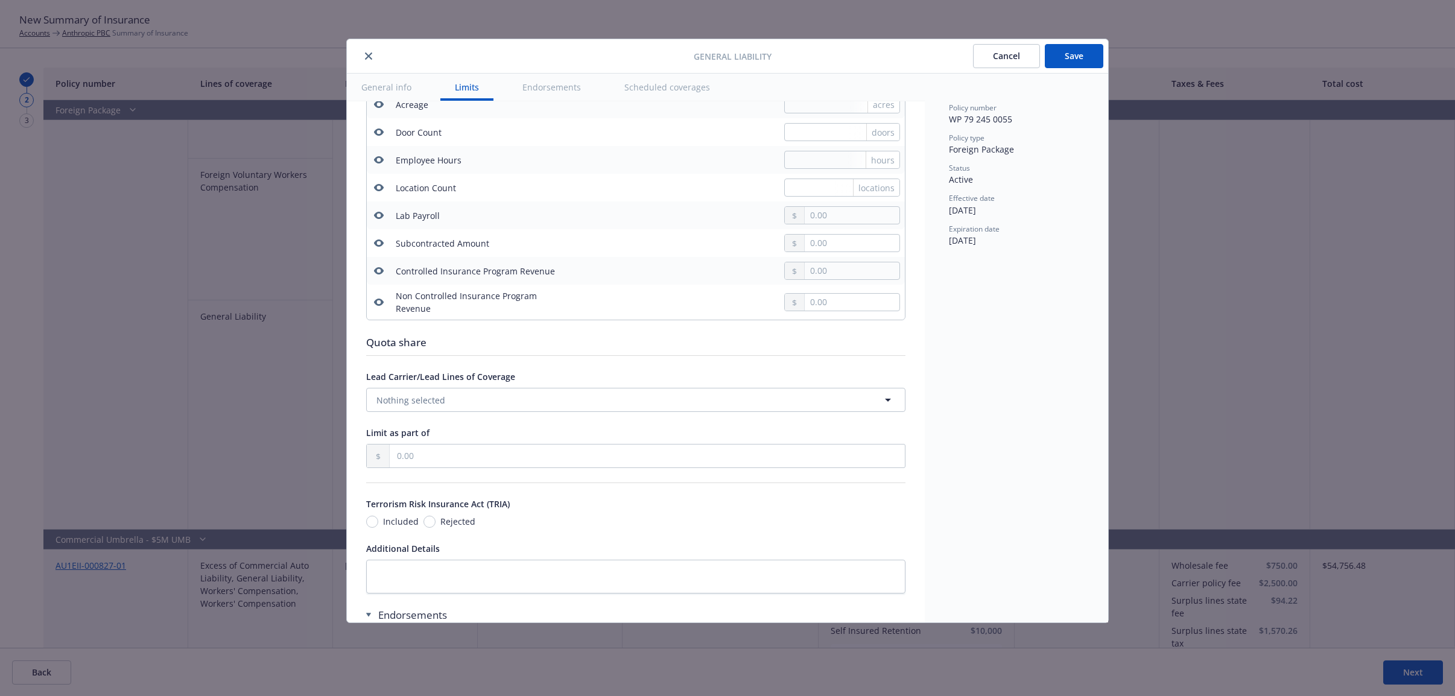
click at [1077, 60] on button "Save" at bounding box center [1074, 56] width 58 height 24
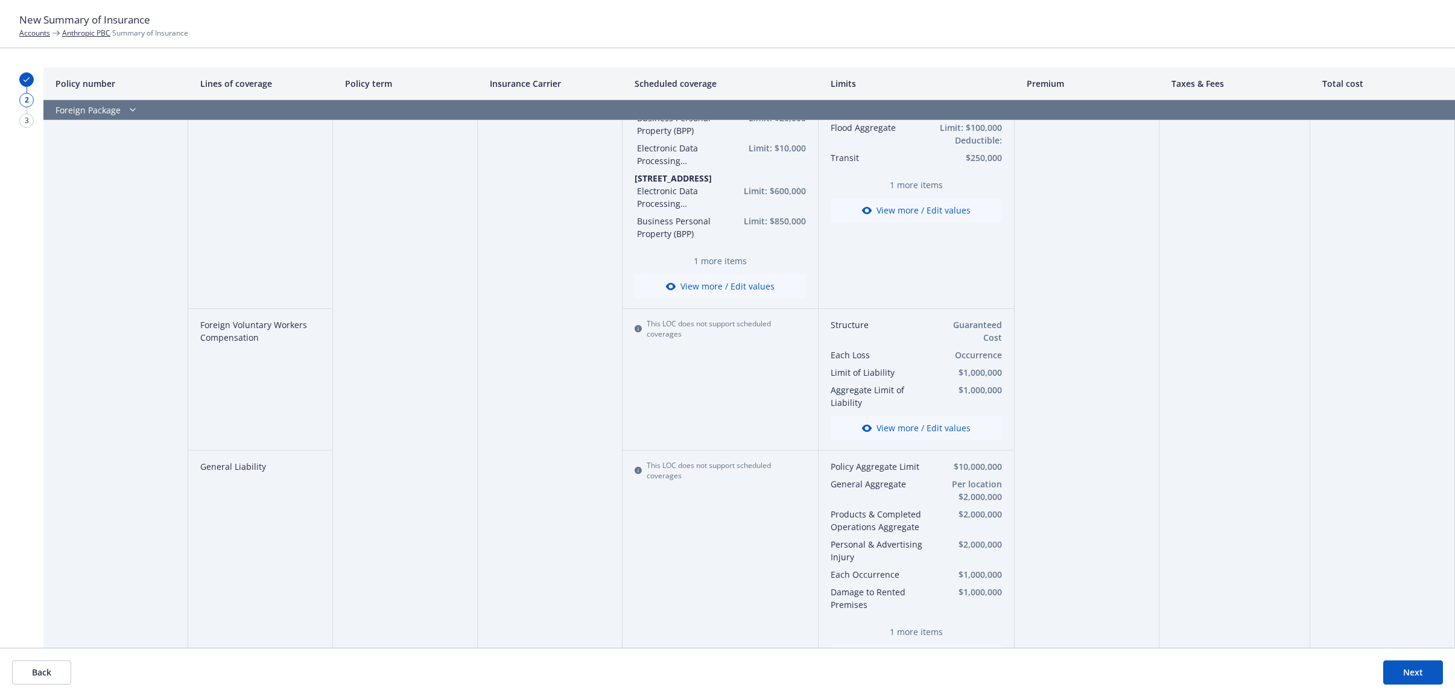
scroll to position [1809, 0]
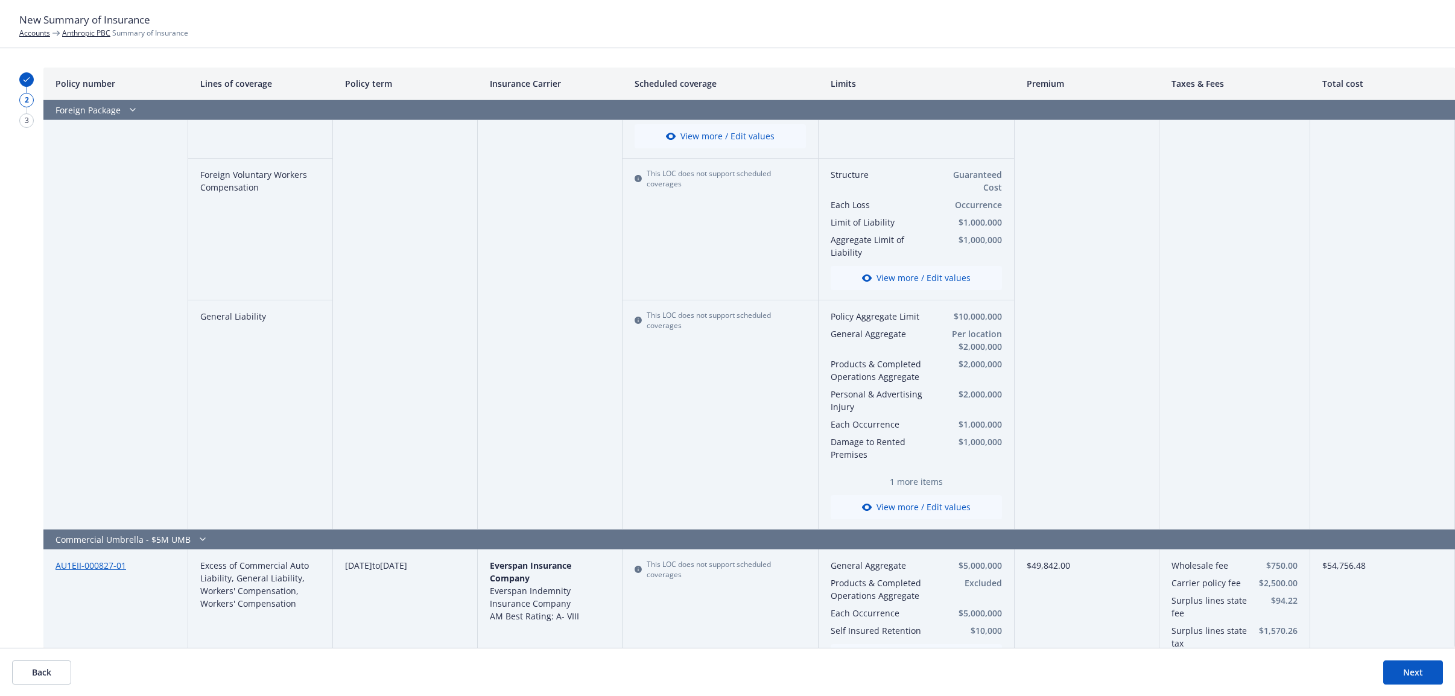
click at [899, 495] on button "View more / Edit values" at bounding box center [915, 507] width 171 height 24
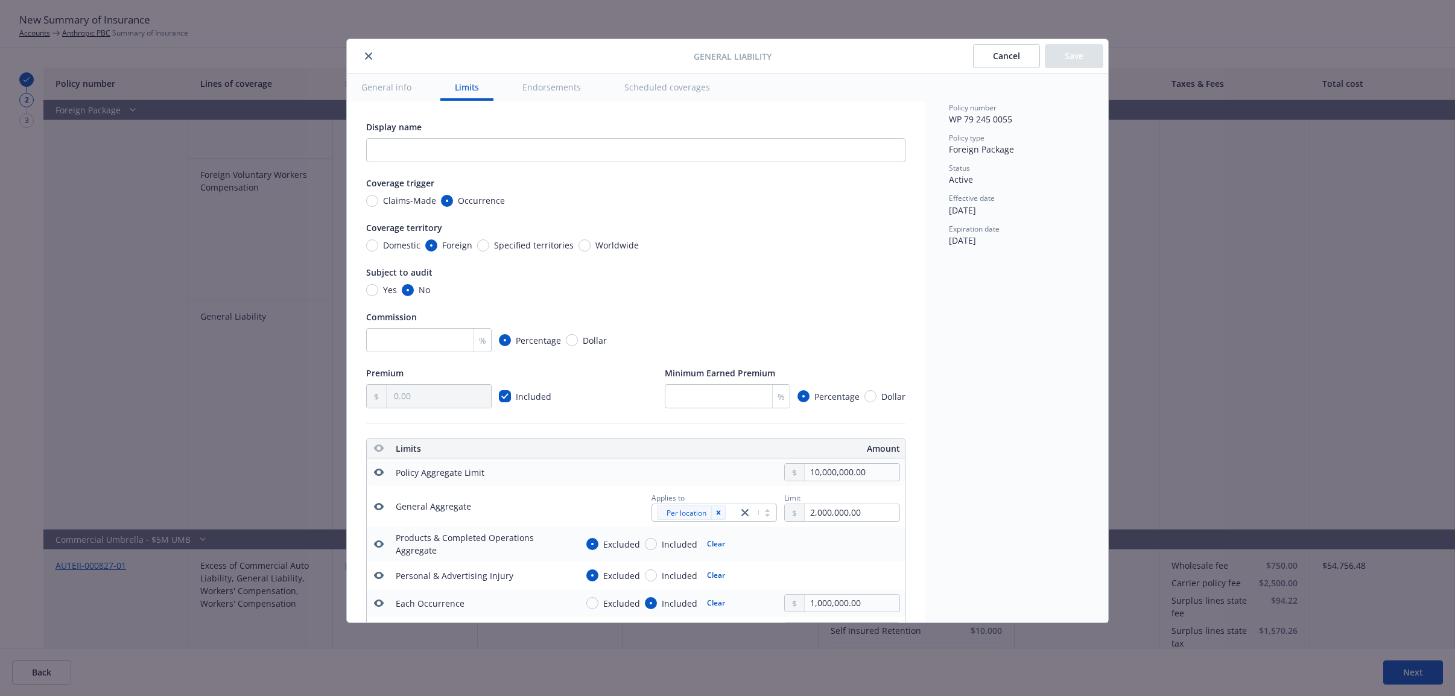
radio input "false"
radio input "true"
radio input "false"
radio input "true"
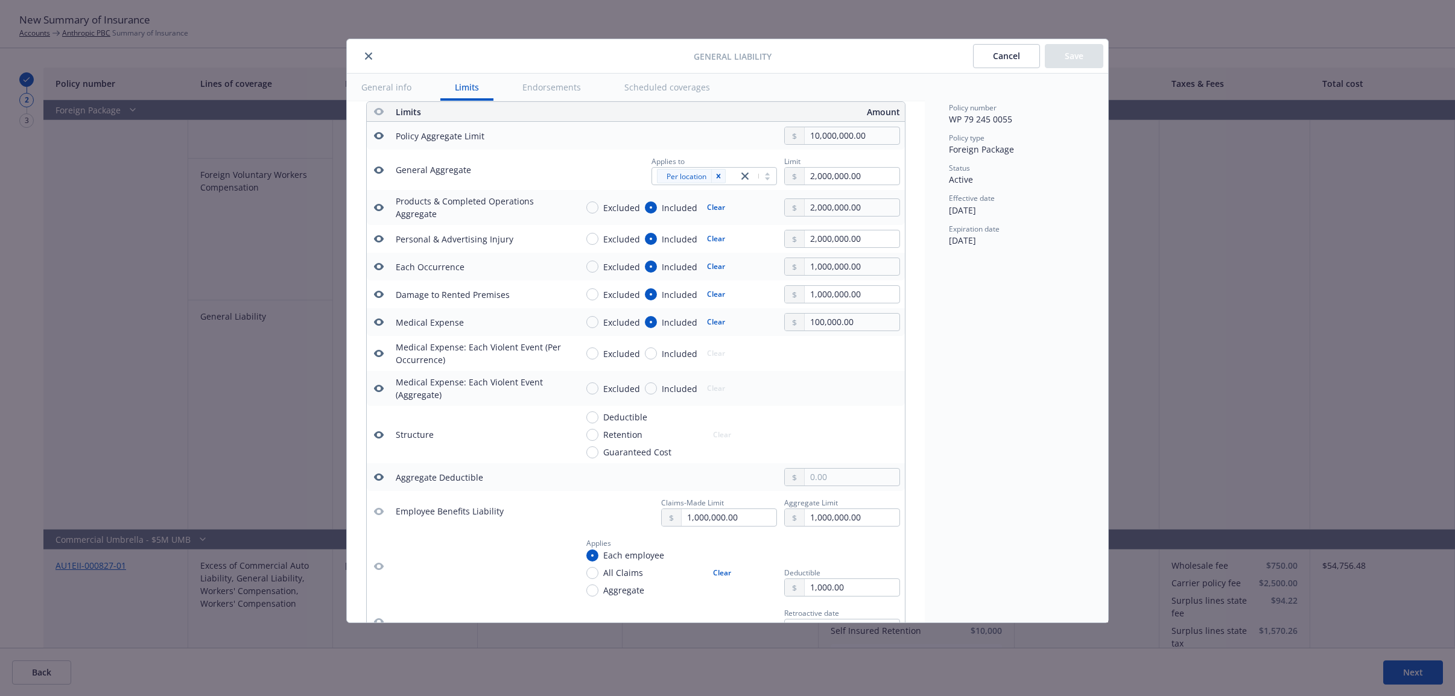
click at [598, 213] on span "Excluded" at bounding box center [619, 207] width 42 height 13
click at [598, 213] on input "Excluded" at bounding box center [592, 207] width 12 height 12
radio input "true"
click at [1070, 65] on button "Save" at bounding box center [1074, 56] width 58 height 24
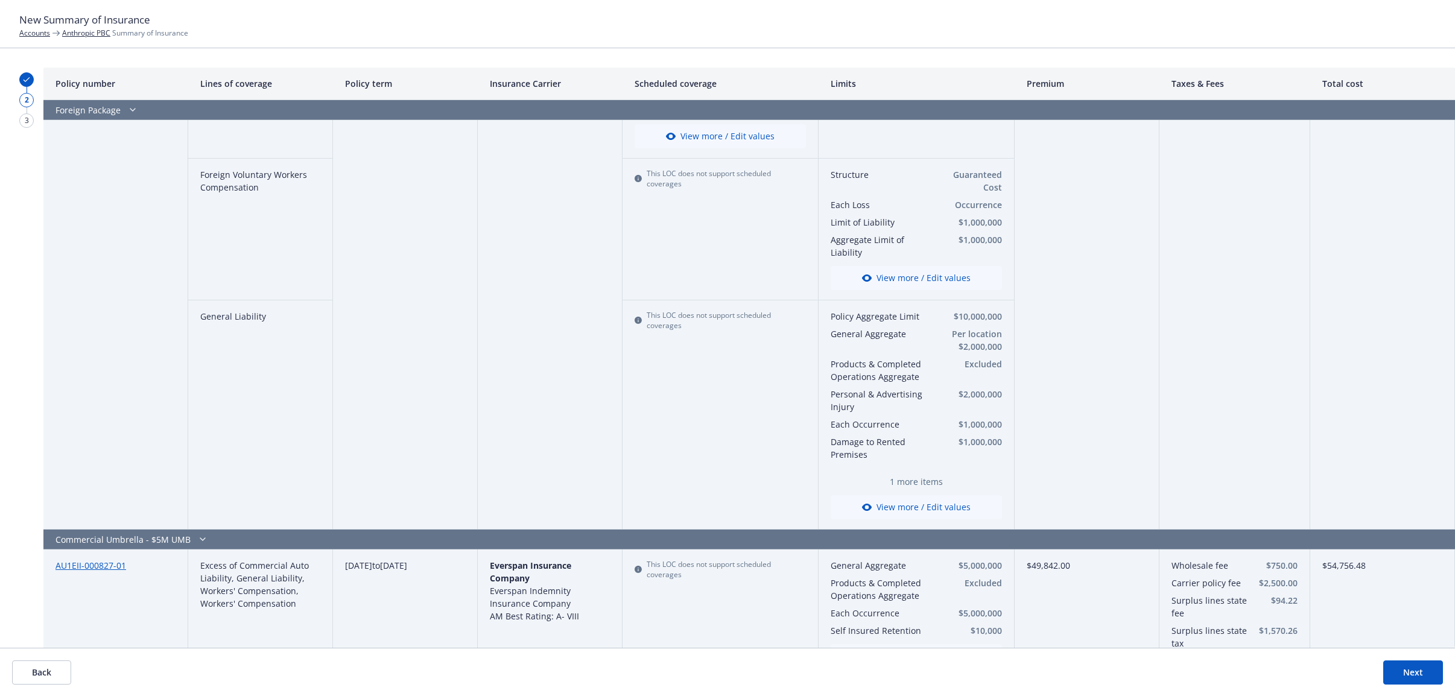
click at [916, 499] on button "View more / Edit values" at bounding box center [915, 507] width 171 height 24
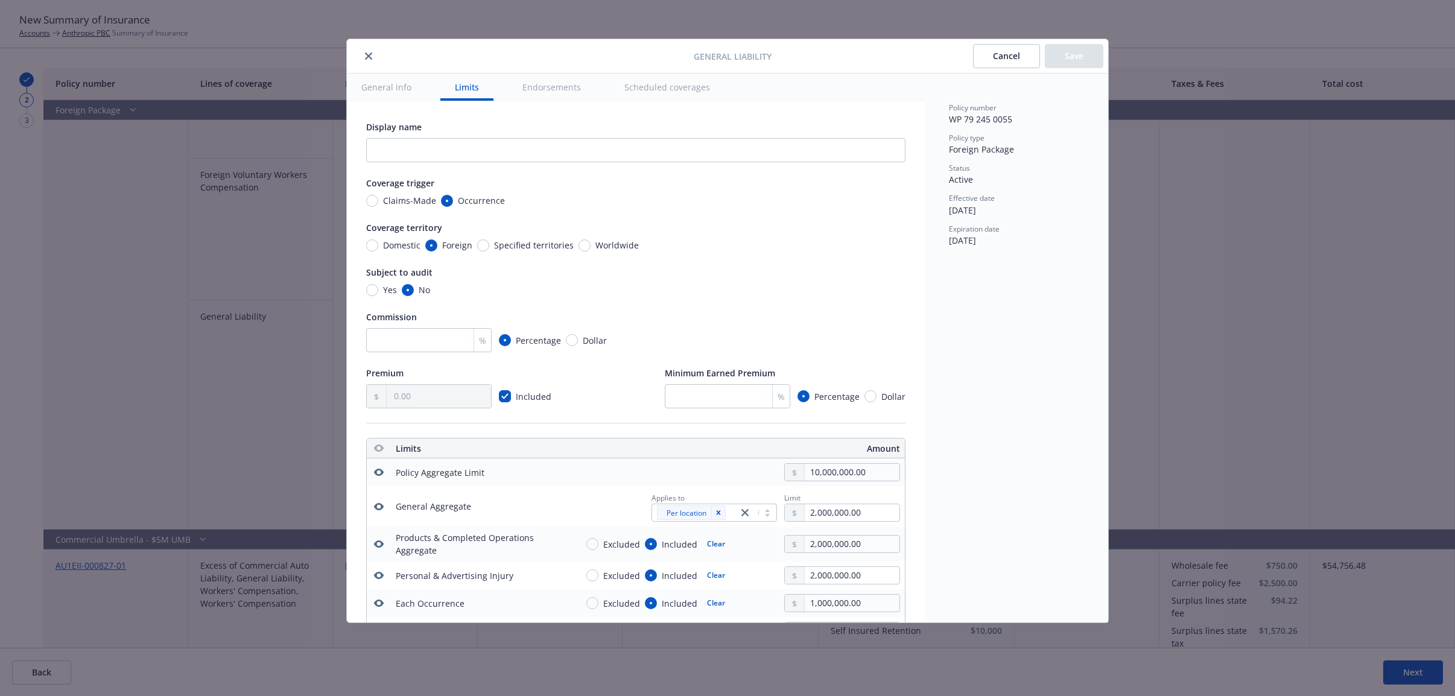
radio input "true"
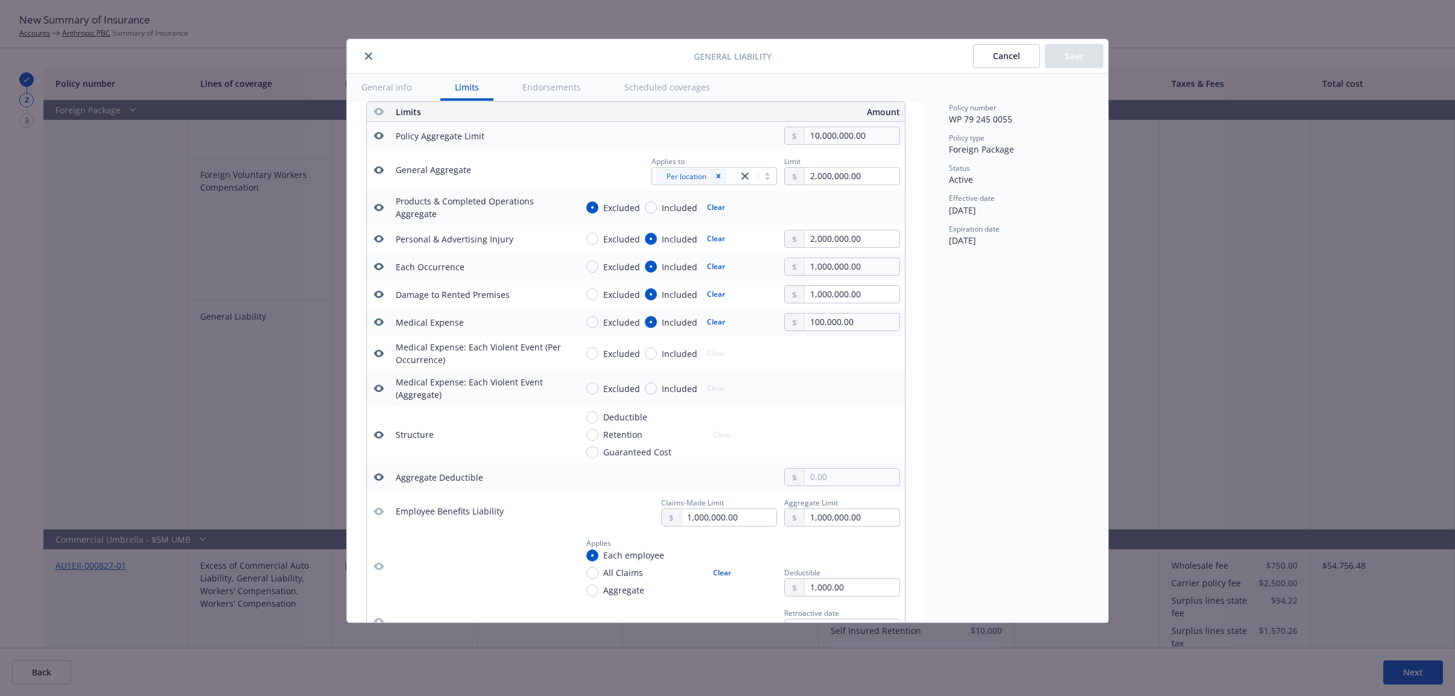
click at [383, 513] on icon "button" at bounding box center [379, 511] width 10 height 7
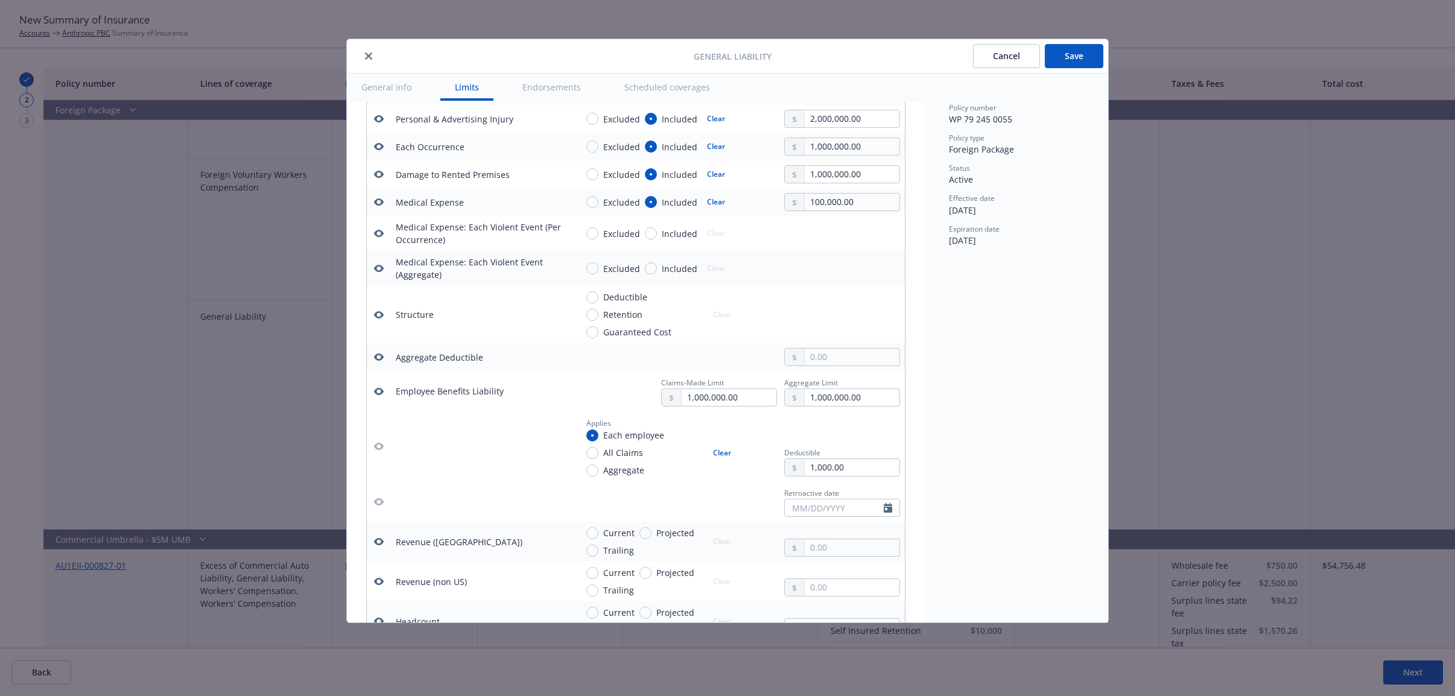
scroll to position [487, 0]
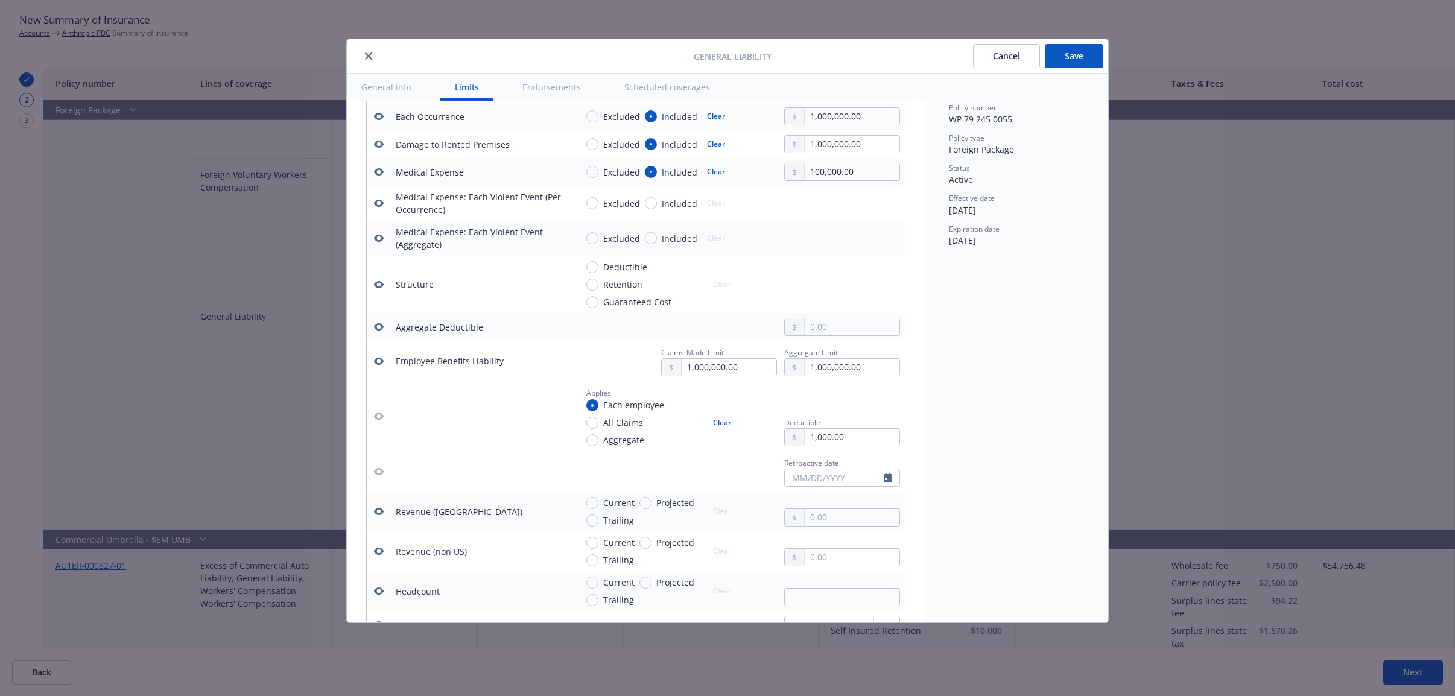
click at [375, 416] on icon "button" at bounding box center [379, 416] width 10 height 10
click at [1056, 61] on button "Save" at bounding box center [1074, 56] width 58 height 24
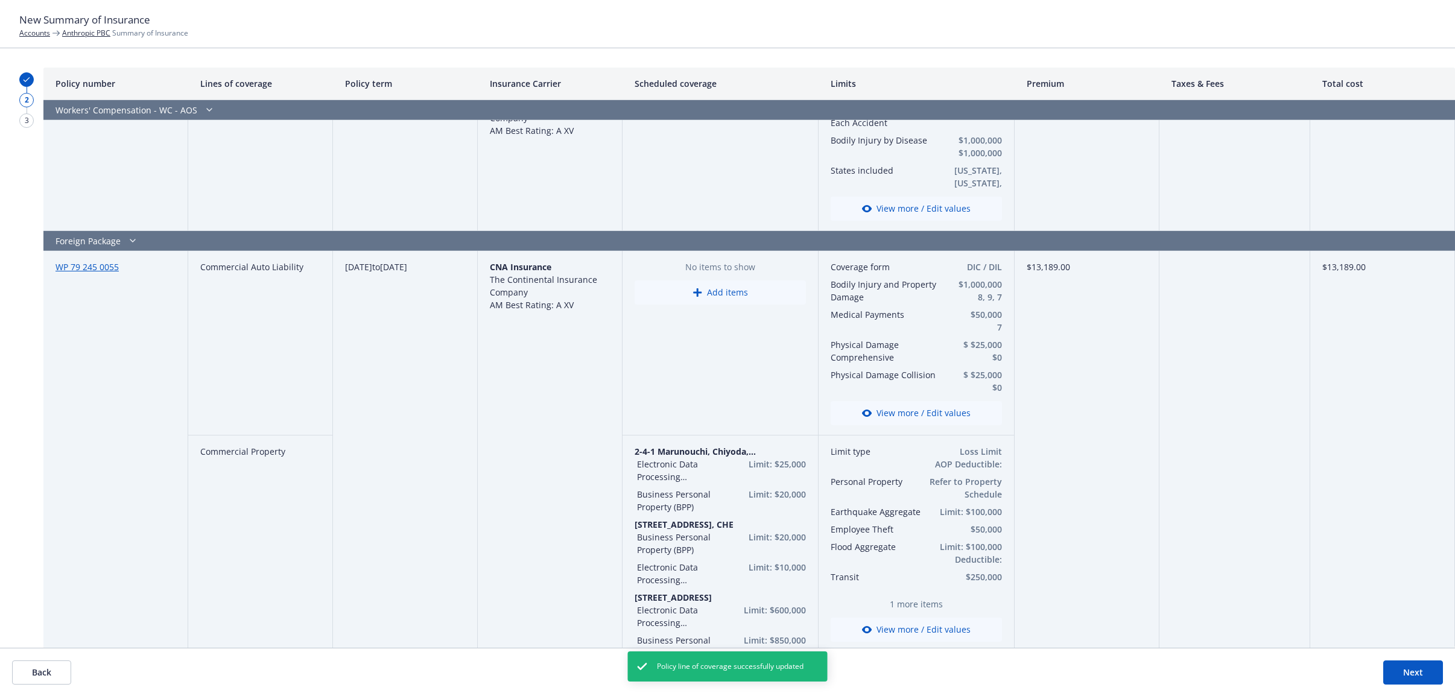
scroll to position [1206, 0]
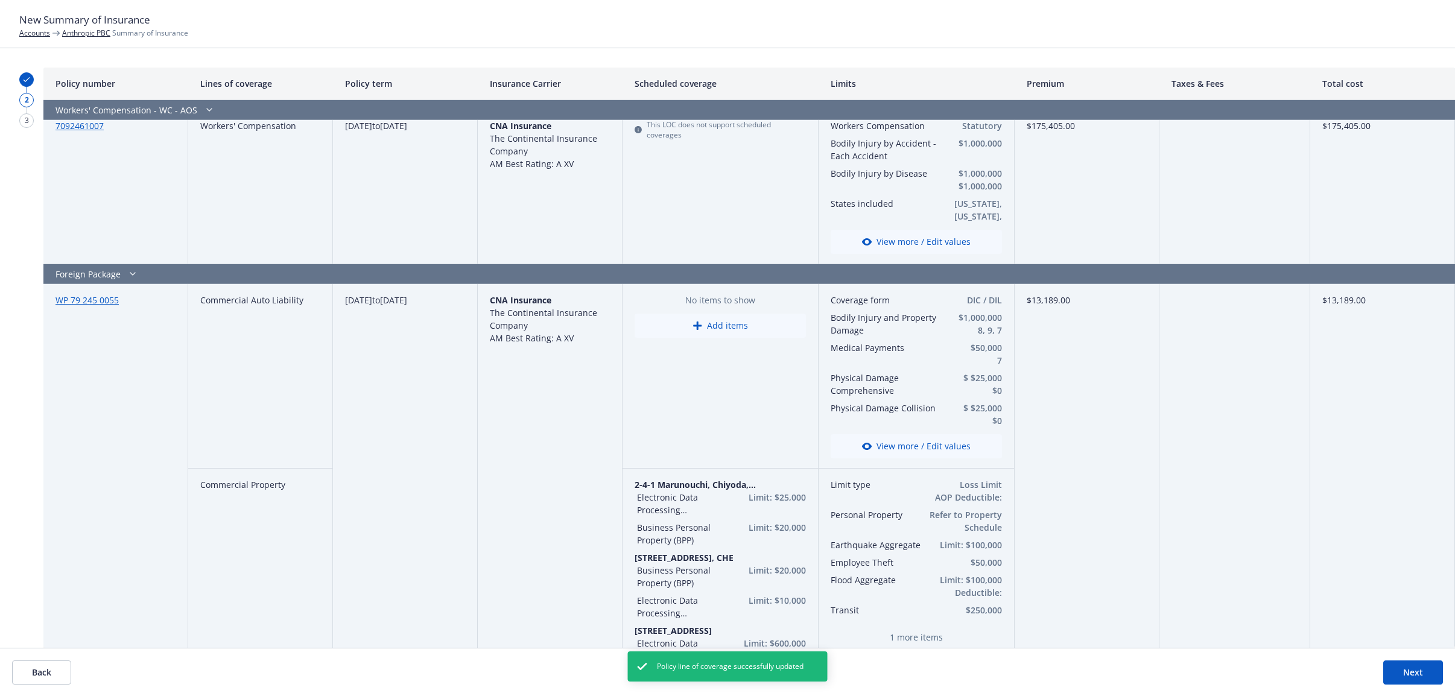
click at [928, 444] on button "View more / Edit values" at bounding box center [915, 446] width 171 height 24
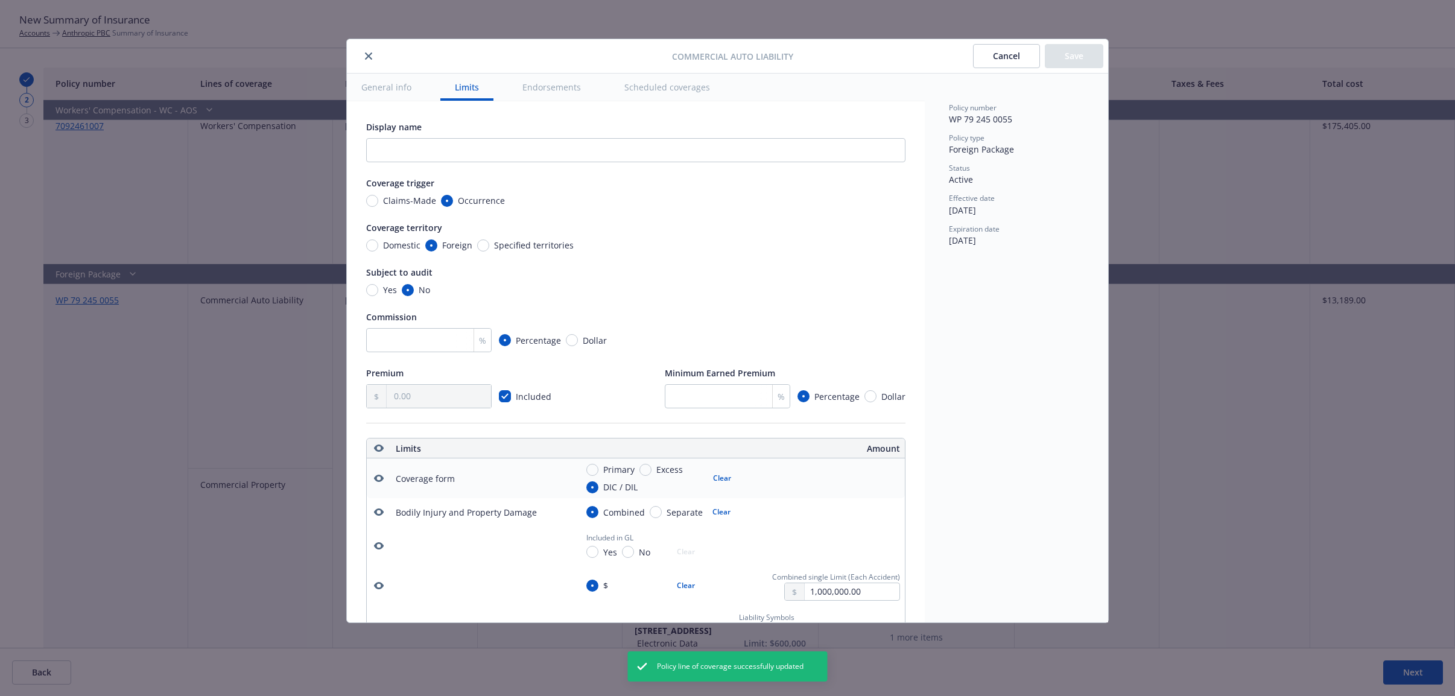
scroll to position [337, 0]
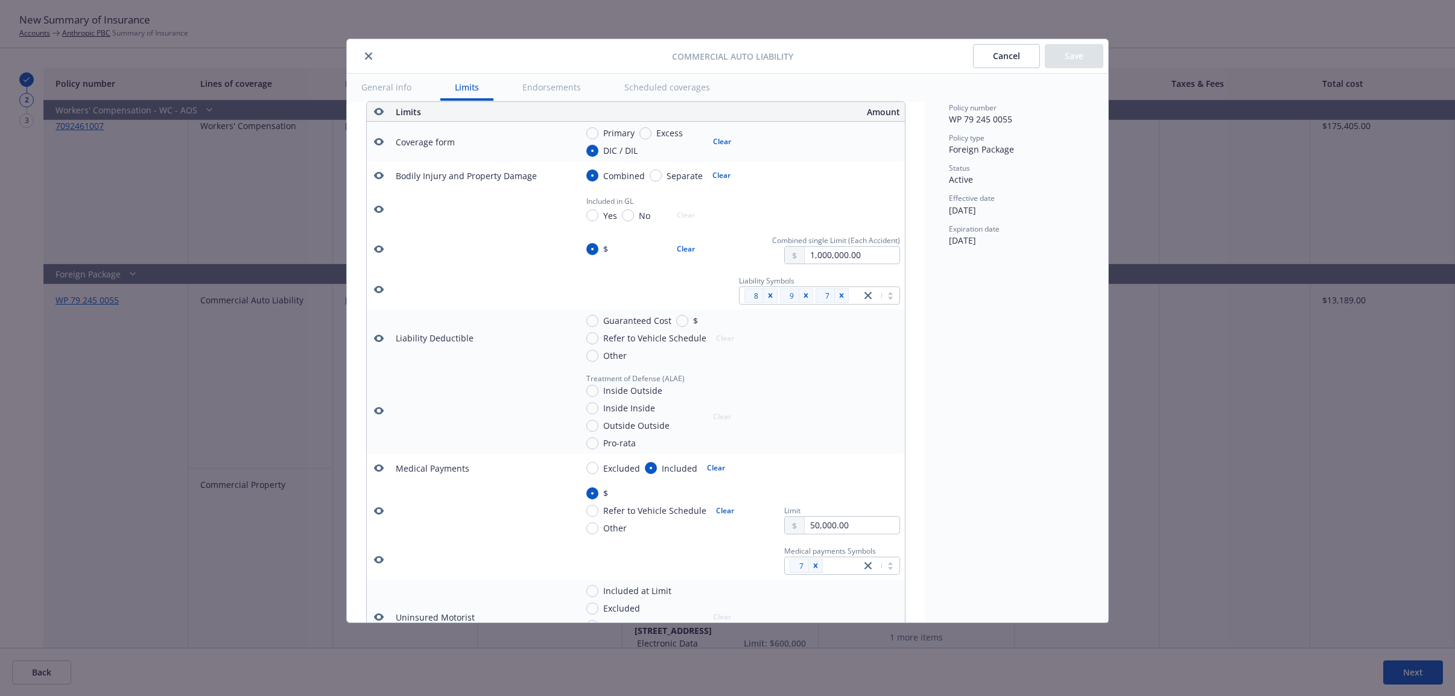
type textarea "x"
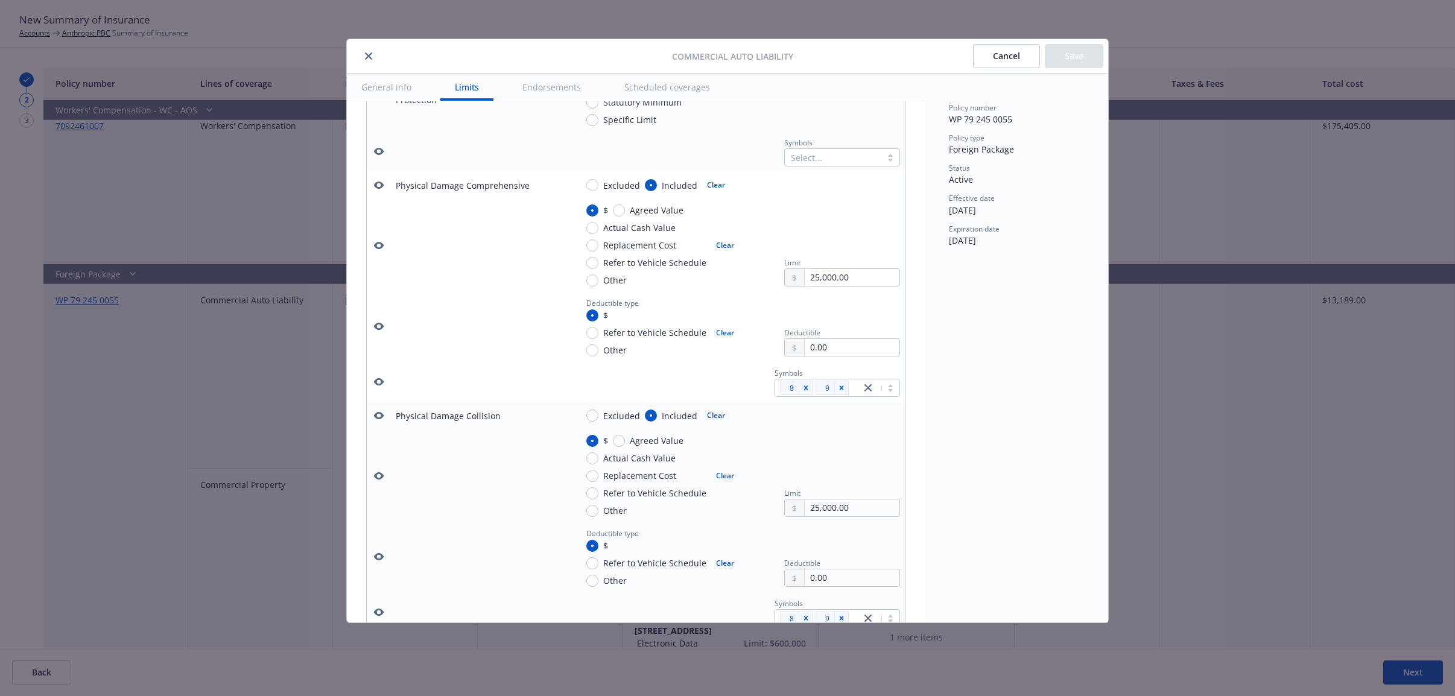
scroll to position [1241, 0]
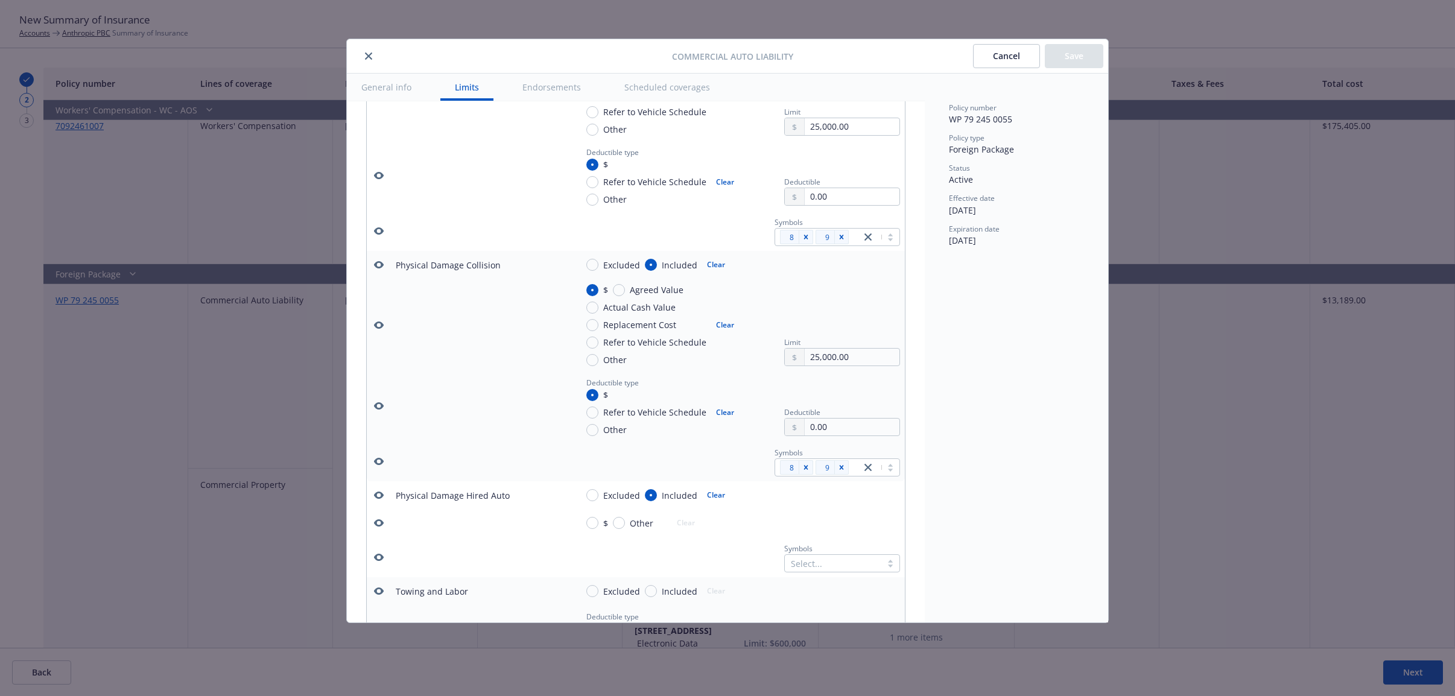
click at [371, 57] on icon "close" at bounding box center [368, 55] width 7 height 7
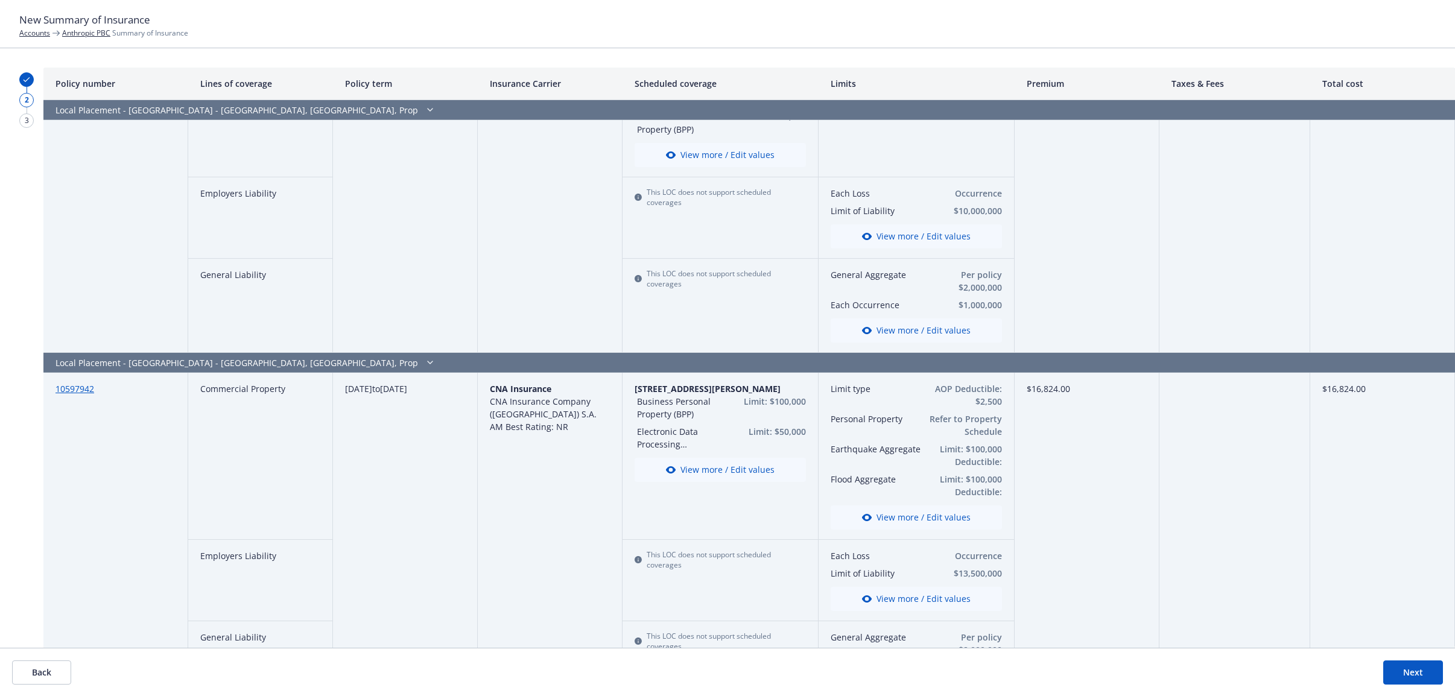
scroll to position [2714, 0]
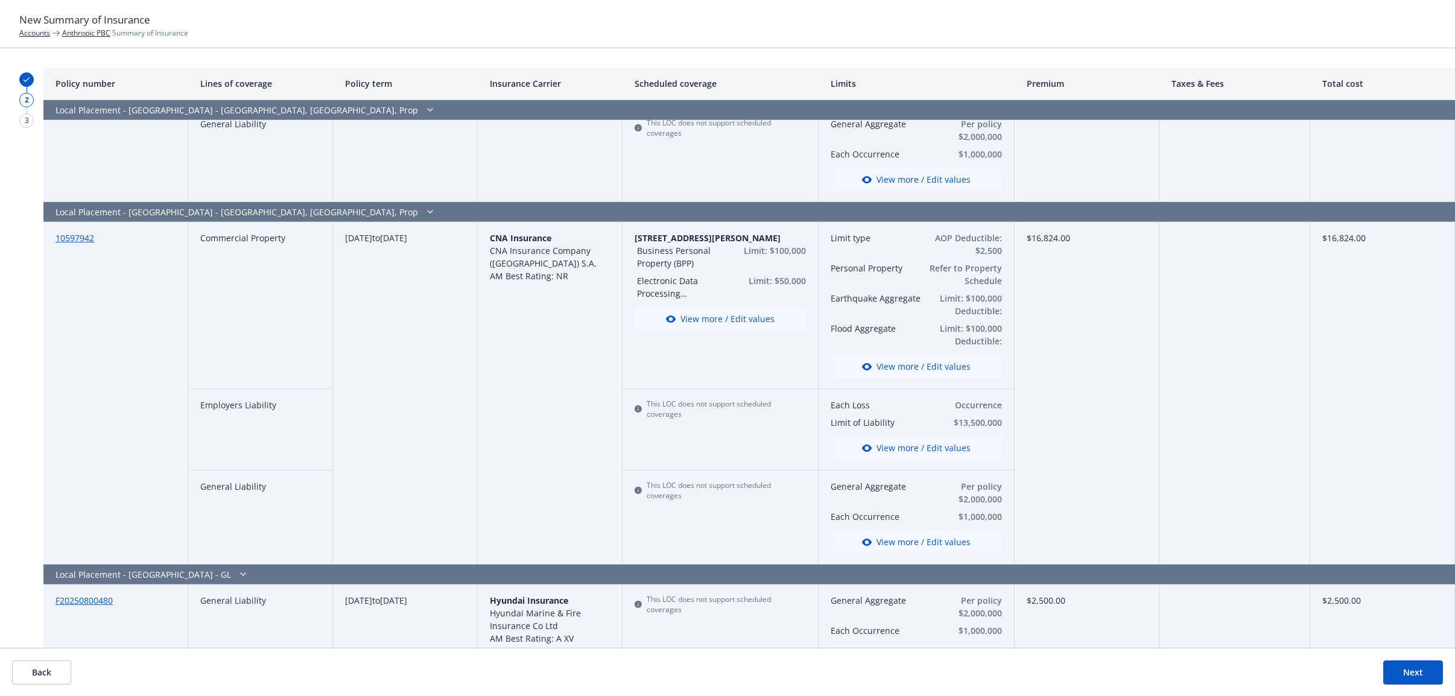
click at [23, 672] on button "Back" at bounding box center [41, 672] width 59 height 24
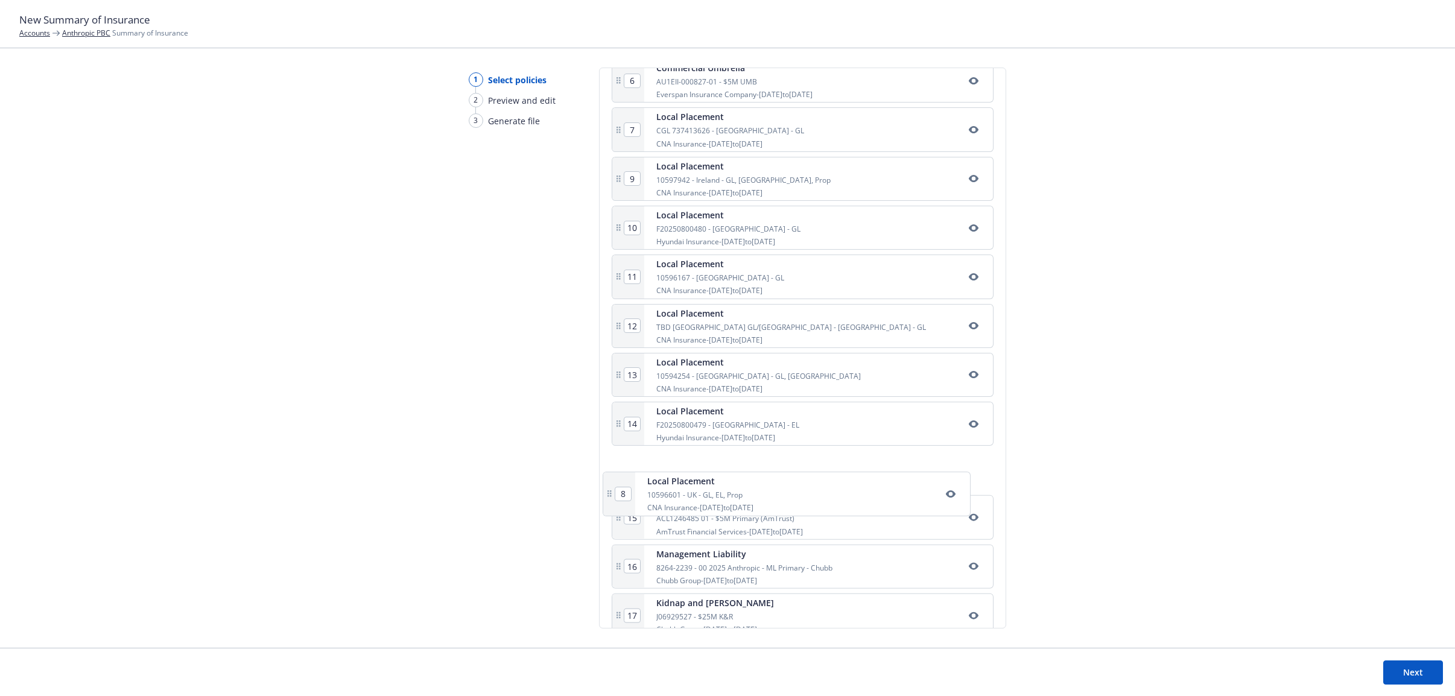
scroll to position [519, 0]
drag, startPoint x: 614, startPoint y: 241, endPoint x: 613, endPoint y: 474, distance: 233.4
click at [613, 474] on div "1 Commercial Package 7092460990 CNA Insurance - 08/01/2025 to 08/01/2026 2 Comm…" at bounding box center [803, 344] width 382 height 1074
type input "14"
type input "8"
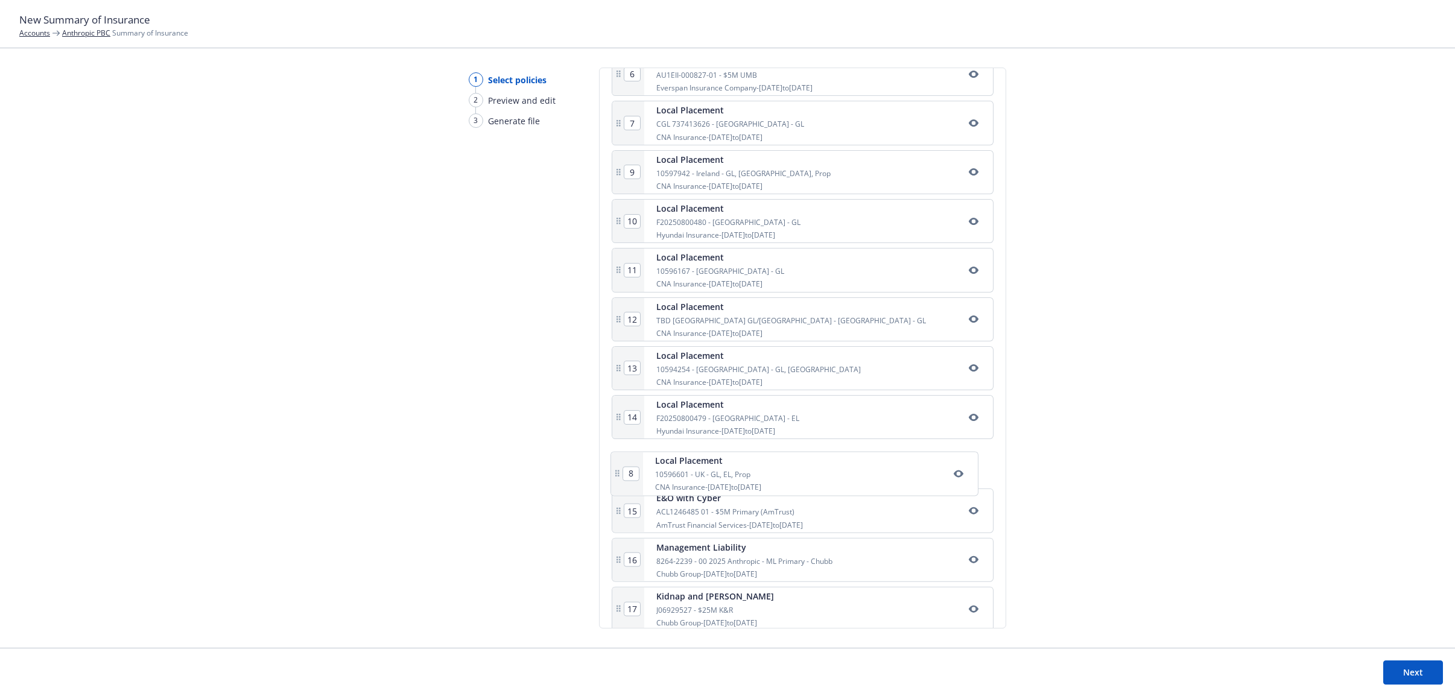
type input "9"
type input "10"
type input "11"
type input "12"
type input "13"
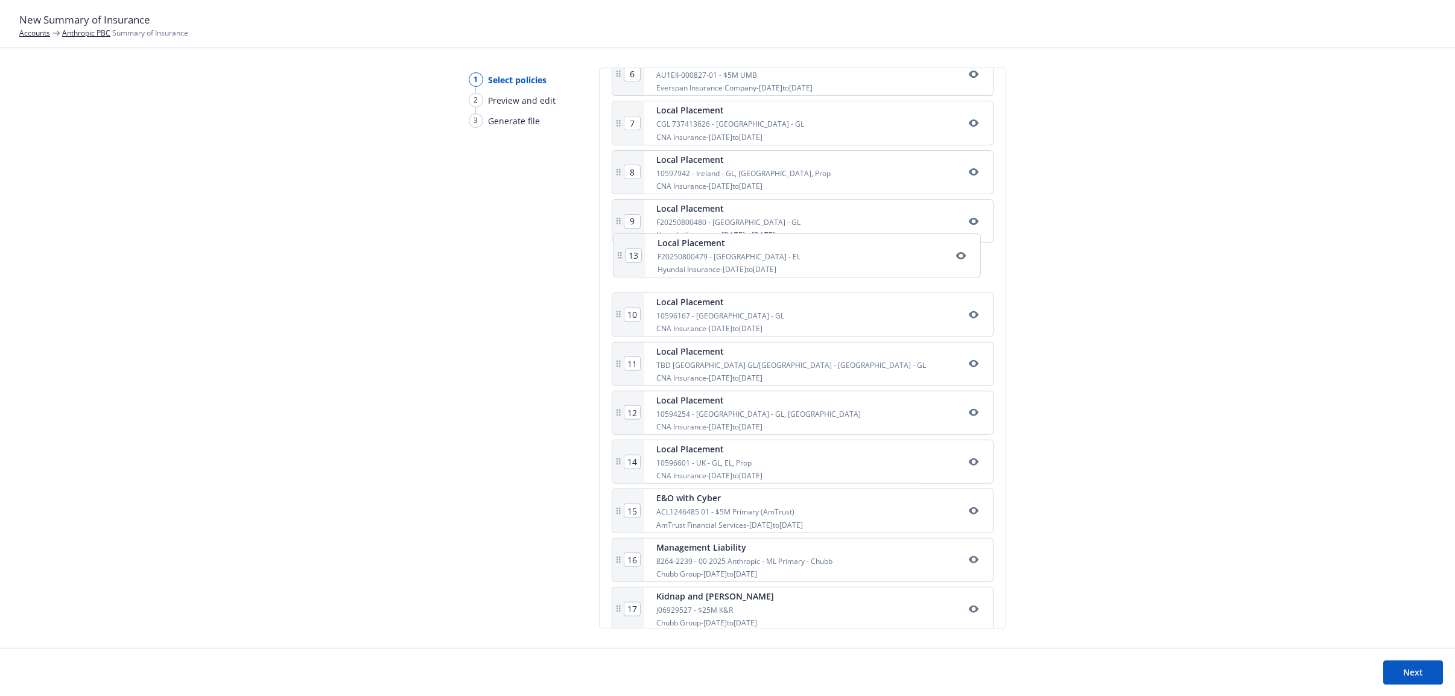
drag, startPoint x: 615, startPoint y: 422, endPoint x: 618, endPoint y: 254, distance: 167.1
click at [618, 254] on div "1 Commercial Package 7092460990 CNA Insurance - 08/01/2025 to 08/01/2026 2 Comm…" at bounding box center [803, 344] width 382 height 1074
type input "11"
type input "12"
type input "13"
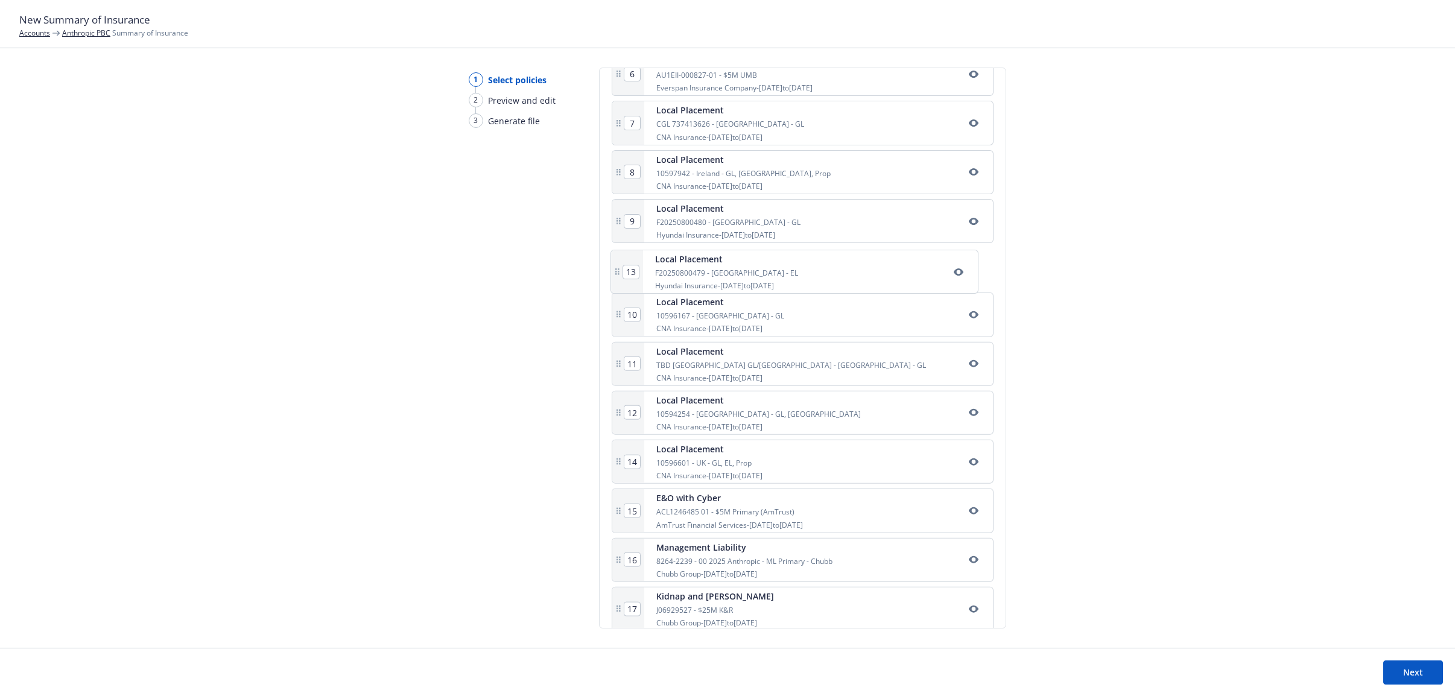
type input "10"
drag, startPoint x: 618, startPoint y: 321, endPoint x: 613, endPoint y: 223, distance: 98.4
click at [613, 223] on div "1 Commercial Package 7092460990 CNA Insurance - 08/01/2025 to 08/01/2026 2 Comm…" at bounding box center [803, 344] width 382 height 1074
type input "10"
type input "11"
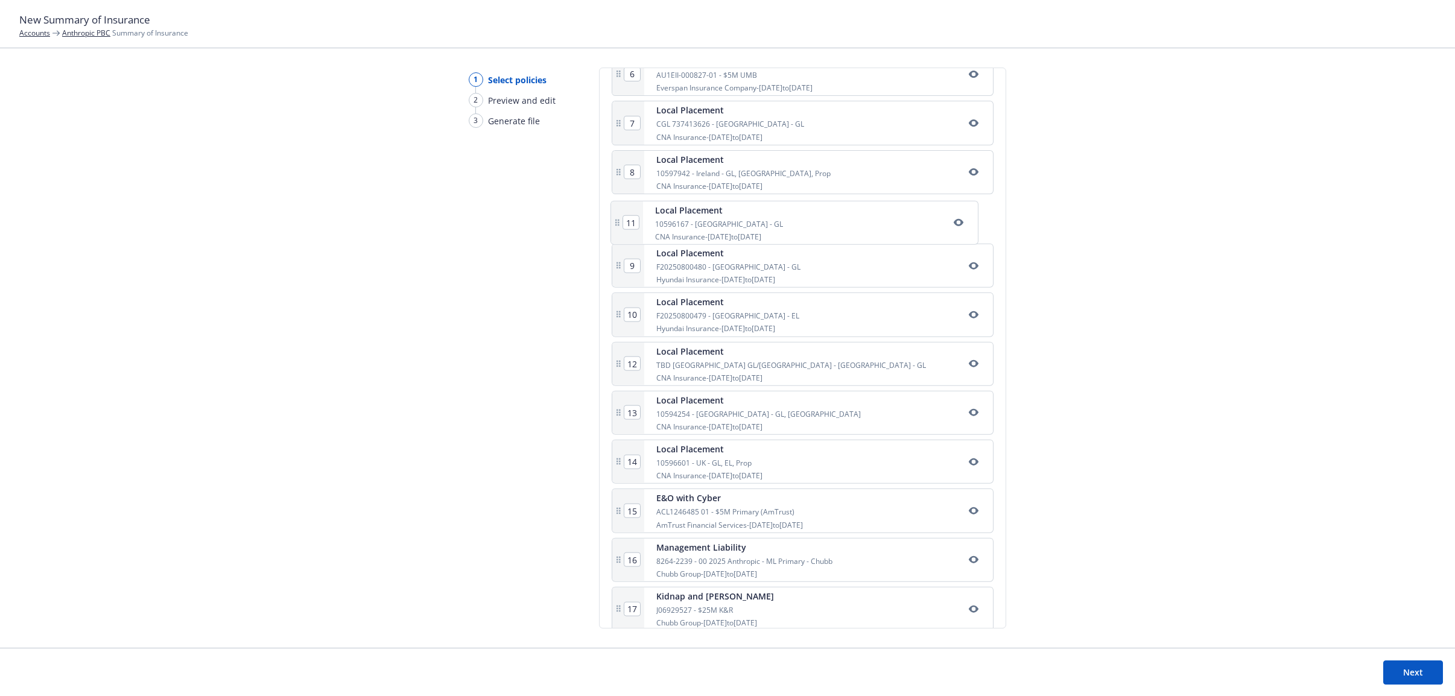
type input "9"
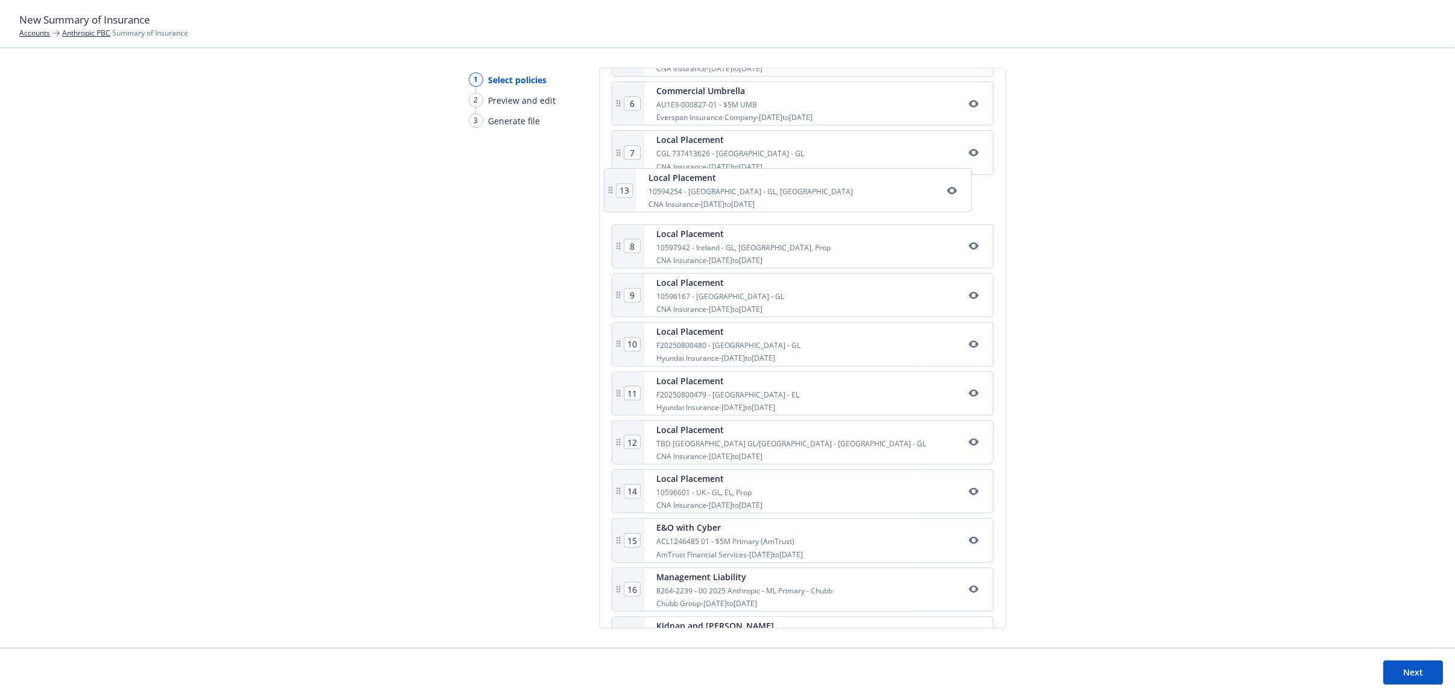
drag, startPoint x: 620, startPoint y: 418, endPoint x: 610, endPoint y: 183, distance: 234.8
click at [612, 183] on div "1 Commercial Package 7092460990 CNA Insurance - 08/01/2025 to 08/01/2026 2 Comm…" at bounding box center [803, 374] width 382 height 1074
type input "9"
type input "10"
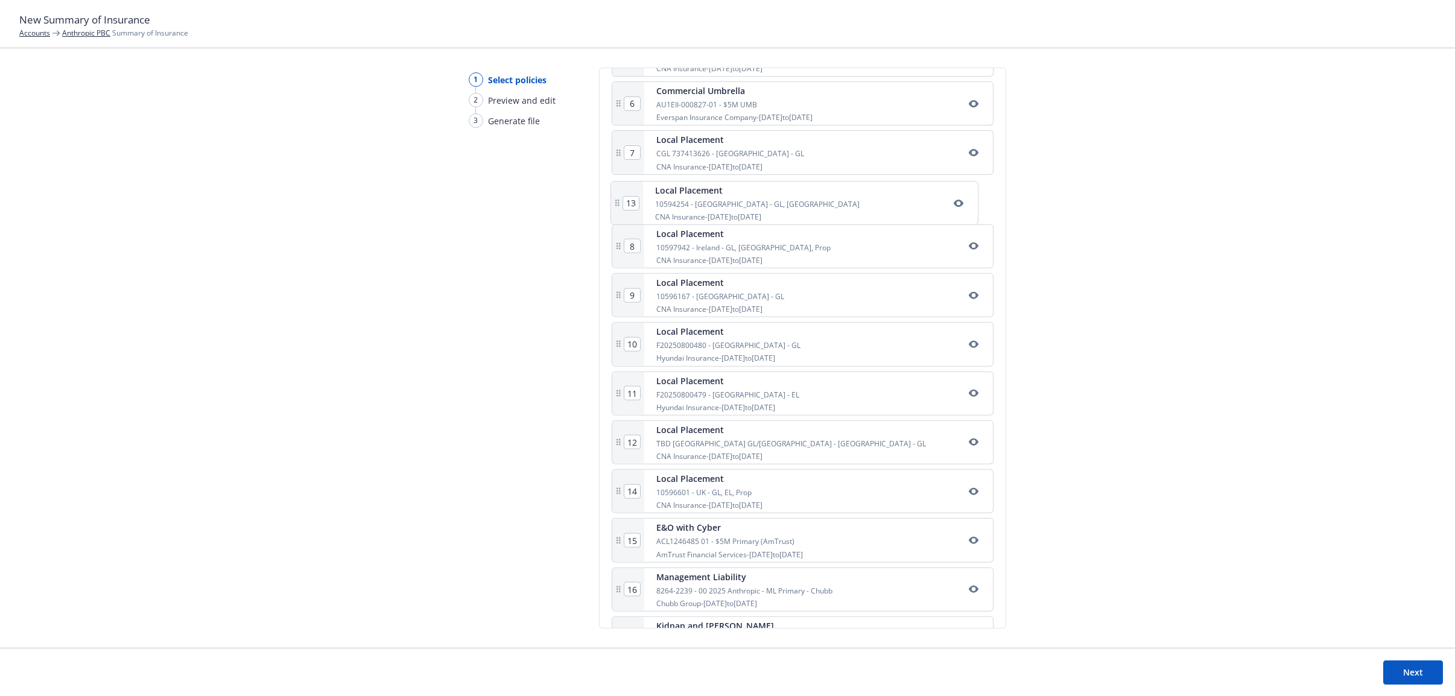
type input "13"
type input "8"
type input "11"
type input "12"
drag, startPoint x: 618, startPoint y: 304, endPoint x: 617, endPoint y: 244, distance: 59.7
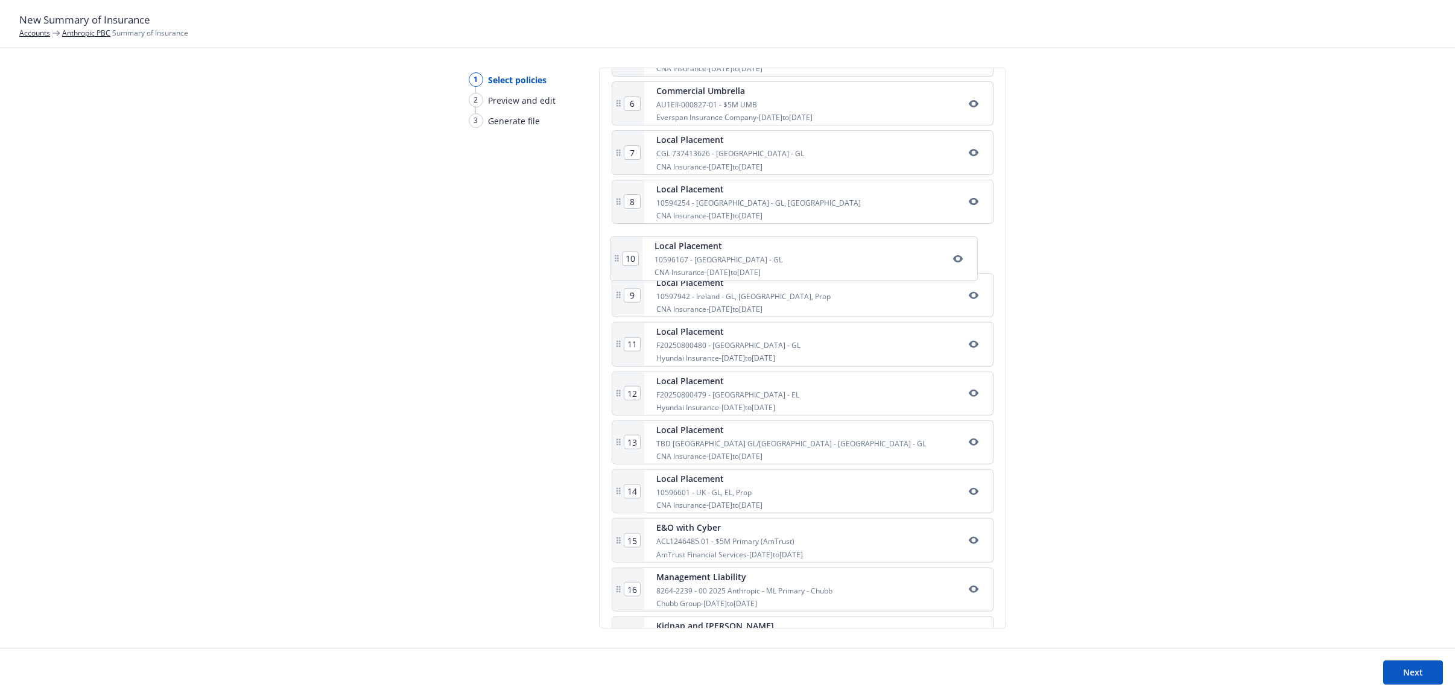
click at [617, 244] on div "1 Commercial Package 7092460990 CNA Insurance - 08/01/2025 to 08/01/2026 2 Comm…" at bounding box center [803, 374] width 382 height 1074
type input "10"
type input "9"
click at [1427, 675] on button "Next" at bounding box center [1413, 672] width 60 height 24
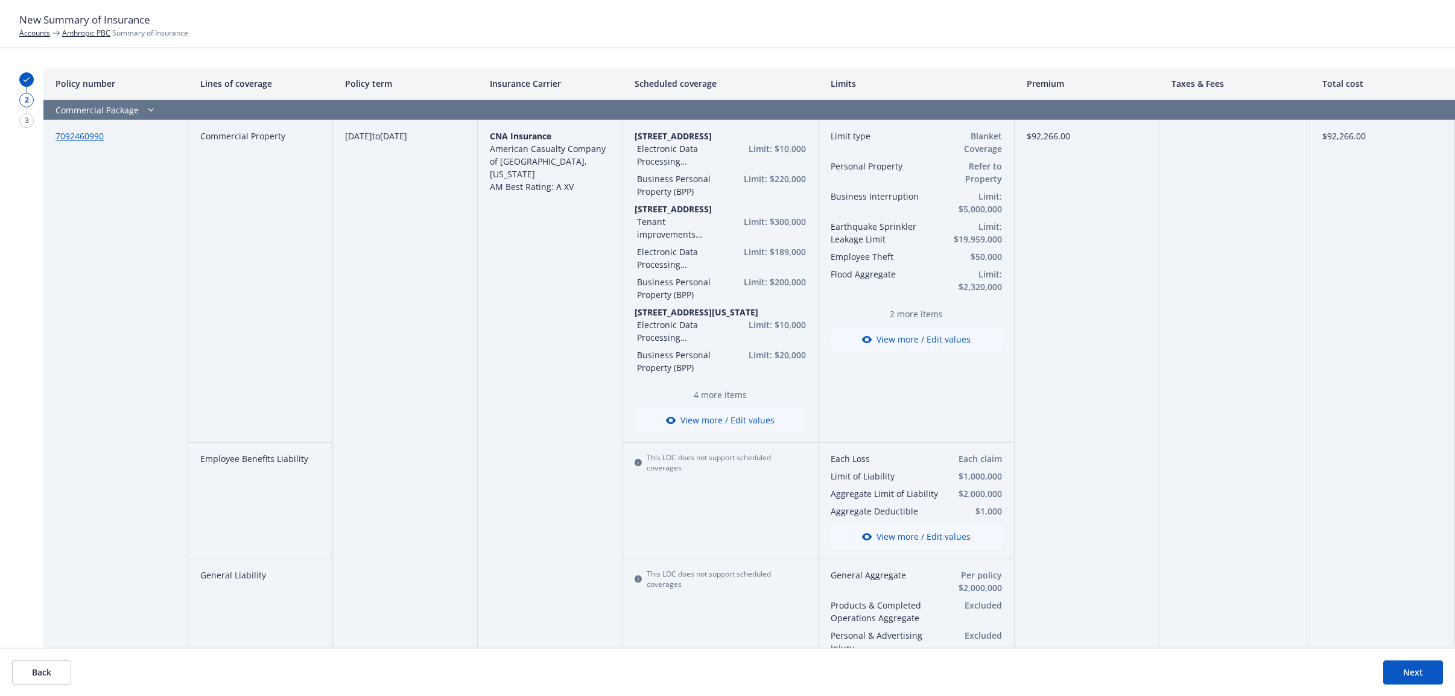
click at [1428, 675] on button "Next" at bounding box center [1413, 672] width 60 height 24
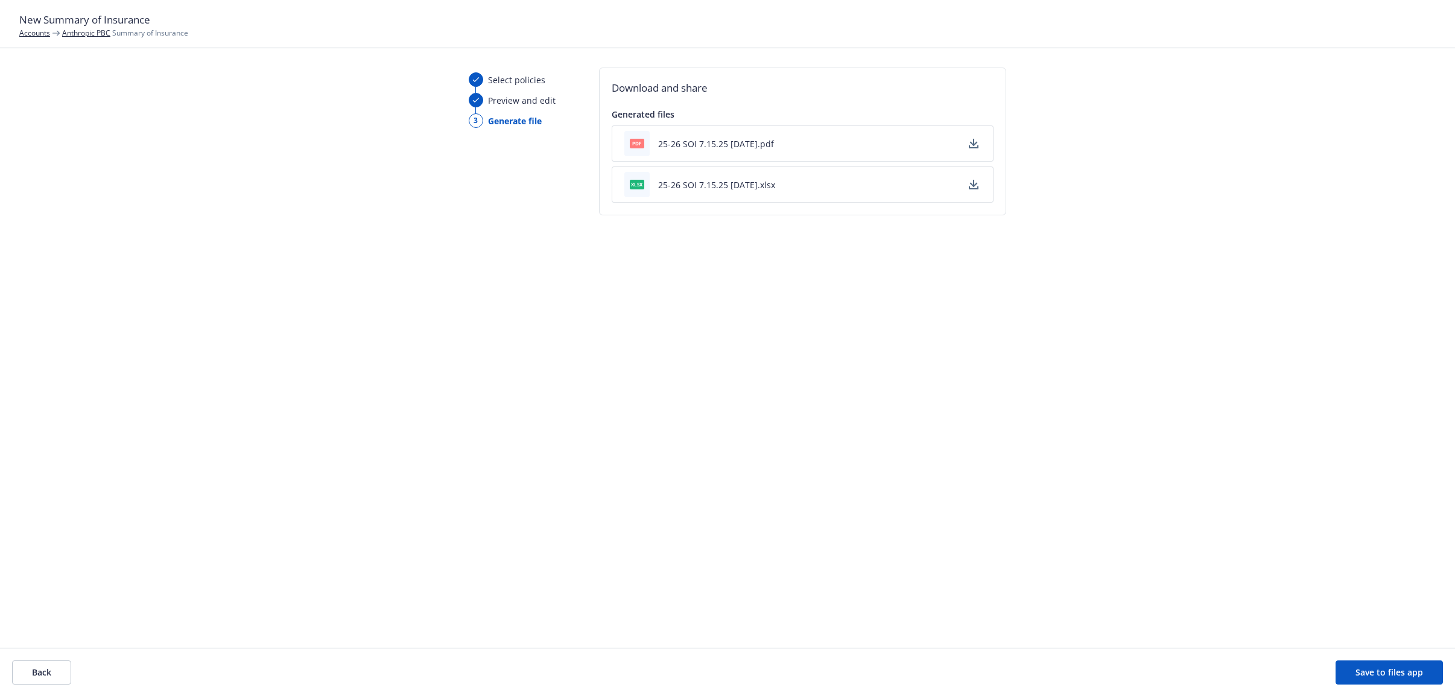
click at [736, 143] on button "25-26 SOI 7.15.25 - 09/12/2025.pdf" at bounding box center [716, 143] width 116 height 13
click at [31, 671] on button "Back" at bounding box center [41, 672] width 59 height 24
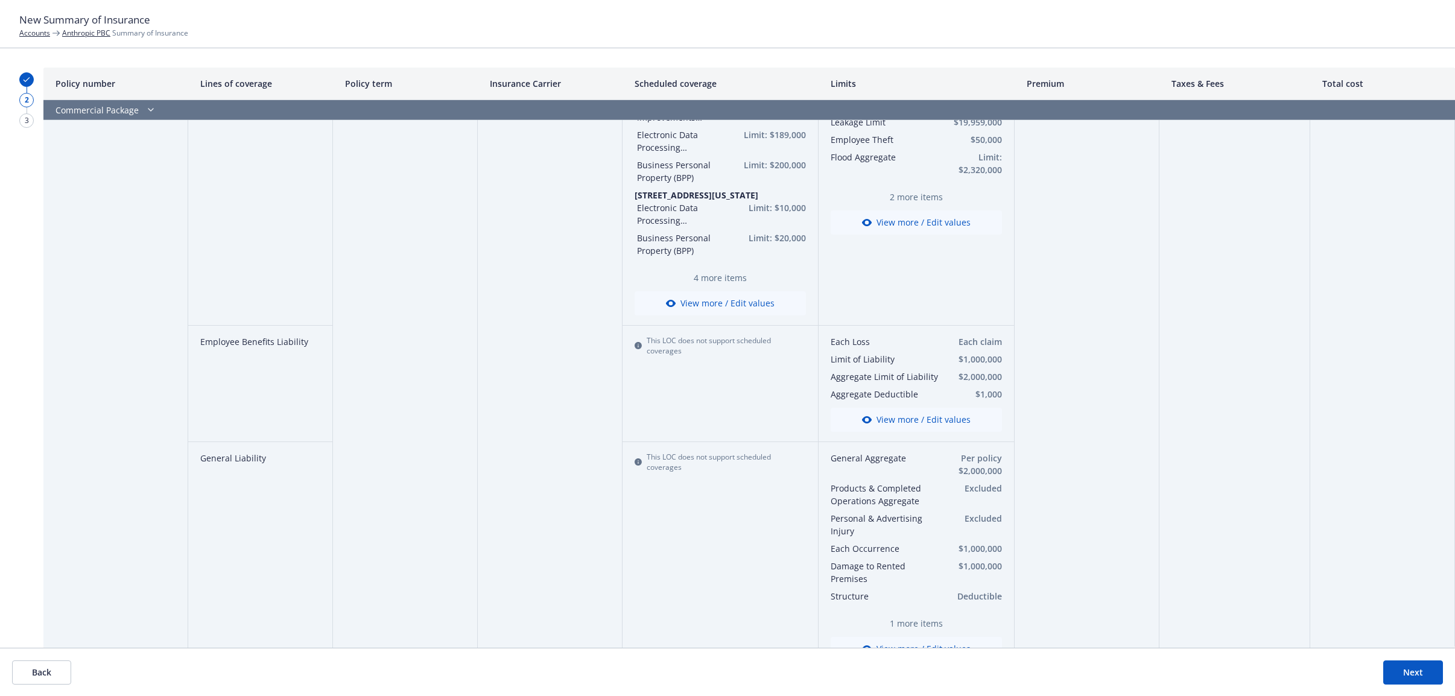
scroll to position [150, 0]
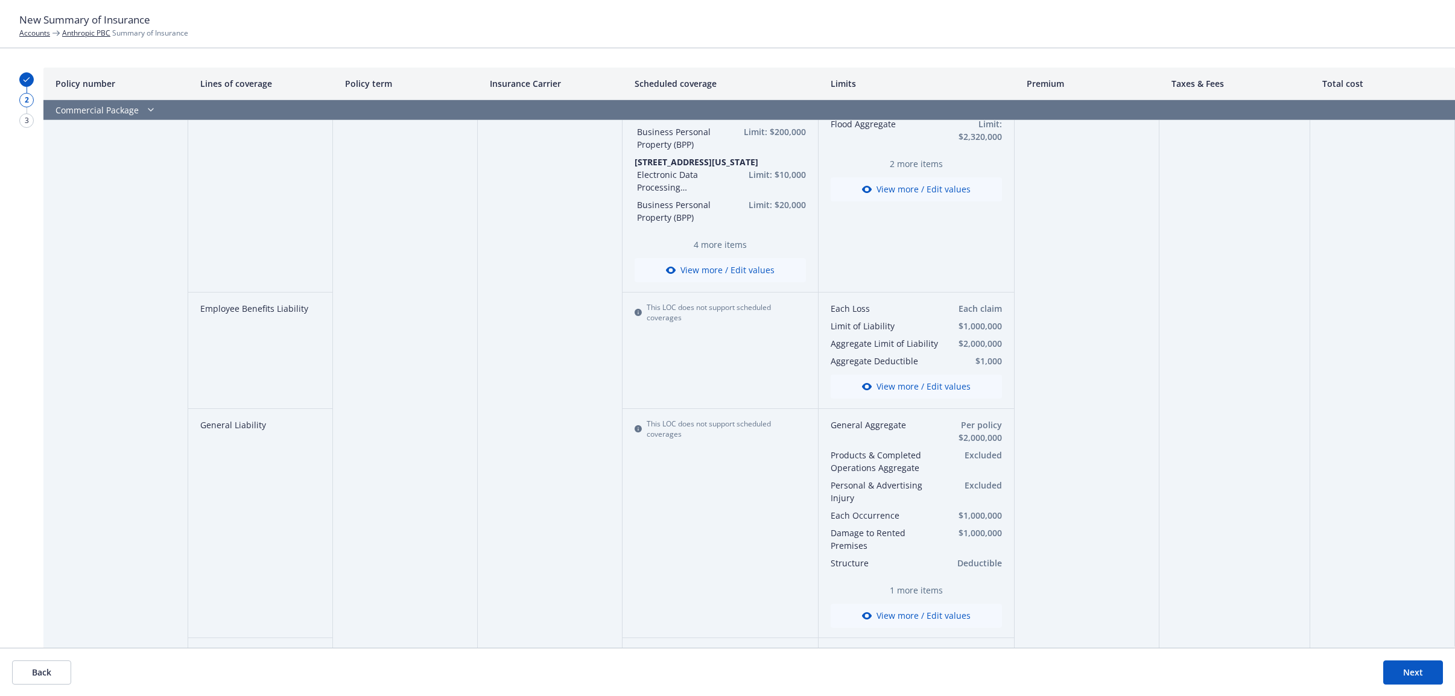
click at [881, 607] on button "View more / Edit values" at bounding box center [915, 616] width 171 height 24
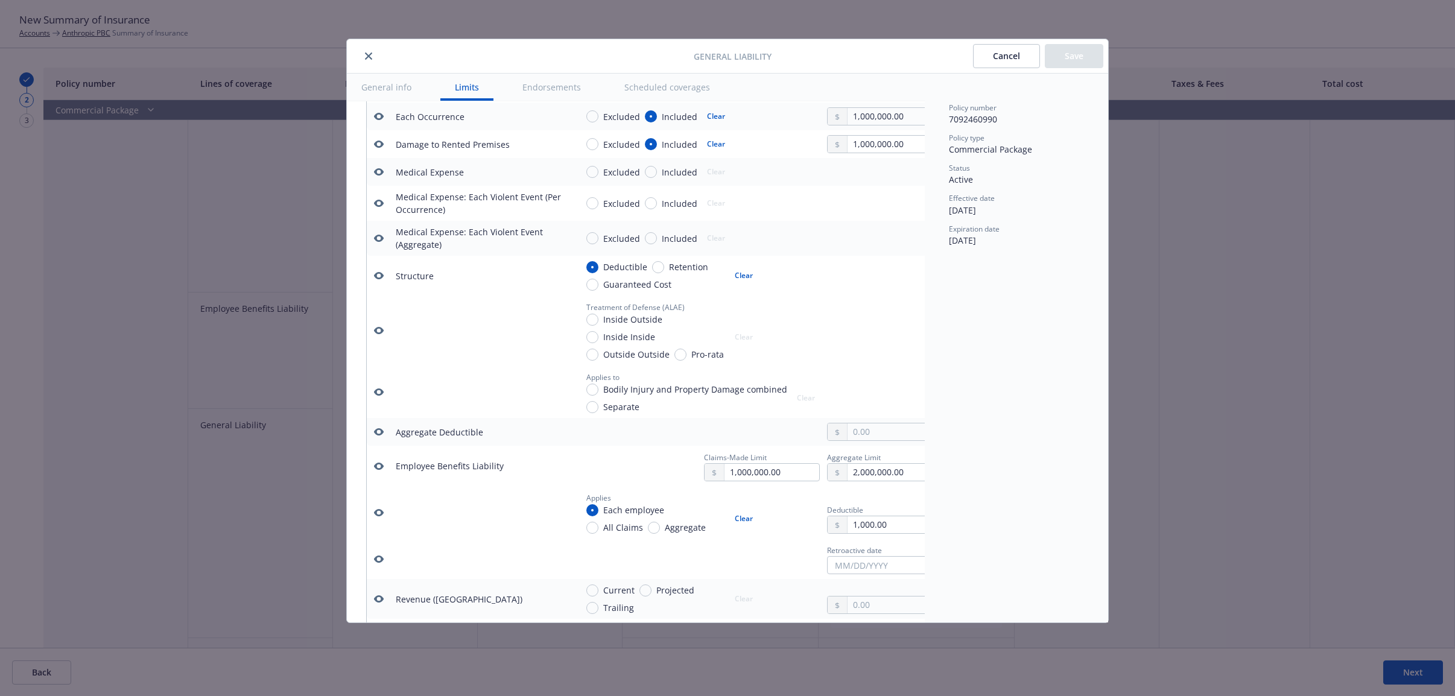
scroll to position [638, 0]
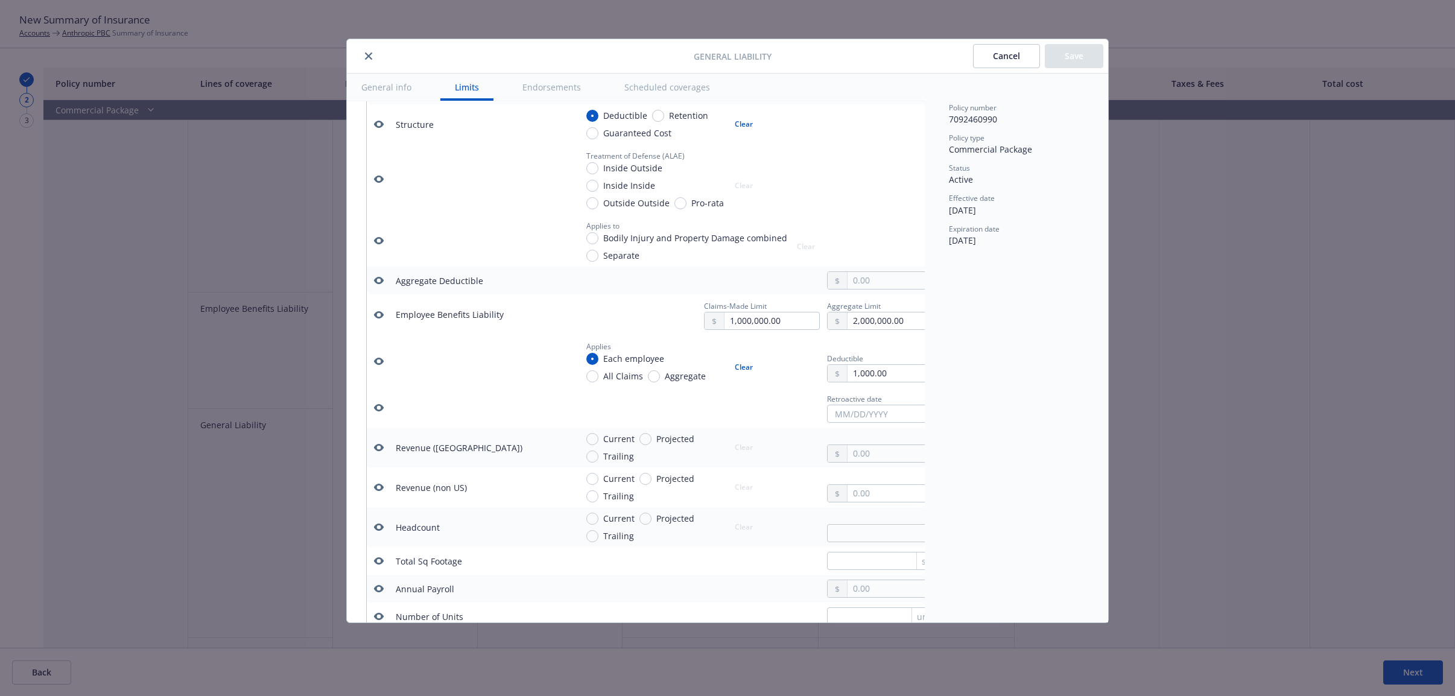
click at [374, 314] on icon "button" at bounding box center [379, 315] width 10 height 10
click at [1061, 58] on button "Save" at bounding box center [1074, 56] width 58 height 24
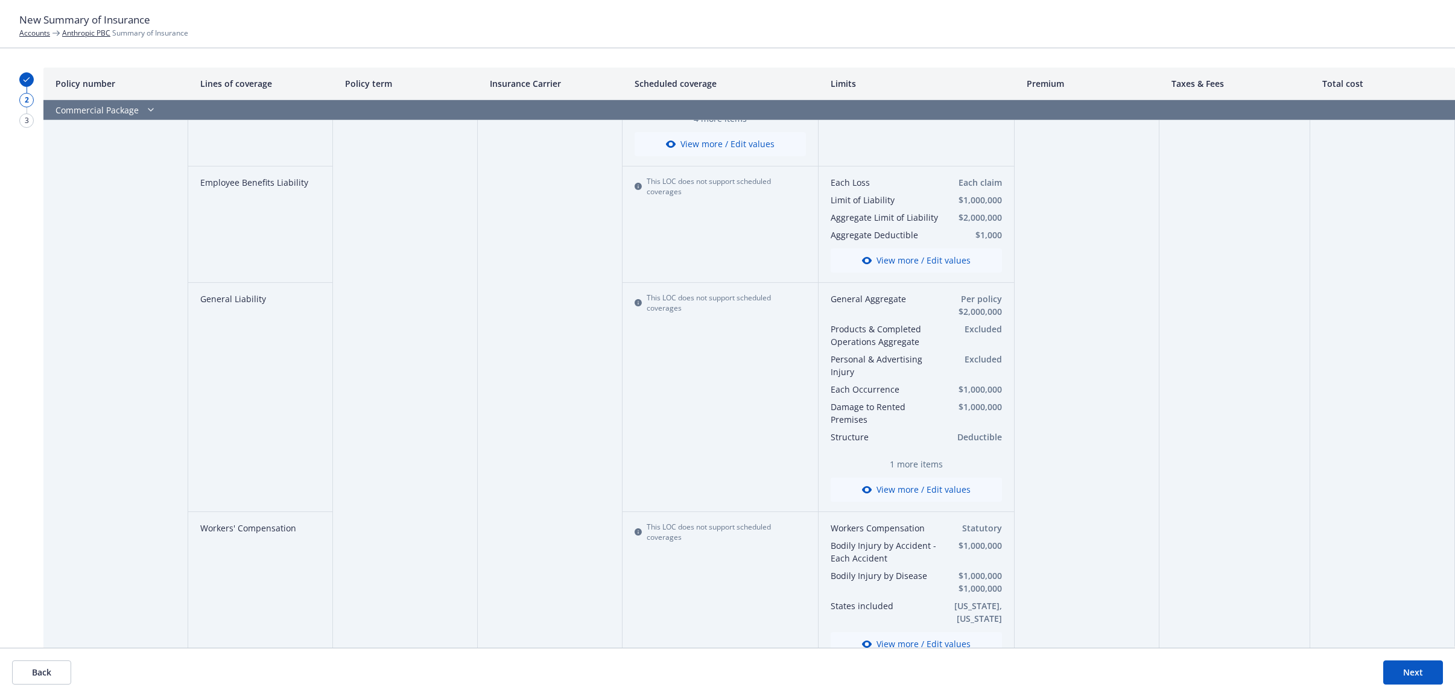
scroll to position [302, 0]
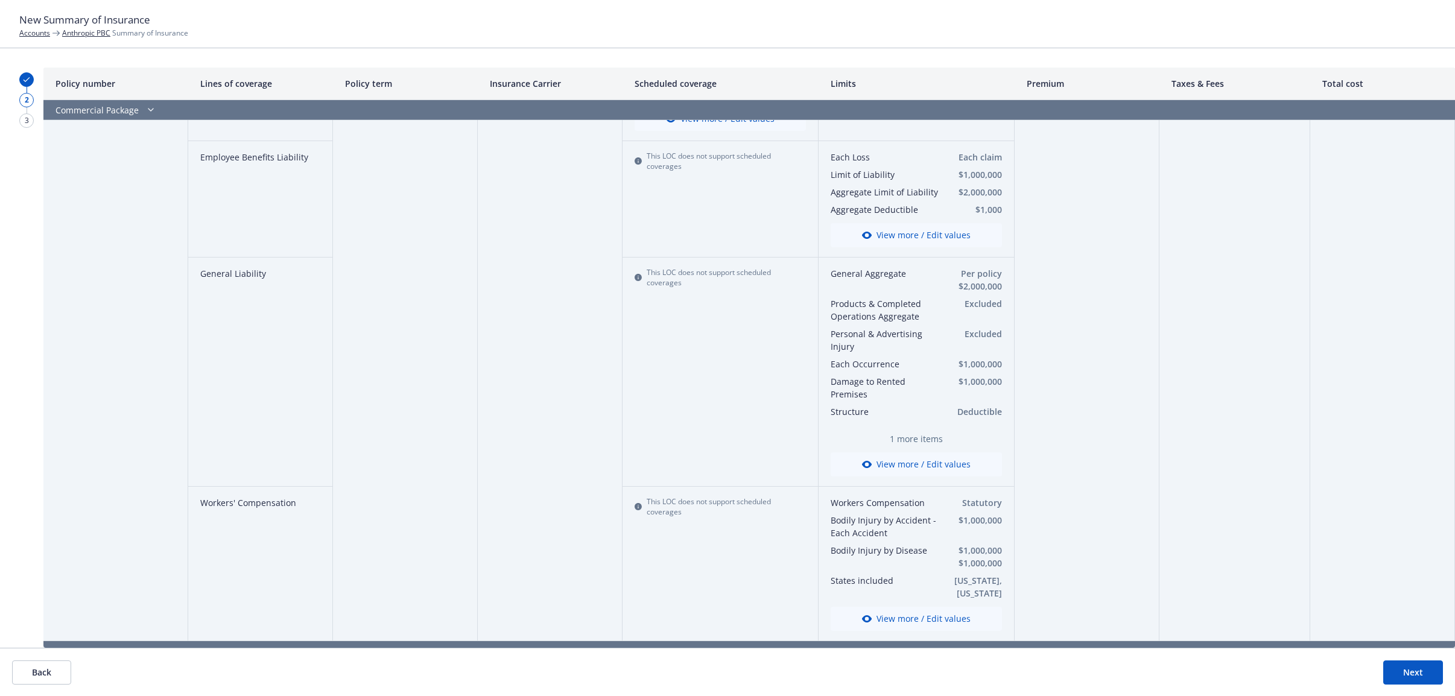
click at [903, 460] on button "View more / Edit values" at bounding box center [915, 464] width 171 height 24
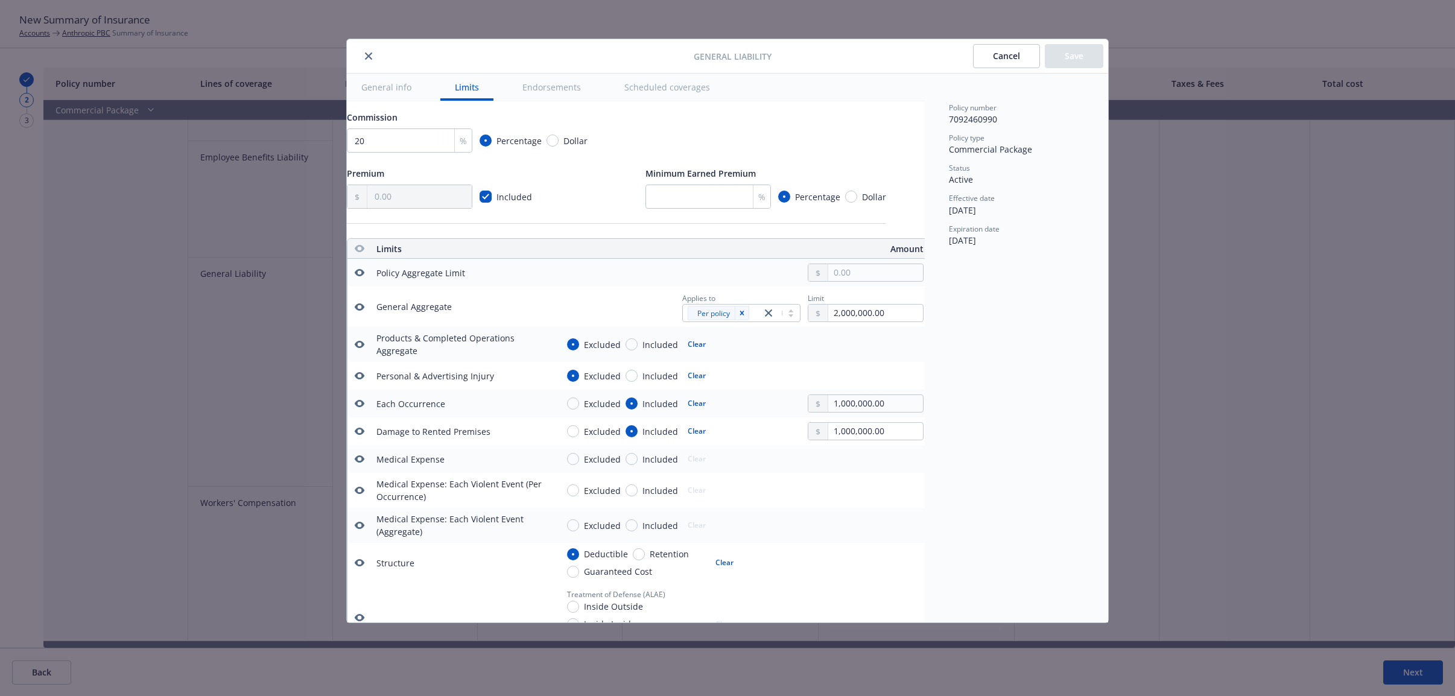
scroll to position [186, 19]
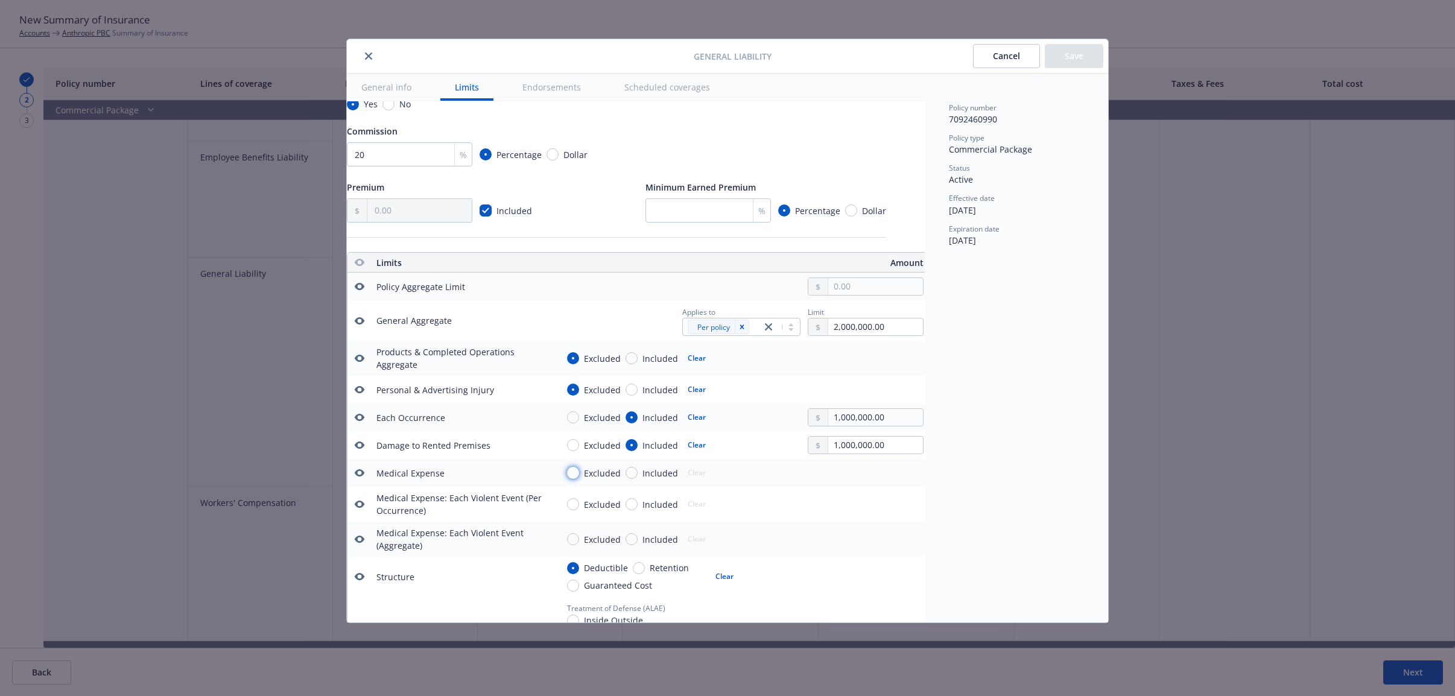
click at [577, 473] on input "Excluded" at bounding box center [573, 473] width 12 height 12
click at [691, 472] on button "Clear" at bounding box center [696, 472] width 33 height 17
radio input "false"
click at [370, 53] on icon "close" at bounding box center [368, 55] width 7 height 7
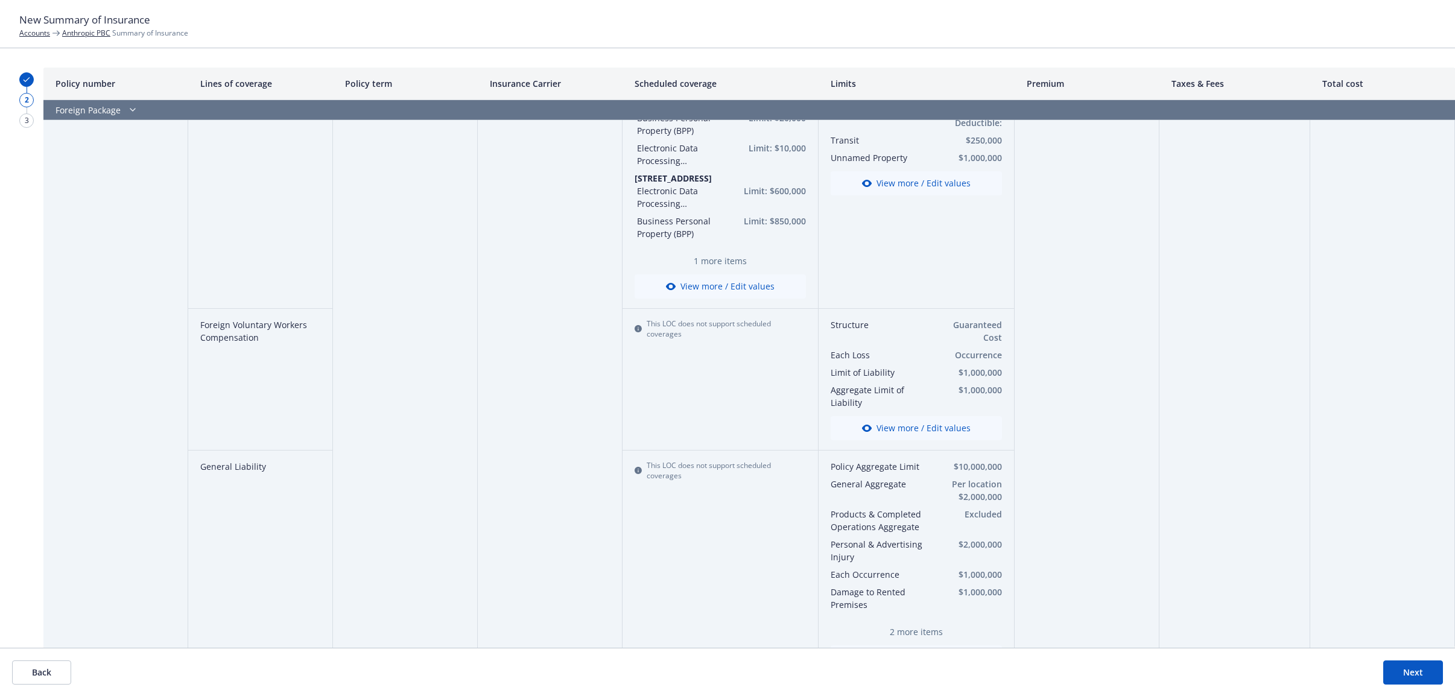
scroll to position [1809, 0]
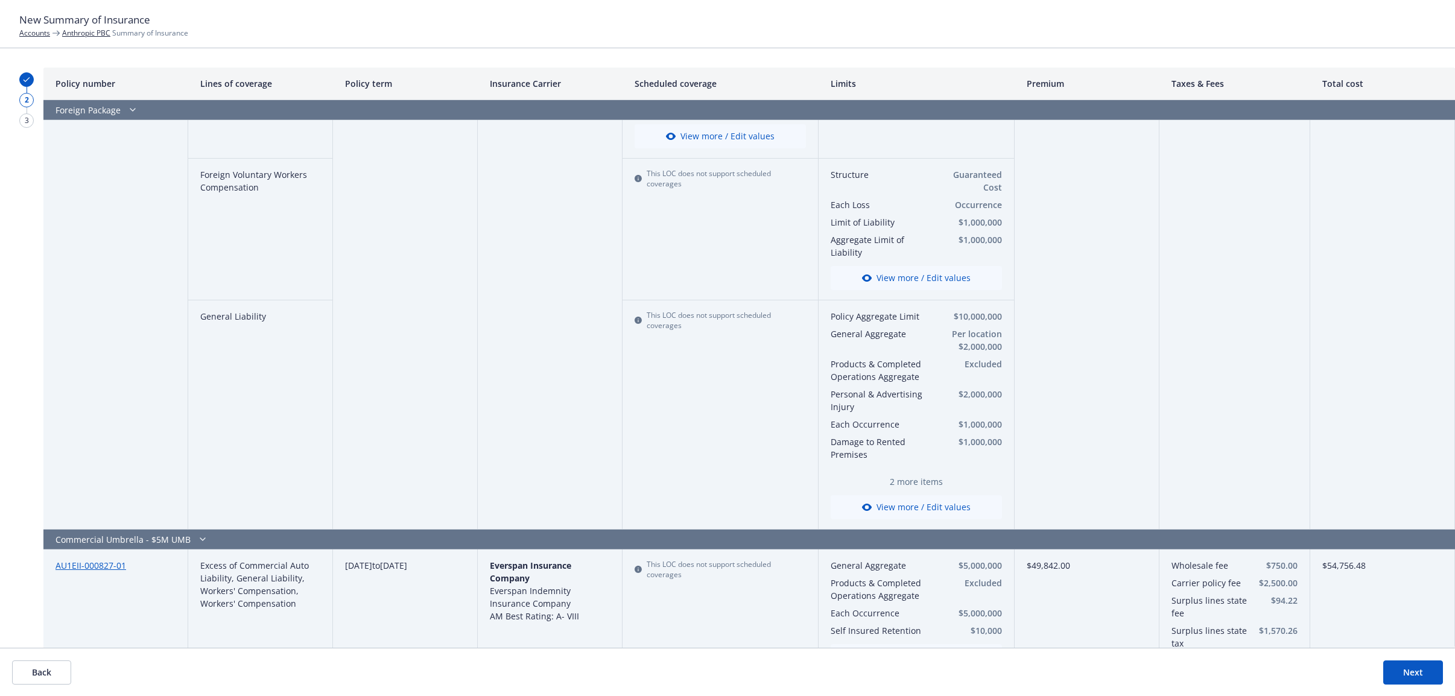
click at [894, 495] on button "View more / Edit values" at bounding box center [915, 507] width 171 height 24
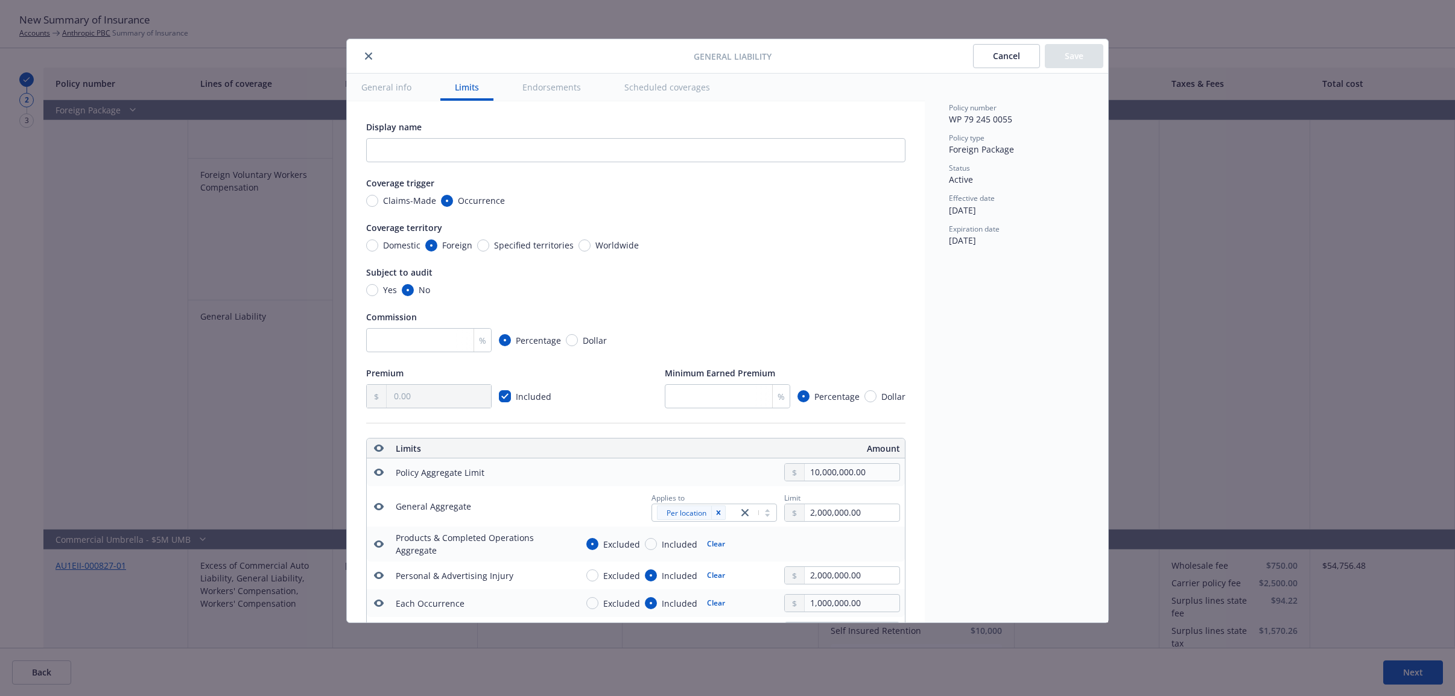
scroll to position [337, 0]
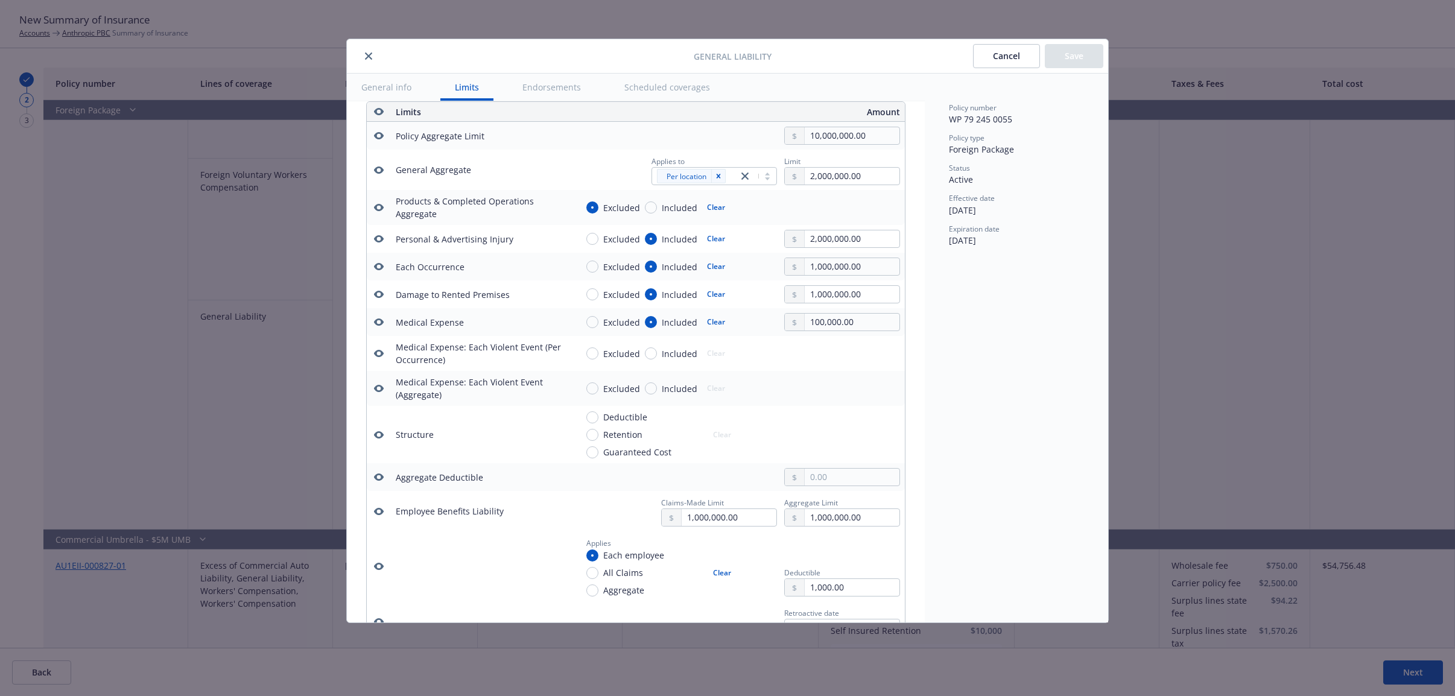
click at [713, 322] on button "Clear" at bounding box center [716, 322] width 33 height 17
radio input "false"
click at [379, 321] on icon "button" at bounding box center [379, 321] width 10 height 7
click at [1061, 54] on button "Save" at bounding box center [1074, 56] width 58 height 24
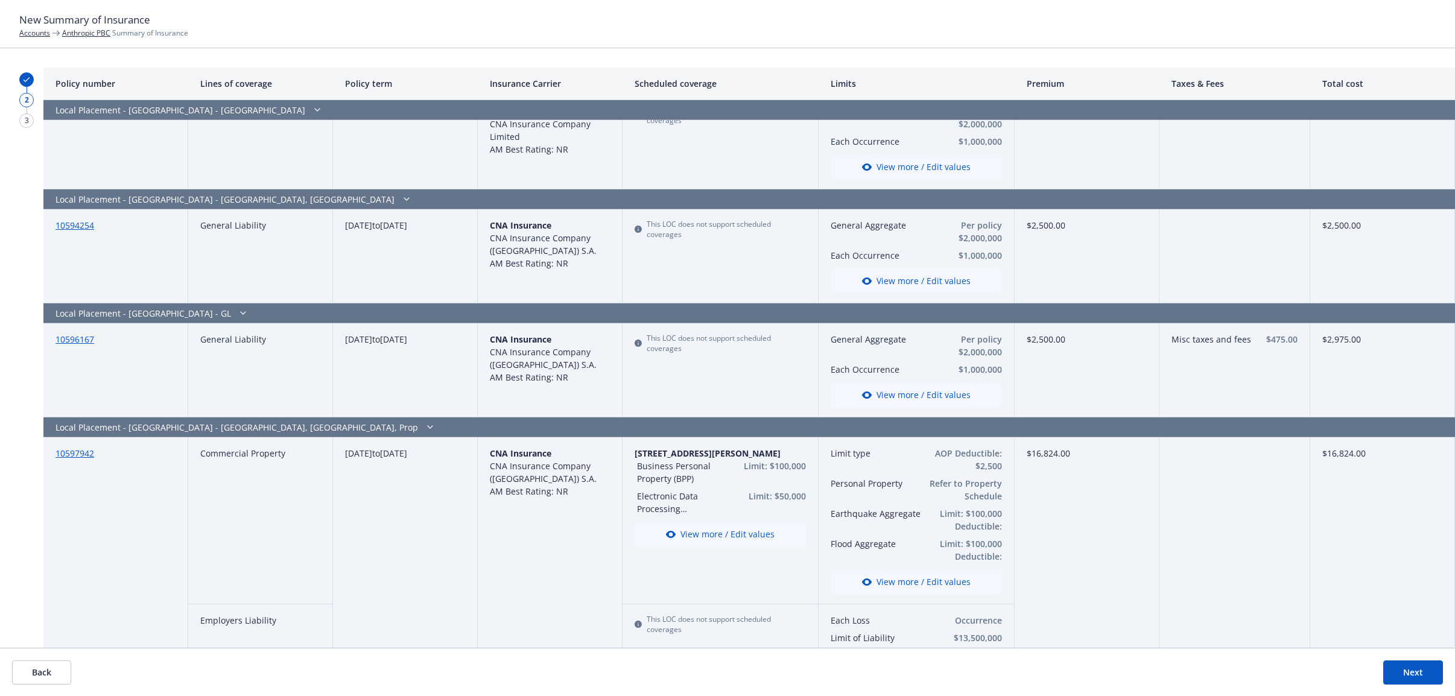
scroll to position [2563, 0]
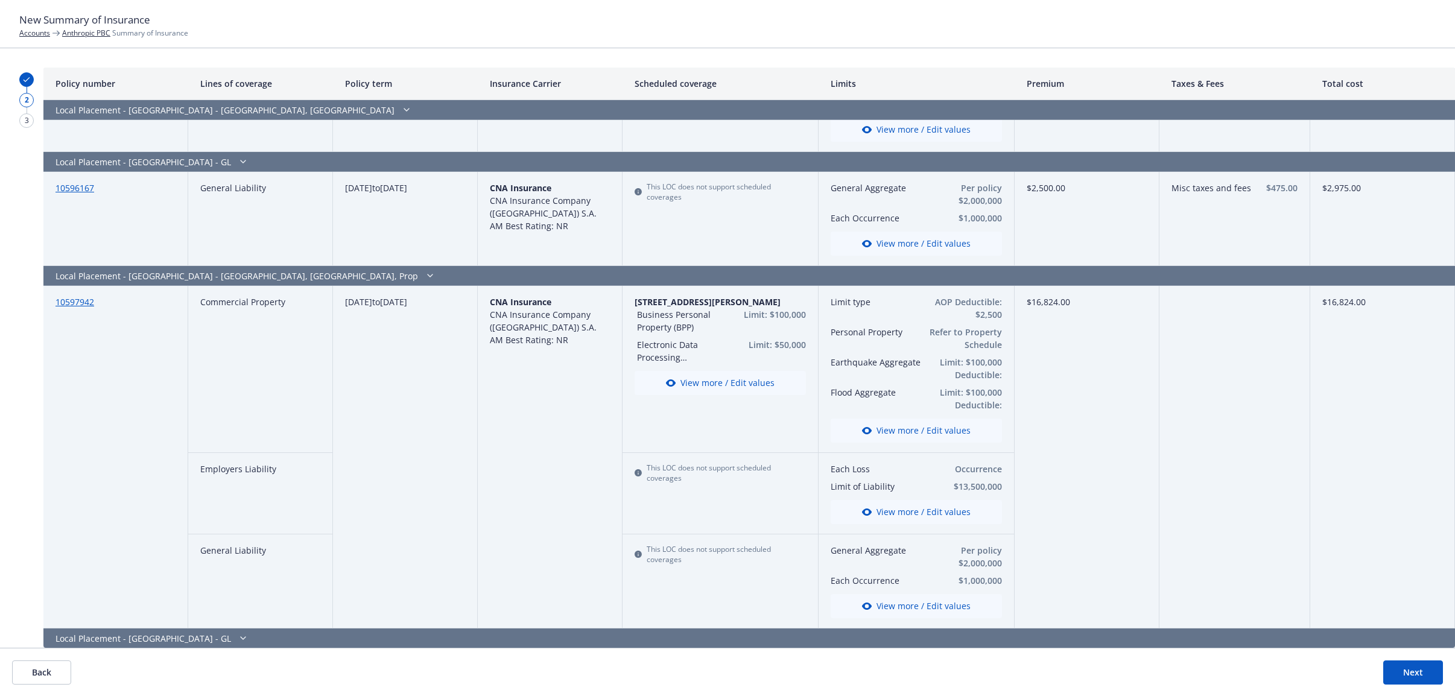
click at [880, 505] on button "View more / Edit values" at bounding box center [915, 512] width 171 height 24
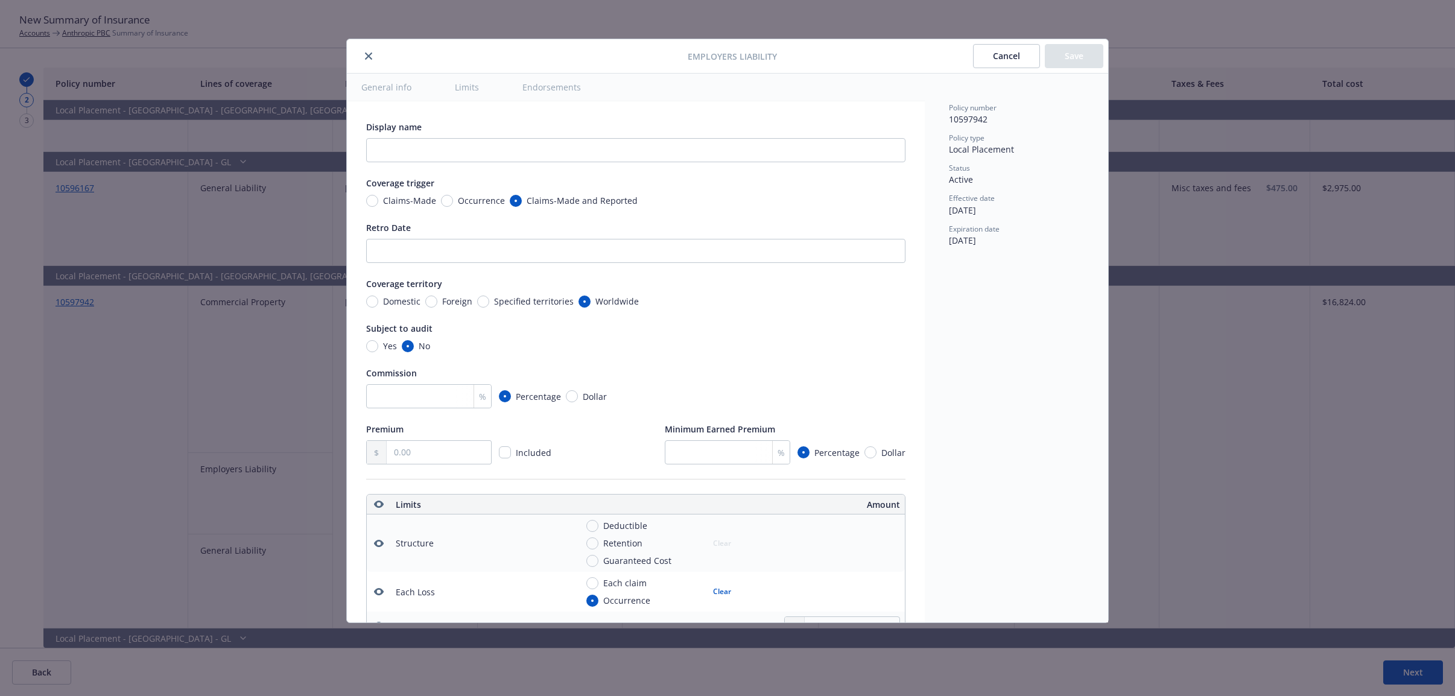
scroll to position [393, 0]
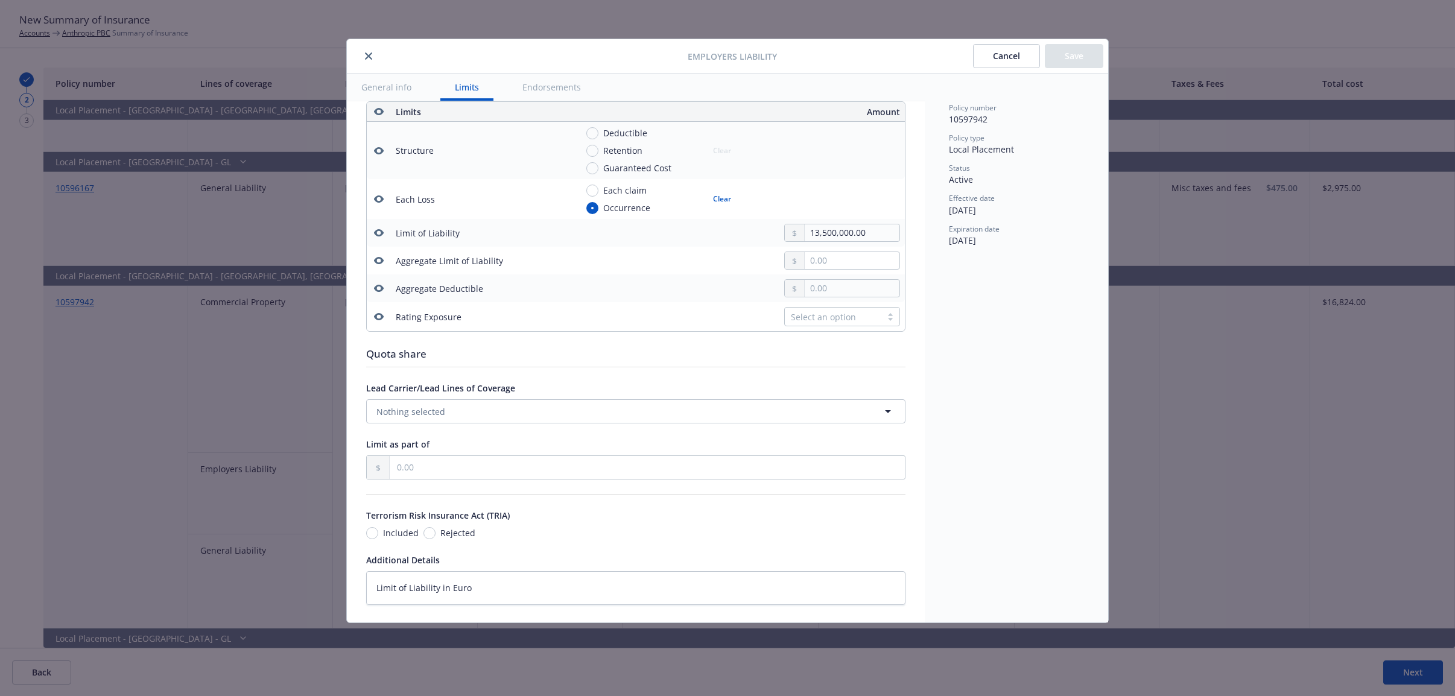
type textarea "x"
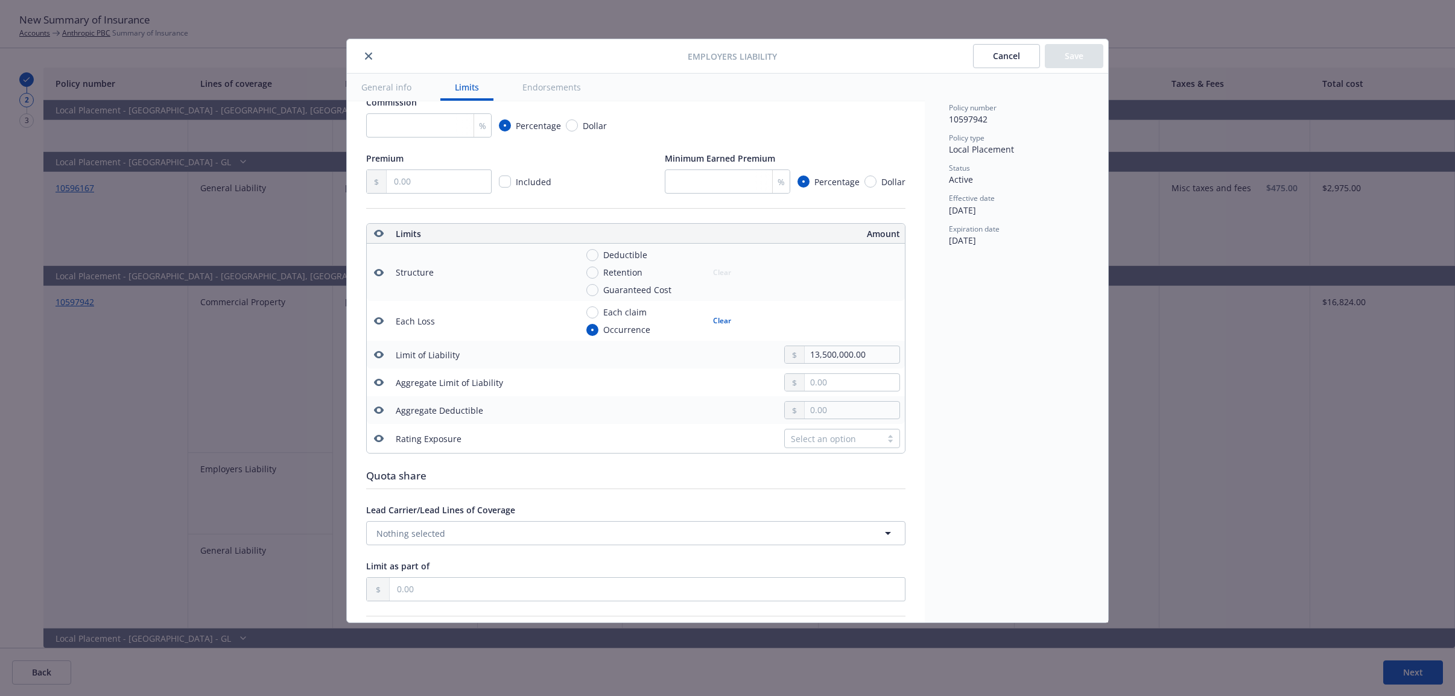
scroll to position [242, 0]
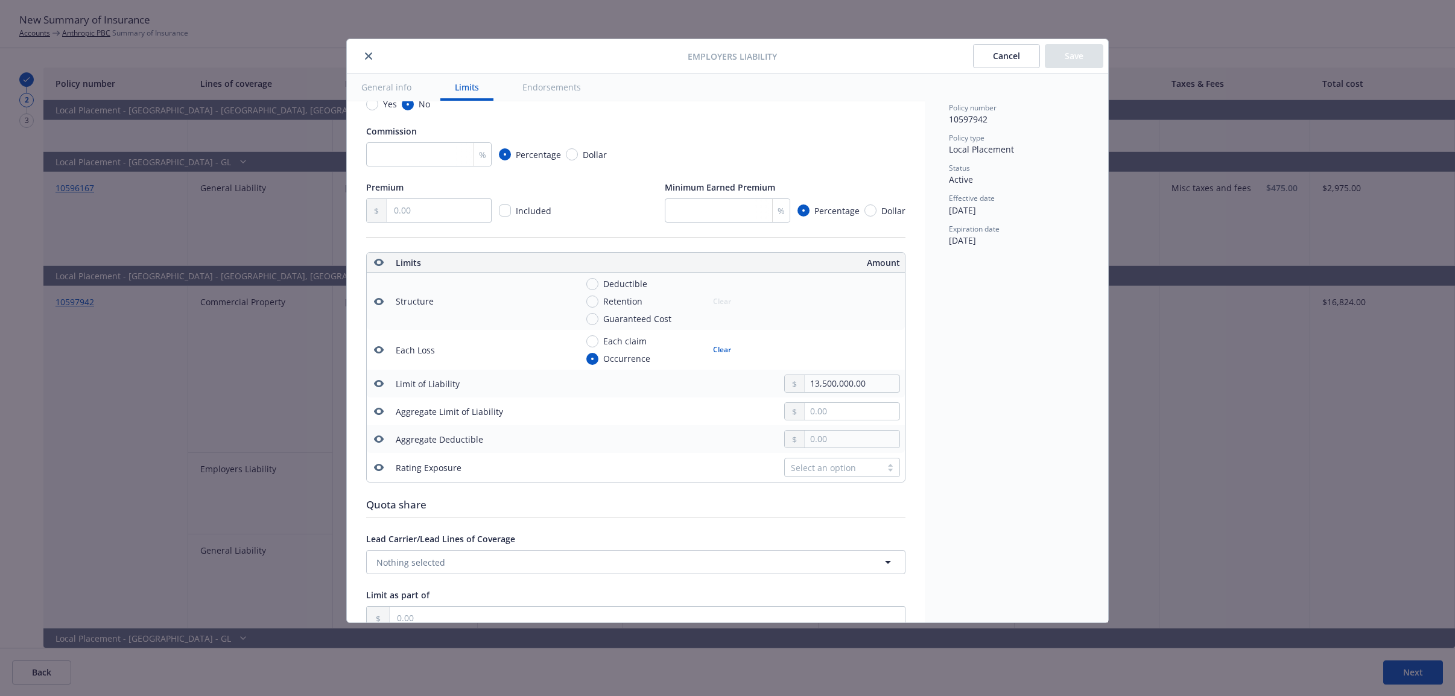
click at [785, 378] on div at bounding box center [795, 383] width 20 height 17
click at [785, 382] on div at bounding box center [795, 383] width 20 height 17
click at [804, 694] on div "Employers Liability Cancel Save General info Limits Endorsements Display name C…" at bounding box center [727, 348] width 1455 height 696
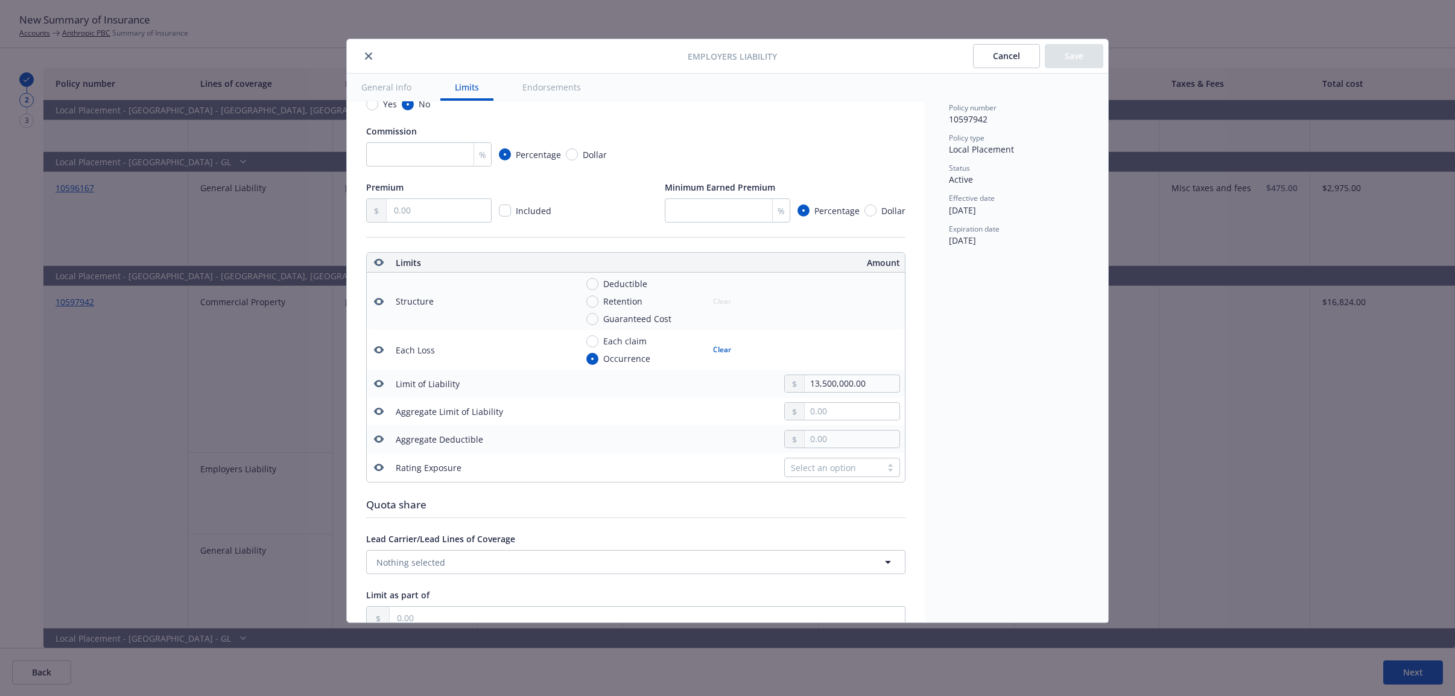
click at [364, 49] on div at bounding box center [520, 56] width 336 height 14
click at [365, 57] on icon "close" at bounding box center [368, 55] width 7 height 7
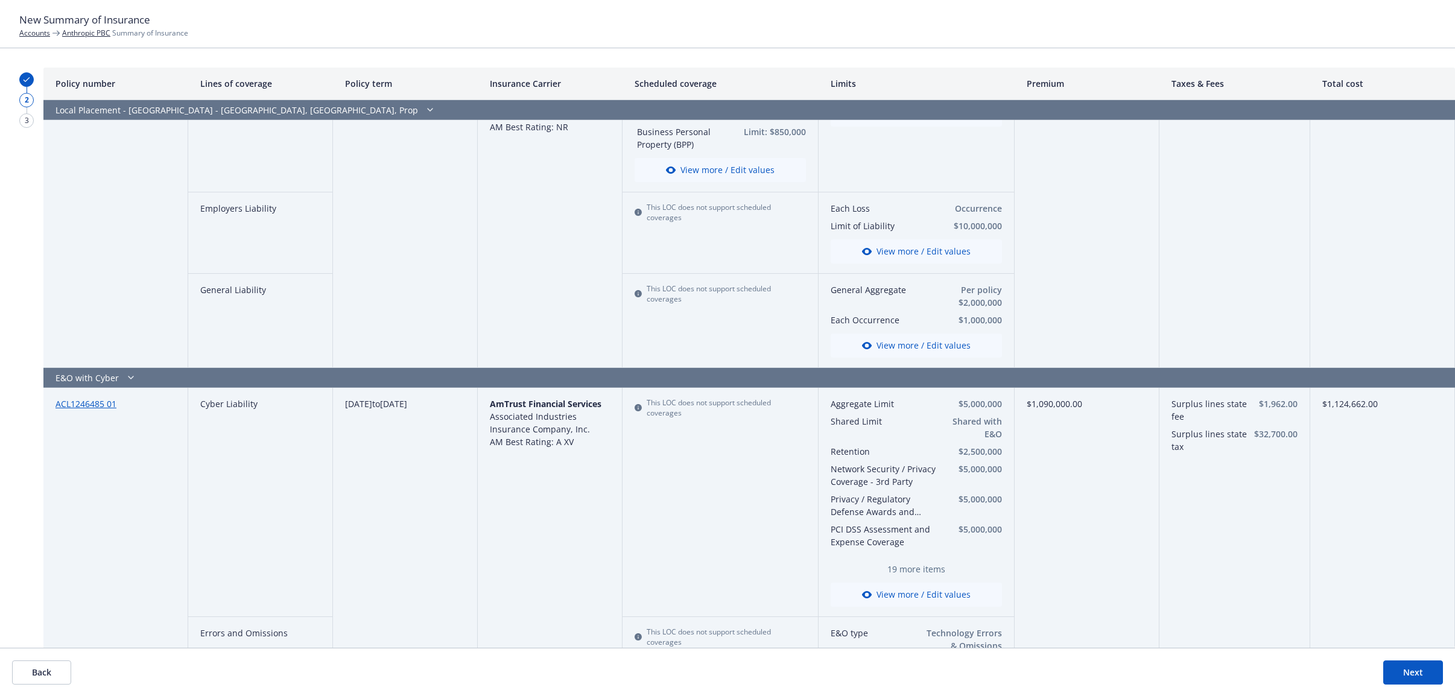
scroll to position [3316, 0]
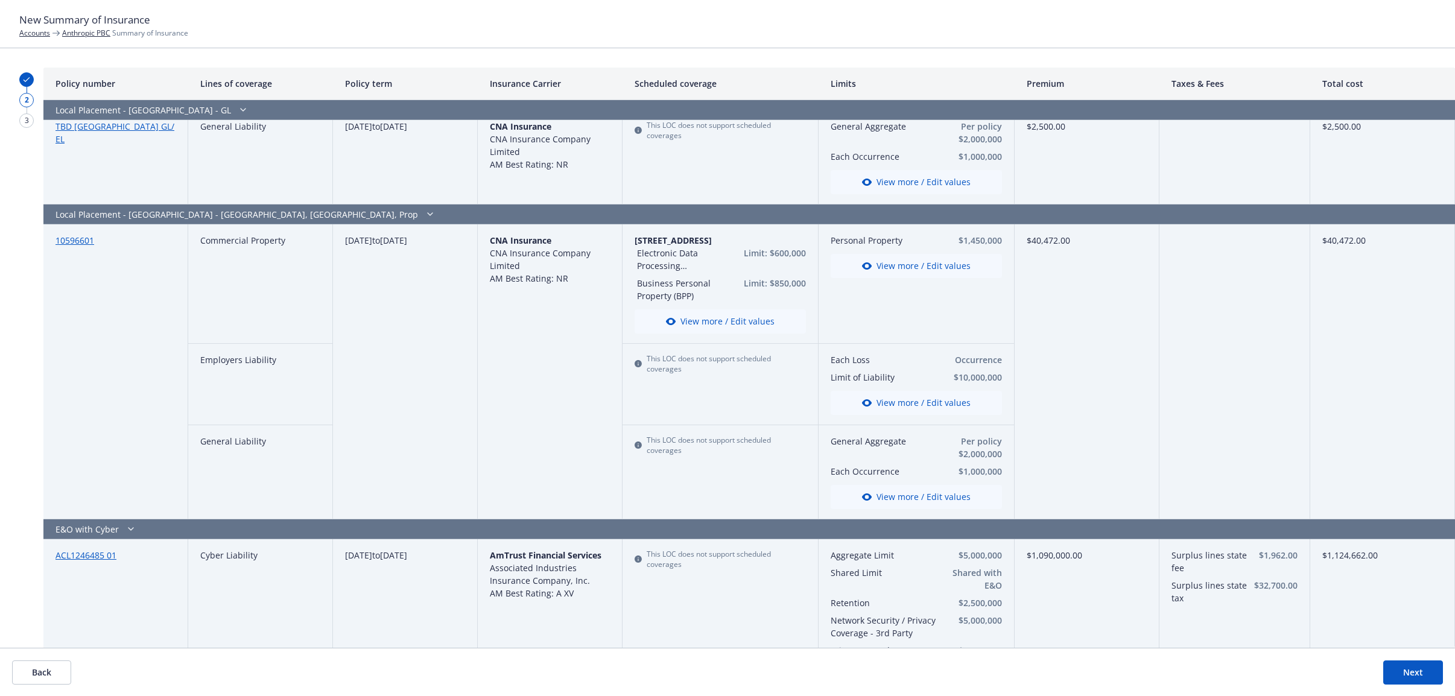
click at [880, 262] on button "View more / Edit values" at bounding box center [915, 266] width 171 height 24
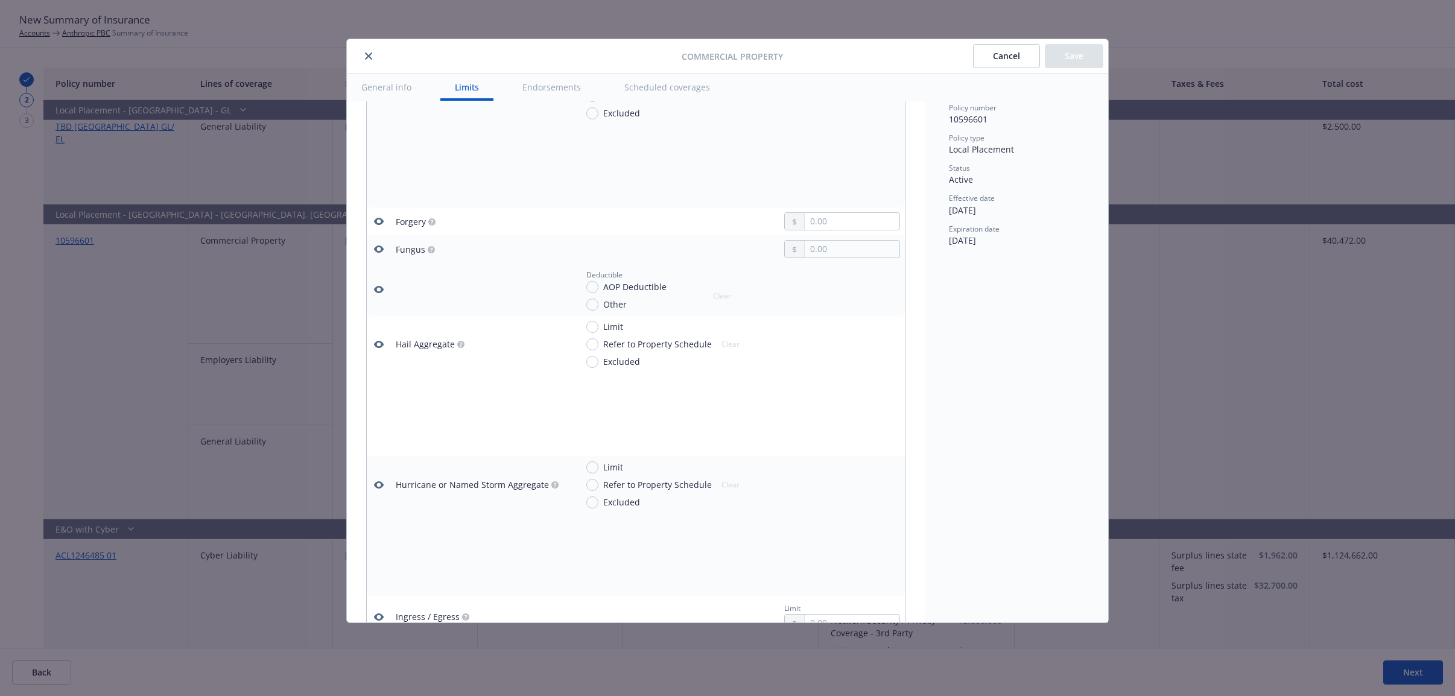
scroll to position [1844, 0]
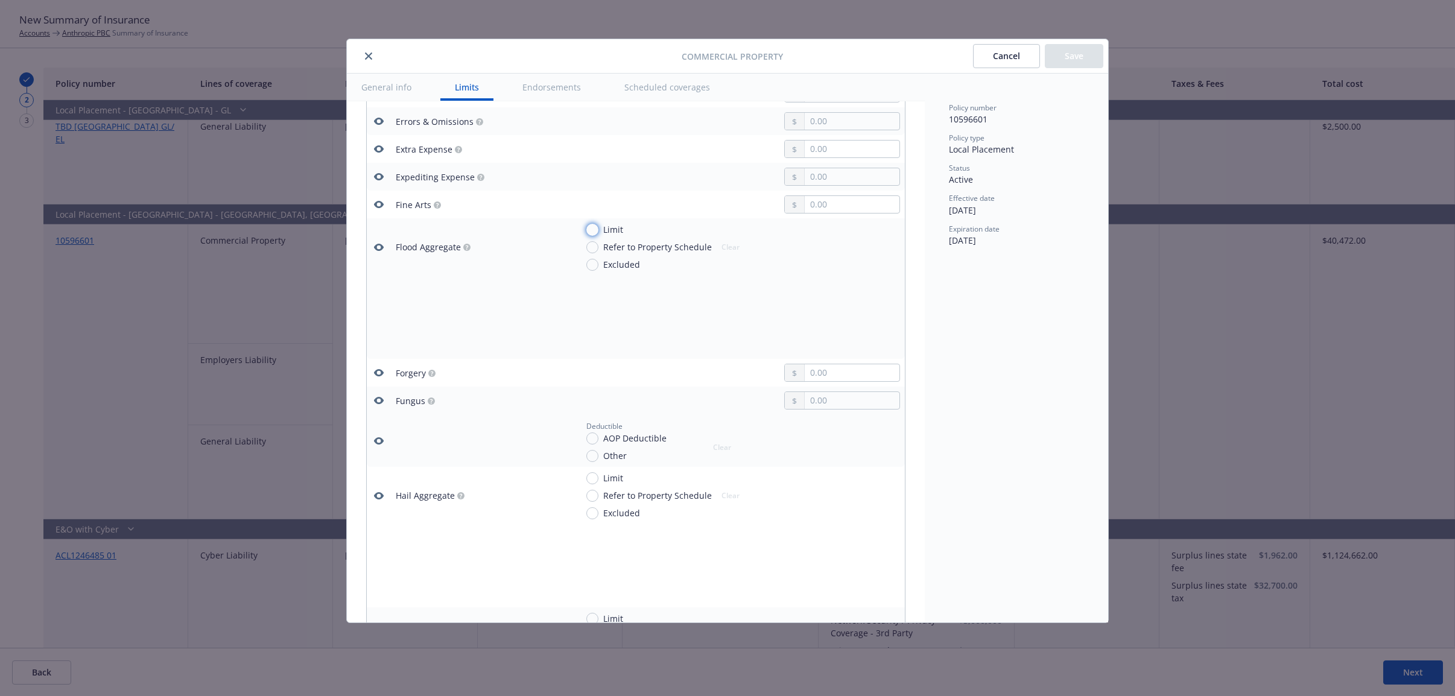
click at [595, 228] on input "Limit" at bounding box center [592, 230] width 12 height 12
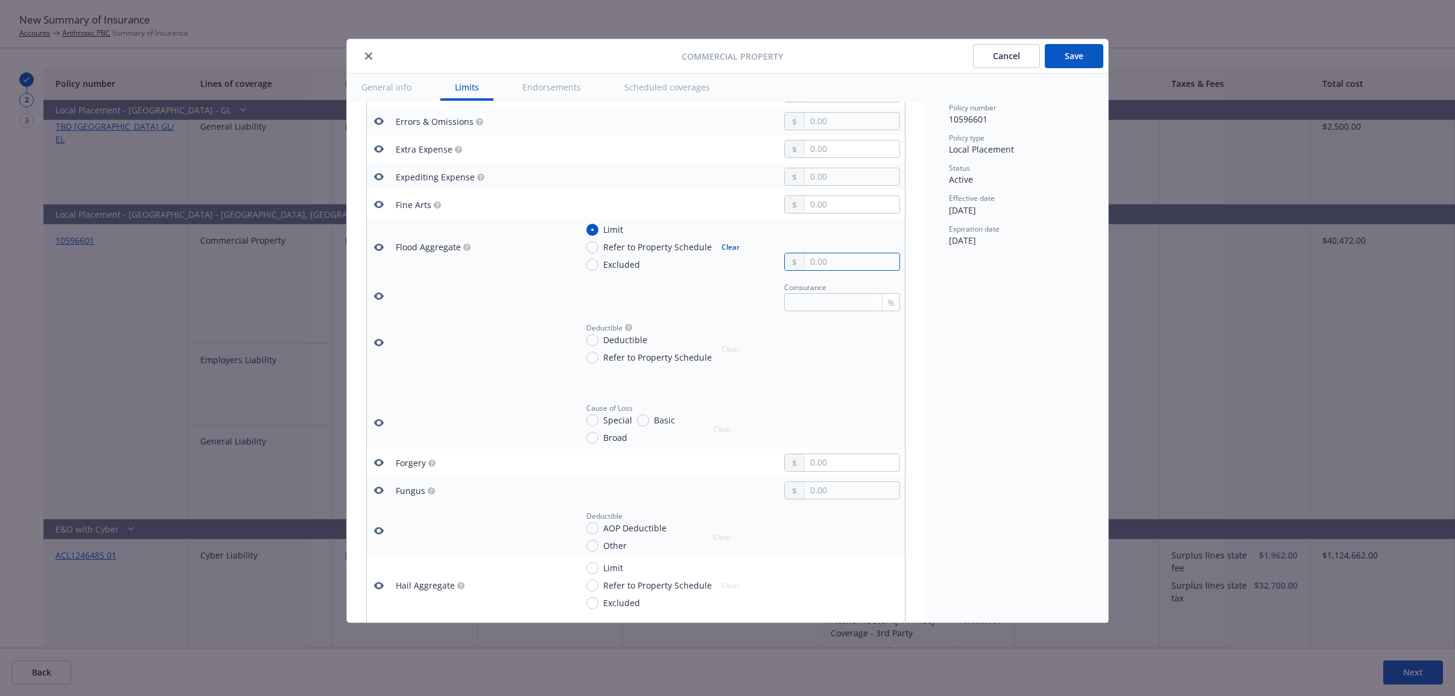
click at [814, 263] on input "text" at bounding box center [851, 261] width 95 height 17
click at [591, 339] on input "Deductible" at bounding box center [592, 340] width 12 height 12
click at [821, 347] on div at bounding box center [842, 342] width 116 height 43
click at [823, 352] on input "text" at bounding box center [851, 354] width 95 height 17
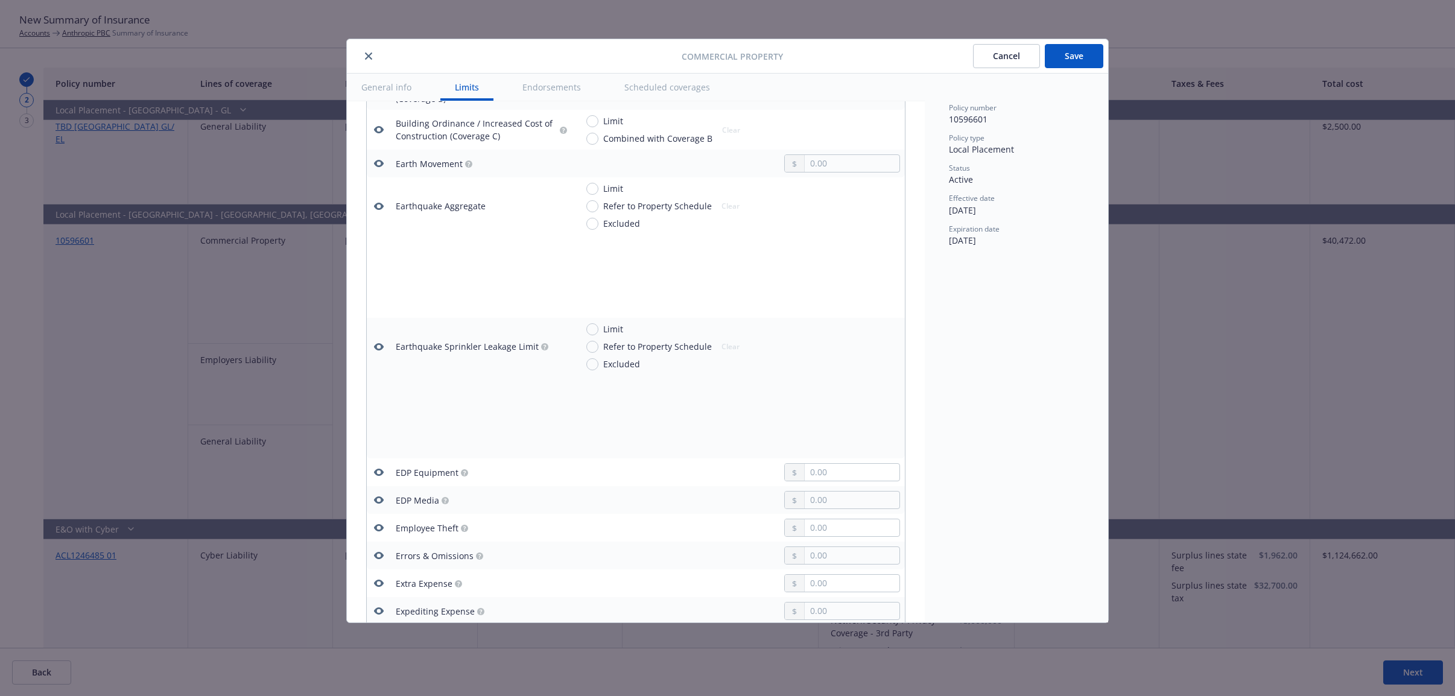
scroll to position [1391, 0]
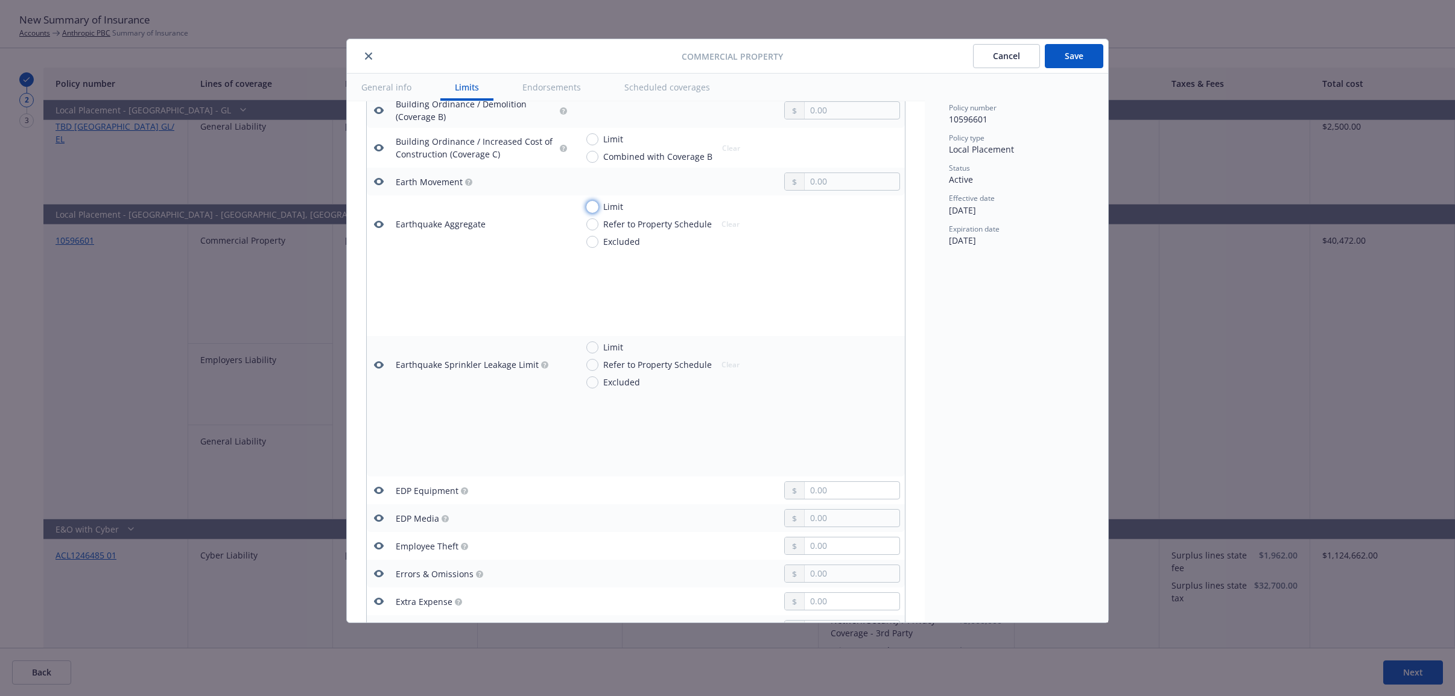
click at [592, 206] on input "Limit" at bounding box center [592, 207] width 12 height 12
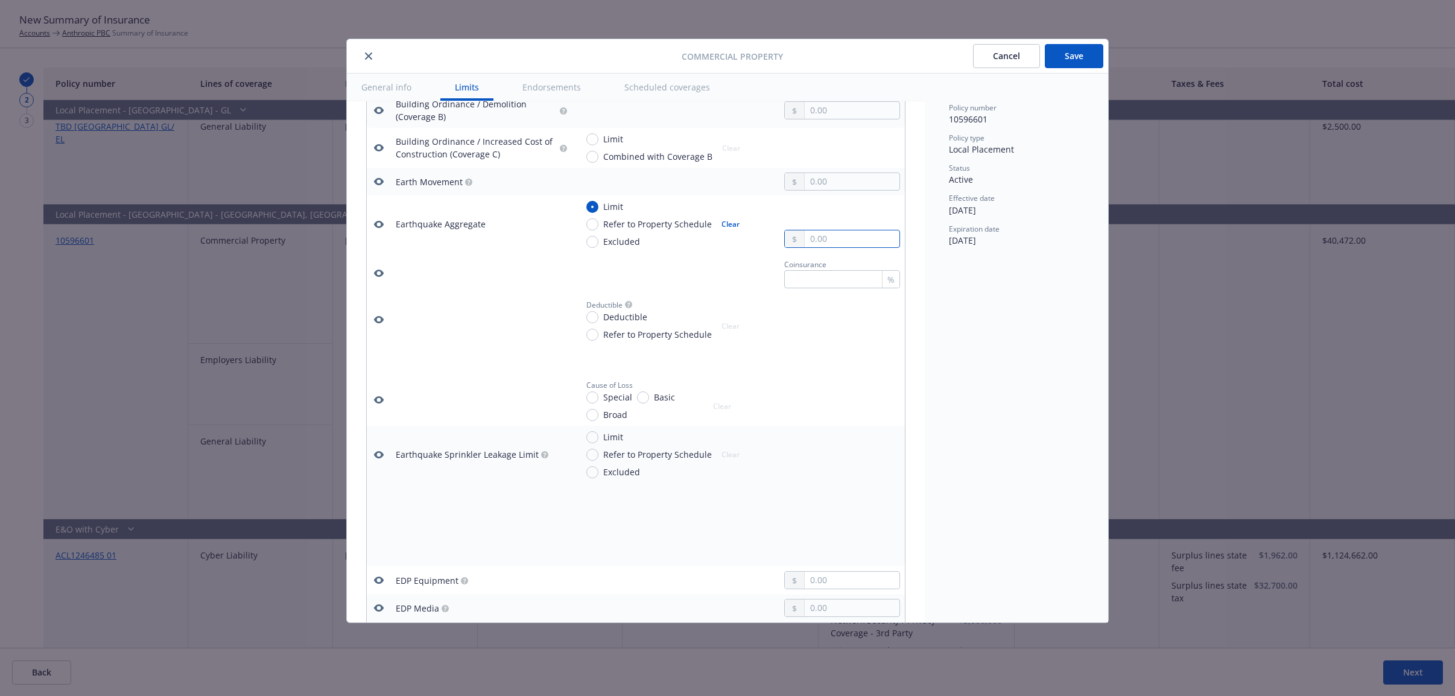
click at [823, 242] on input "text" at bounding box center [851, 238] width 95 height 17
click at [598, 317] on span "Deductible" at bounding box center [622, 317] width 49 height 13
click at [598, 317] on input "Deductible" at bounding box center [592, 317] width 12 height 12
click at [829, 329] on input "text" at bounding box center [851, 331] width 95 height 17
click at [1056, 62] on button "Save" at bounding box center [1074, 56] width 58 height 24
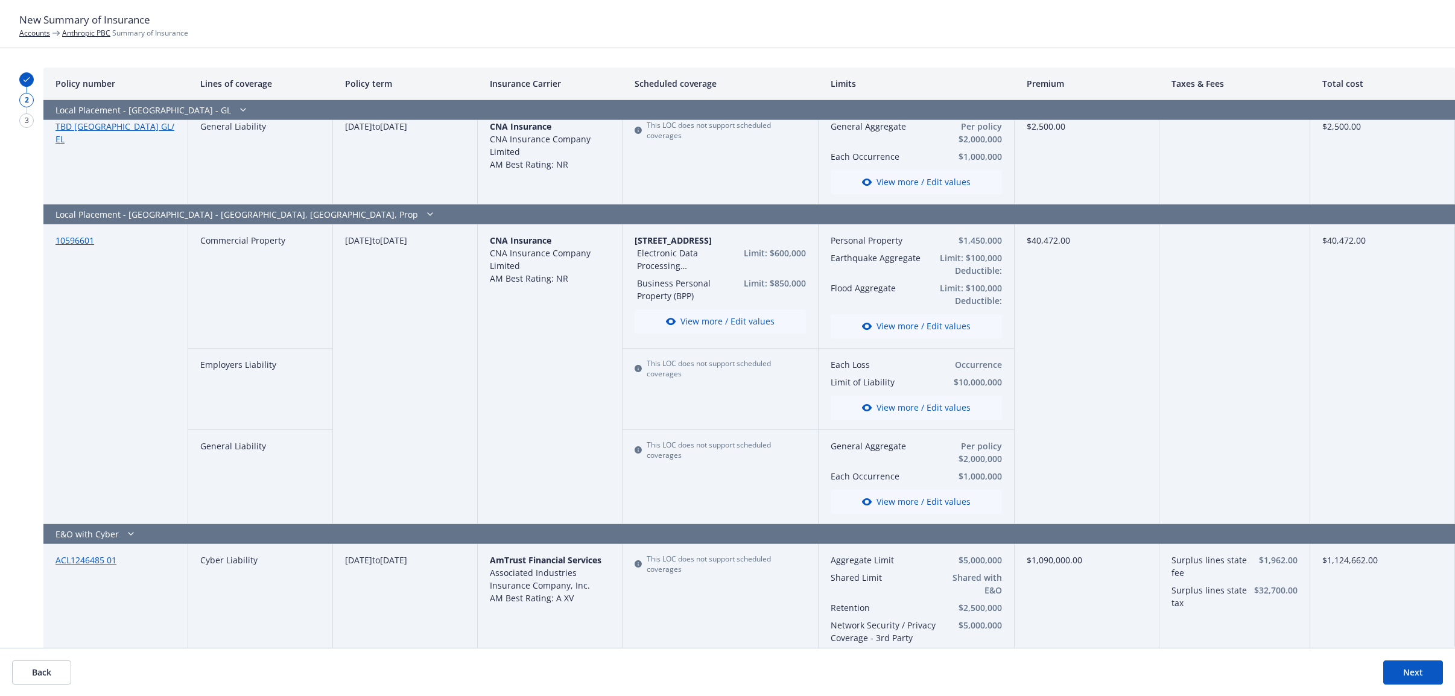
scroll to position [3309, 0]
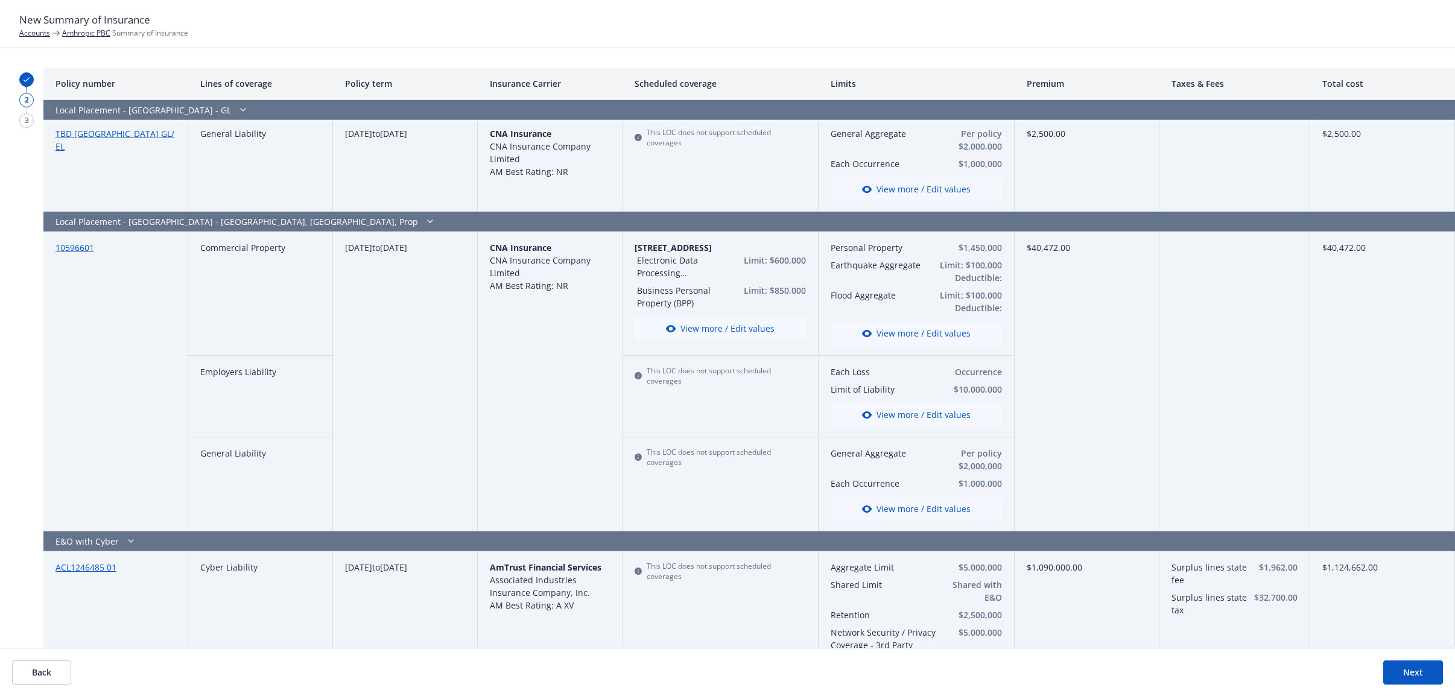
click at [1416, 672] on button "Next" at bounding box center [1413, 672] width 60 height 24
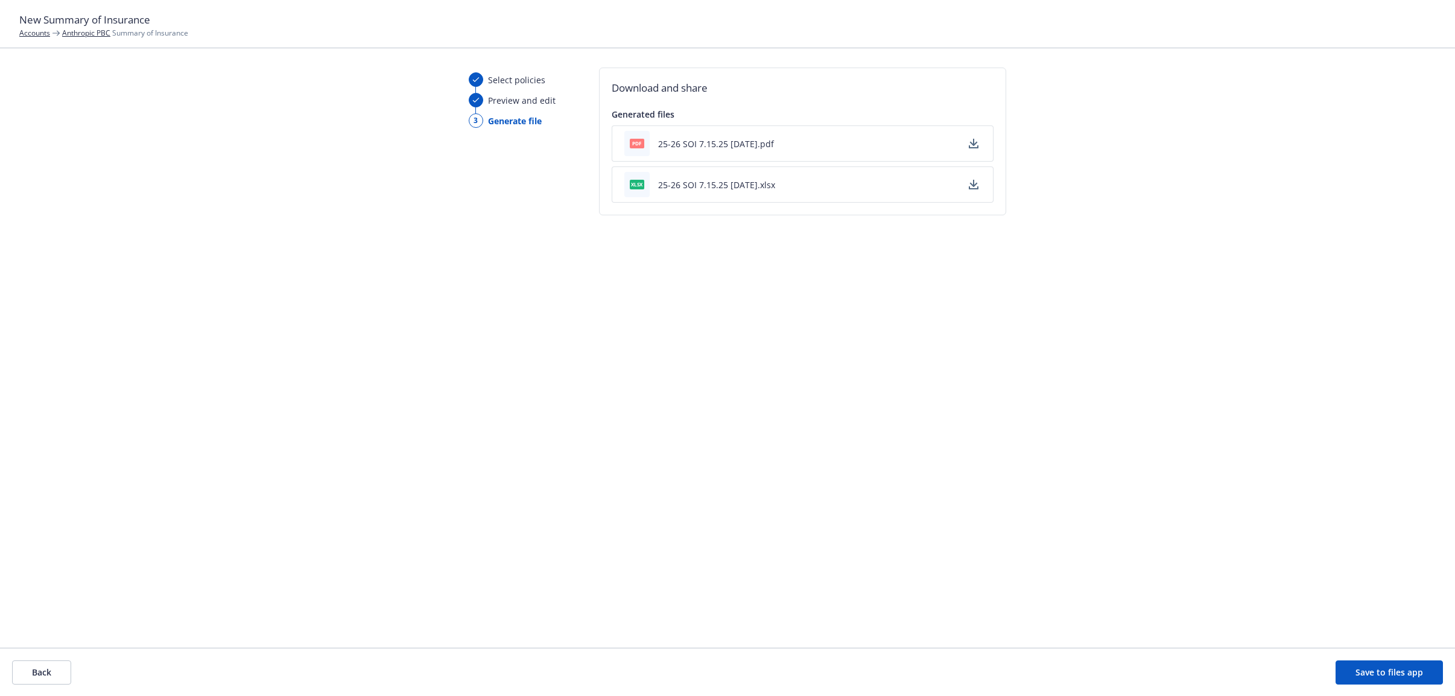
click at [1385, 667] on button "Save to files app" at bounding box center [1388, 672] width 107 height 24
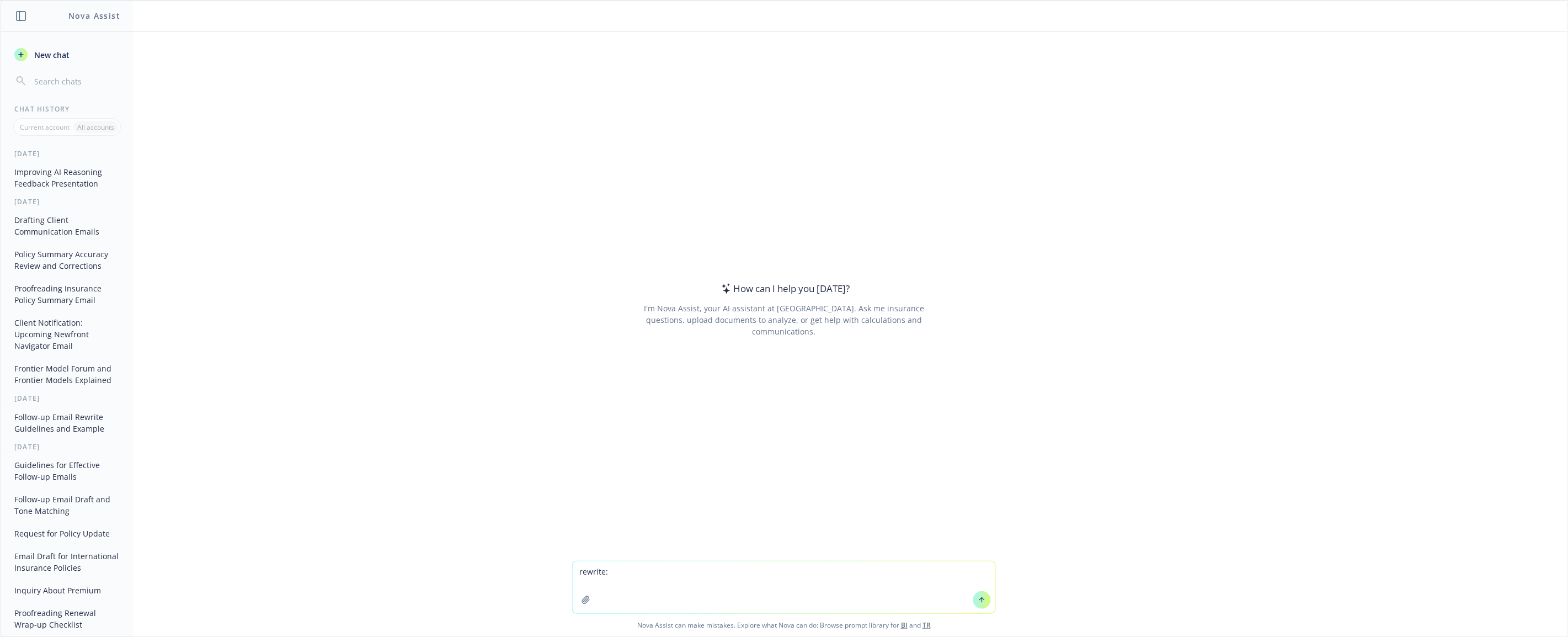
type textarea "rewrite: Out of curiosity, why do we have EBL within GL? Just wondering if mayb…"
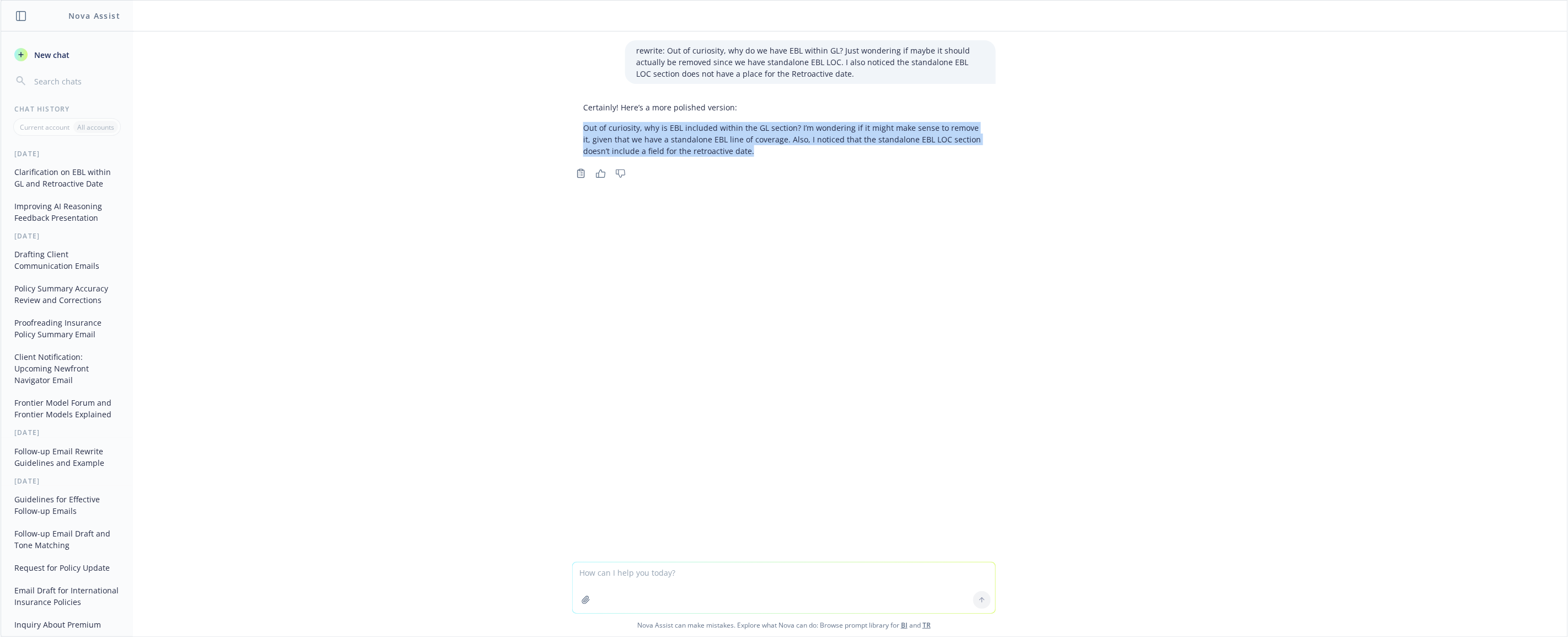
drag, startPoint x: 744, startPoint y: 155, endPoint x: 568, endPoint y: 124, distance: 178.7
click at [572, 124] on div "Certainly! Here’s a more polished version: Out of curiosity, why is EBL include…" at bounding box center [783, 129] width 424 height 64
copy p "Out of curiosity, why is EBL included within the GL section? I’m wondering if i…"
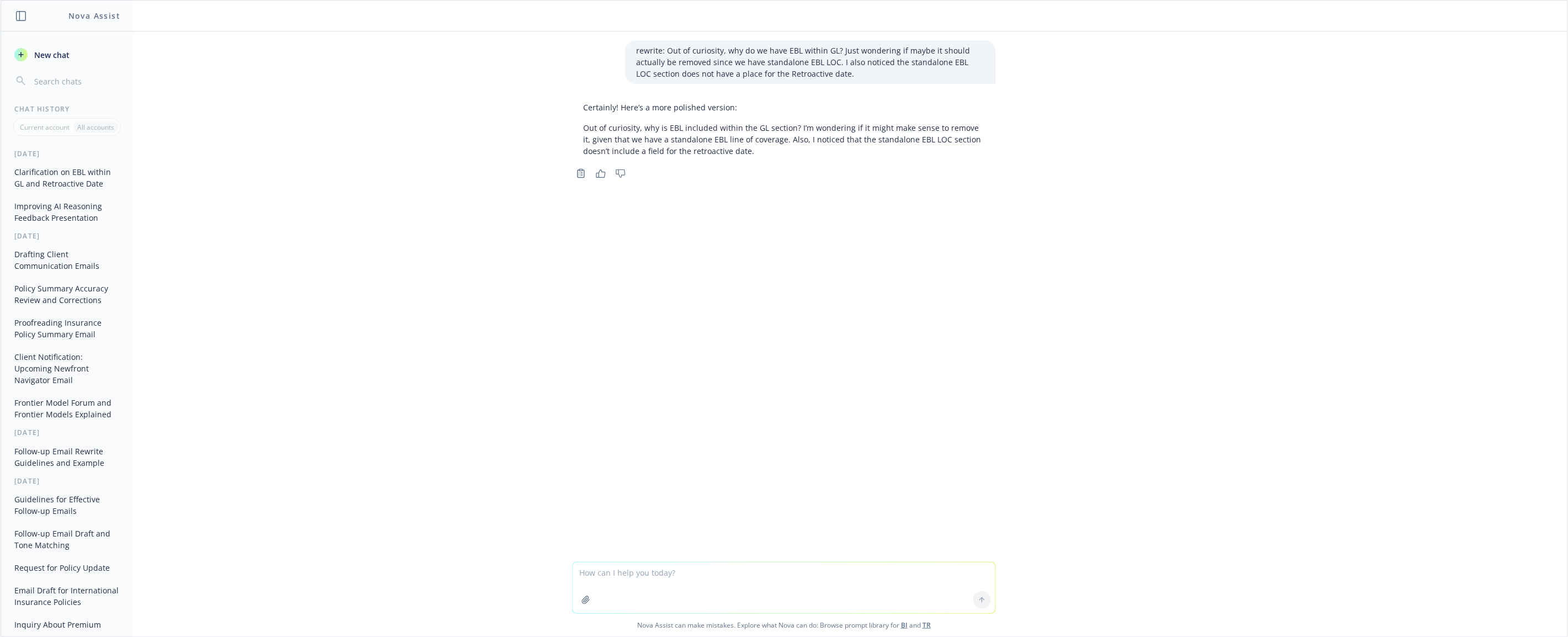
click at [510, 69] on div "rewrite: Out of curiosity, why do we have EBL within GL? Just wondering if mayb…" at bounding box center [784, 297] width 1567 height 531
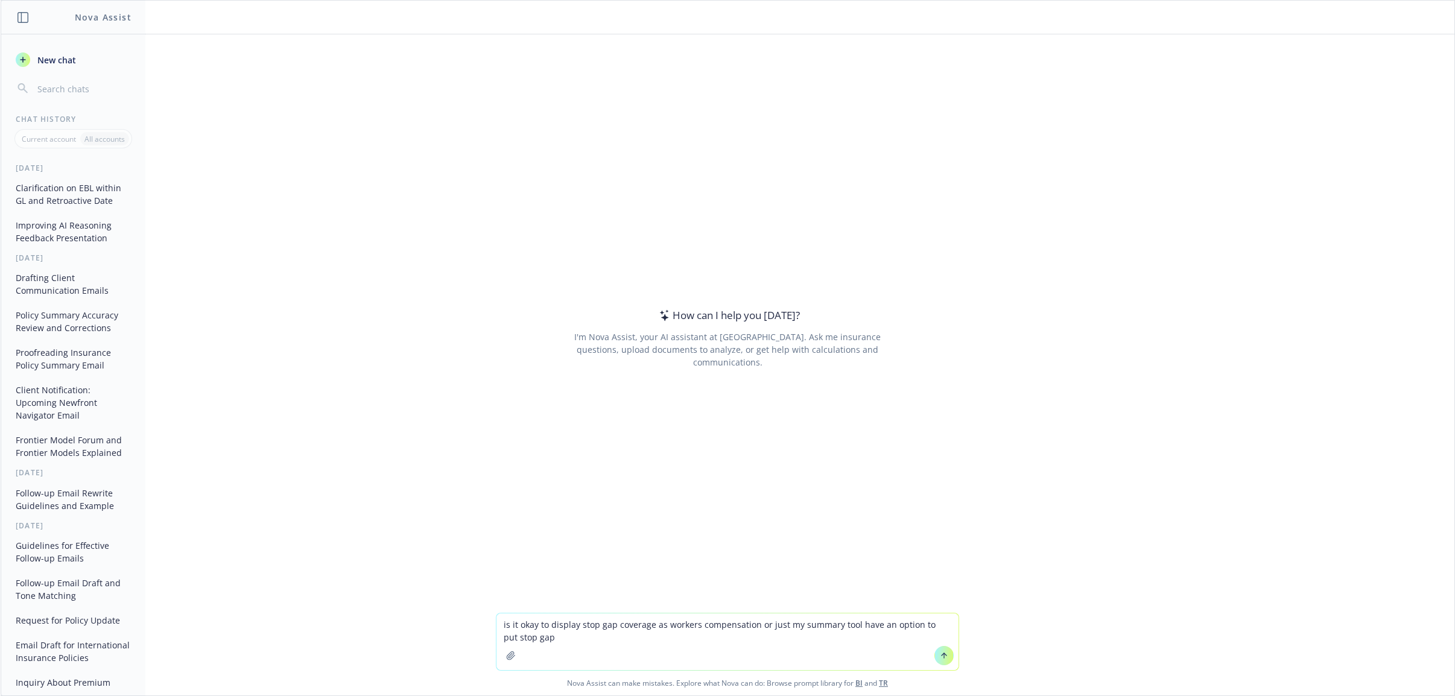
type textarea "is it okay to display stop gap coverage as workers compensation or just my summ…"
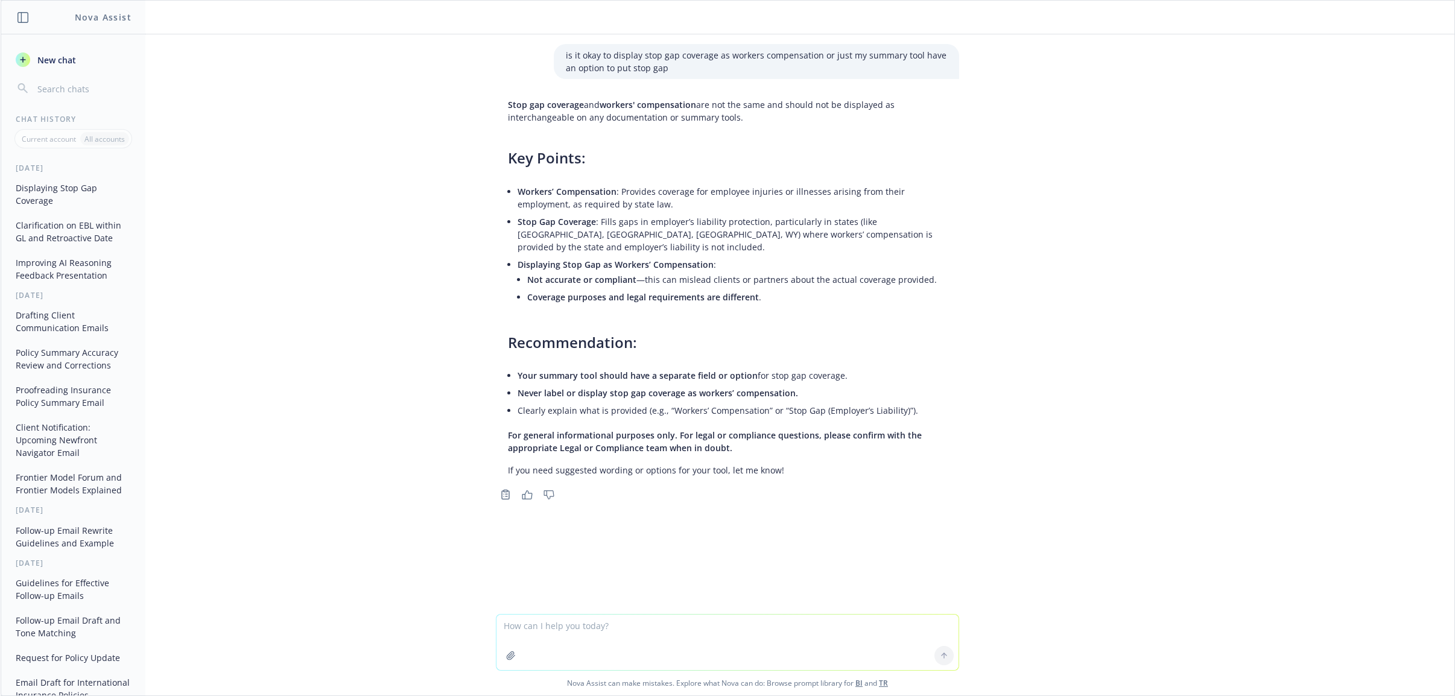
click at [538, 626] on textarea at bounding box center [727, 642] width 462 height 55
click at [548, 552] on textarea at bounding box center [727, 560] width 462 height 55
click at [596, 549] on textarea at bounding box center [727, 560] width 462 height 55
paste textarea "It's easy for us to know that these numbers are auto symbols, but some clients …"
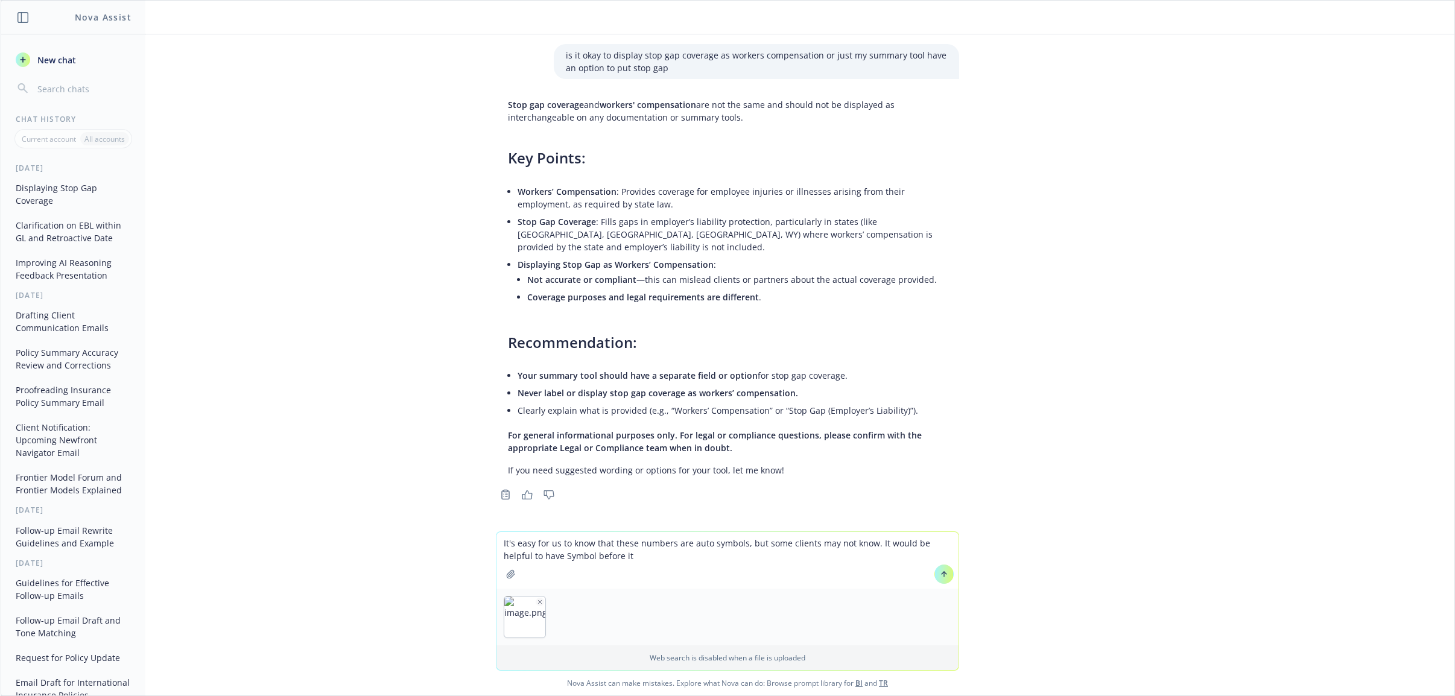
click at [496, 537] on textarea "It's easy for us to know that these numbers are auto symbols, but some clients …" at bounding box center [727, 560] width 462 height 57
type textarea "rewrite recc: It's easy for us to know that these numbers are auto symbols, but…"
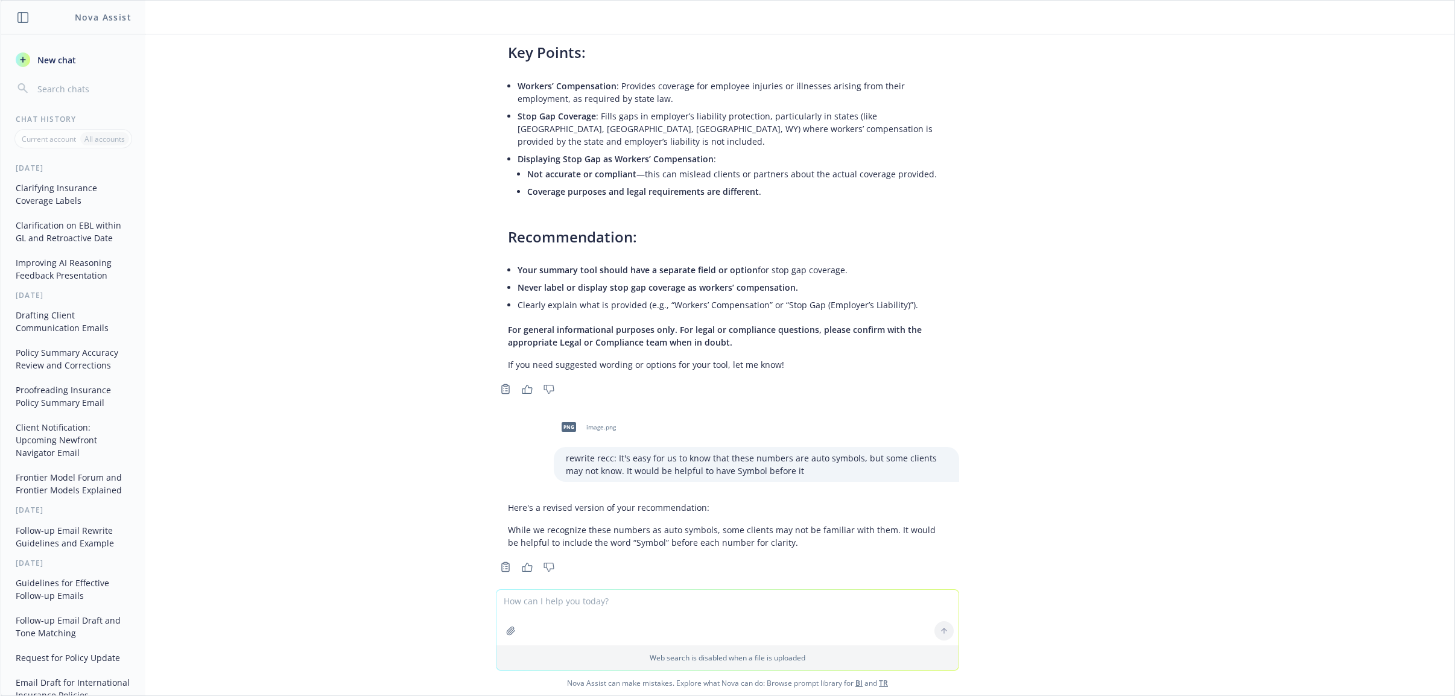
scroll to position [107, 0]
type textarea "make it short"
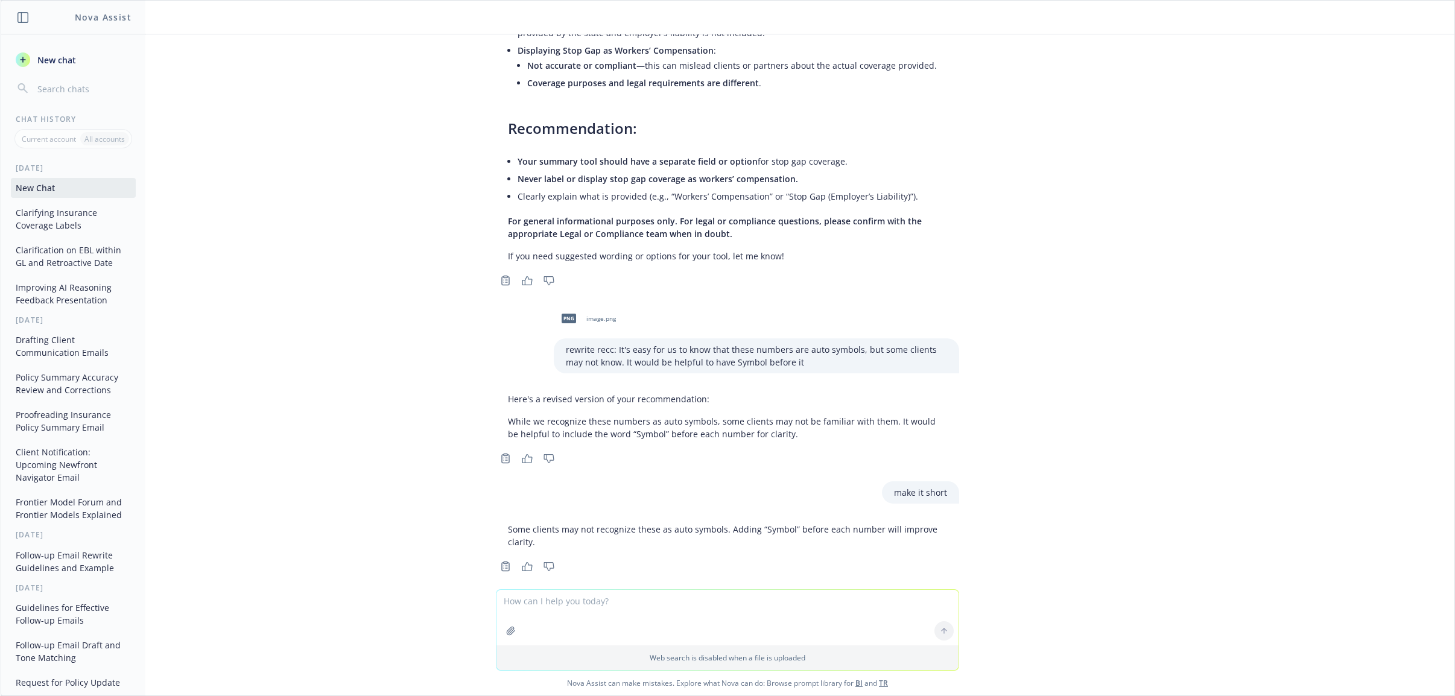
scroll to position [216, 0]
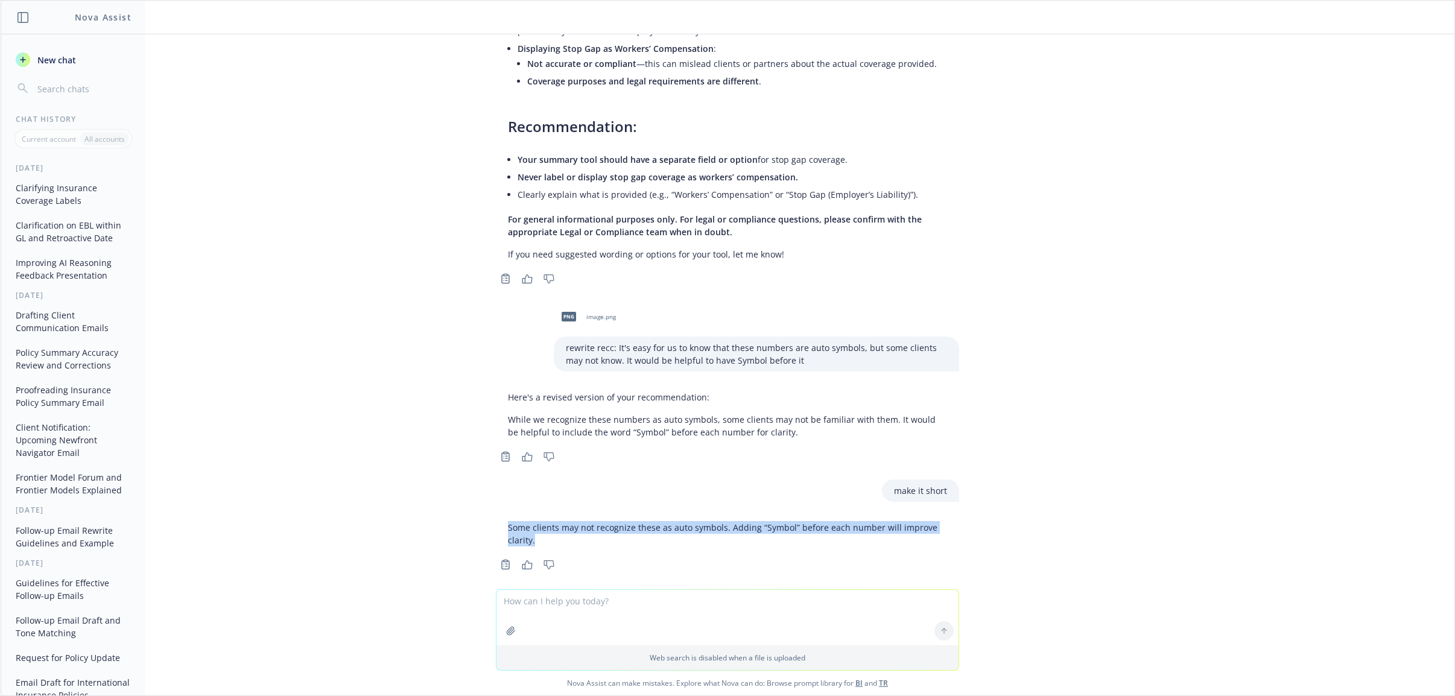
drag, startPoint x: 537, startPoint y: 527, endPoint x: 475, endPoint y: 514, distance: 63.5
click at [486, 516] on div "Some clients may not recognize these as auto symbols. Adding “Symbol” before ea…" at bounding box center [727, 544] width 482 height 57
copy p "Some clients may not recognize these as auto symbols. Adding “Symbol” before ea…"
click at [743, 610] on textarea at bounding box center [727, 617] width 462 height 55
type textarea "shorter"
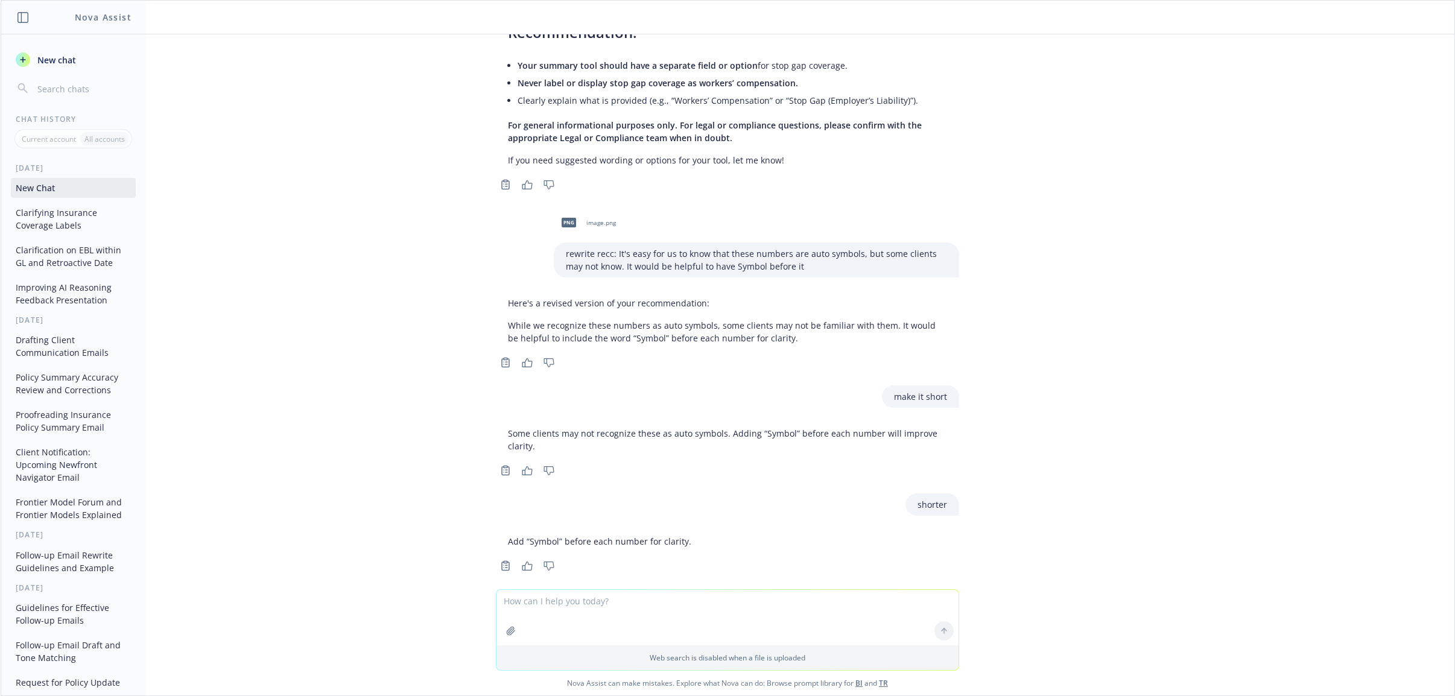
scroll to position [311, 0]
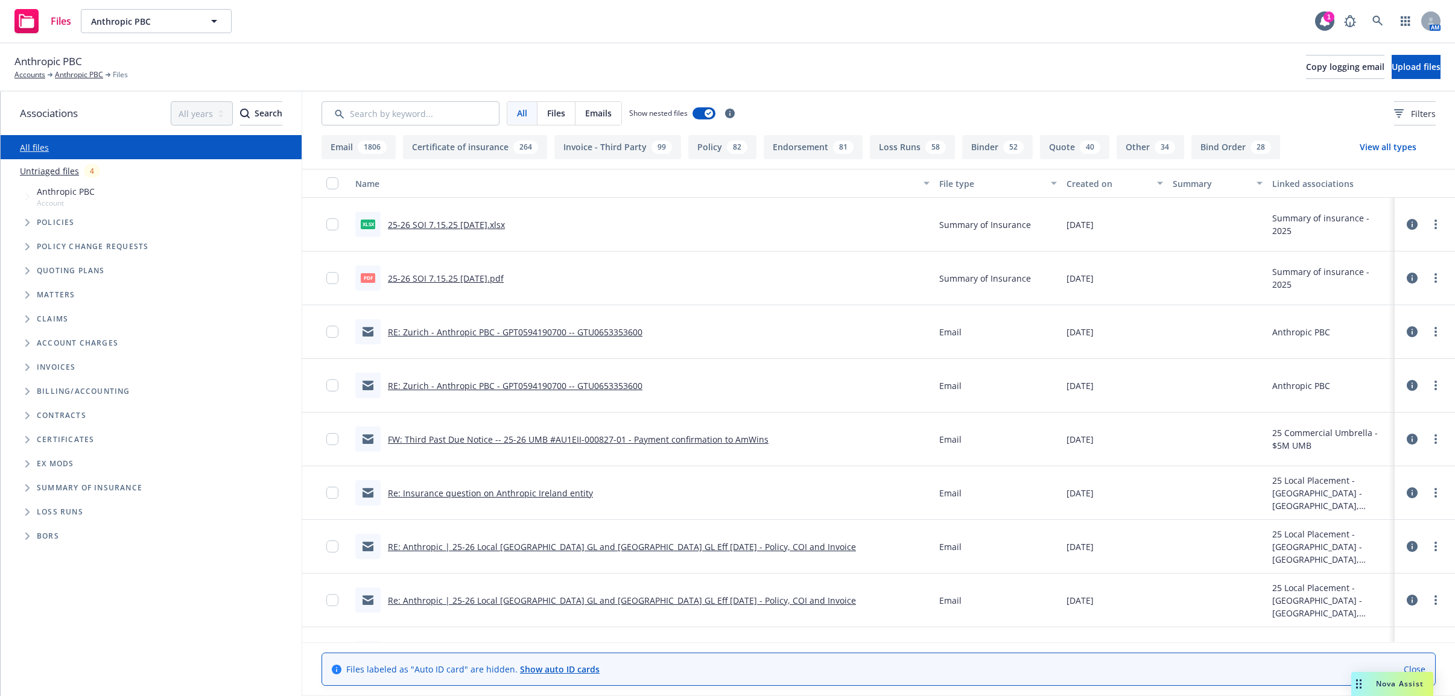
click at [1402, 147] on button "View all types" at bounding box center [1387, 147] width 95 height 24
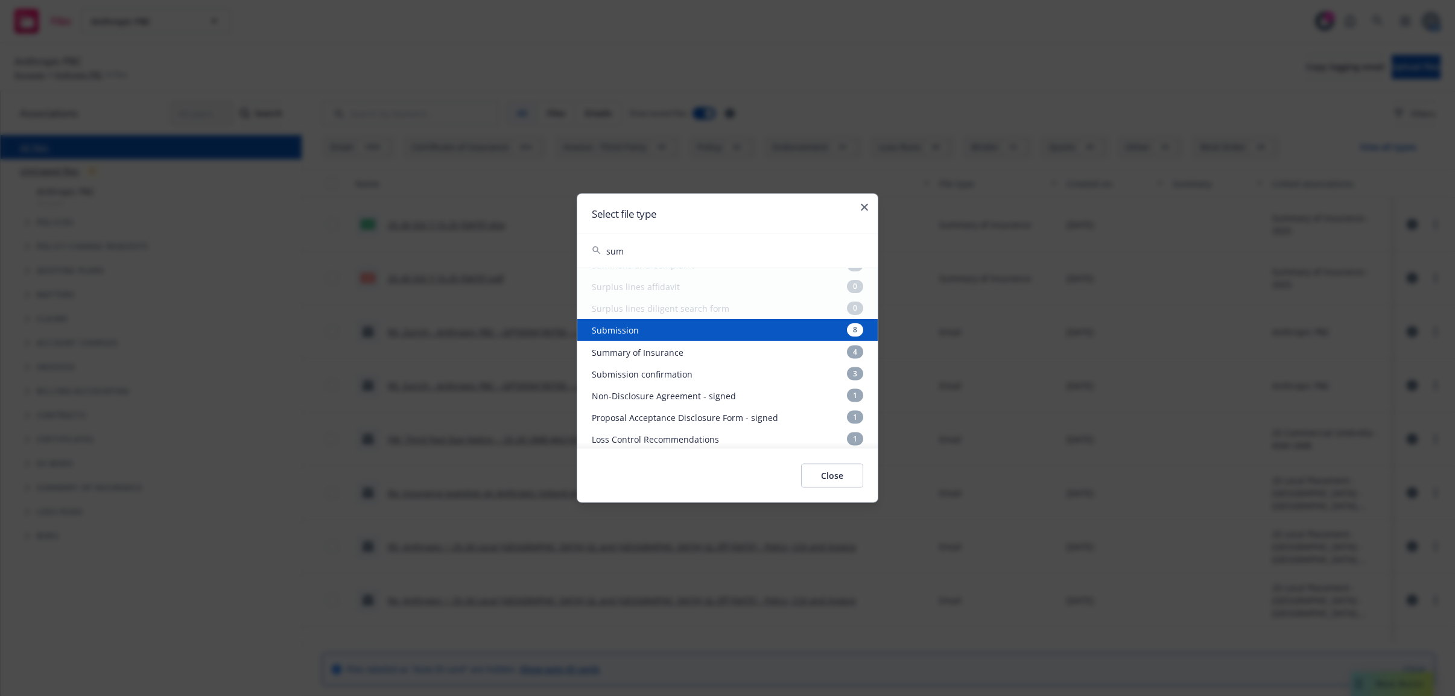
scroll to position [150, 0]
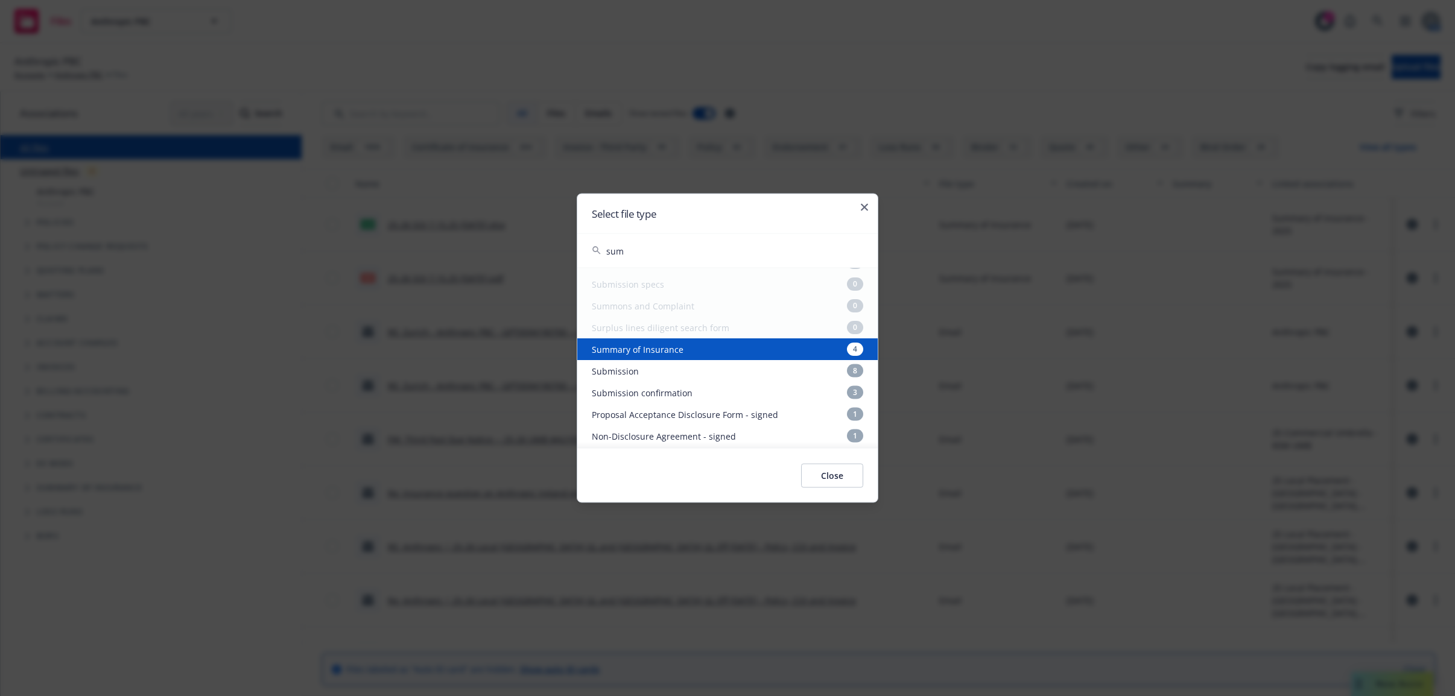
type input "sum"
click at [738, 346] on div "Summary of Insurance 4" at bounding box center [727, 349] width 300 height 22
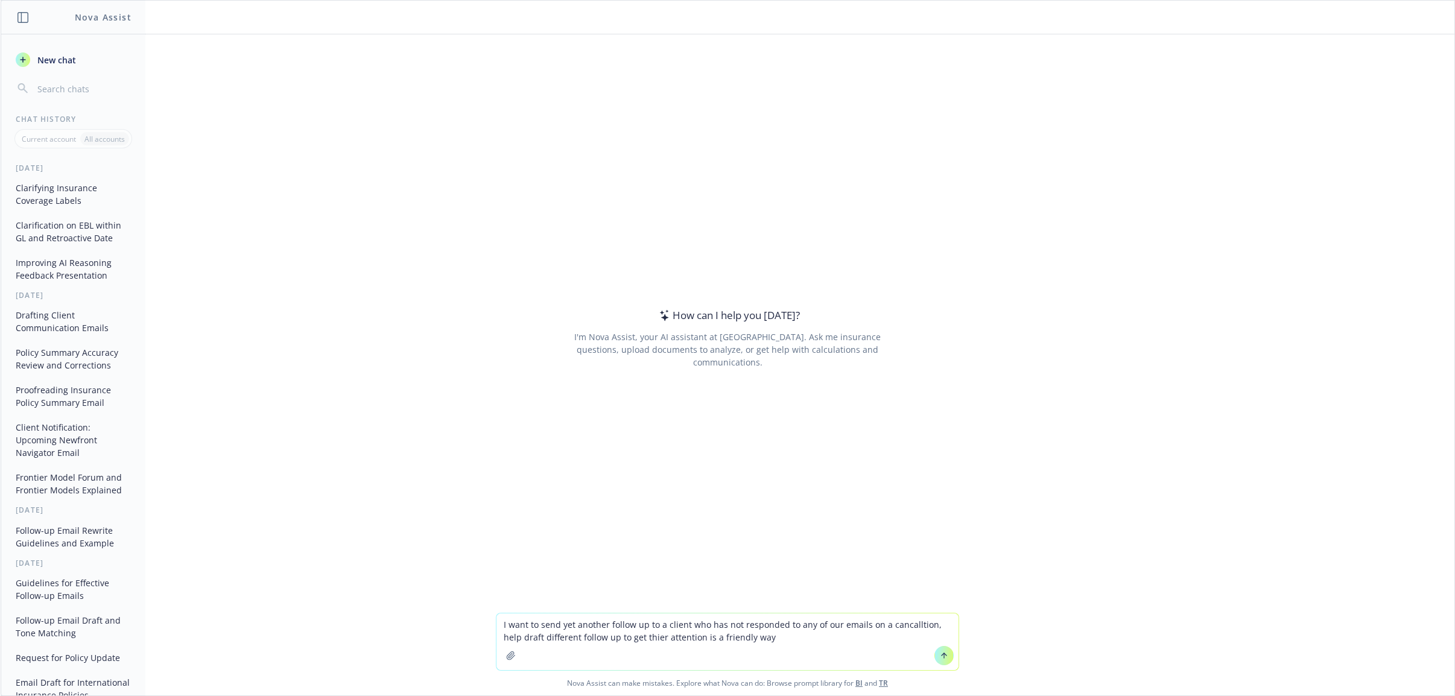
type textarea "I want to send yet another follow up to a client who has not responded to any o…"
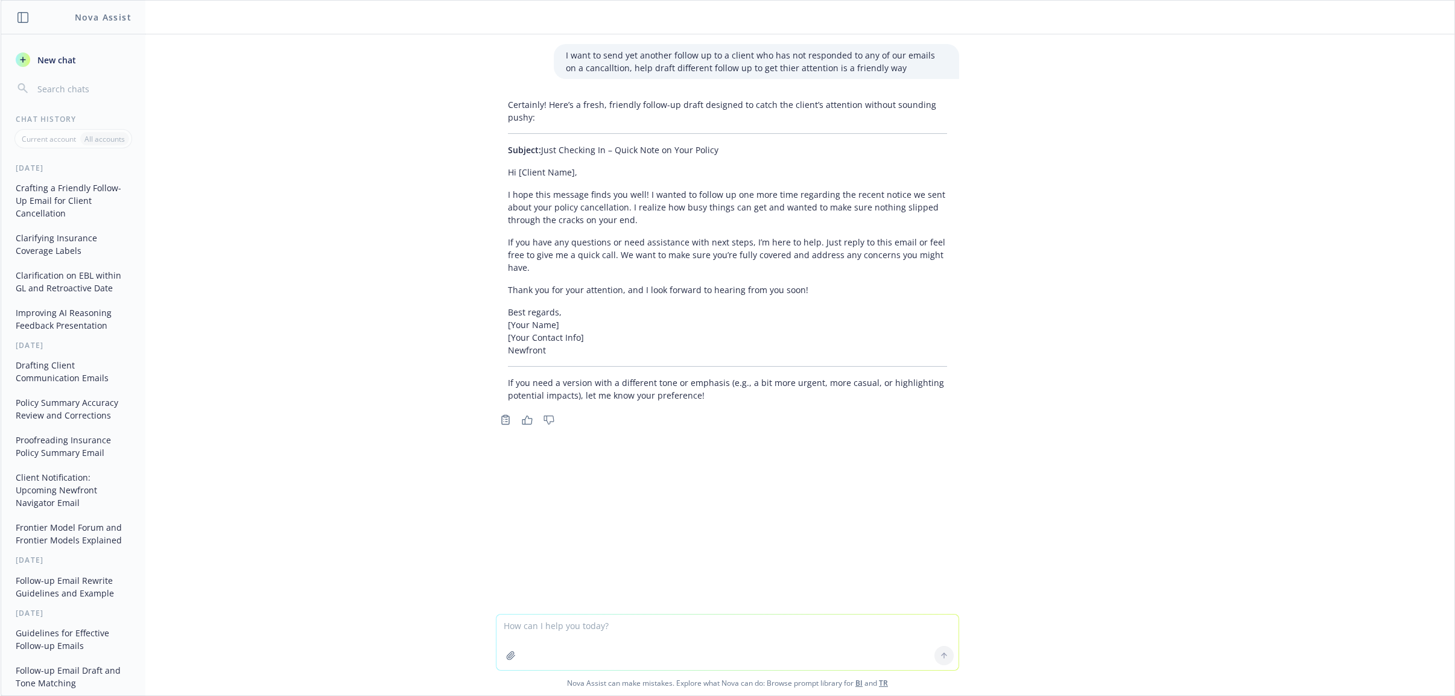
click at [522, 621] on textarea at bounding box center [727, 642] width 462 height 55
type textarea "stres the imporatnt of this business owners policy covers their company"
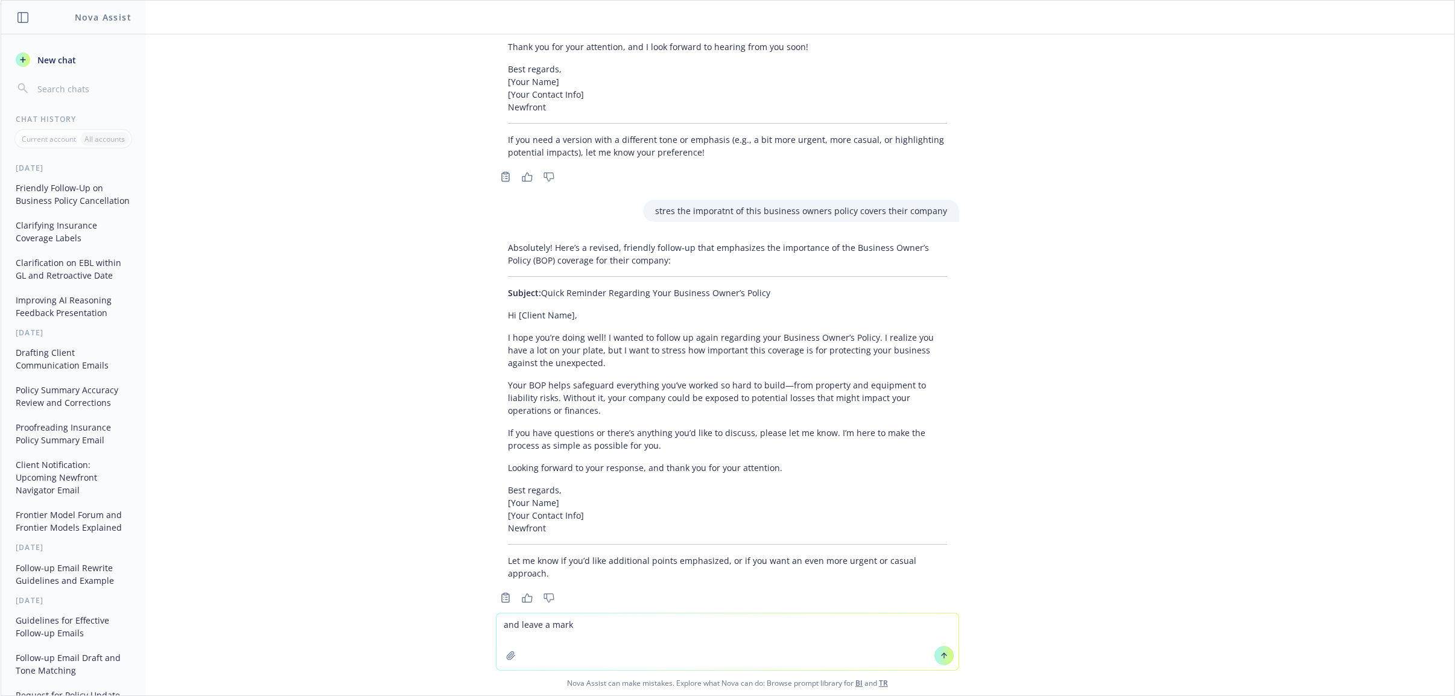
scroll to position [252, 0]
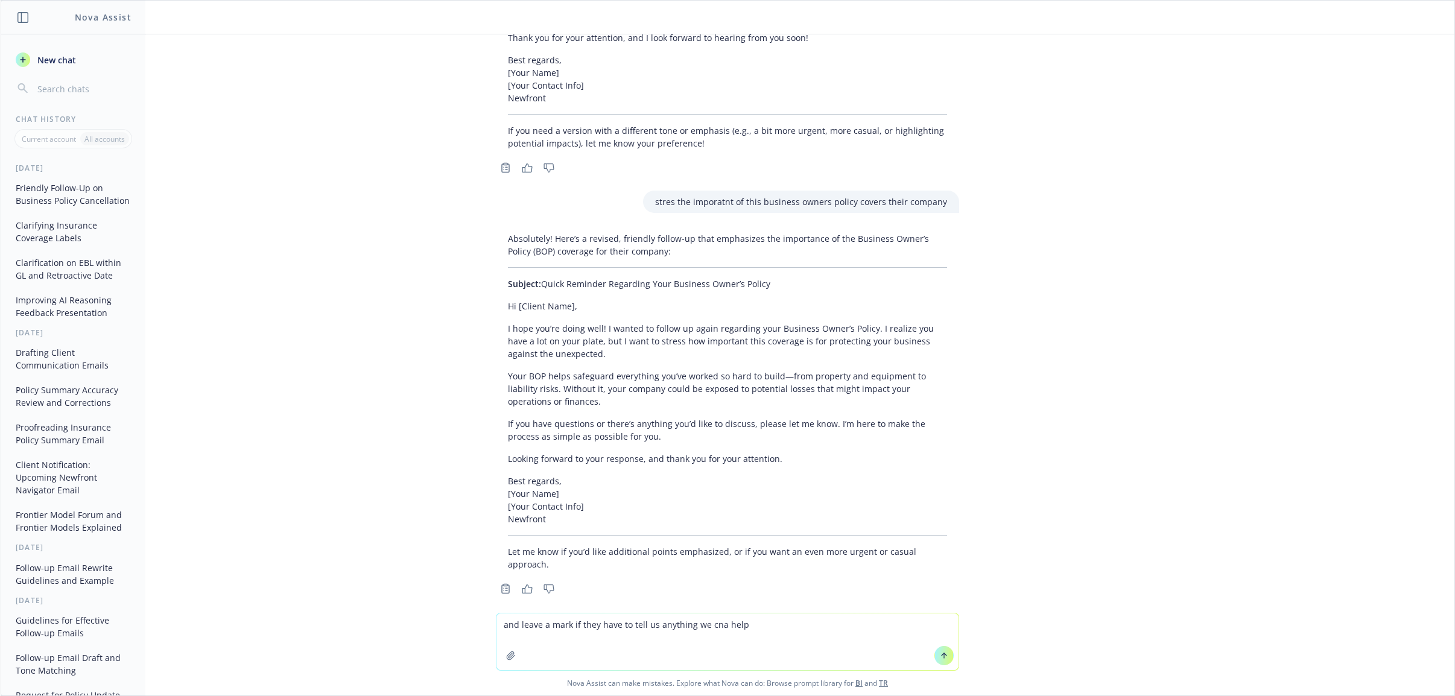
type textarea "and leave a mark if they have to tell us anything we cna help"
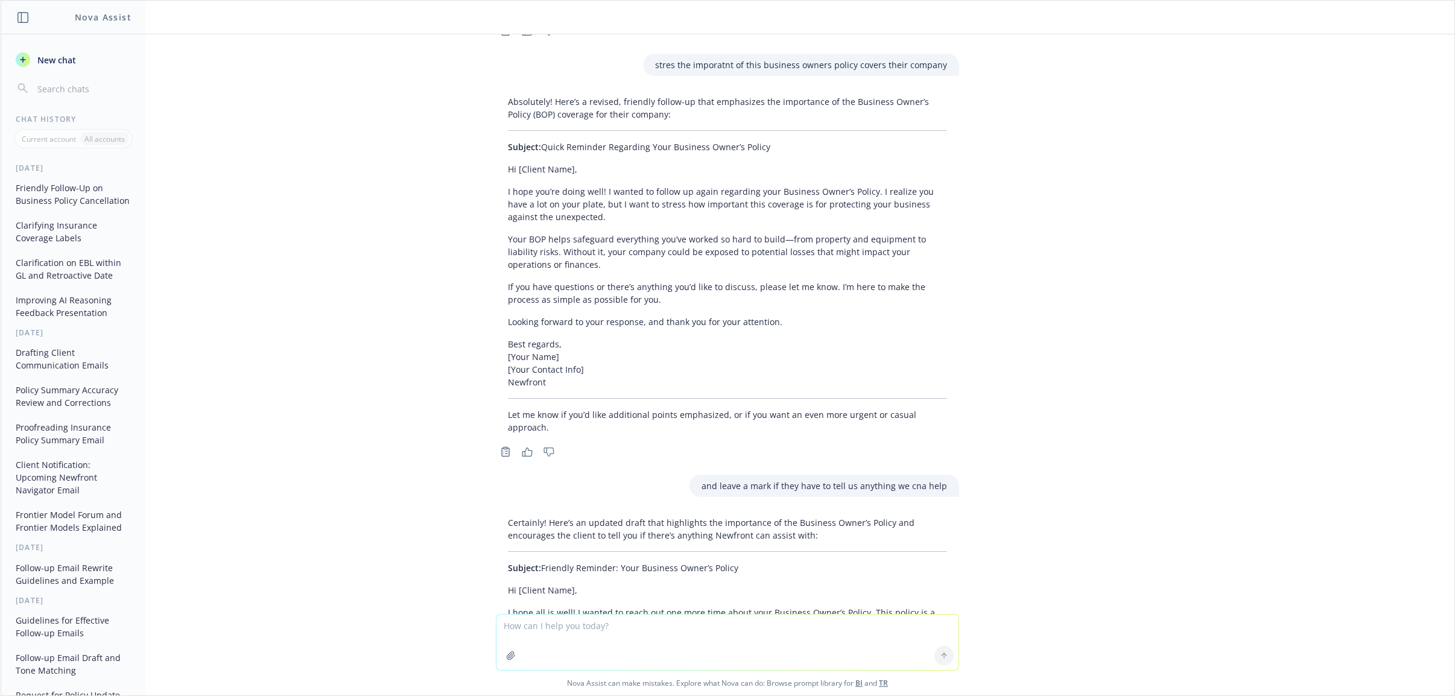
scroll to position [358, 0]
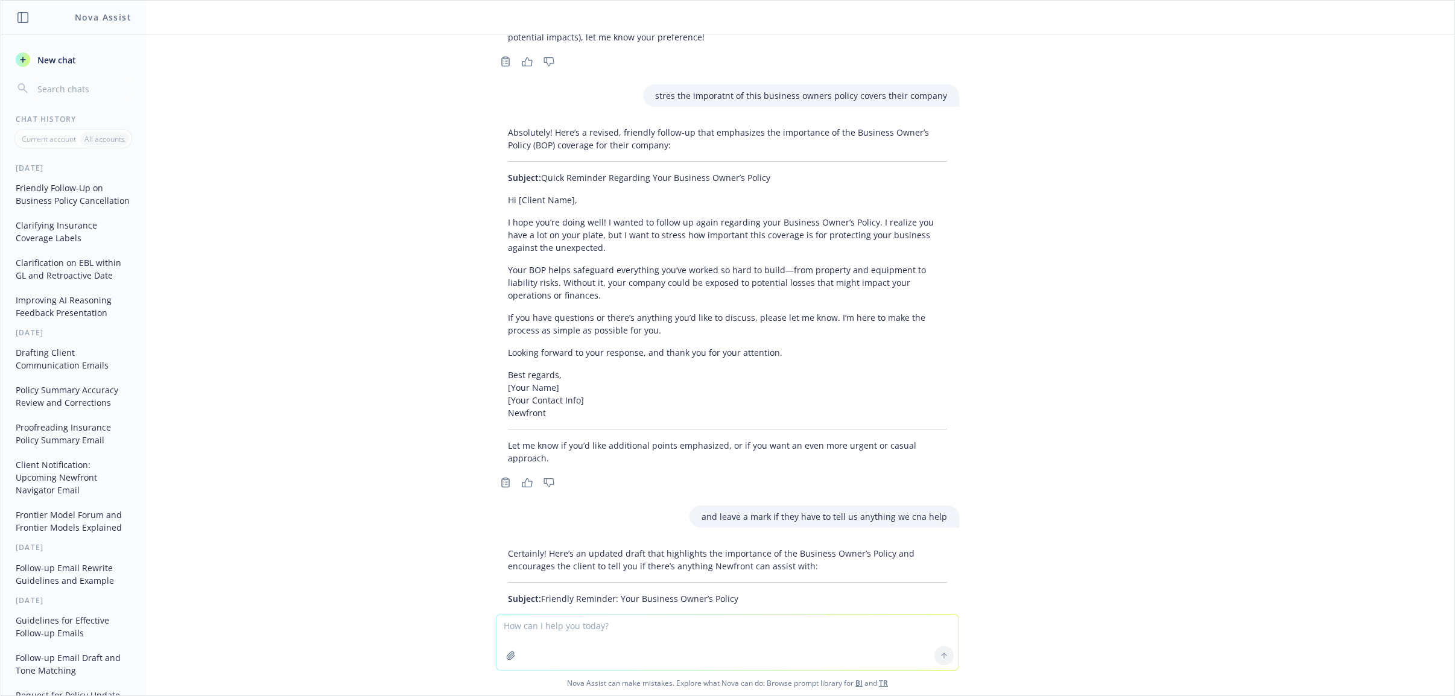
click at [650, 626] on textarea at bounding box center [727, 642] width 462 height 55
type textarea "a"
click at [589, 629] on textarea "keep it short" at bounding box center [727, 641] width 462 height 57
paste textarea "I wanted to follow up one more time before the weekend regarding the cancellati…"
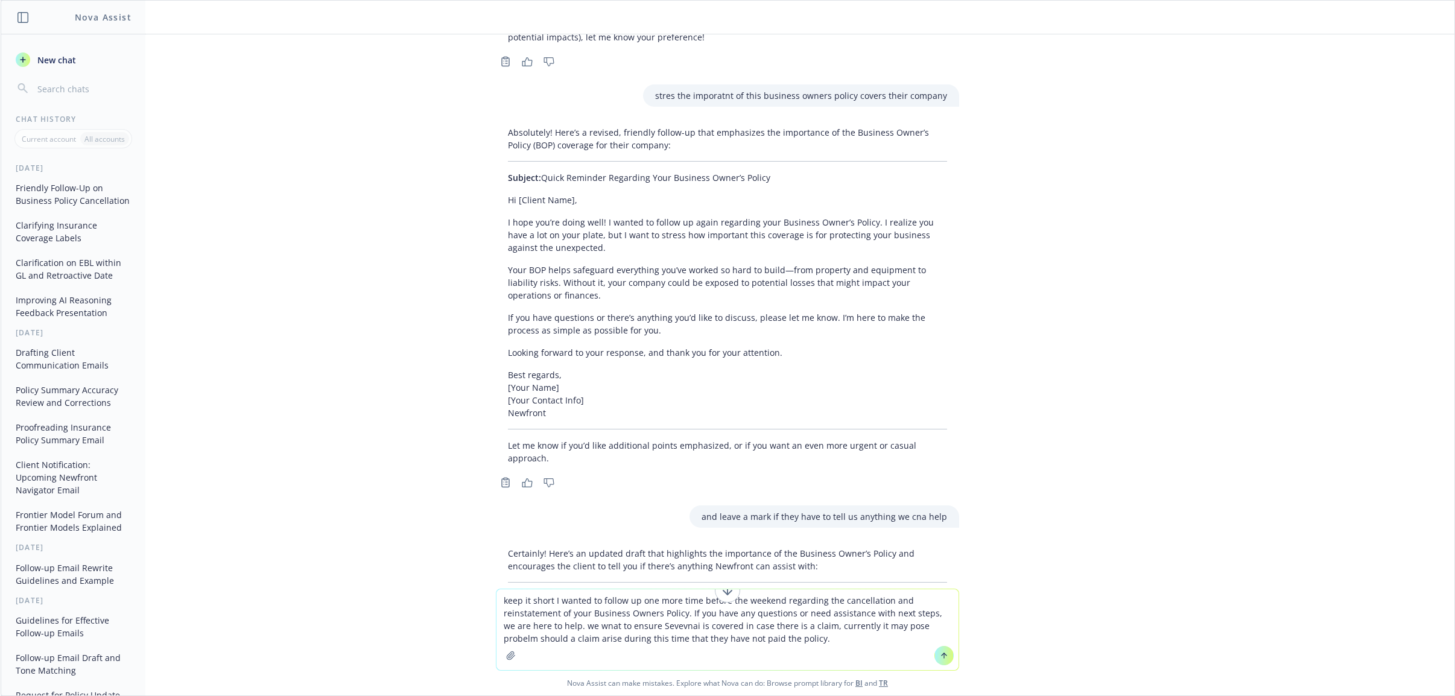
type textarea "keep it short I wanted to follow up one more time before the weekend regarding …"
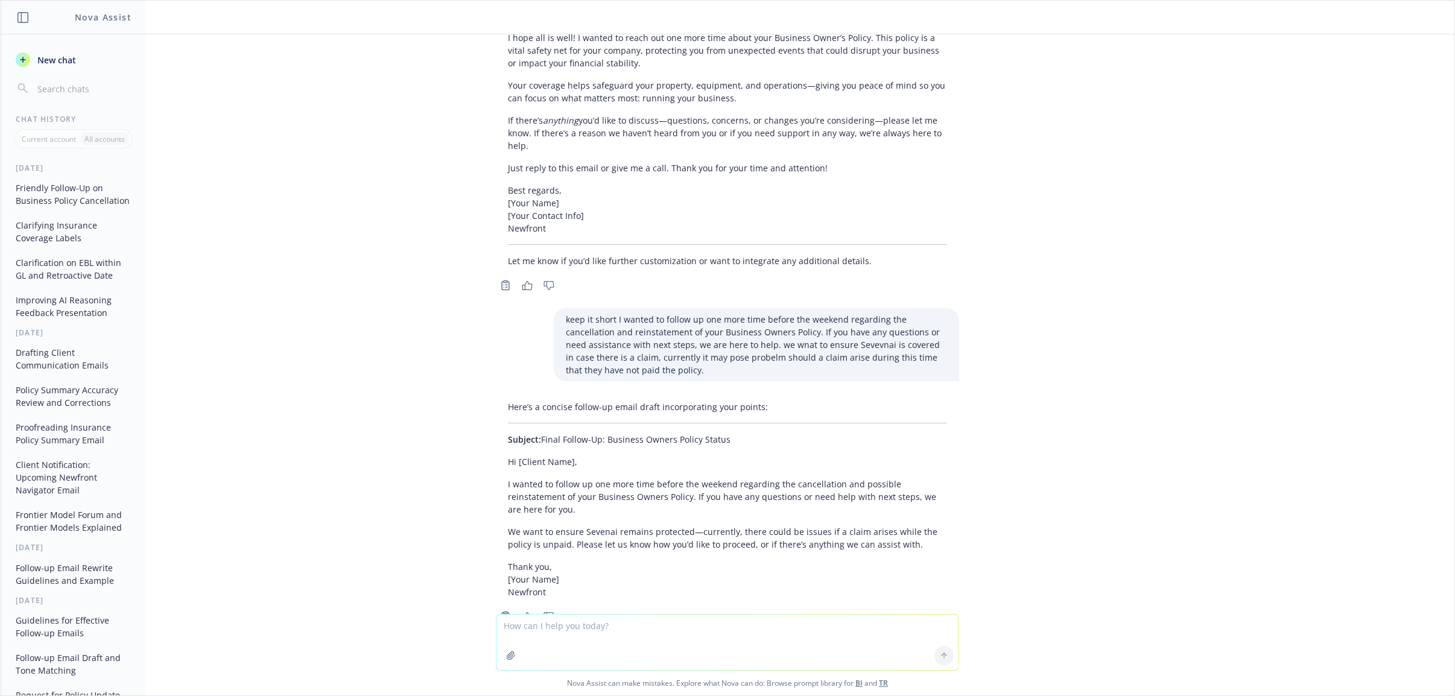
scroll to position [978, 0]
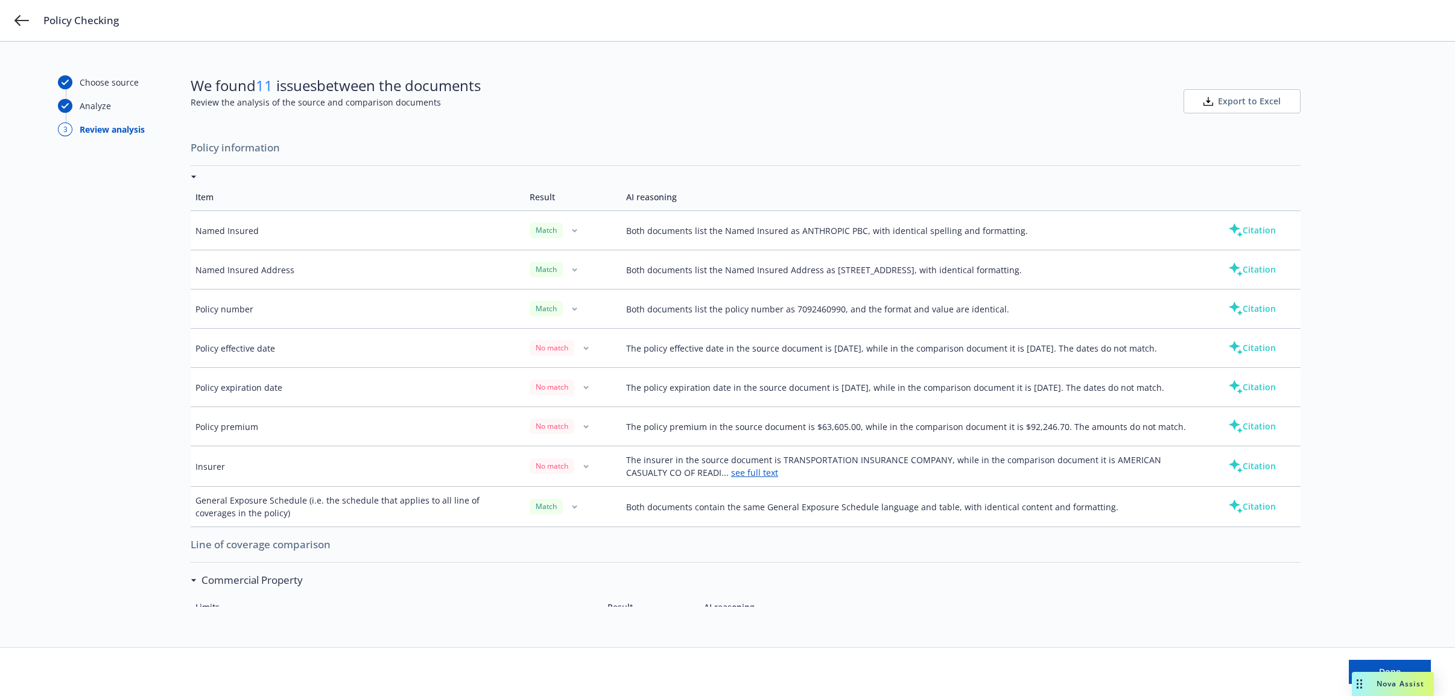
click at [1255, 230] on button "Citation" at bounding box center [1252, 230] width 86 height 24
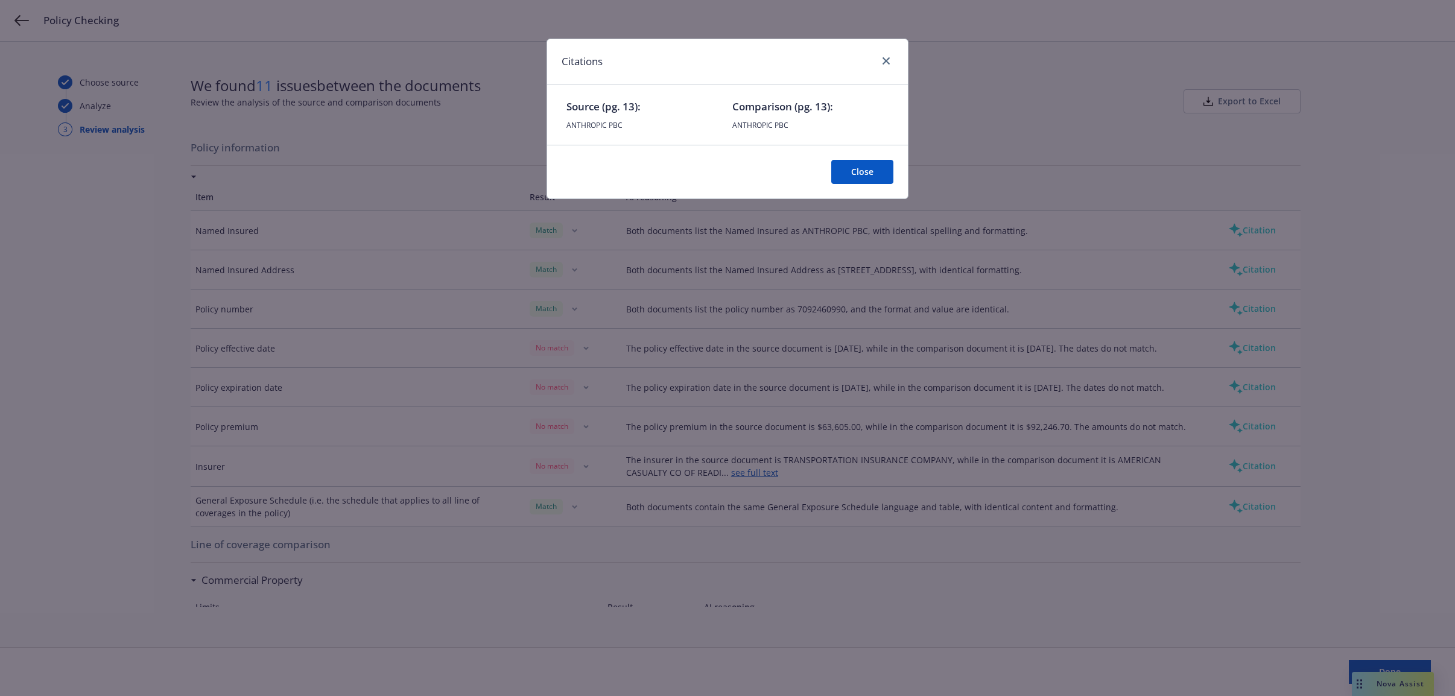
click at [879, 164] on button "Close" at bounding box center [862, 172] width 62 height 24
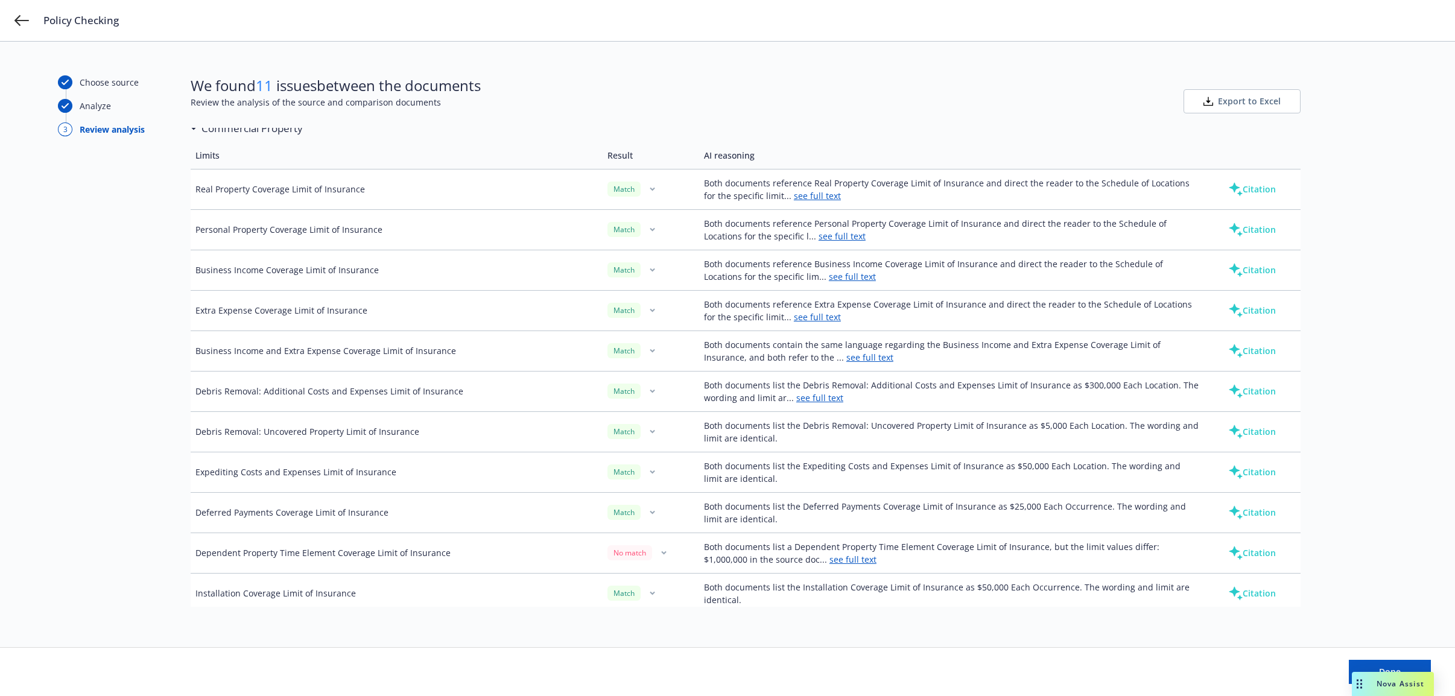
scroll to position [602, 0]
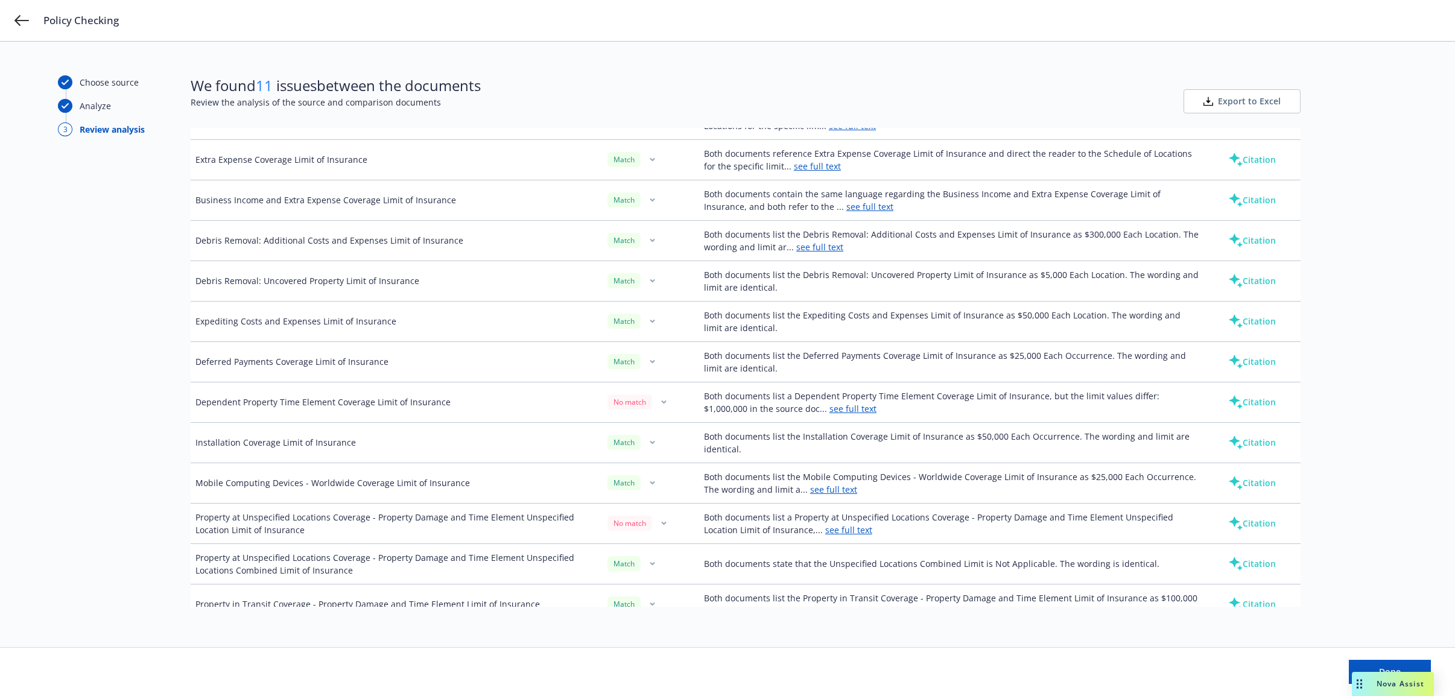
click at [829, 414] on link "see full text" at bounding box center [852, 408] width 47 height 11
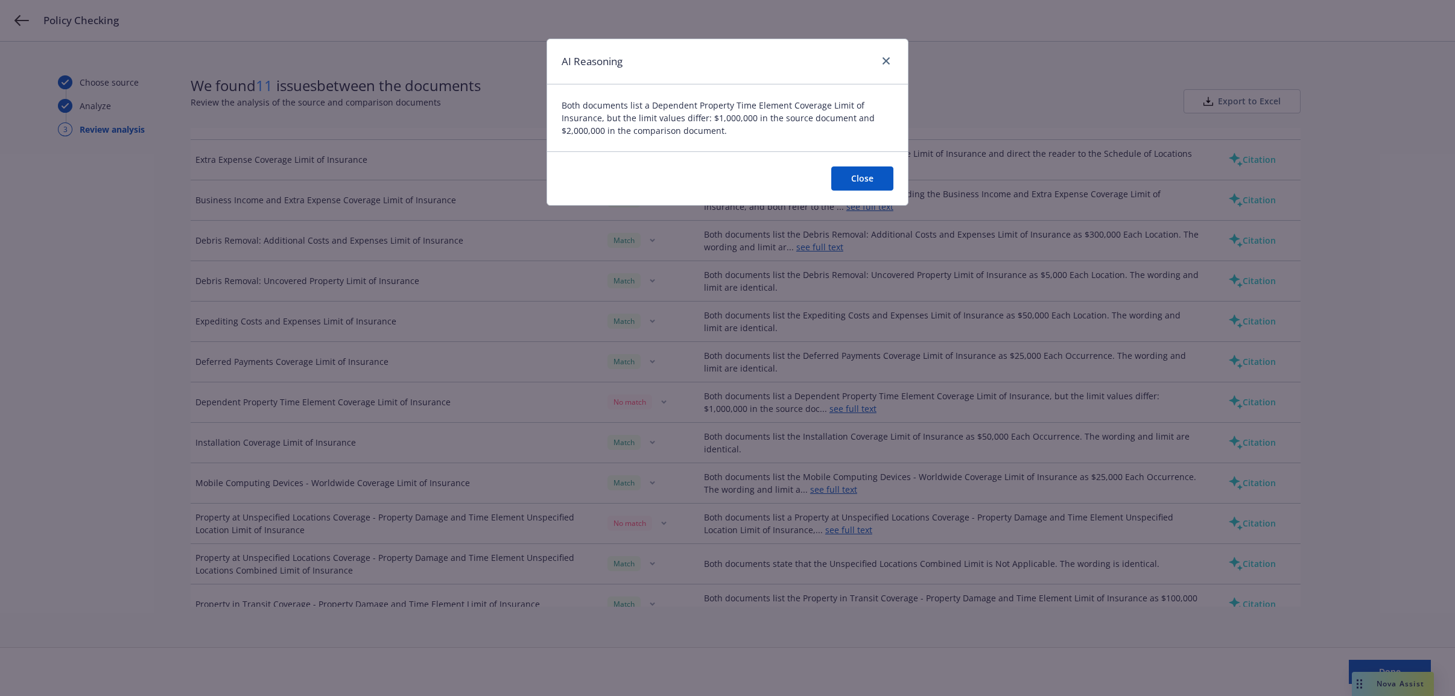
click at [846, 180] on button "Close" at bounding box center [862, 178] width 62 height 24
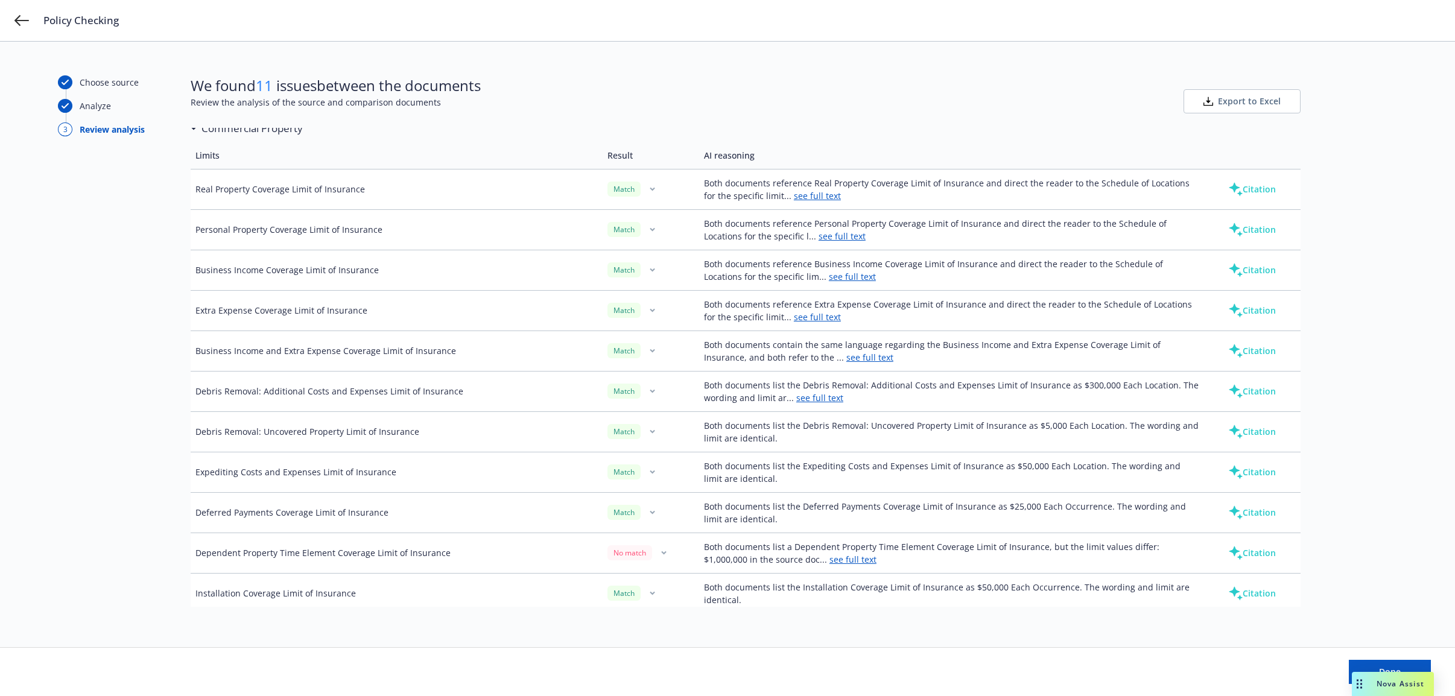
scroll to position [150, 0]
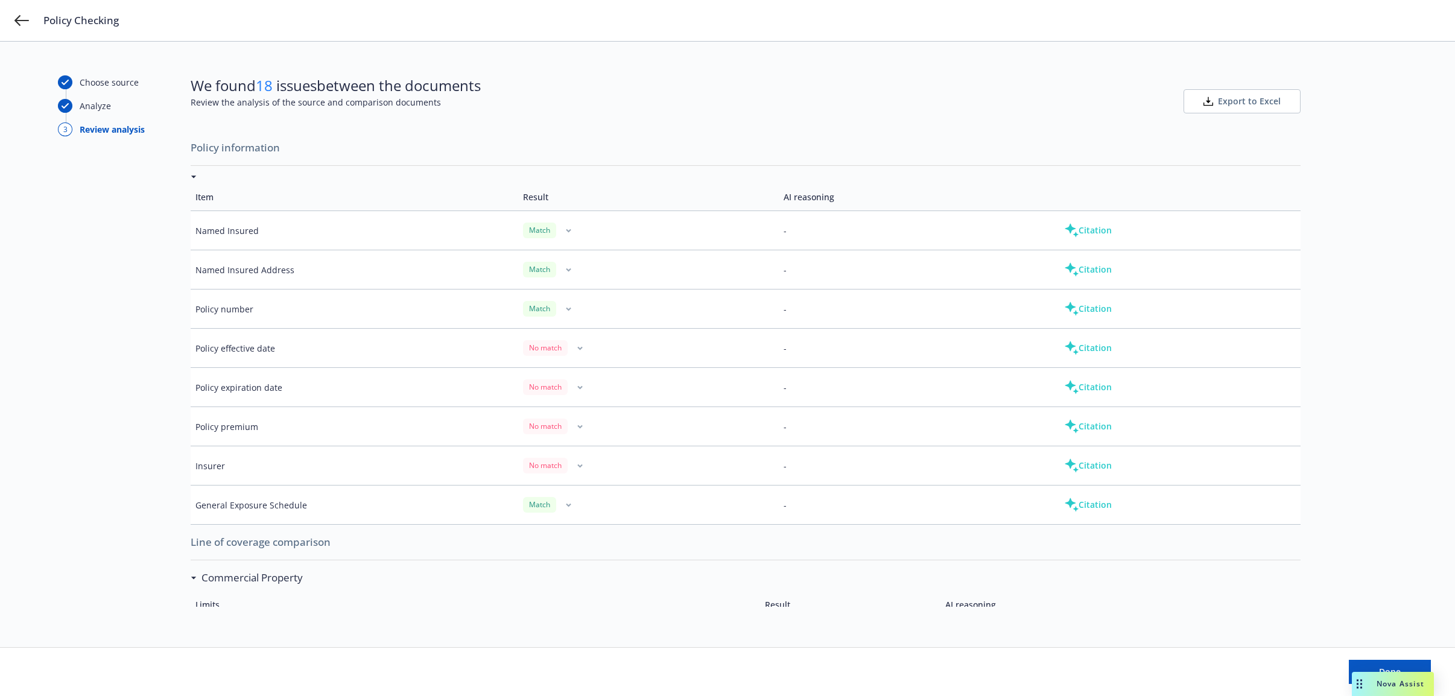
click at [1086, 229] on button "Citation" at bounding box center [1088, 230] width 86 height 24
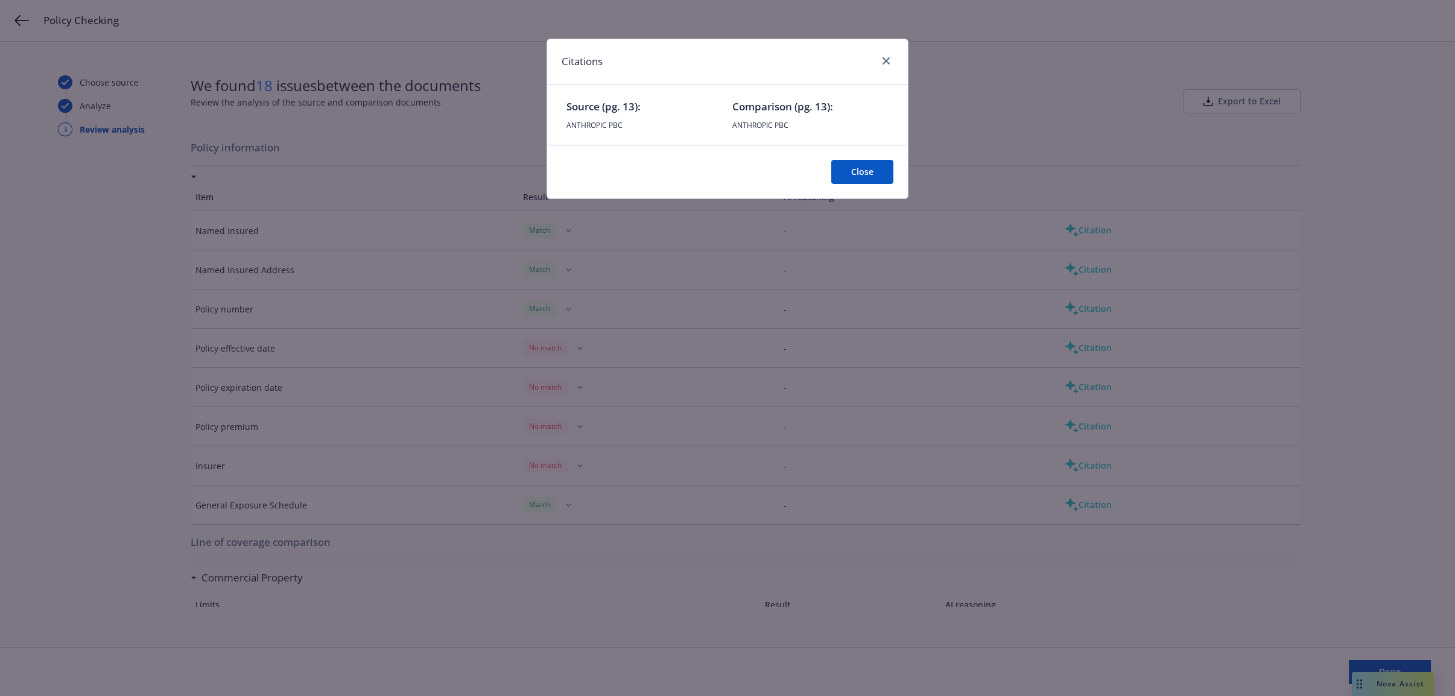
click at [873, 177] on button "Close" at bounding box center [862, 172] width 62 height 24
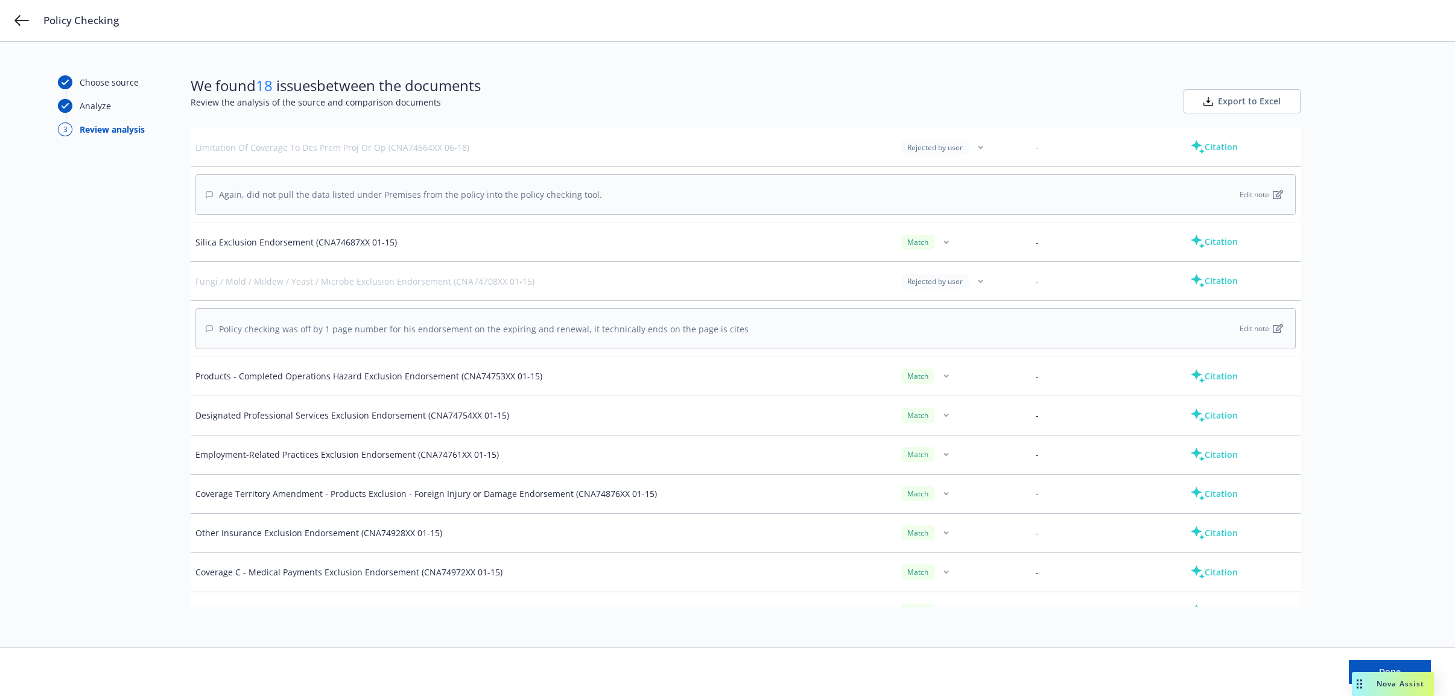
scroll to position [3468, 0]
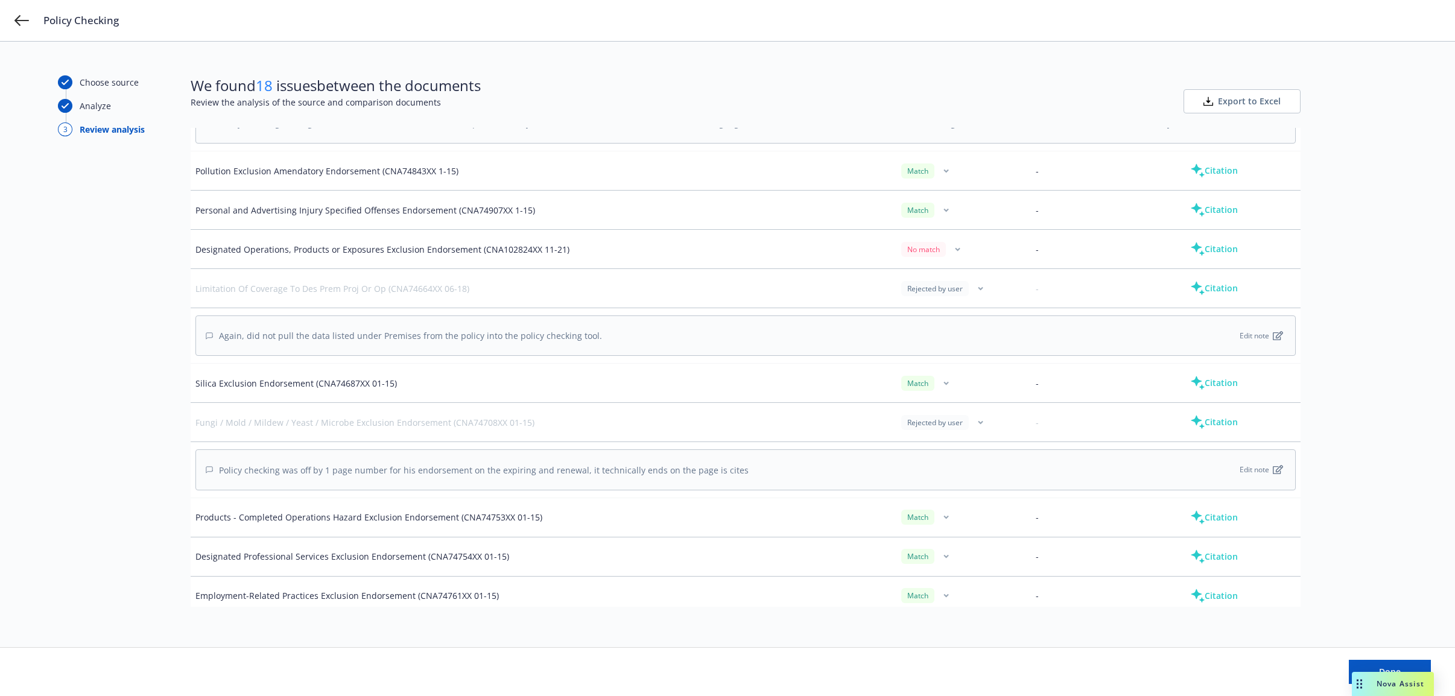
click at [1195, 434] on button "Citation" at bounding box center [1214, 422] width 86 height 24
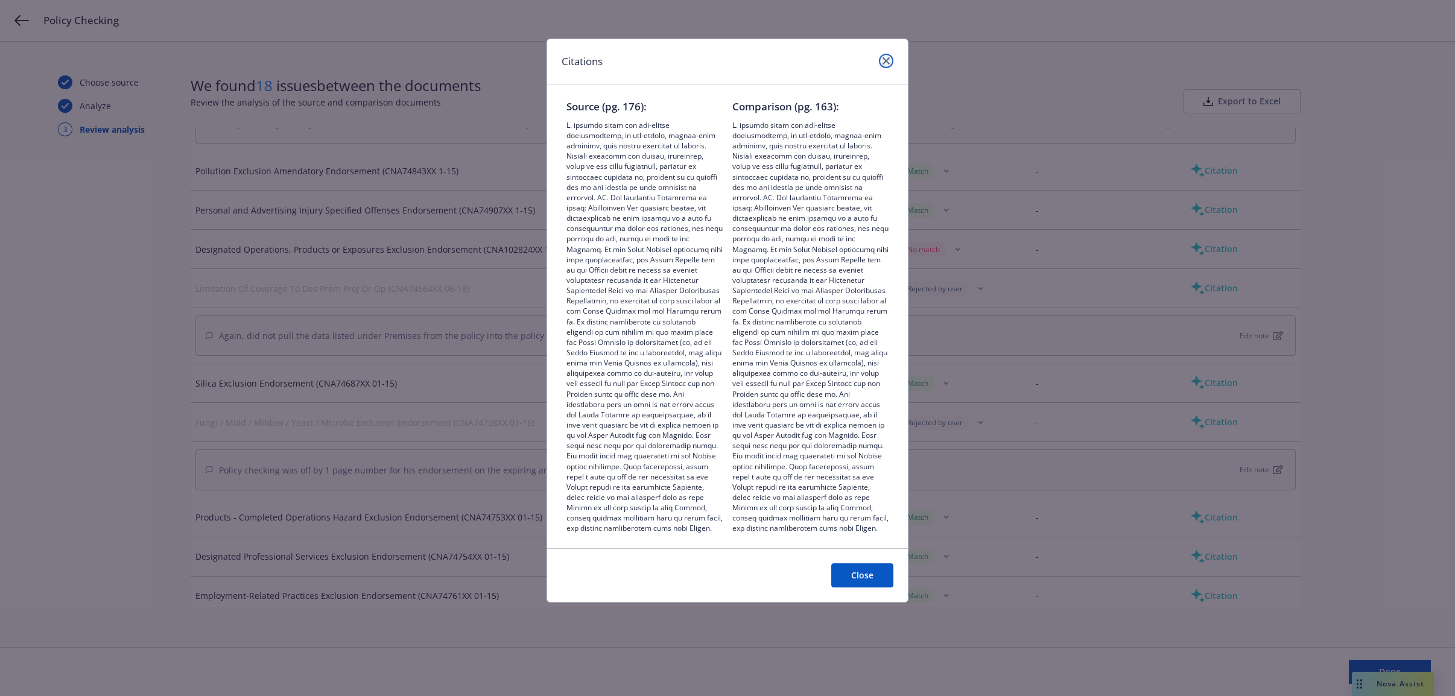
click at [885, 57] on icon "close" at bounding box center [885, 60] width 7 height 7
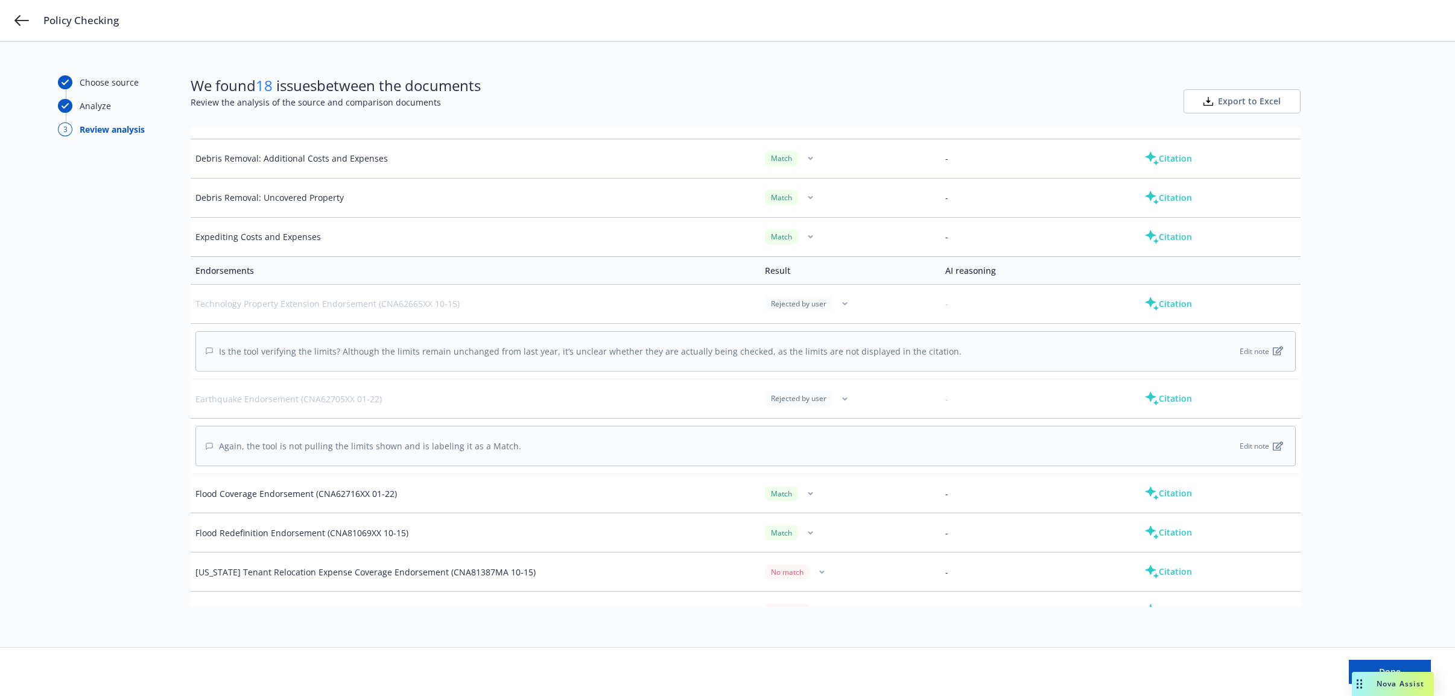
scroll to position [904, 0]
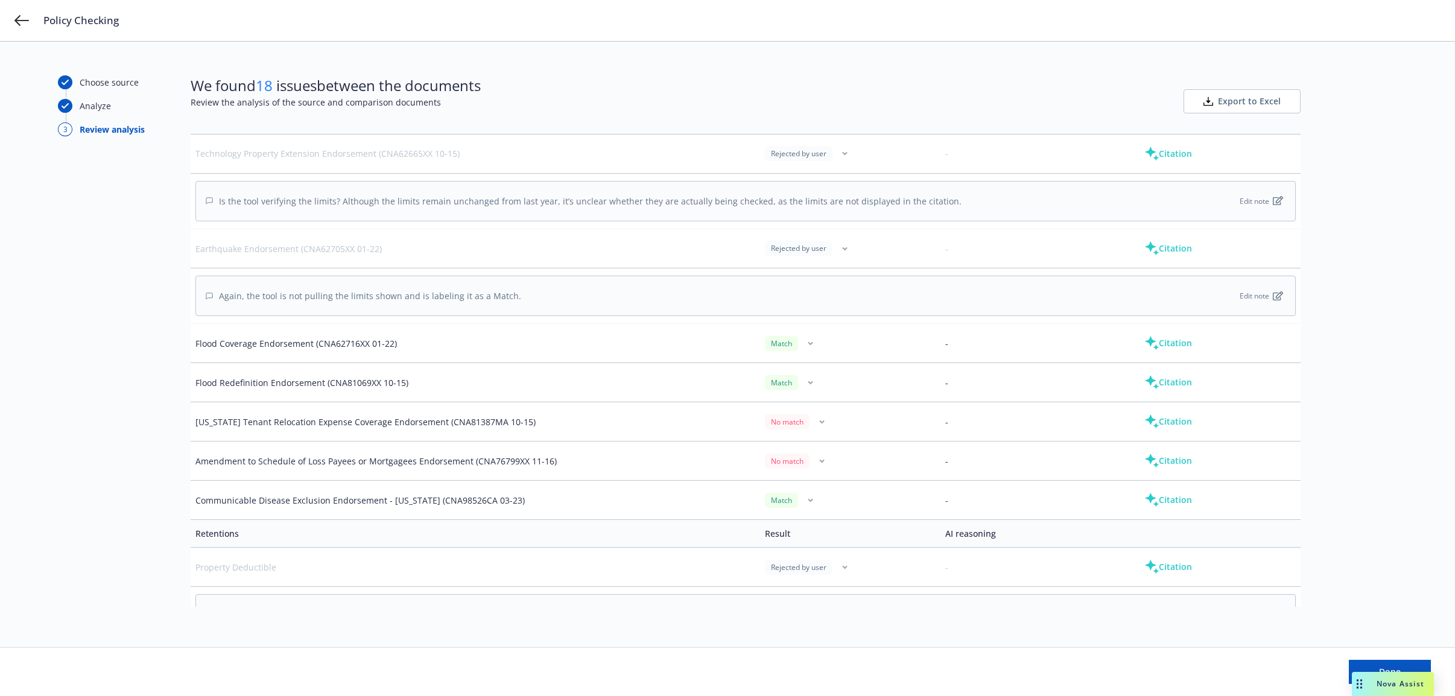
click at [1161, 422] on button "Citation" at bounding box center [1168, 421] width 86 height 24
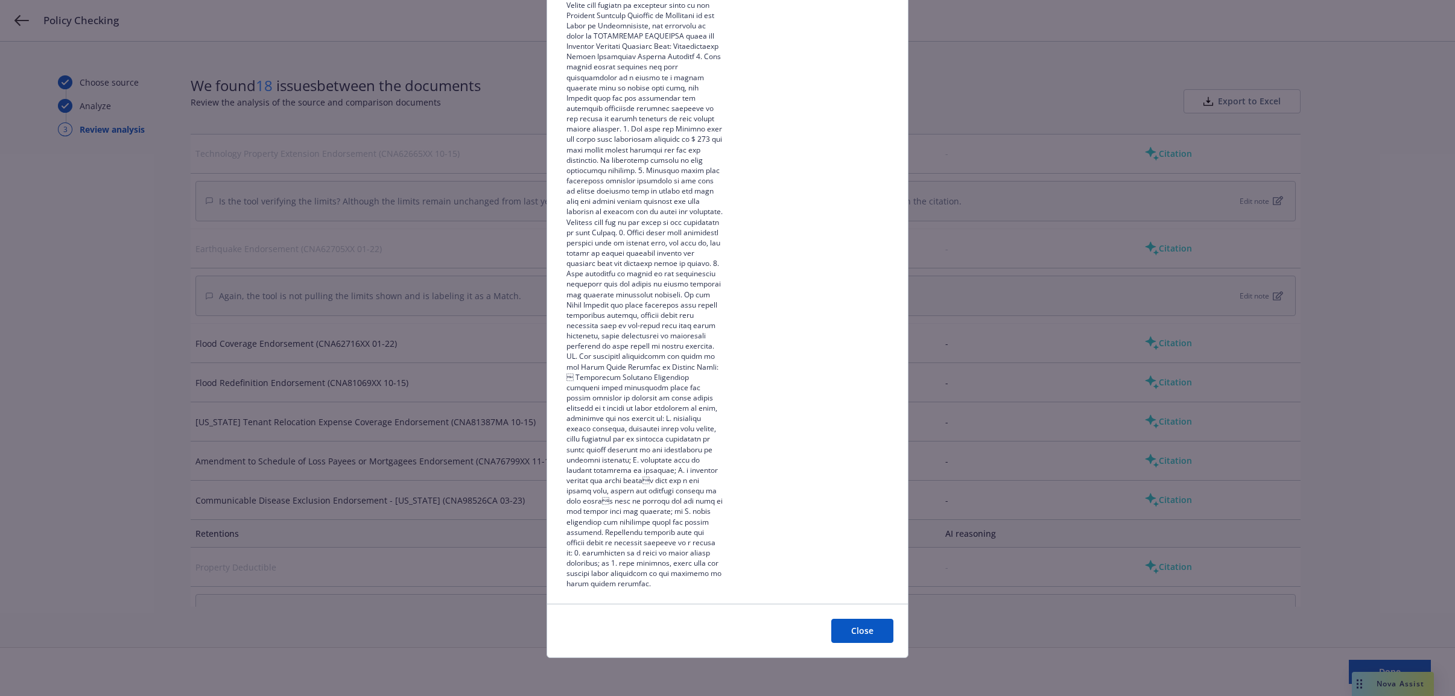
scroll to position [0, 0]
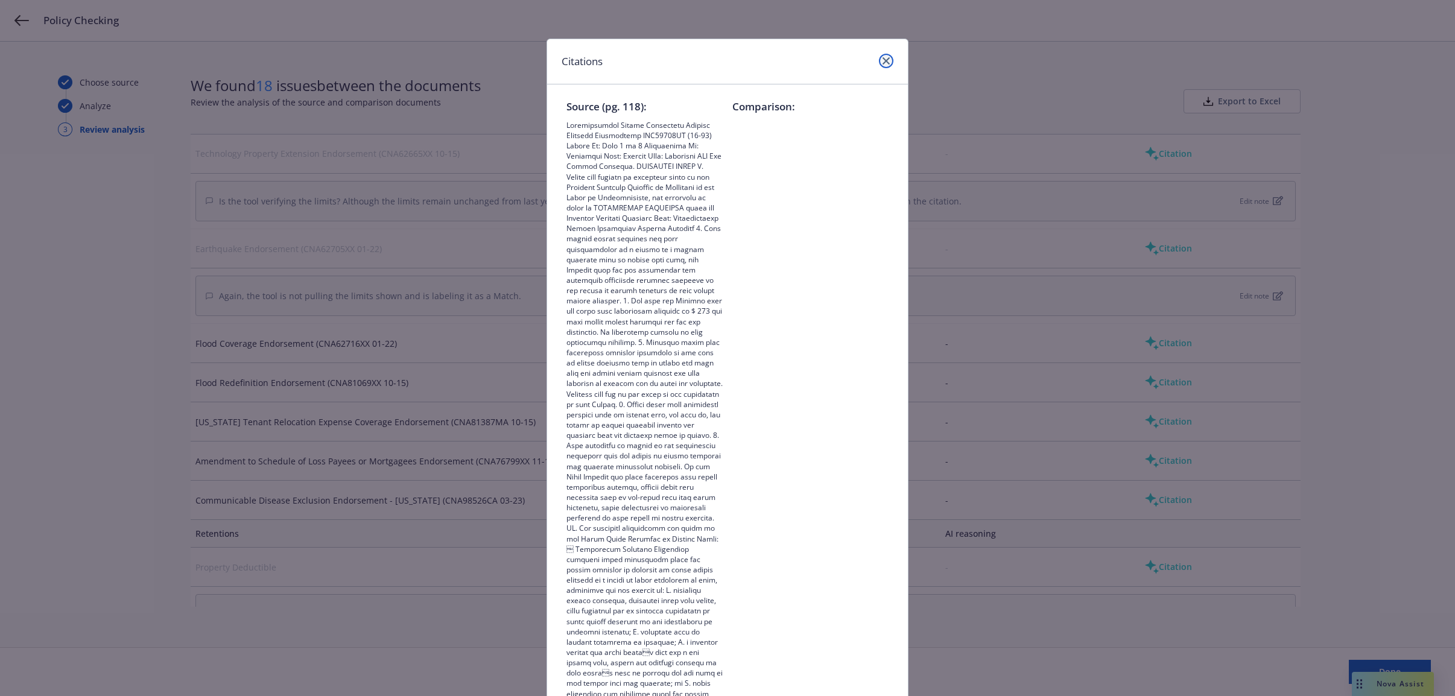
click at [882, 60] on icon "close" at bounding box center [885, 60] width 7 height 7
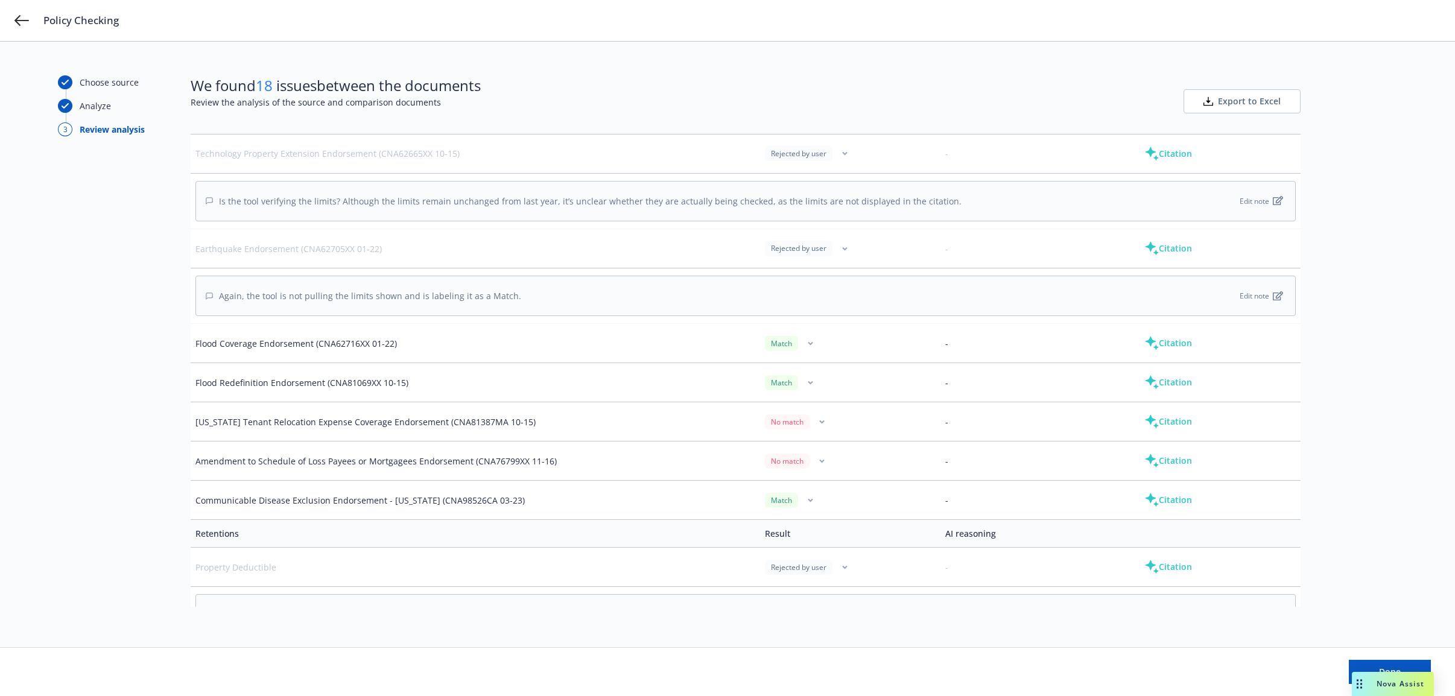
click at [808, 384] on icon "button" at bounding box center [810, 382] width 4 height 2
click at [1158, 388] on button "Citation" at bounding box center [1168, 382] width 86 height 24
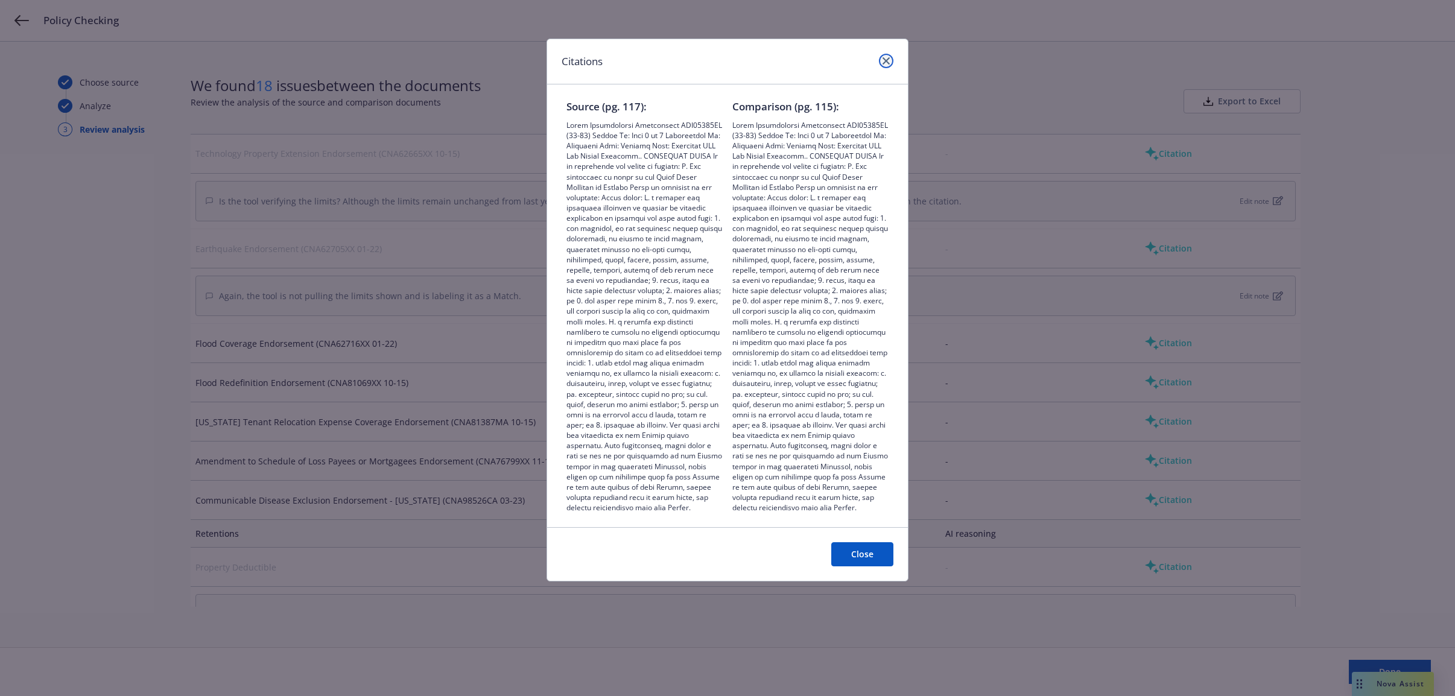
click at [881, 56] on link "close" at bounding box center [886, 61] width 14 height 14
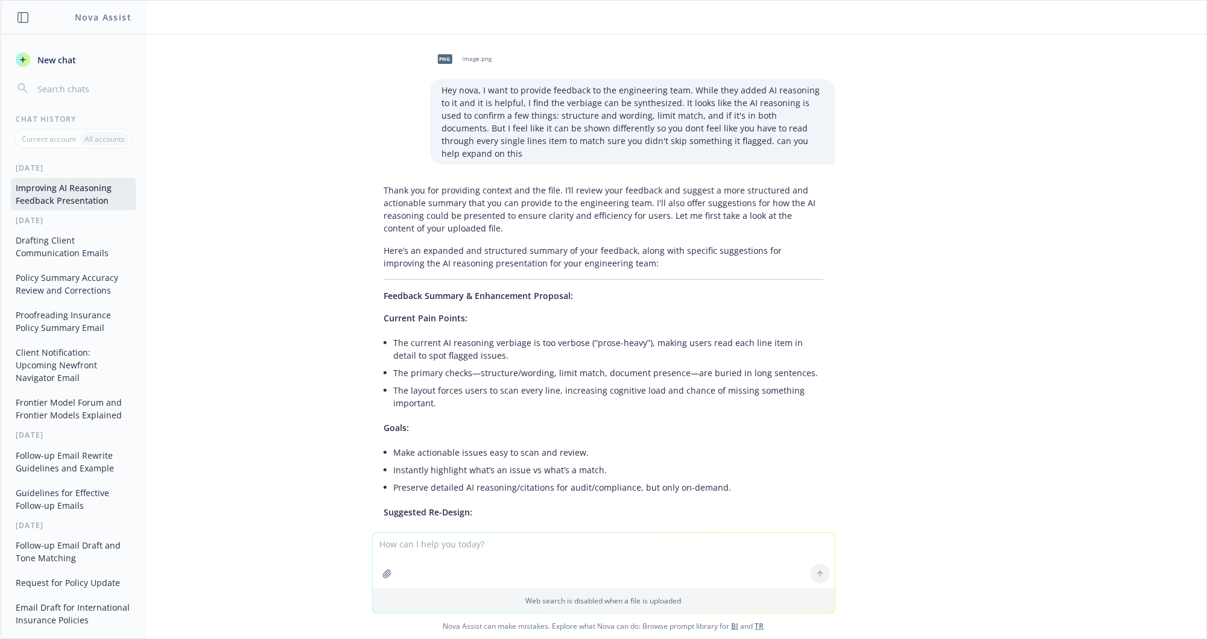
scroll to position [5024, 0]
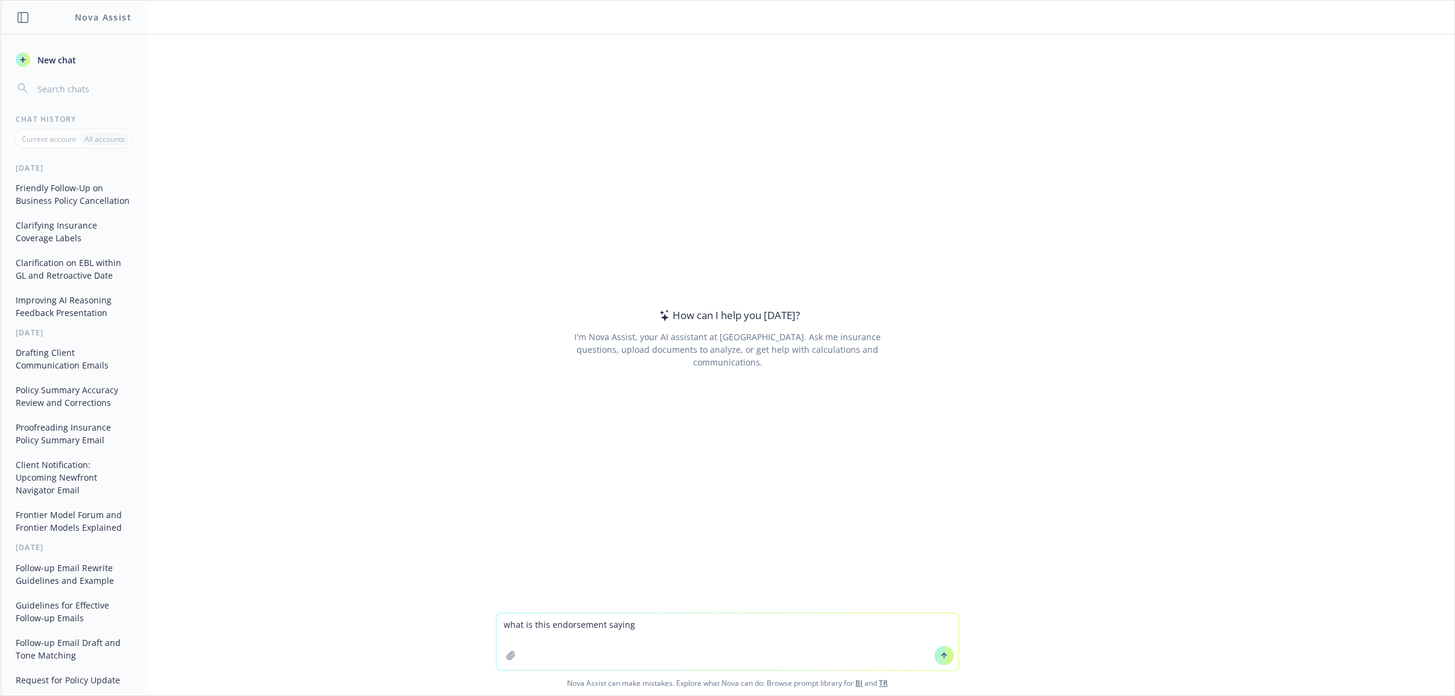
type textarea "what is this endorsement saying"
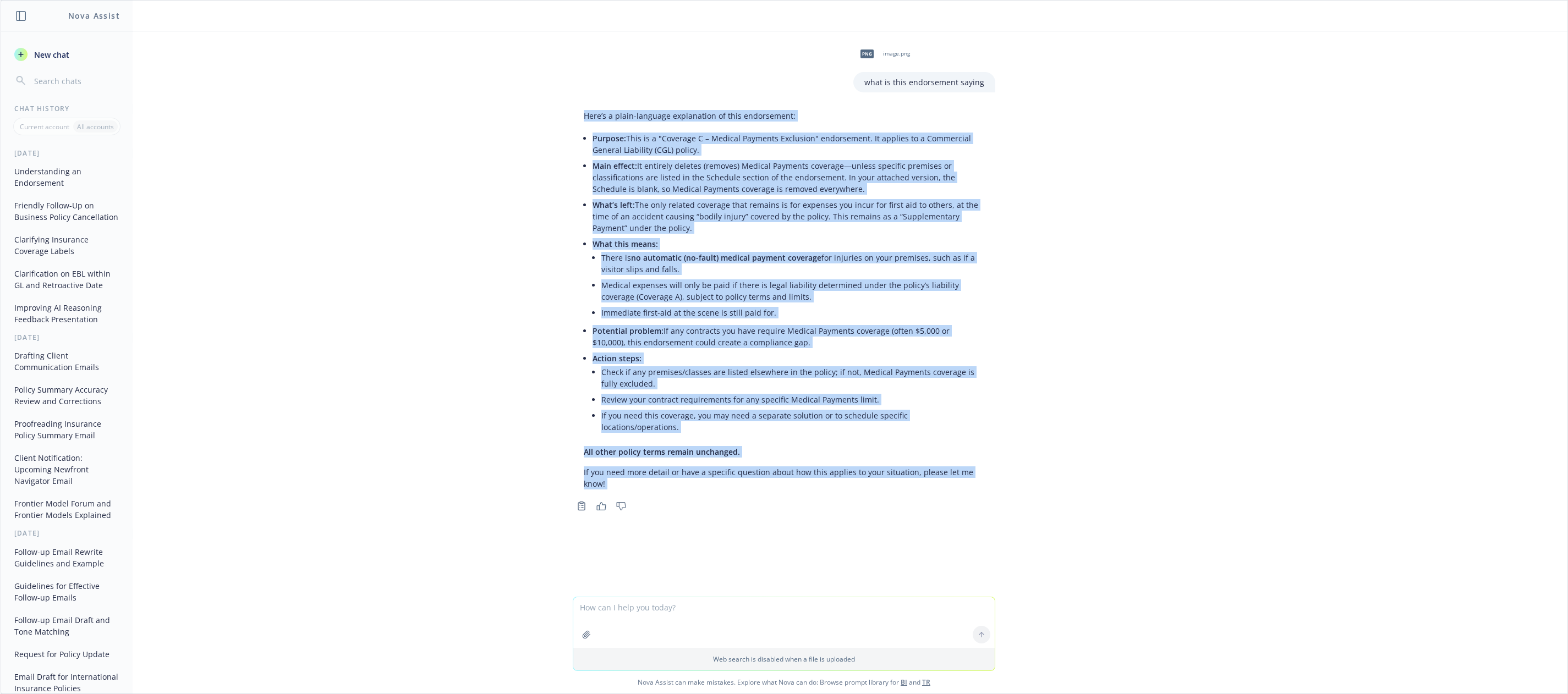
drag, startPoint x: 575, startPoint y: 115, endPoint x: 1015, endPoint y: 474, distance: 567.9
click at [1015, 474] on div "png image.png what is this endorsement saying Here’s a plain-language explanati…" at bounding box center [784, 314] width 1567 height 565
click at [1013, 468] on div "png image.png what is this endorsement saying Here’s a plain-language explanati…" at bounding box center [784, 314] width 1567 height 565
drag, startPoint x: 560, startPoint y: 100, endPoint x: 1079, endPoint y: 452, distance: 627.1
click at [1079, 452] on div "png image.png what is this endorsement saying Here’s a plain-language explanati…" at bounding box center [784, 314] width 1567 height 565
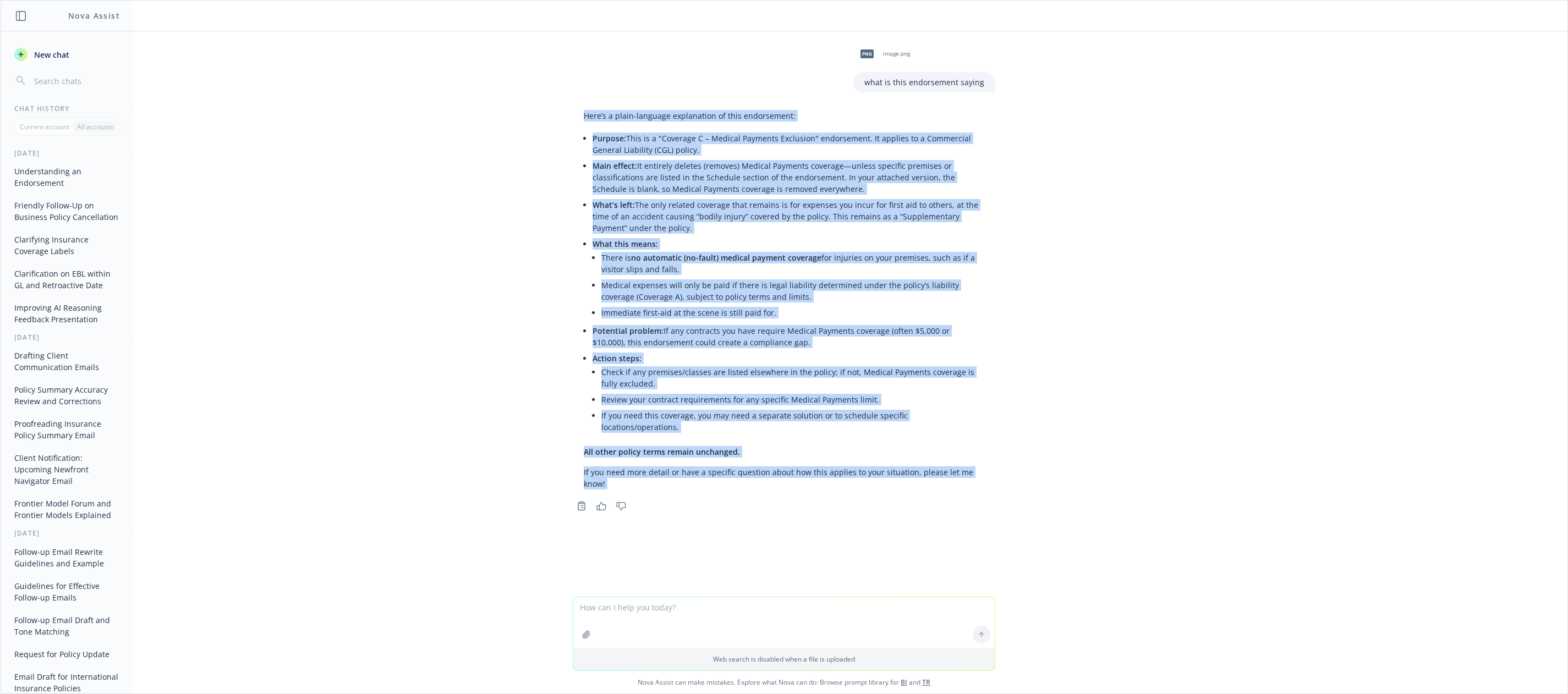
click at [757, 109] on div "Here’s a plain-language explanation of this endorsement: Purpose: This is a "Co…" at bounding box center [784, 300] width 422 height 388
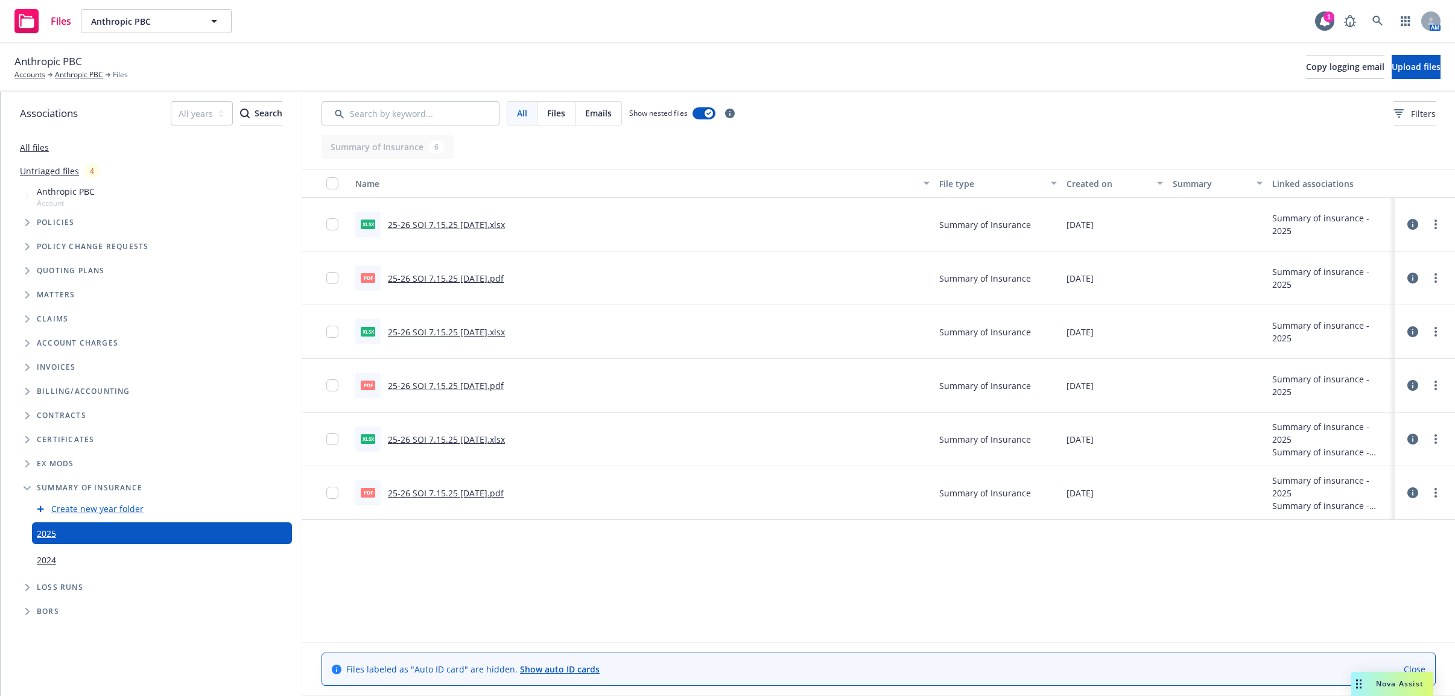
click at [461, 282] on link "25-26 SOI 7.15.25 [DATE].pdf" at bounding box center [446, 278] width 116 height 11
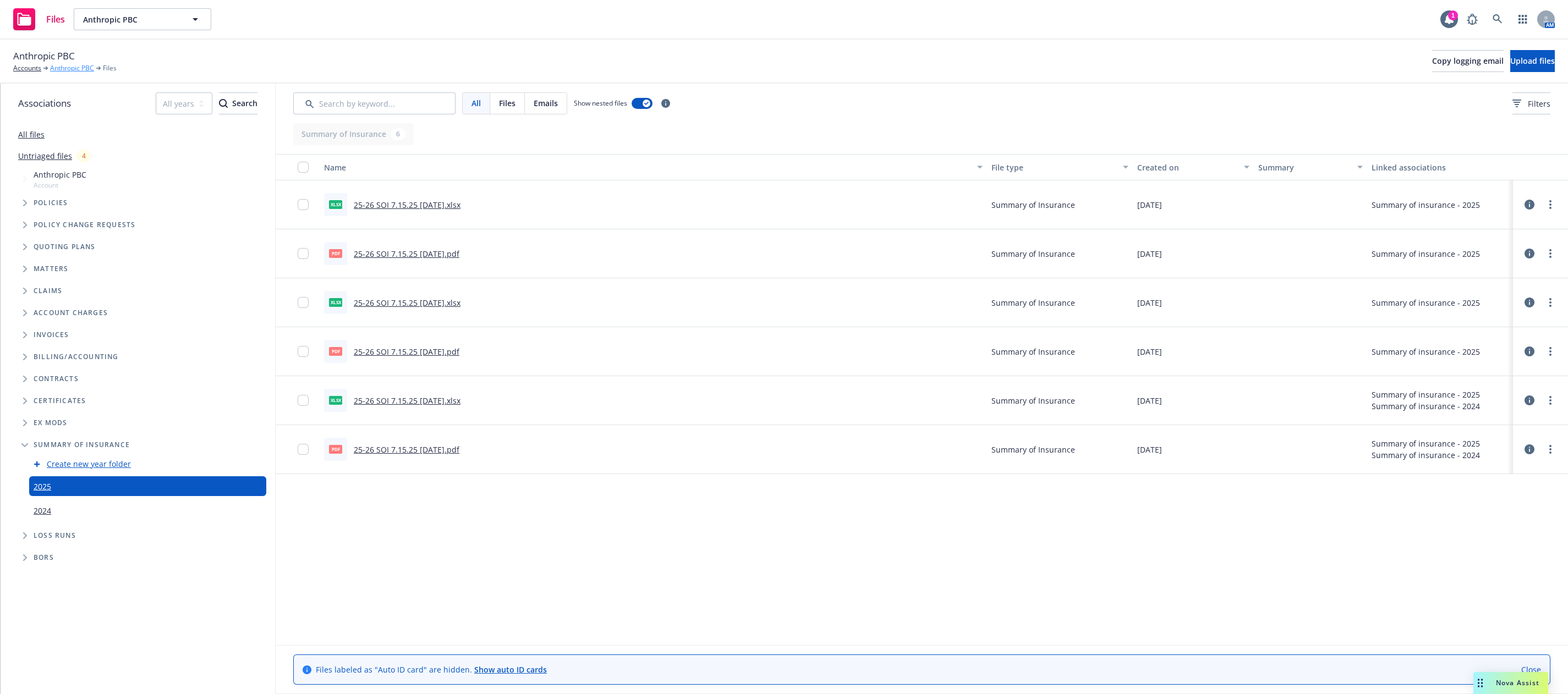
click at [76, 70] on link "Anthropic PBC" at bounding box center [72, 67] width 44 height 10
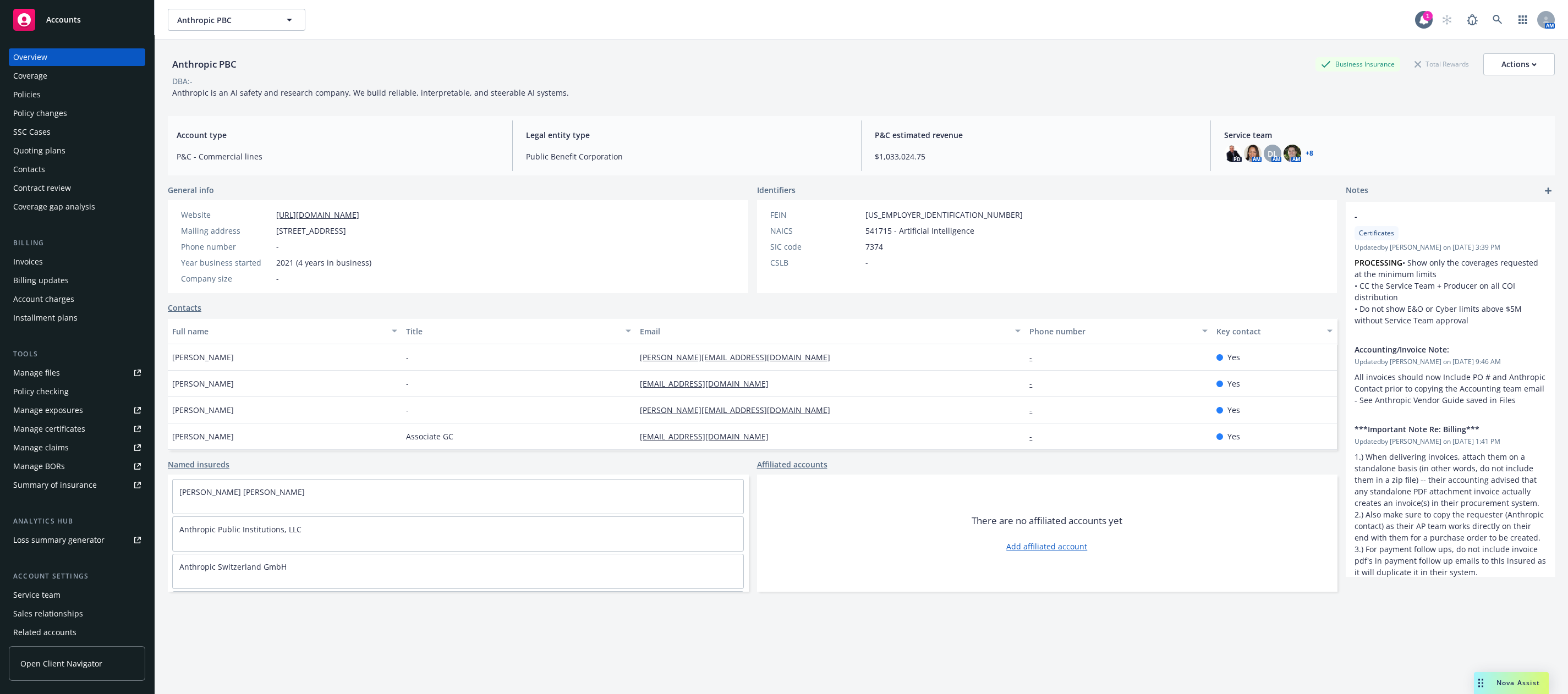
click at [79, 480] on div "Summary of insurance" at bounding box center [55, 484] width 84 height 17
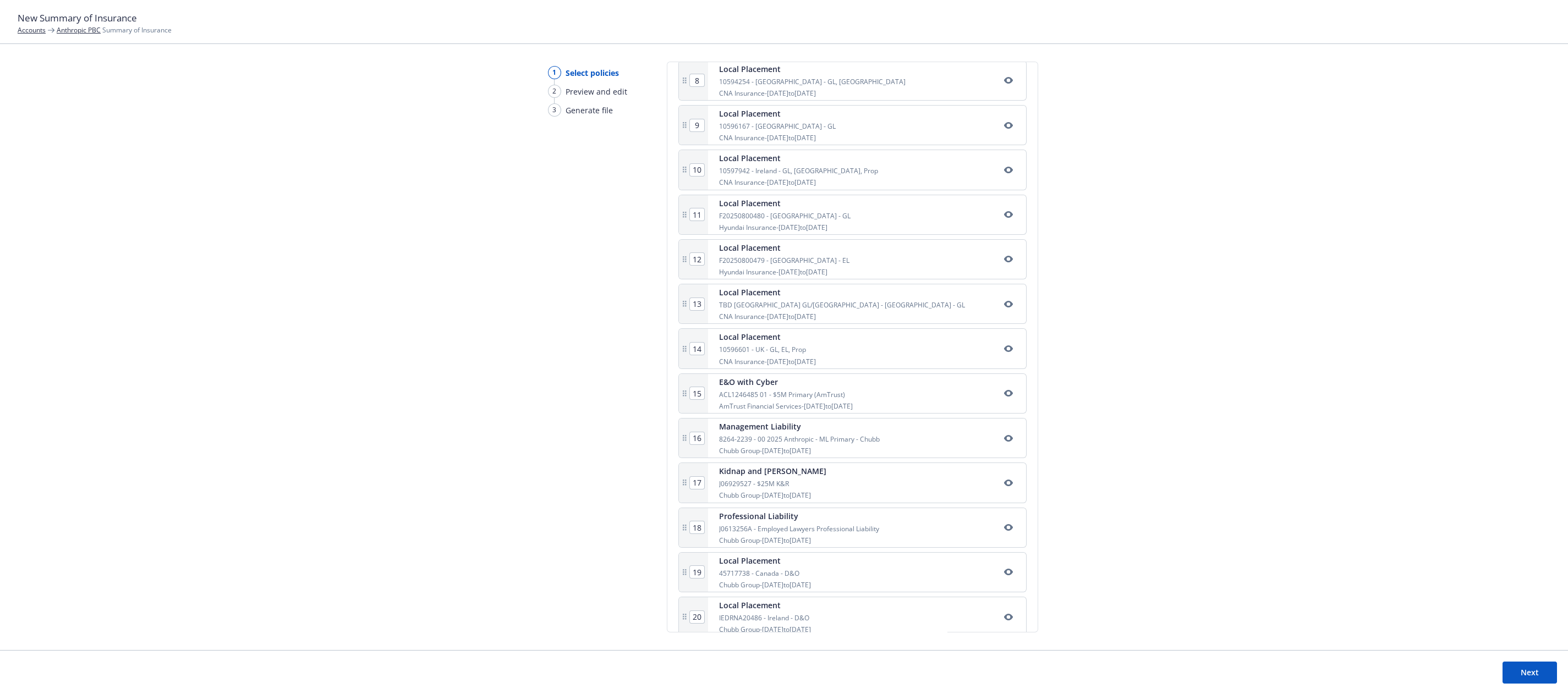
scroll to position [658, 0]
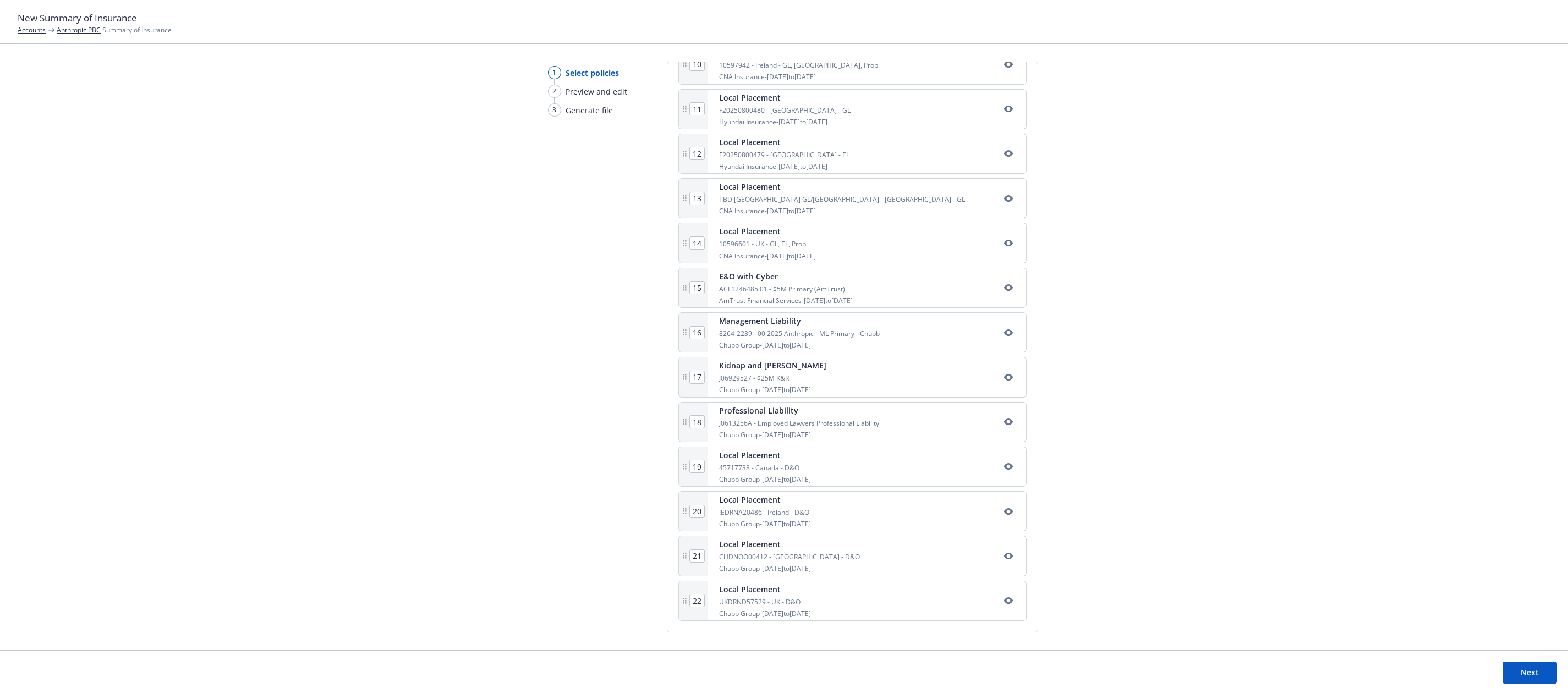
click at [1511, 667] on button "Next" at bounding box center [1530, 672] width 55 height 22
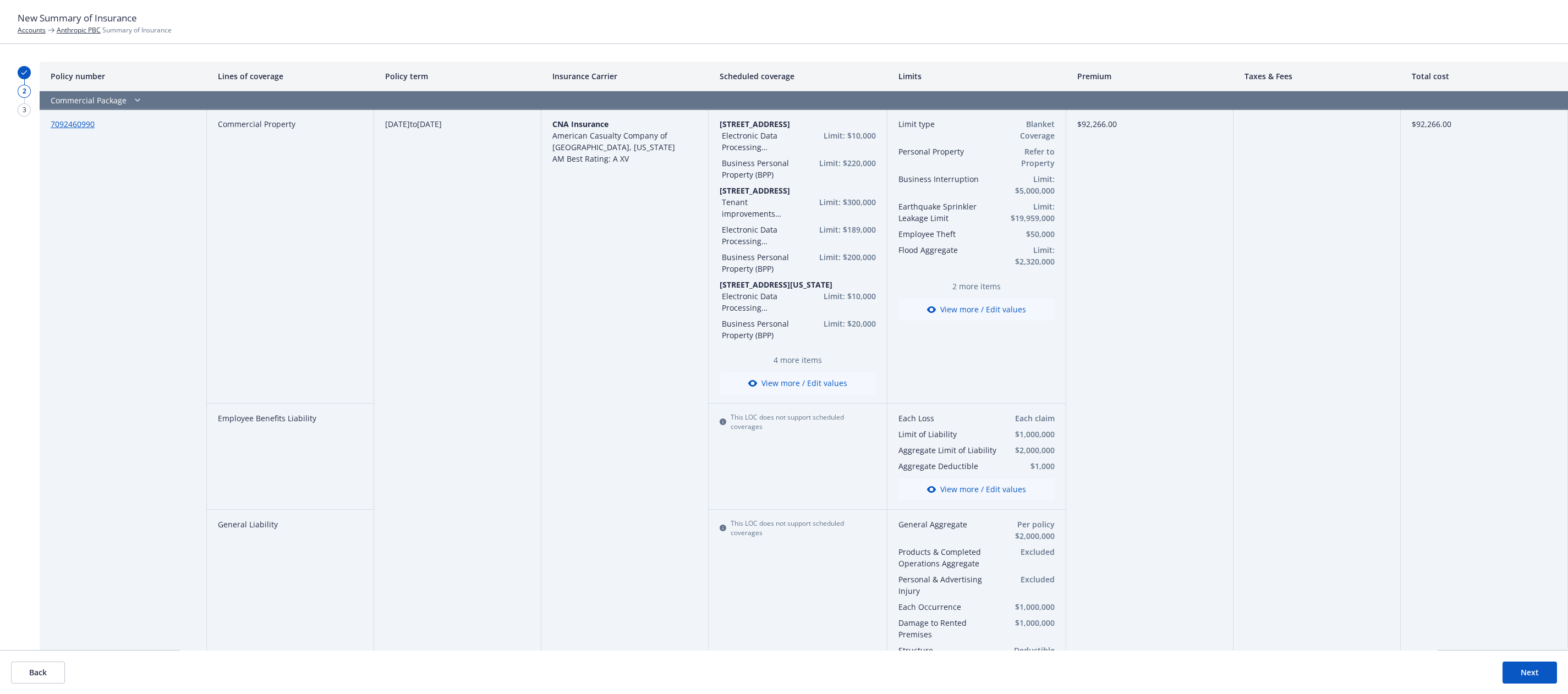
scroll to position [137, 0]
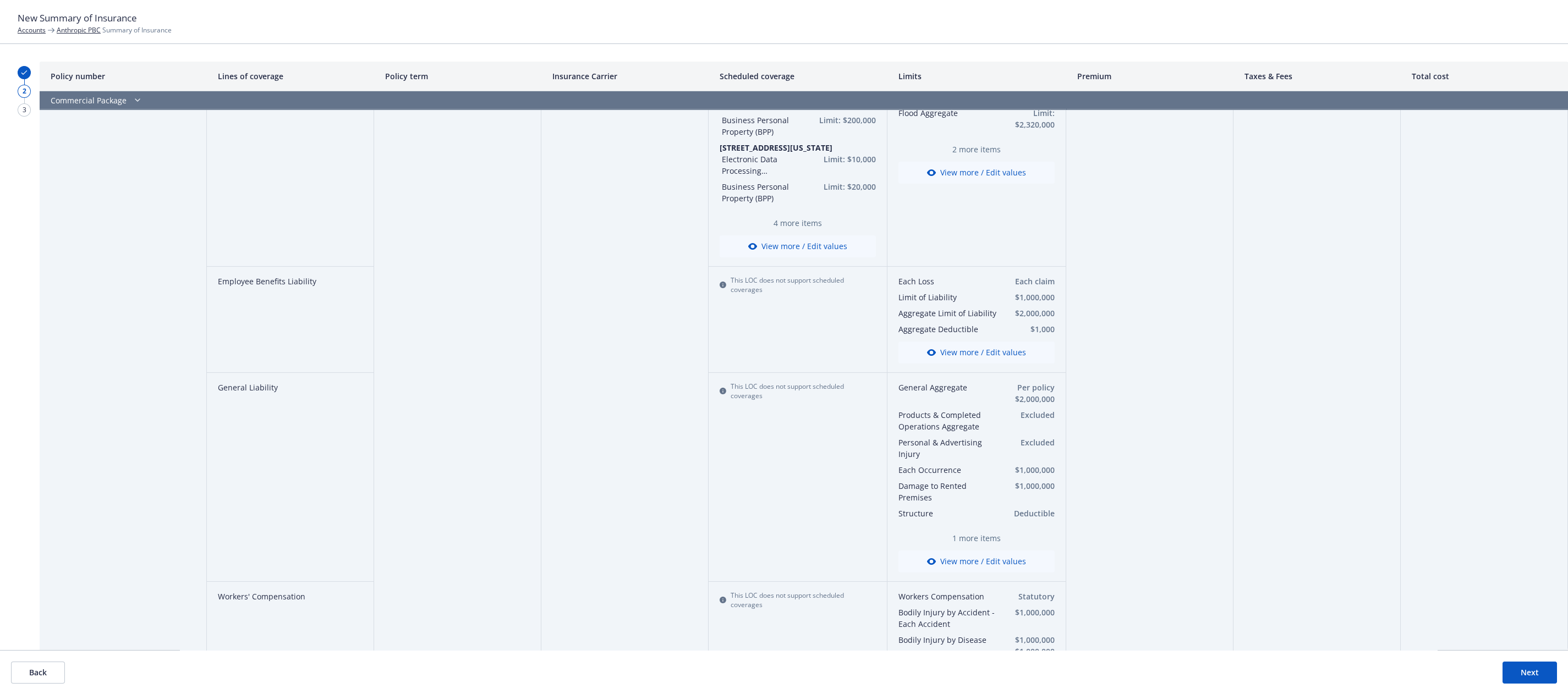
click at [965, 556] on button "View more / Edit values" at bounding box center [976, 562] width 156 height 22
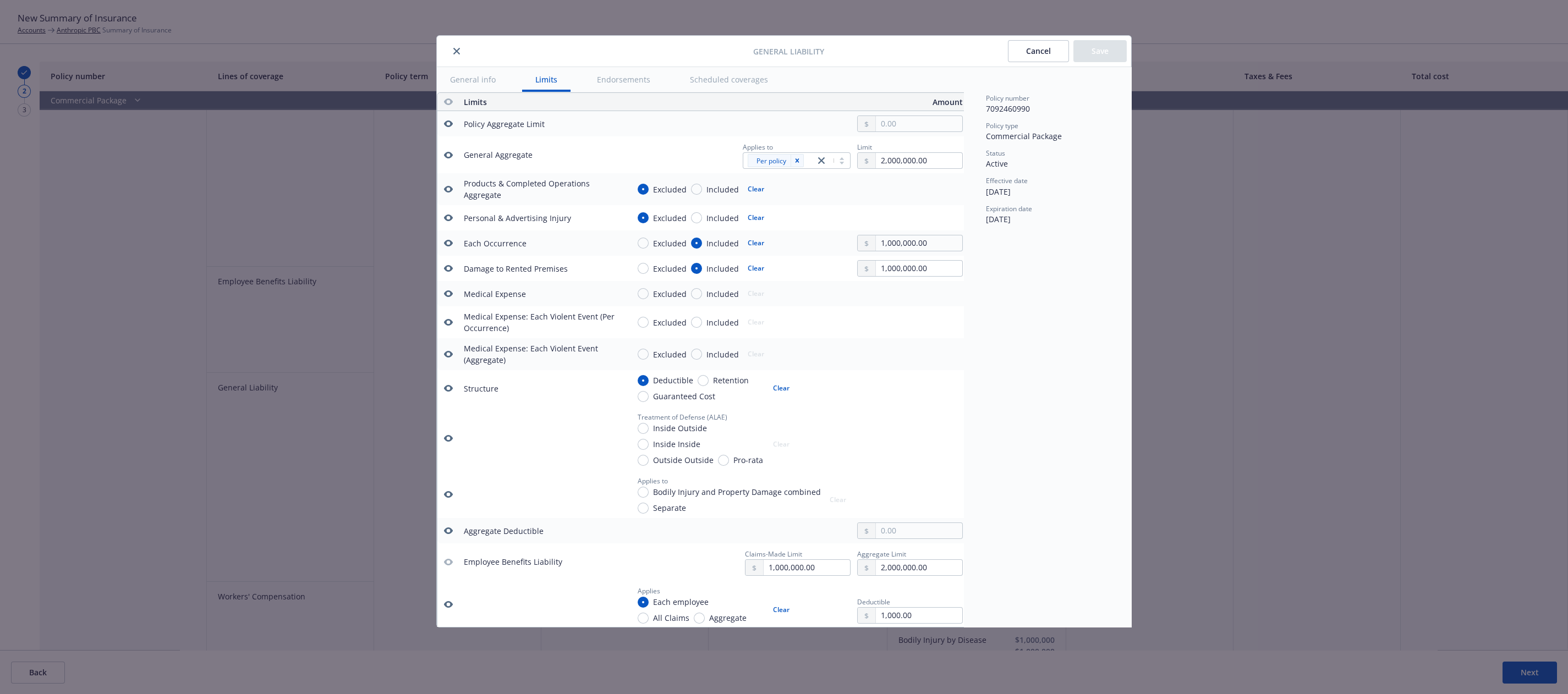
scroll to position [444, 17]
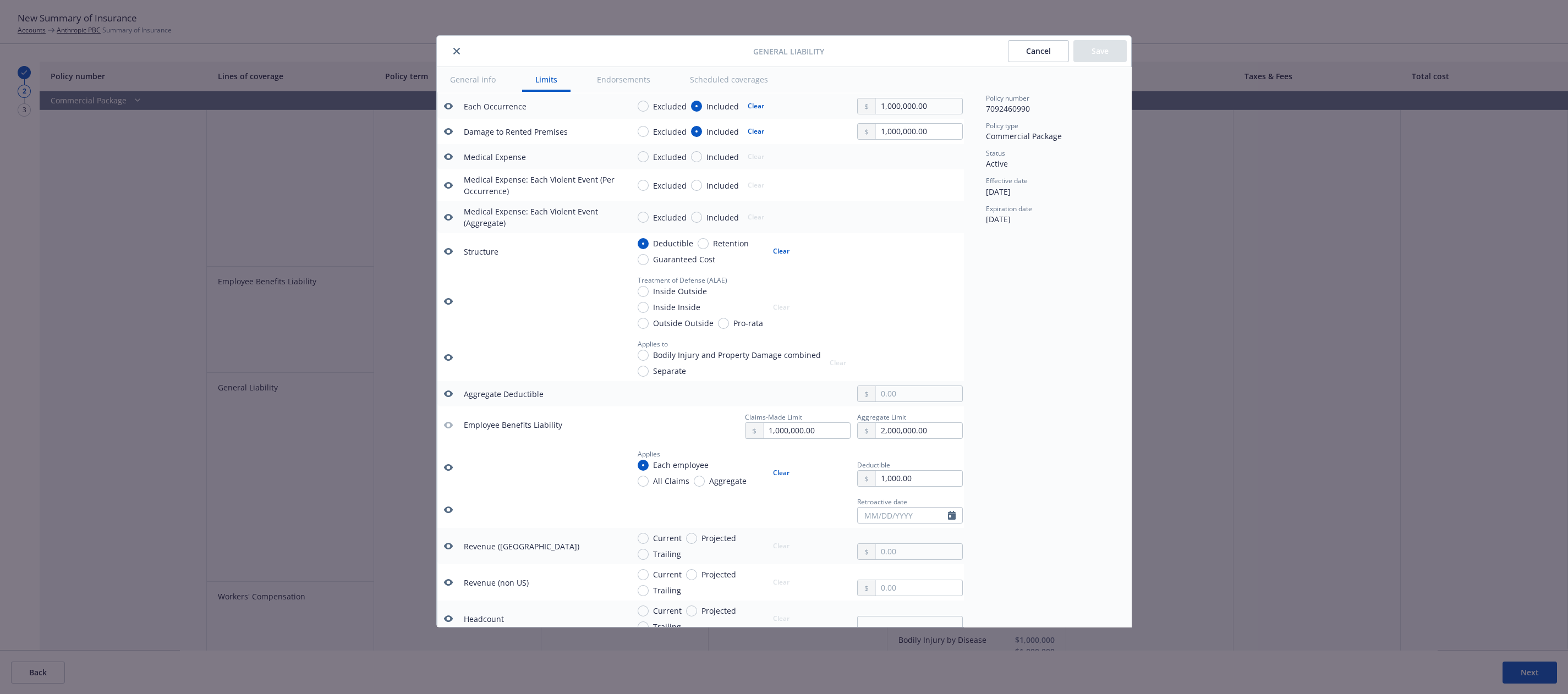
click at [447, 469] on icon "button" at bounding box center [449, 468] width 9 height 9
click at [447, 513] on icon "button" at bounding box center [449, 509] width 9 height 6
click at [1108, 59] on button "Save" at bounding box center [1100, 51] width 53 height 22
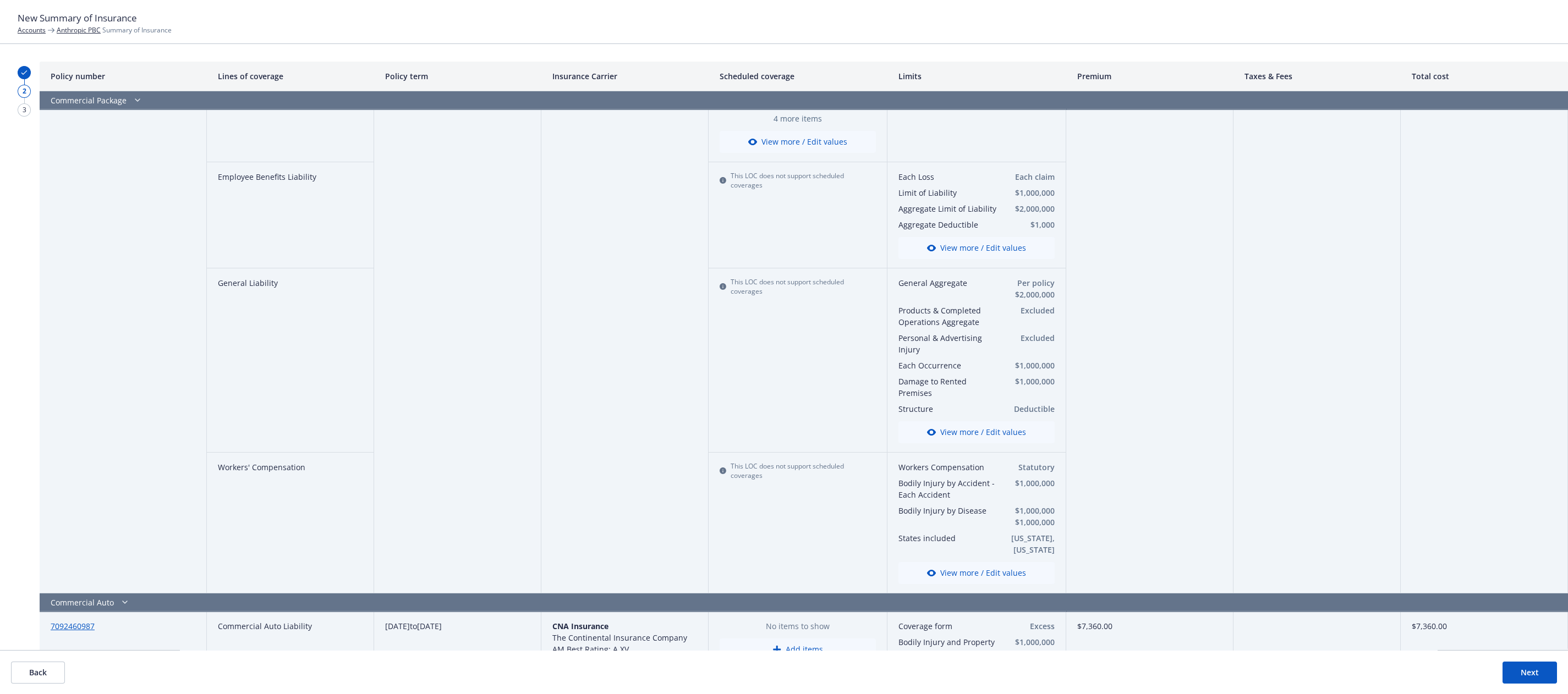
scroll to position [0, 0]
